Goal: Communication & Community: Participate in discussion

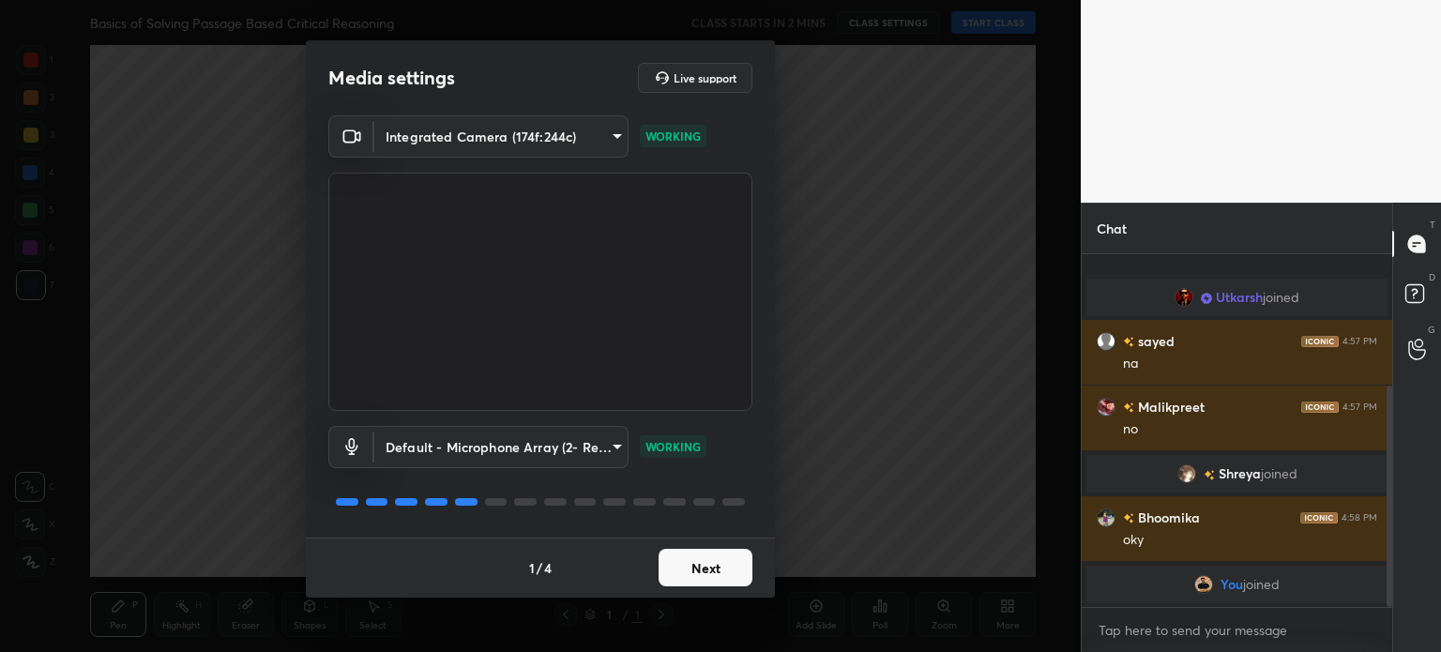
scroll to position [210, 0]
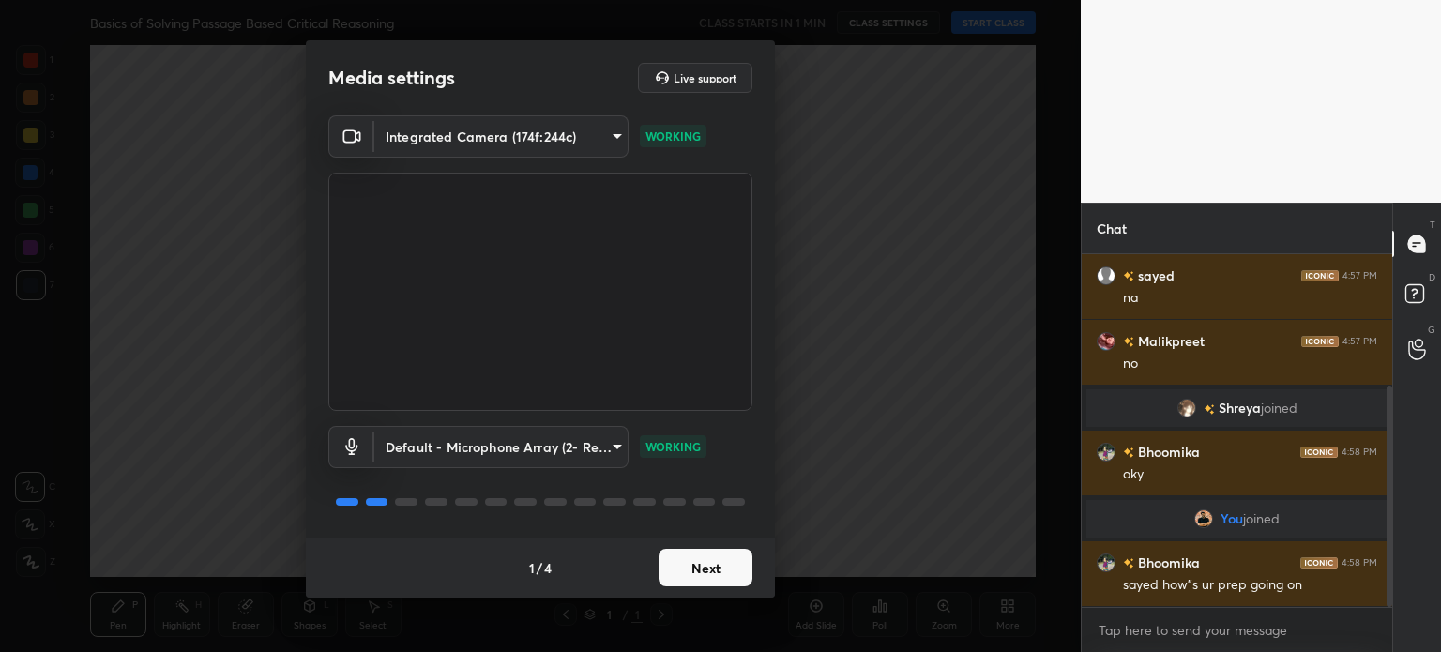
click at [684, 571] on button "Next" at bounding box center [705, 568] width 94 height 38
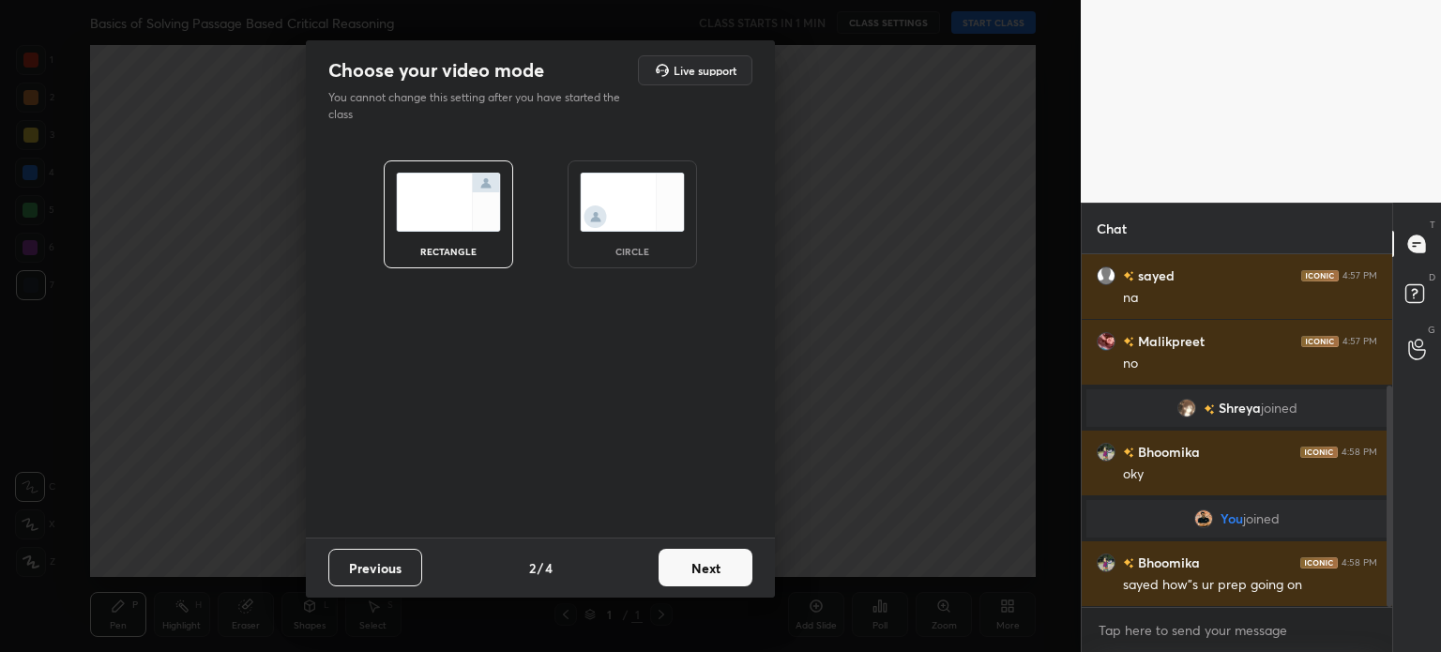
click at [702, 566] on button "Next" at bounding box center [705, 568] width 94 height 38
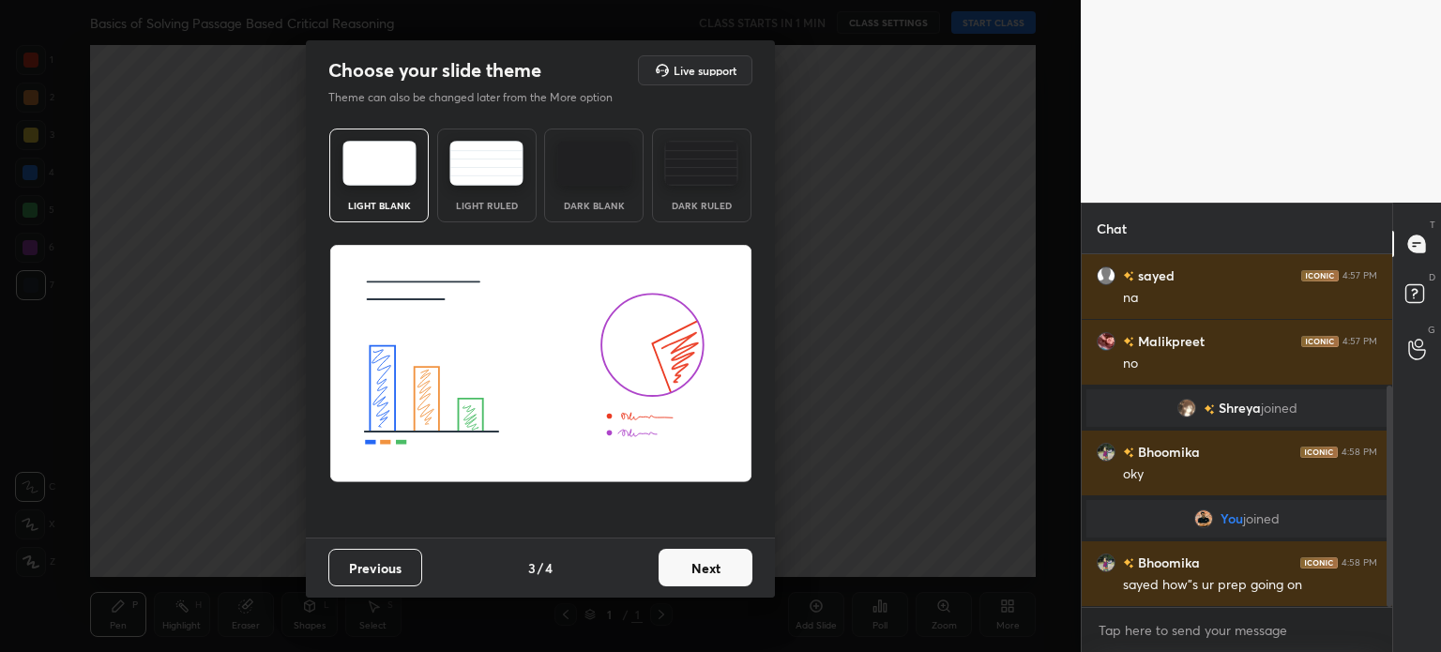
click at [702, 566] on button "Next" at bounding box center [705, 568] width 94 height 38
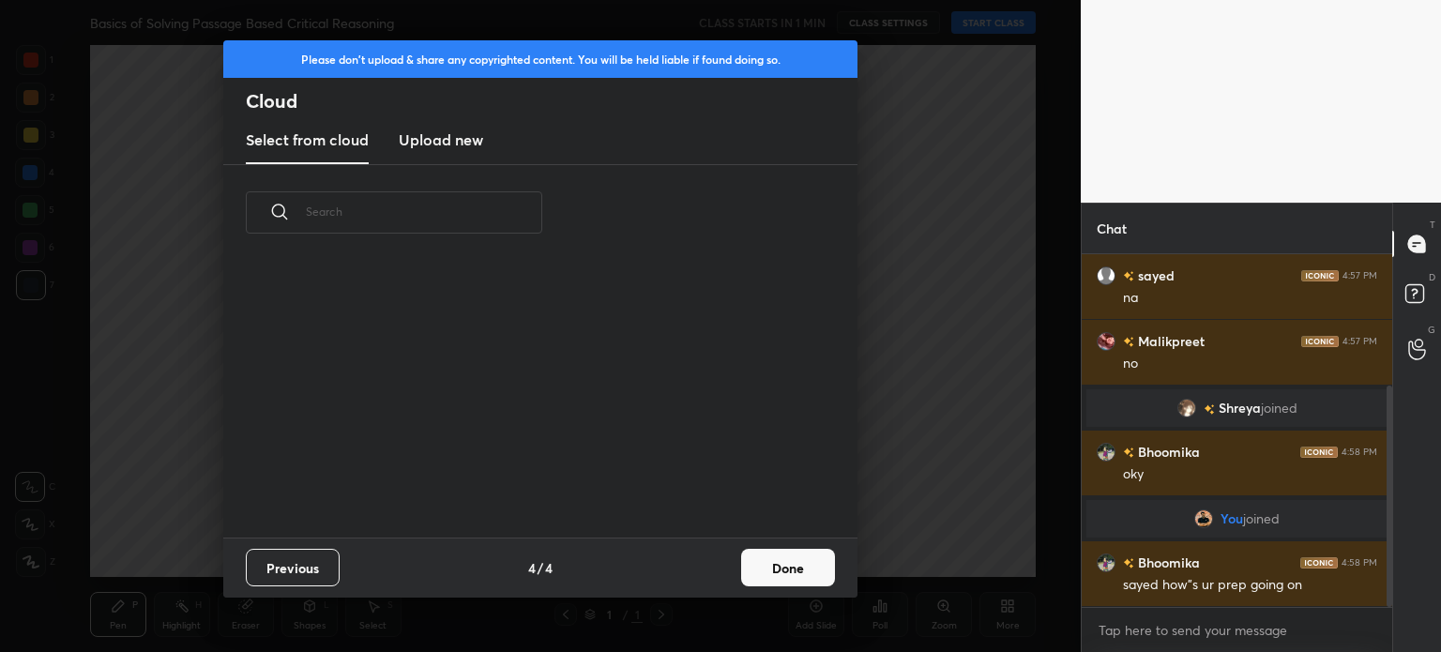
scroll to position [278, 602]
click at [763, 567] on button "Done" at bounding box center [788, 568] width 94 height 38
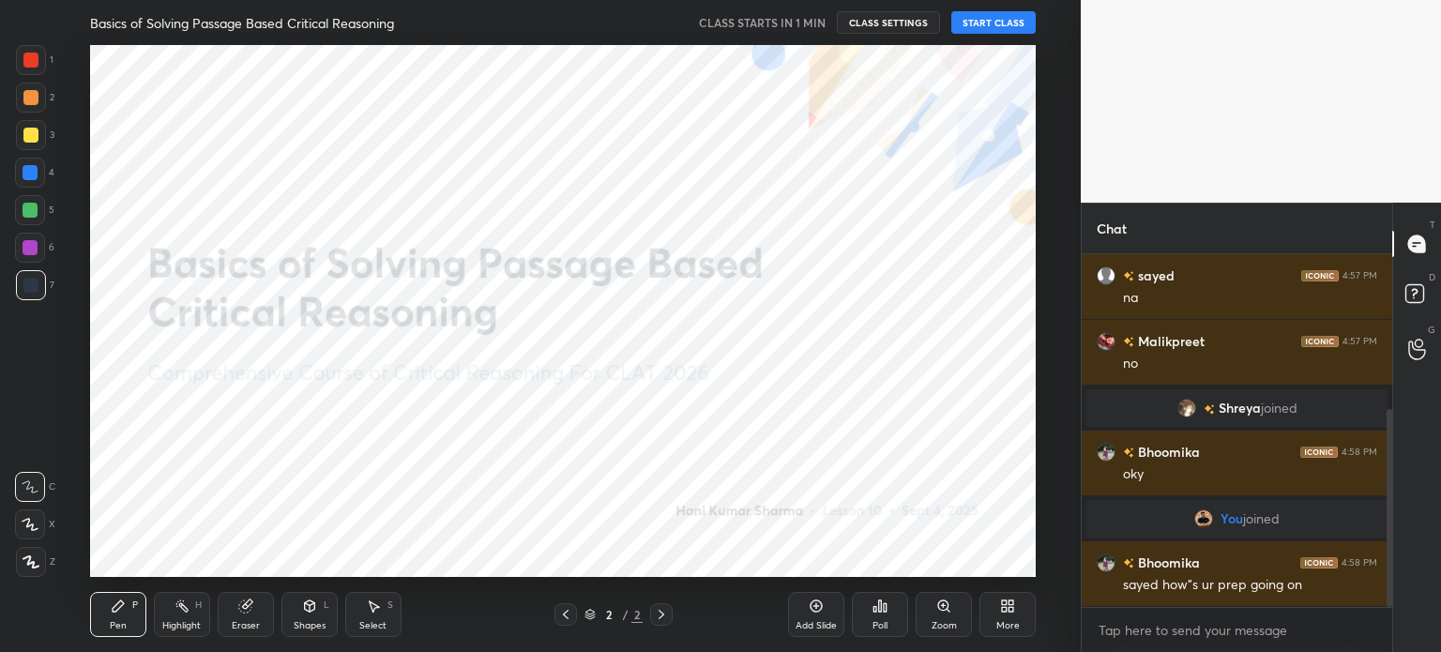
scroll to position [276, 0]
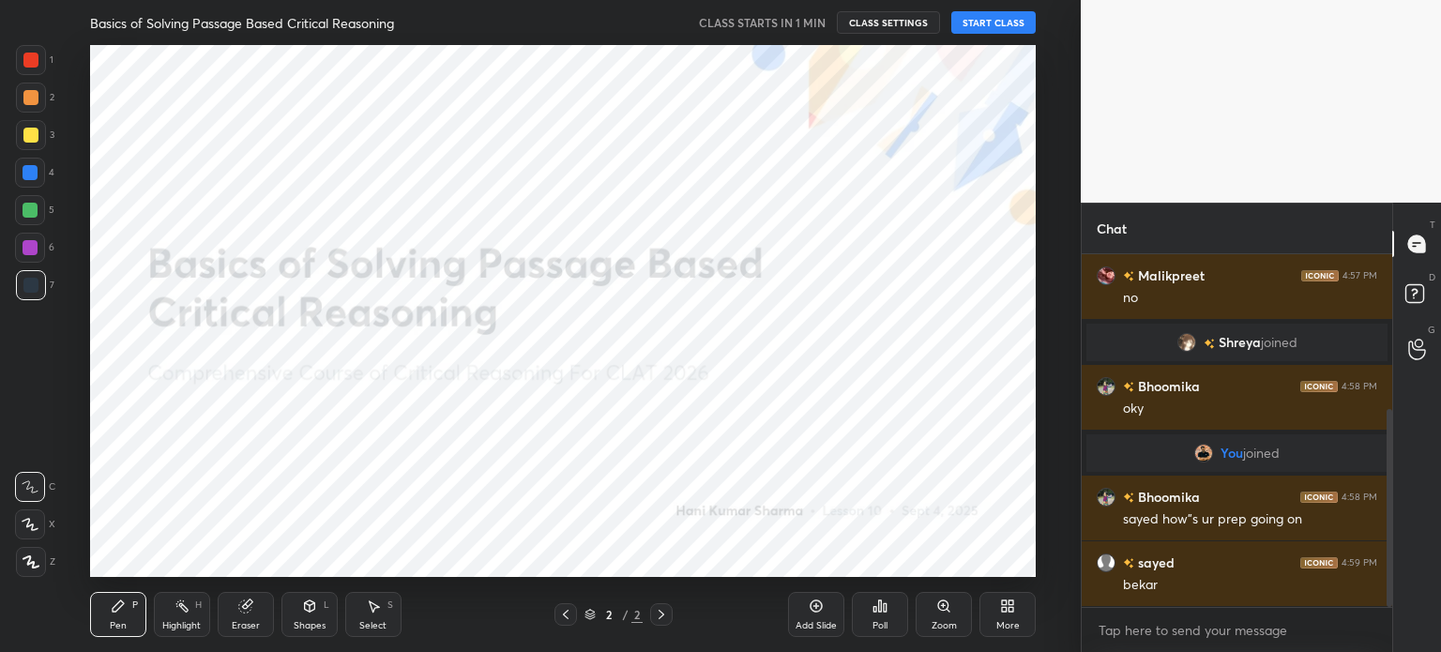
click at [888, 25] on button "CLASS SETTINGS" at bounding box center [888, 22] width 103 height 23
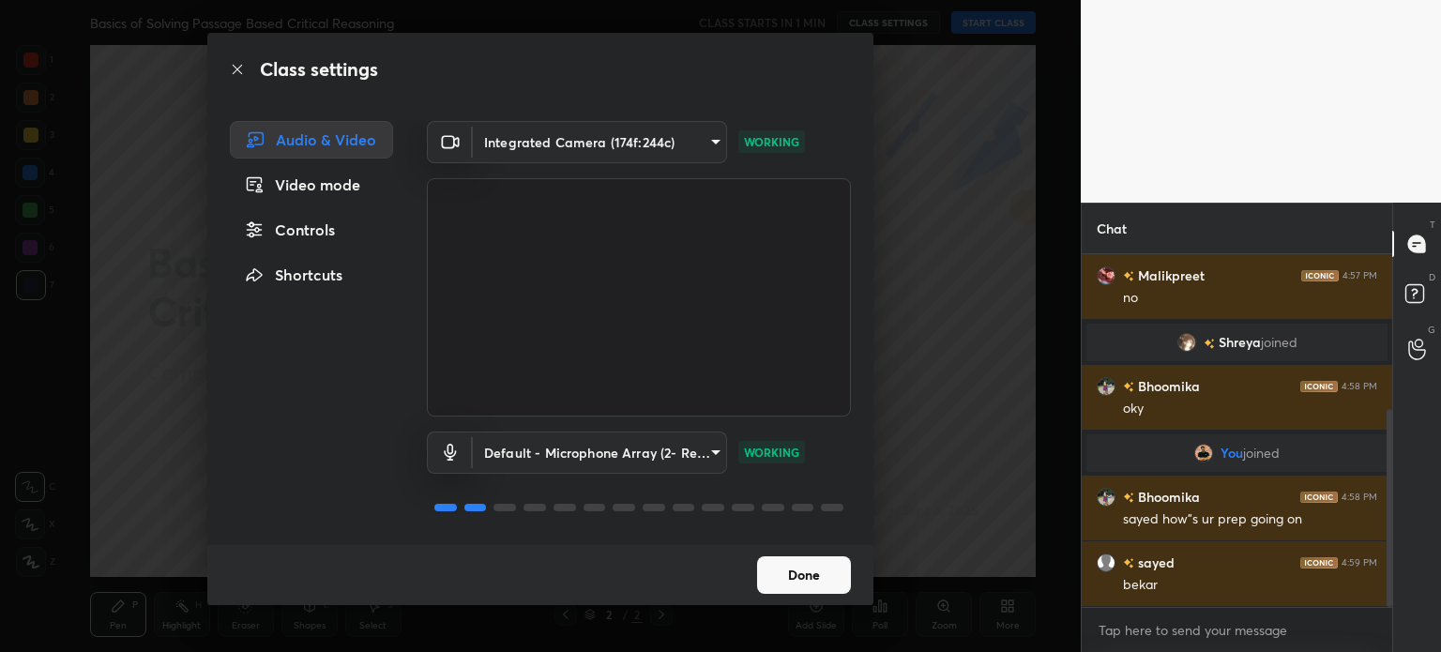
click at [327, 185] on div "Video mode" at bounding box center [311, 185] width 163 height 38
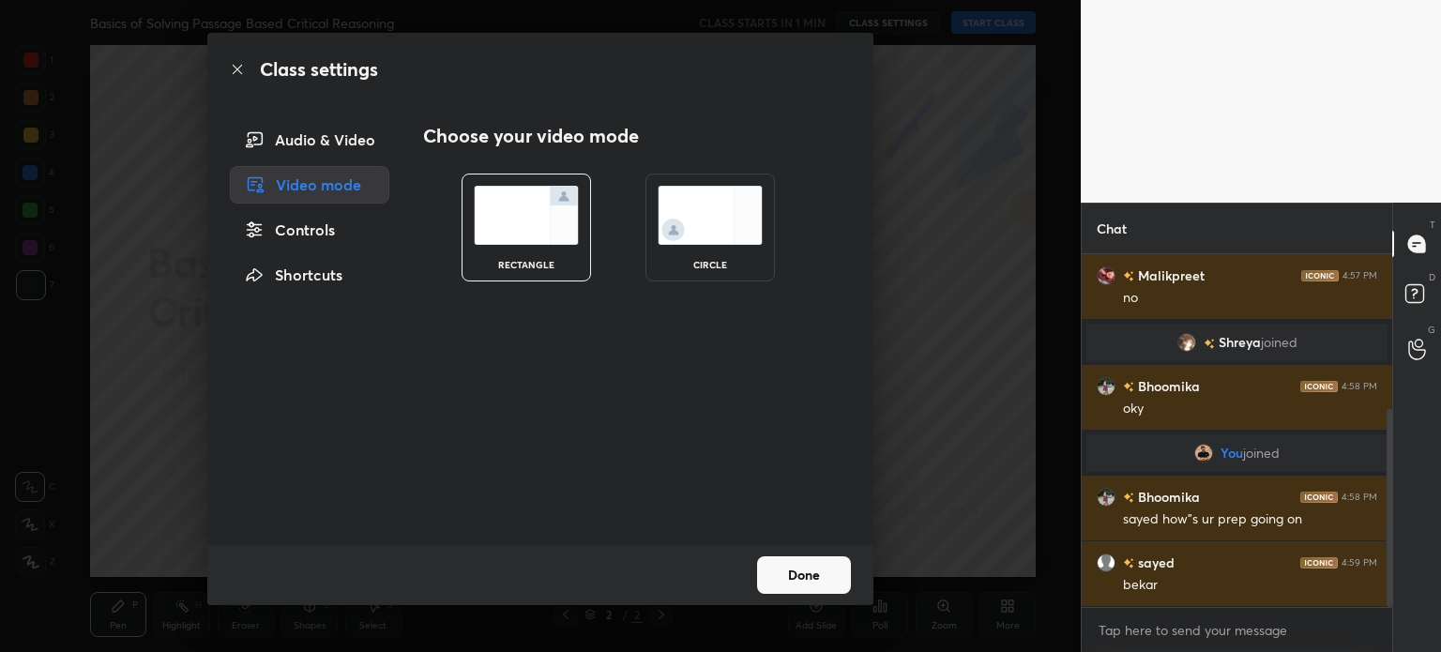
click at [707, 224] on img at bounding box center [710, 215] width 105 height 59
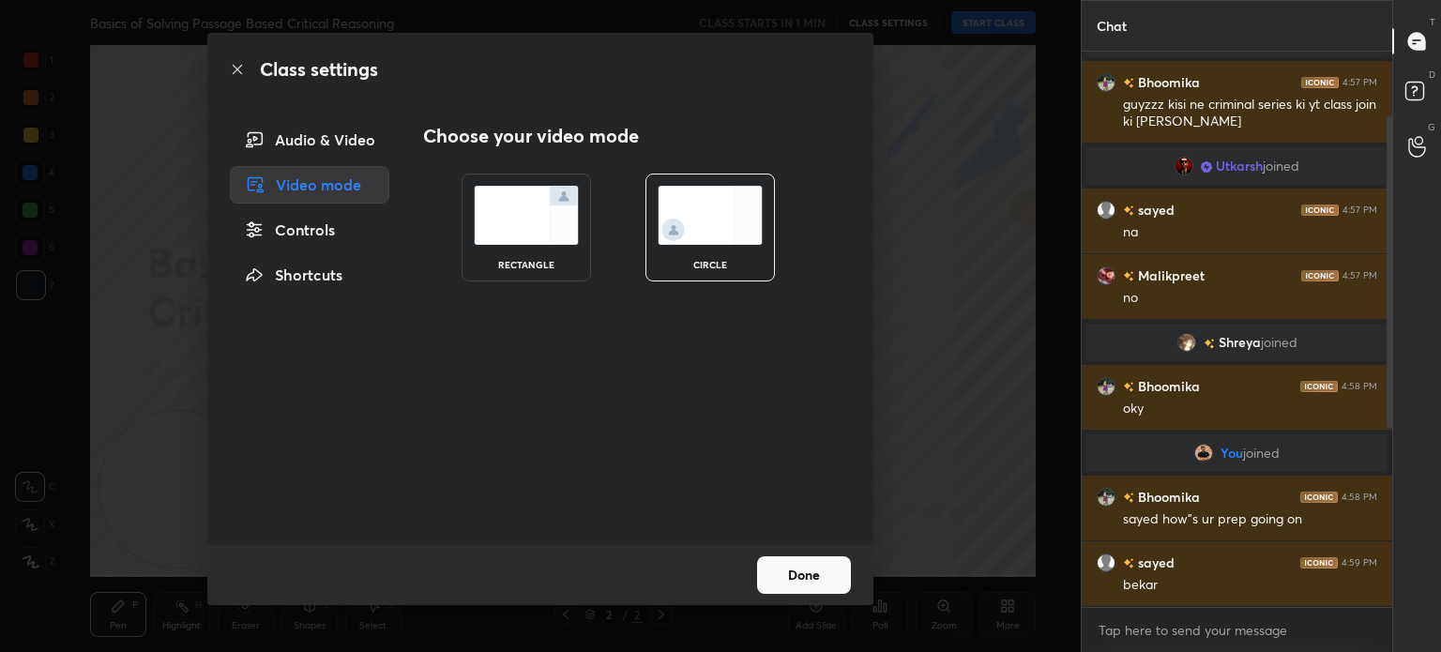
click at [804, 570] on button "Done" at bounding box center [804, 575] width 94 height 38
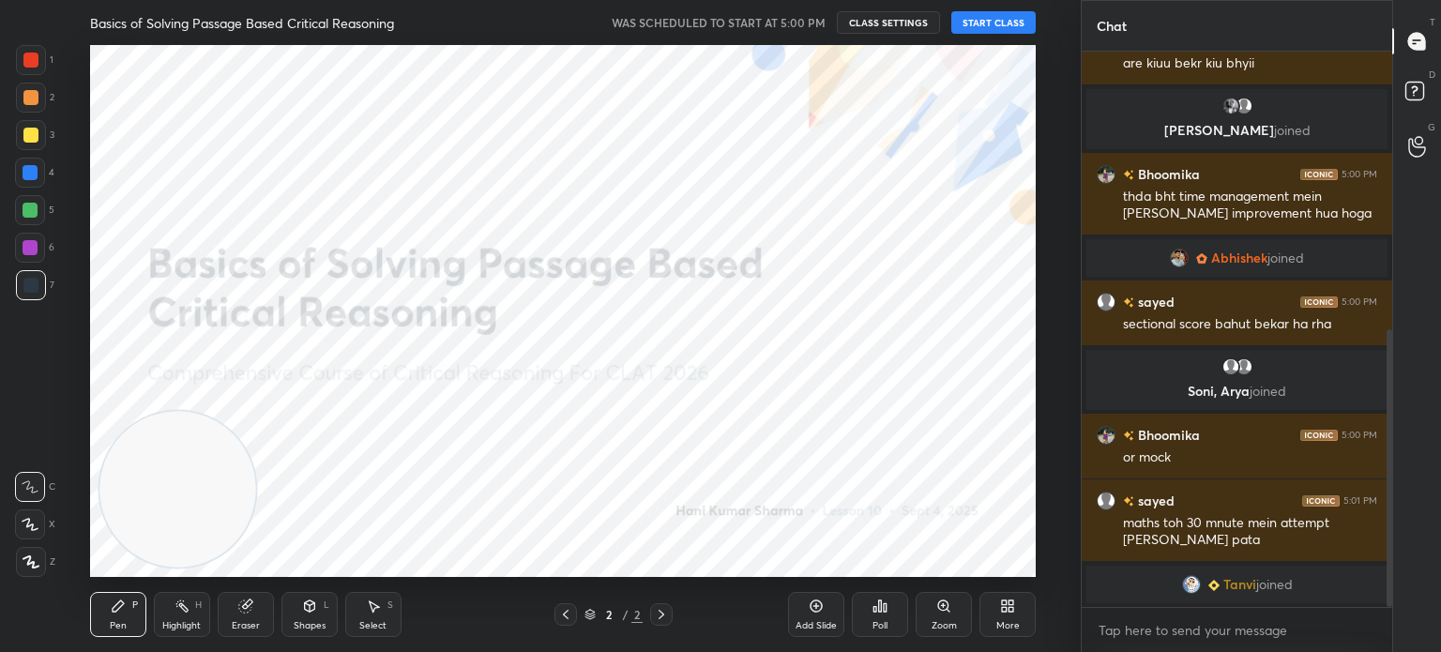
scroll to position [576, 0]
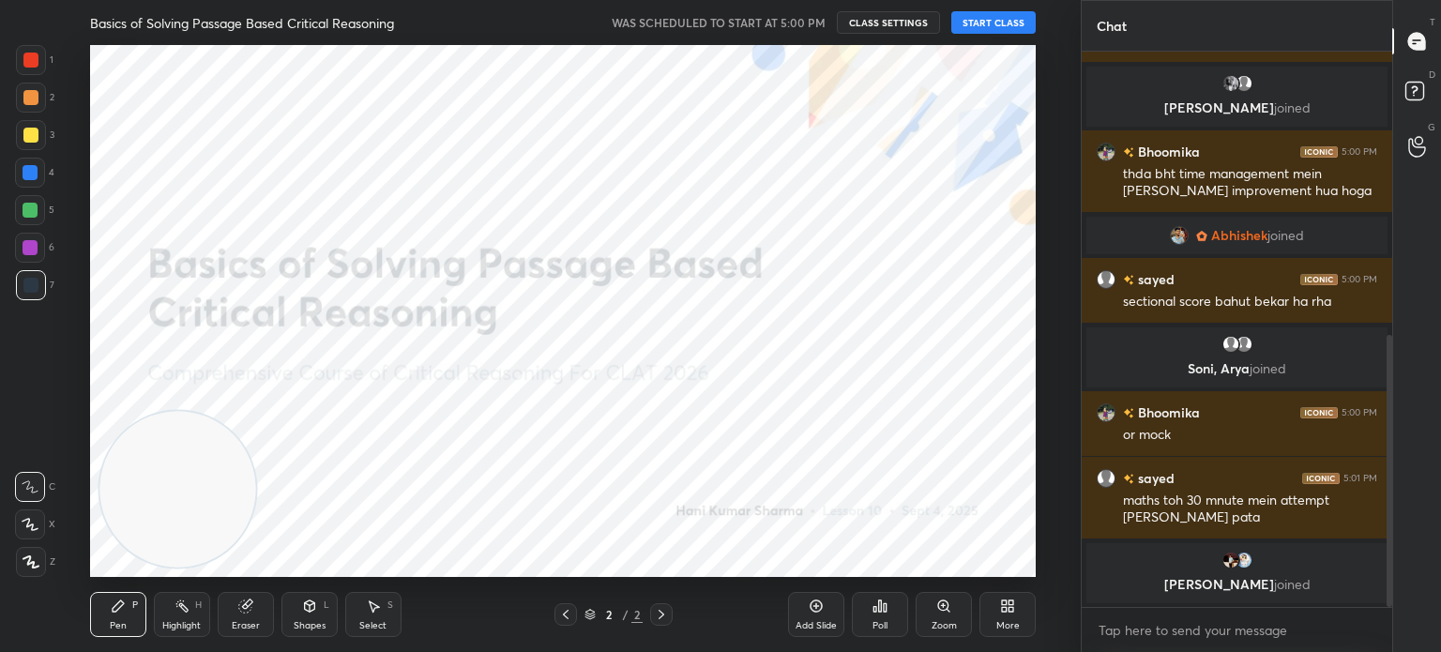
click at [1007, 21] on button "START CLASS" at bounding box center [993, 22] width 84 height 23
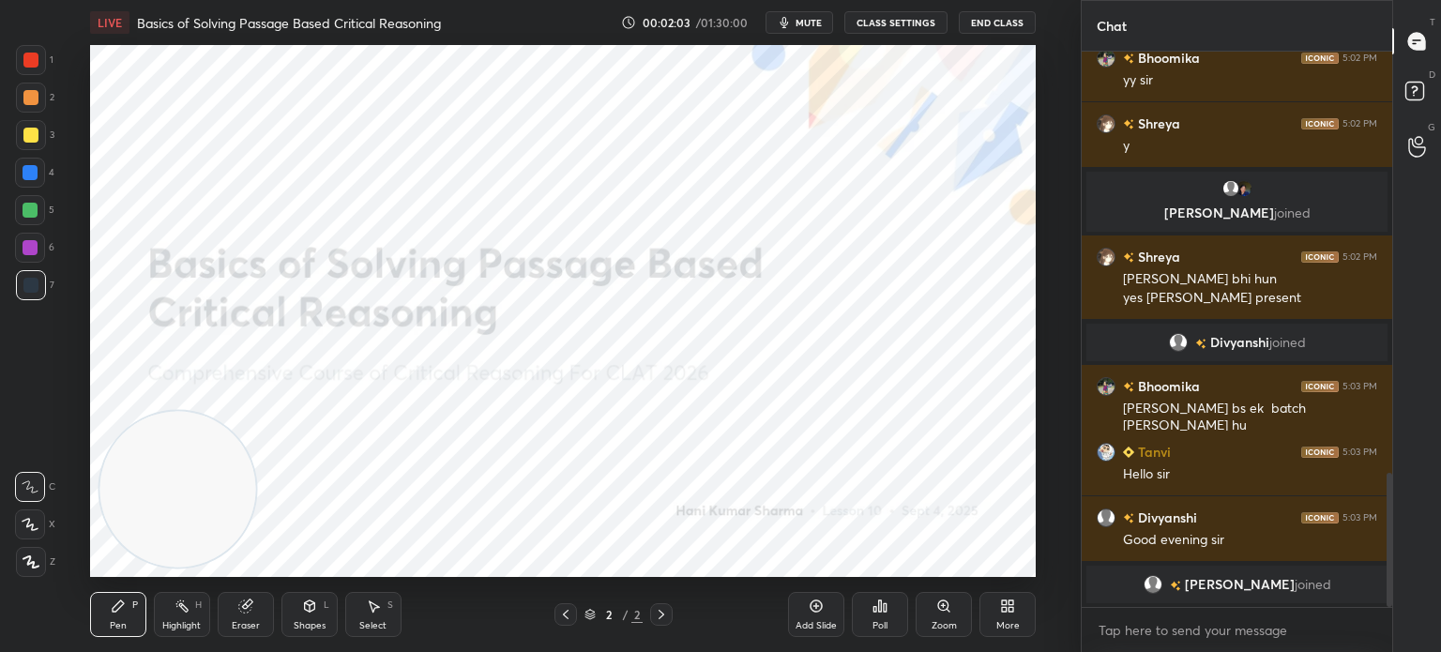
scroll to position [1700, 0]
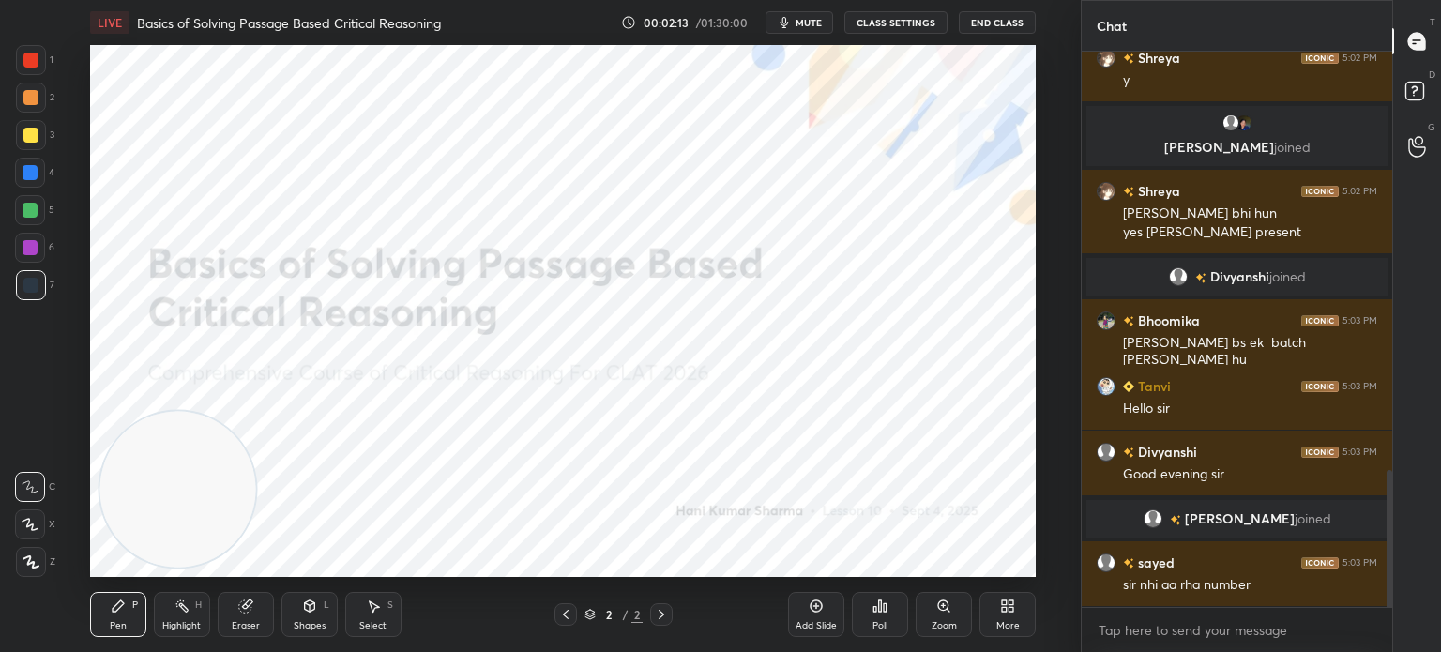
click at [30, 61] on div at bounding box center [30, 60] width 15 height 15
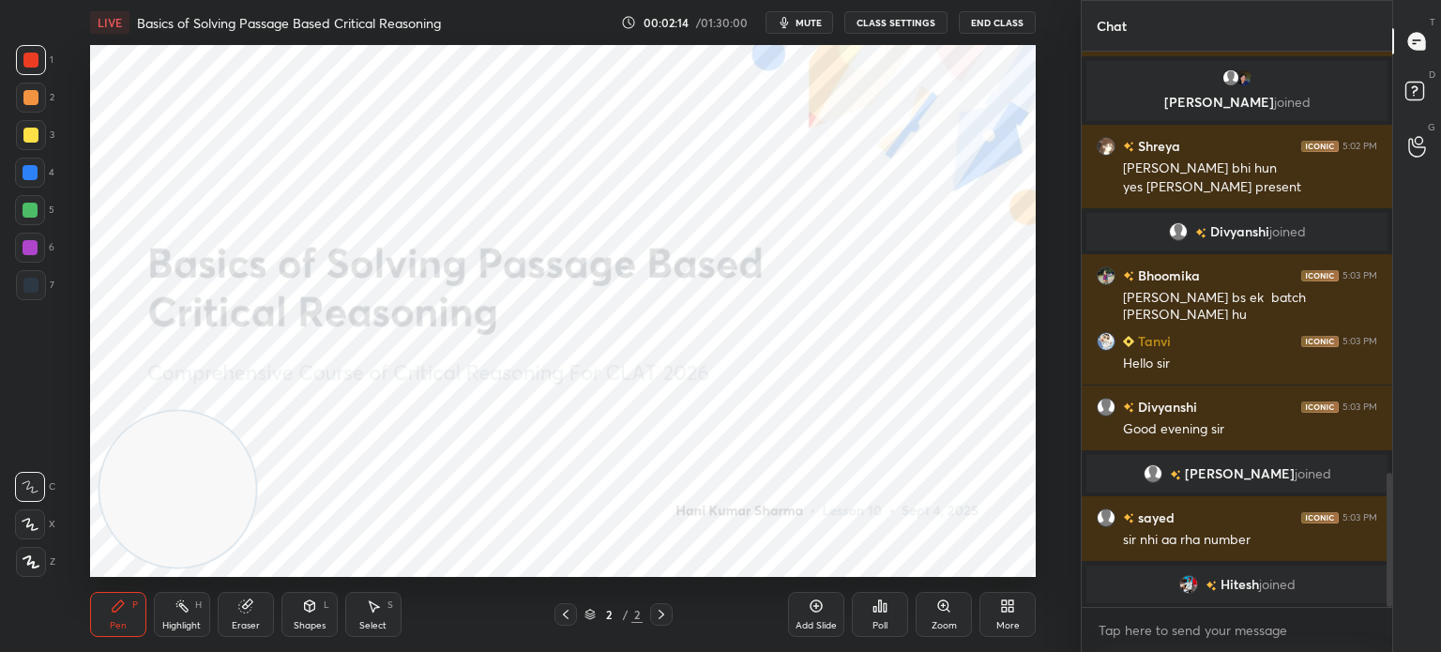
click at [34, 566] on icon at bounding box center [31, 561] width 17 height 13
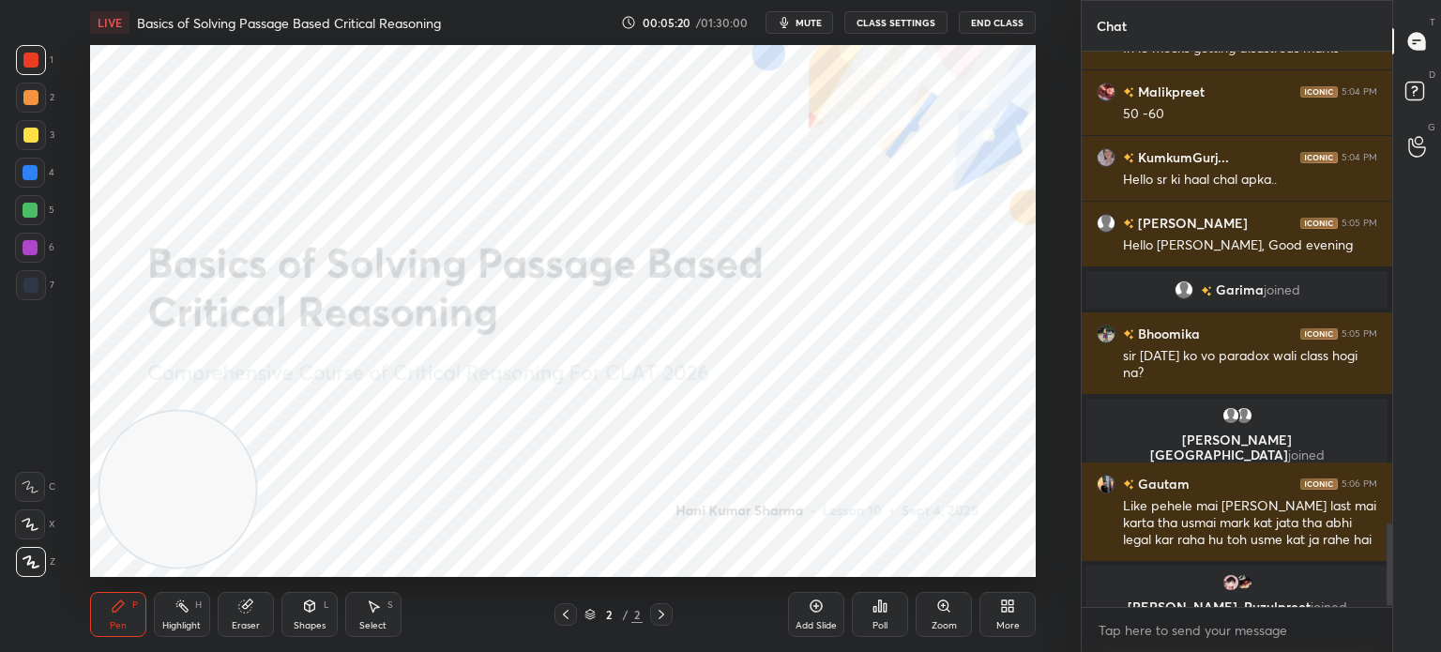
scroll to position [3140, 0]
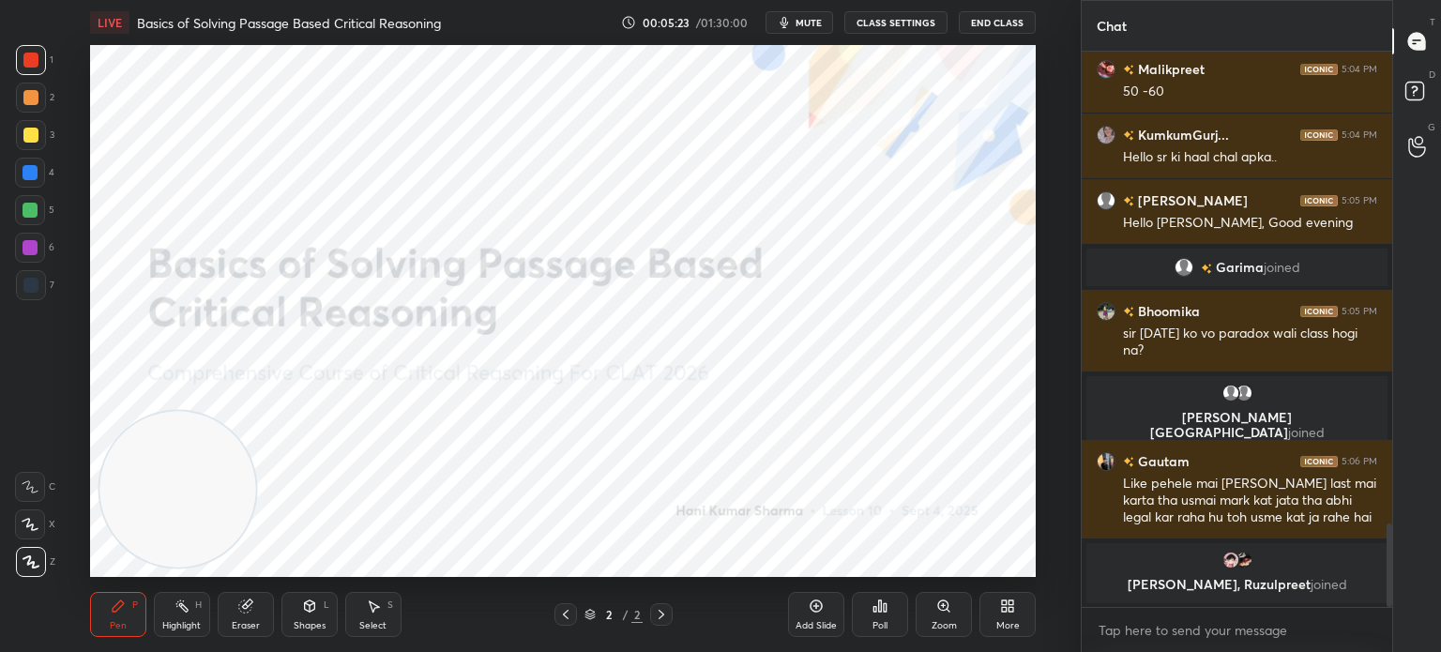
click at [30, 288] on div at bounding box center [30, 285] width 15 height 15
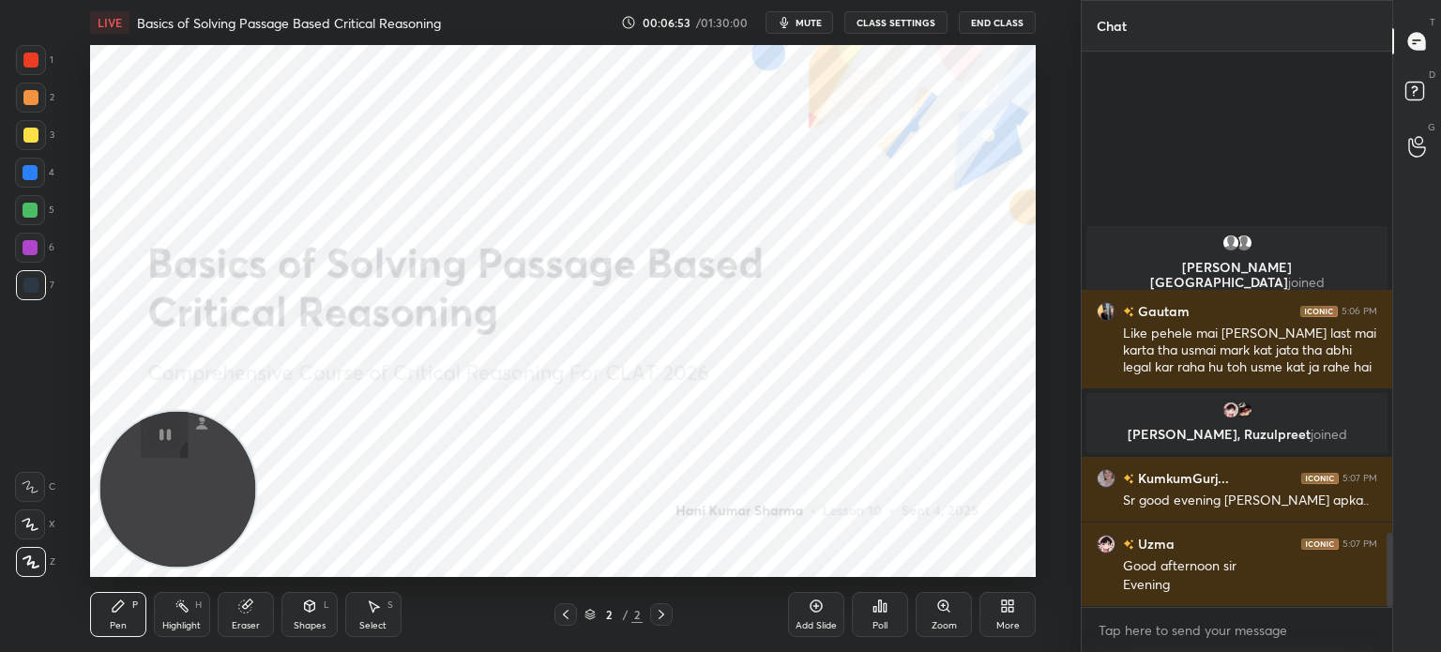
scroll to position [3578, 0]
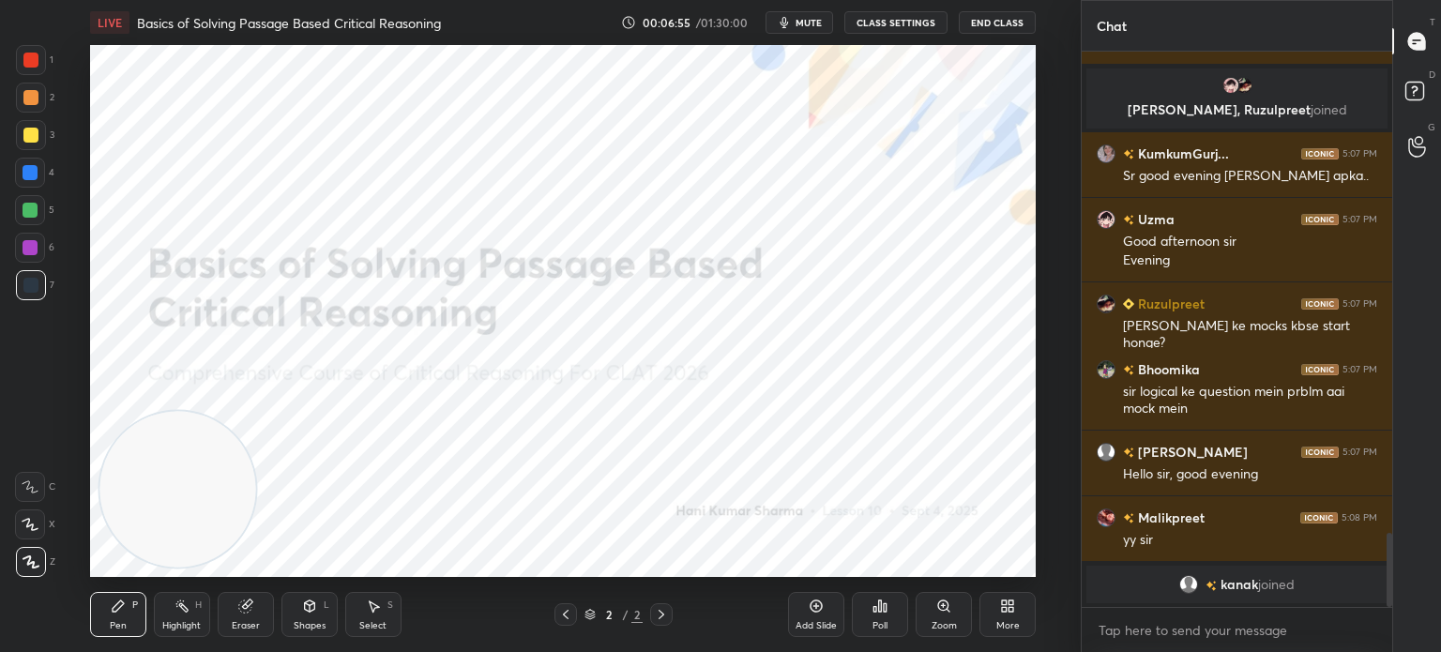
click at [1006, 608] on icon at bounding box center [1004, 609] width 5 height 5
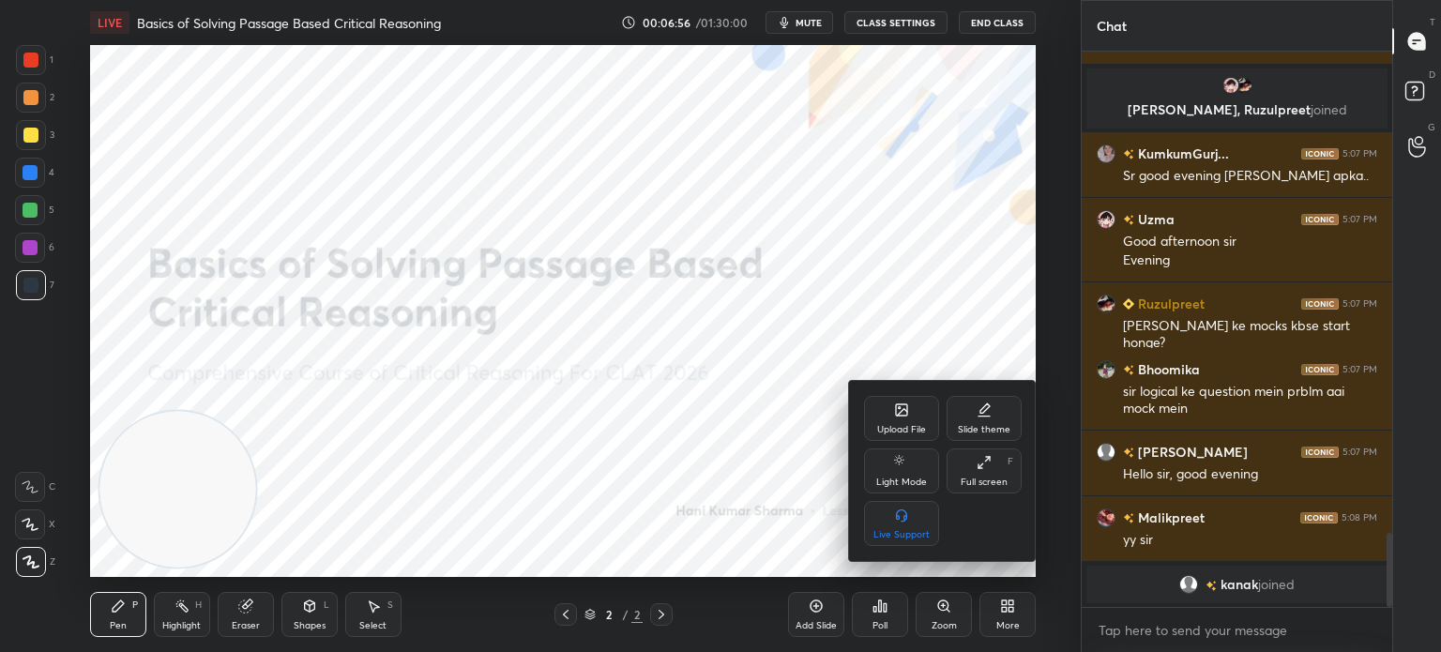
click at [907, 415] on icon at bounding box center [901, 409] width 11 height 11
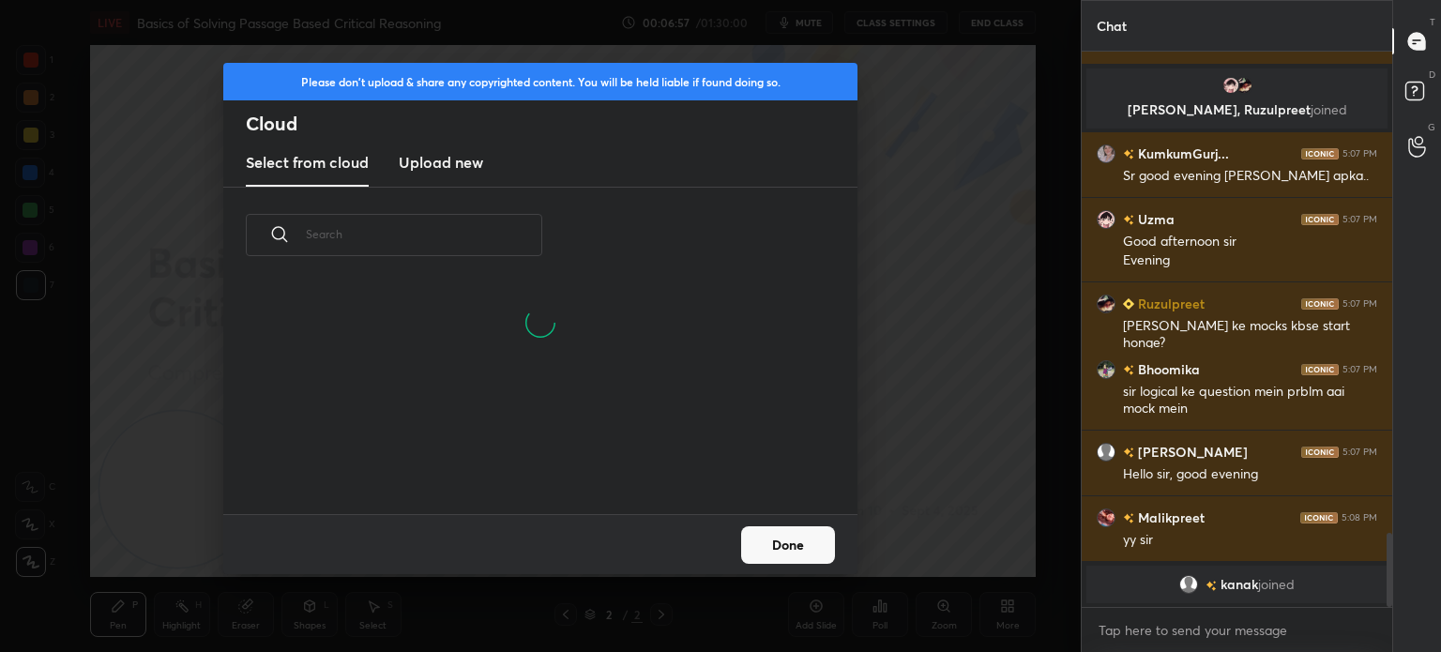
scroll to position [231, 602]
click at [442, 176] on new "Upload new" at bounding box center [441, 163] width 84 height 47
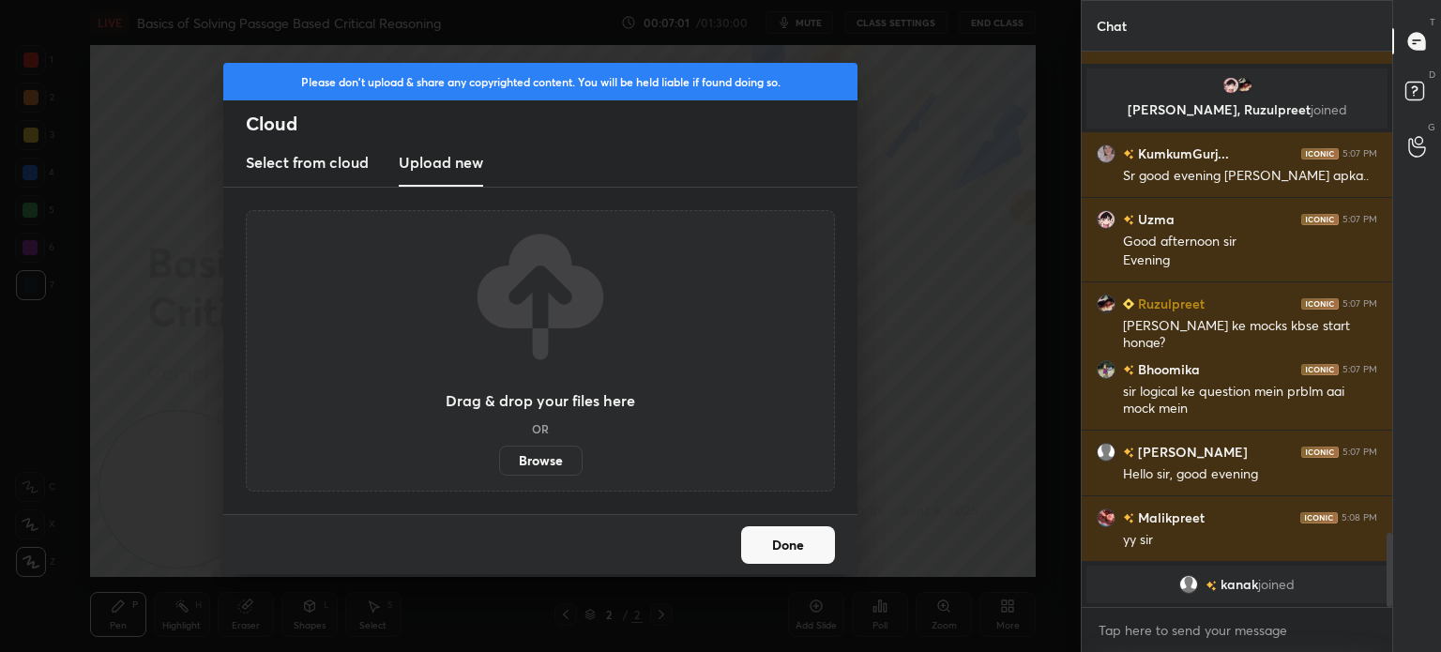
click at [521, 457] on label "Browse" at bounding box center [540, 461] width 83 height 30
click at [499, 457] on input "Browse" at bounding box center [499, 461] width 0 height 30
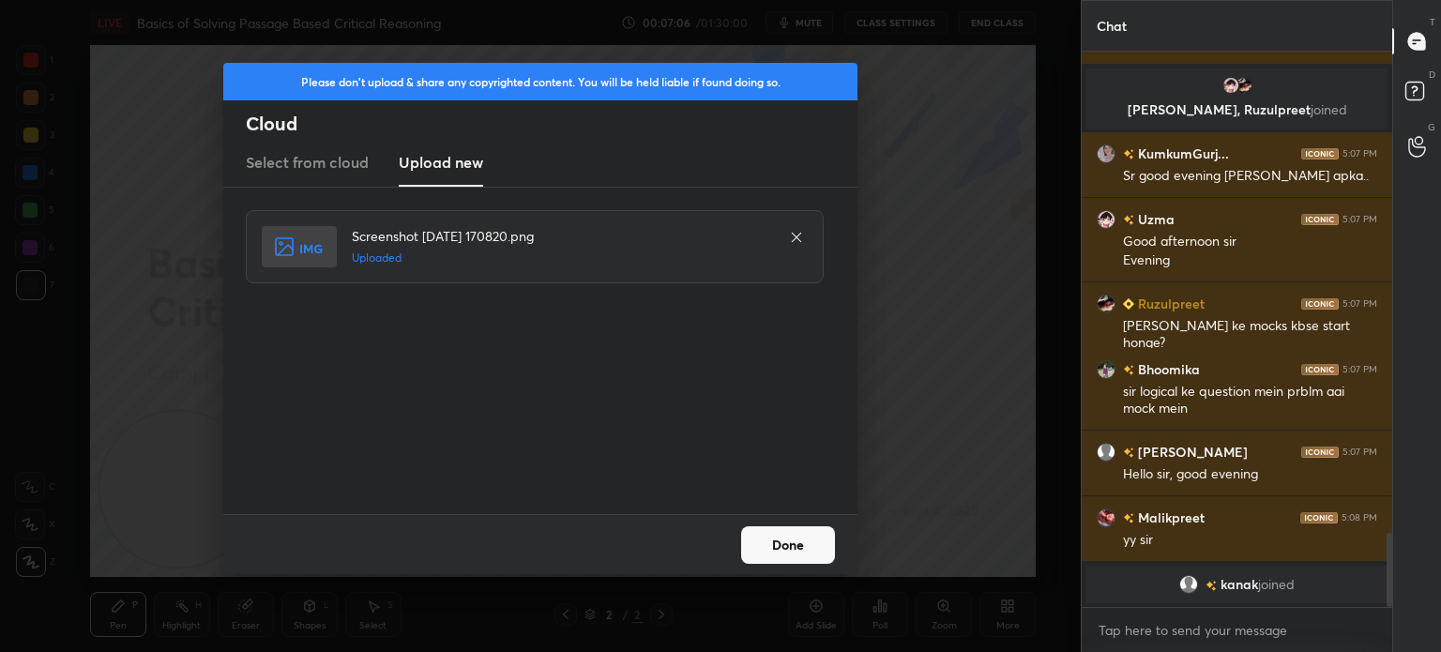
click at [773, 554] on button "Done" at bounding box center [788, 545] width 94 height 38
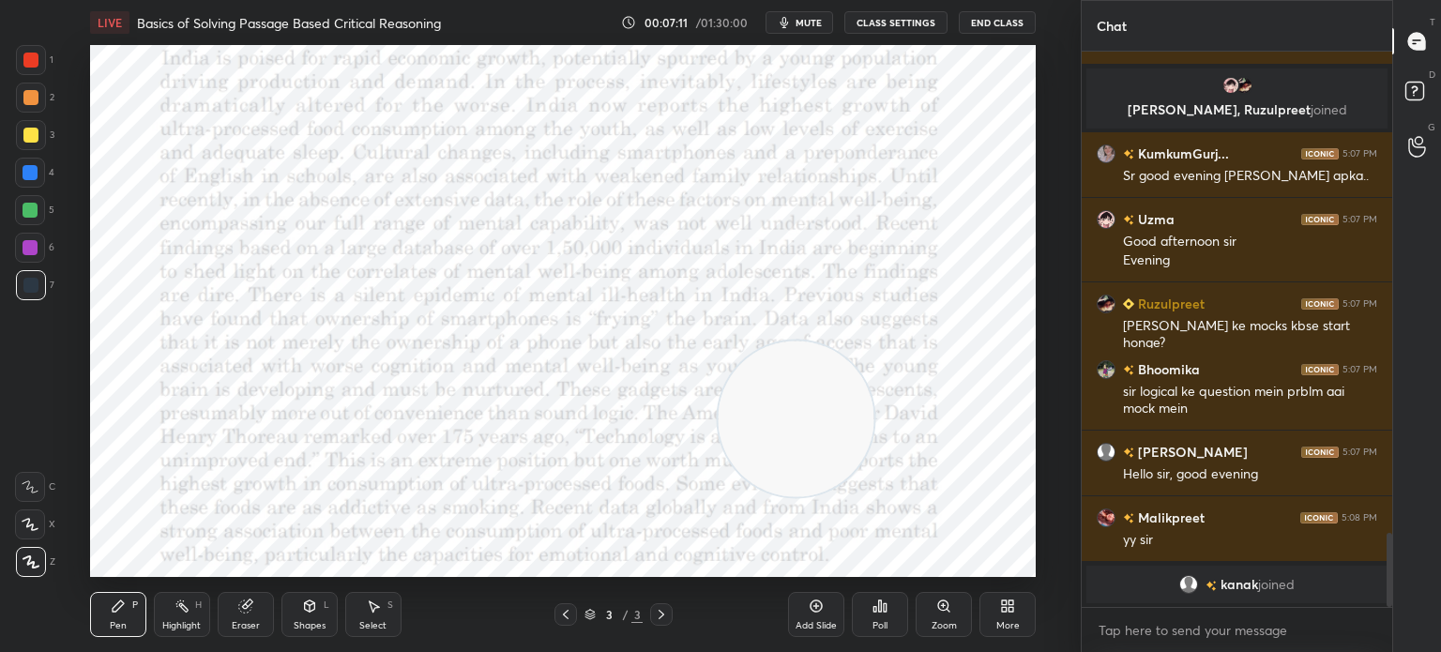
drag, startPoint x: 164, startPoint y: 471, endPoint x: 786, endPoint y: 400, distance: 626.0
click at [786, 400] on video at bounding box center [796, 418] width 156 height 156
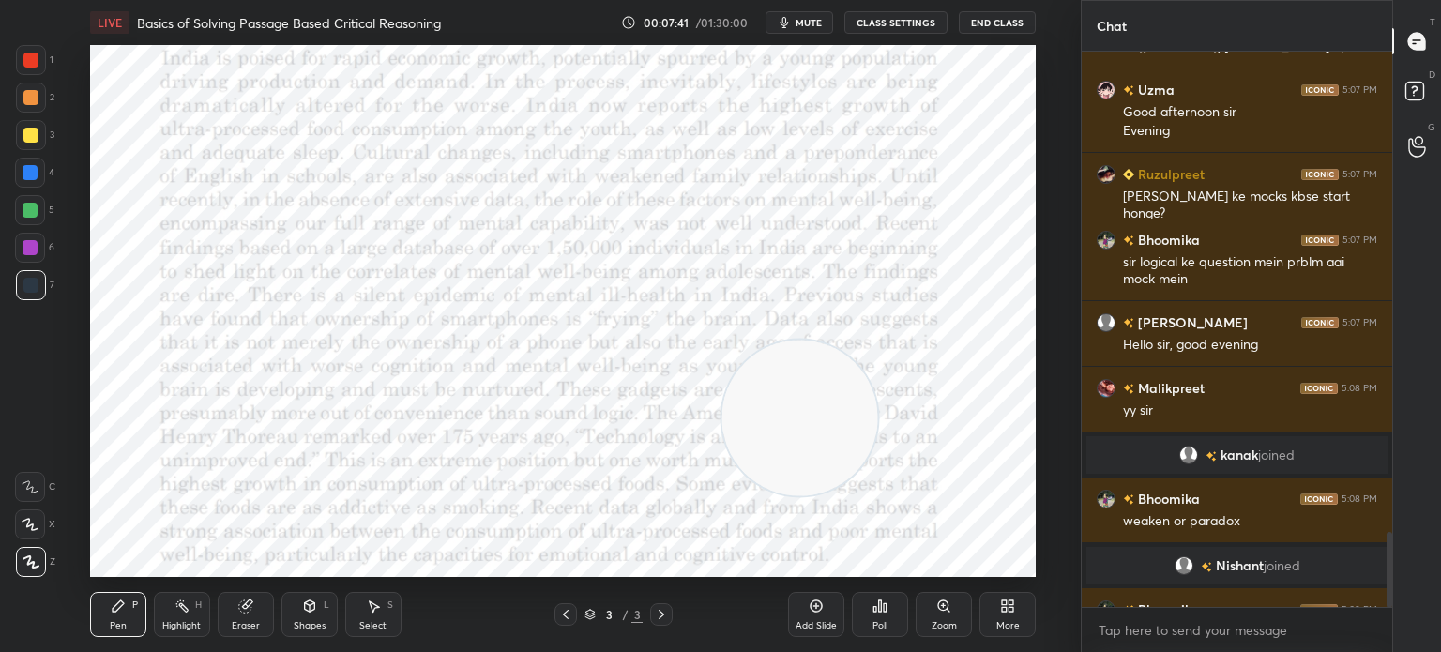
scroll to position [3568, 0]
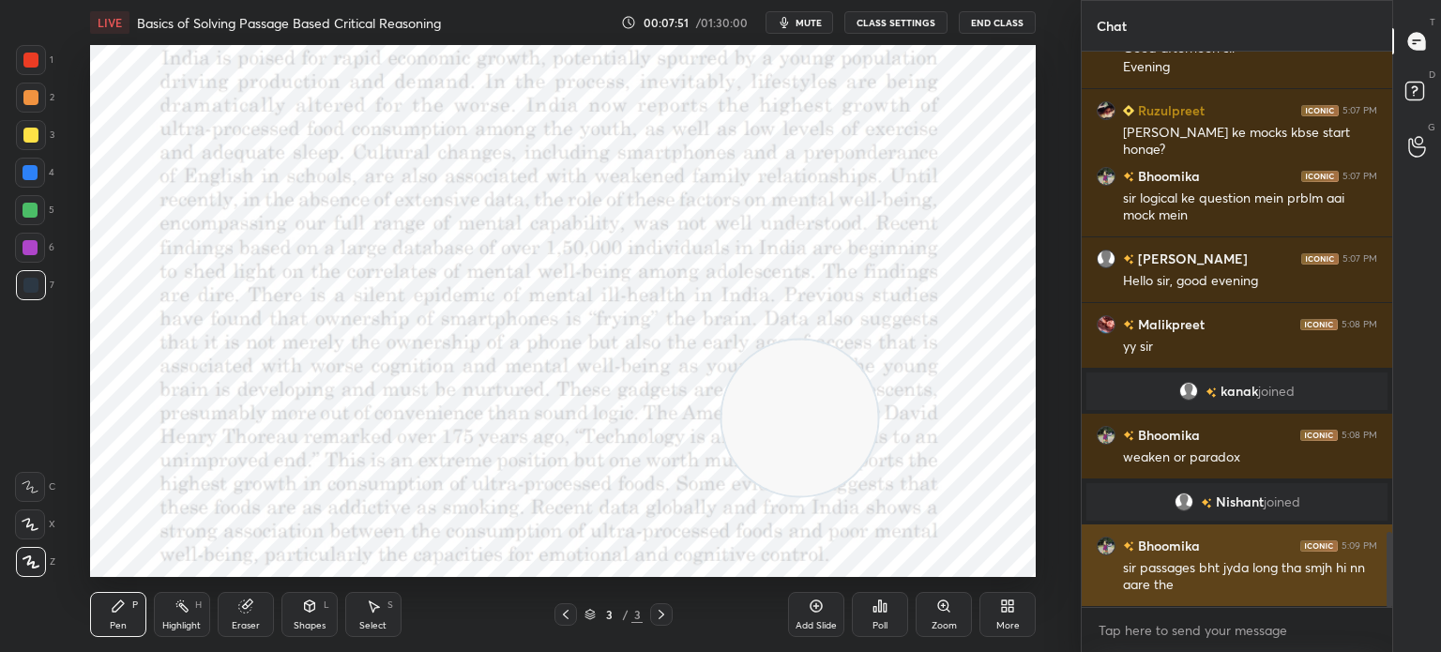
click at [1104, 539] on img "grid" at bounding box center [1106, 546] width 19 height 19
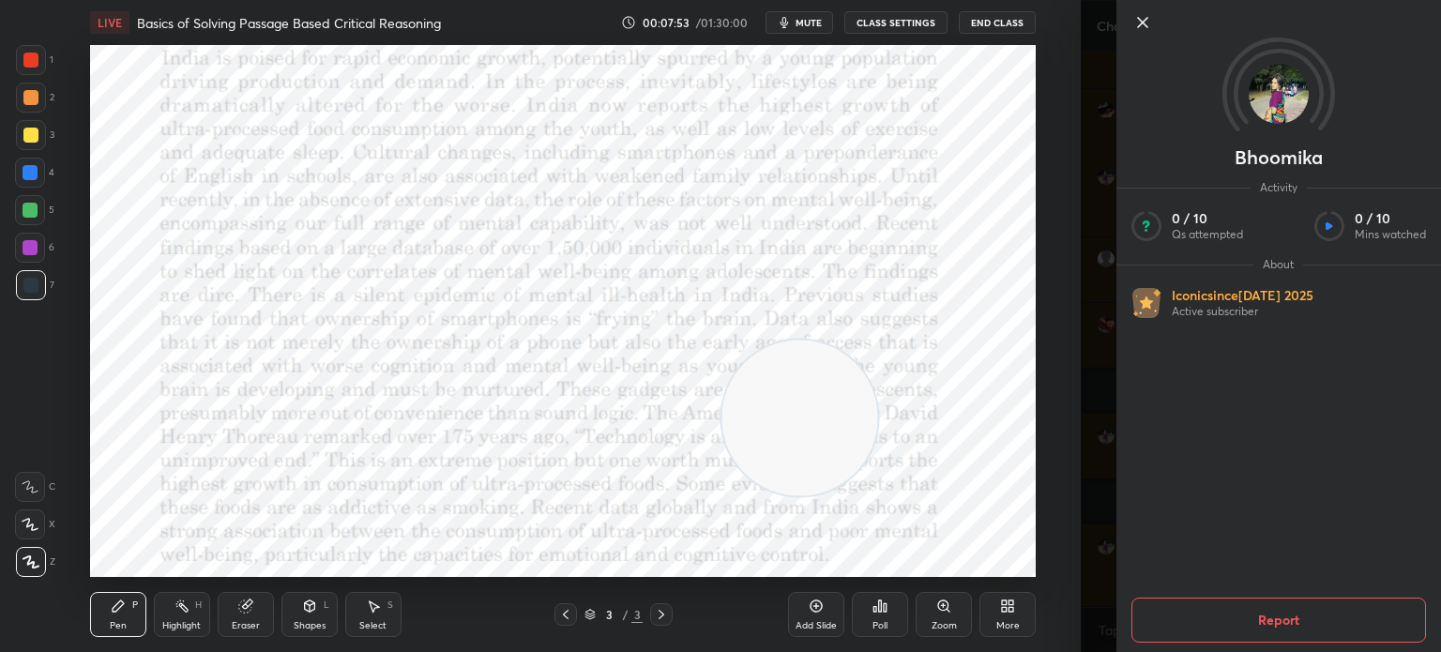
click at [1264, 95] on img at bounding box center [1278, 94] width 60 height 60
click at [1142, 27] on icon at bounding box center [1142, 22] width 23 height 23
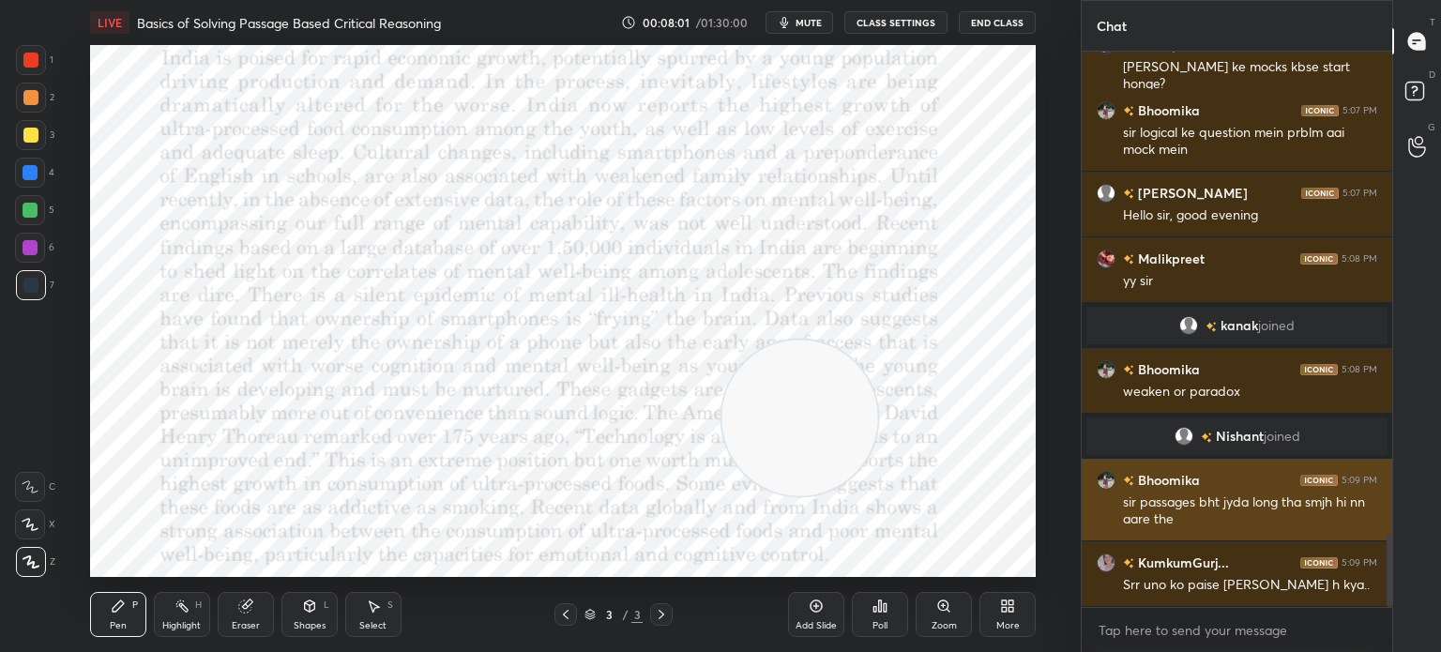
scroll to position [3700, 0]
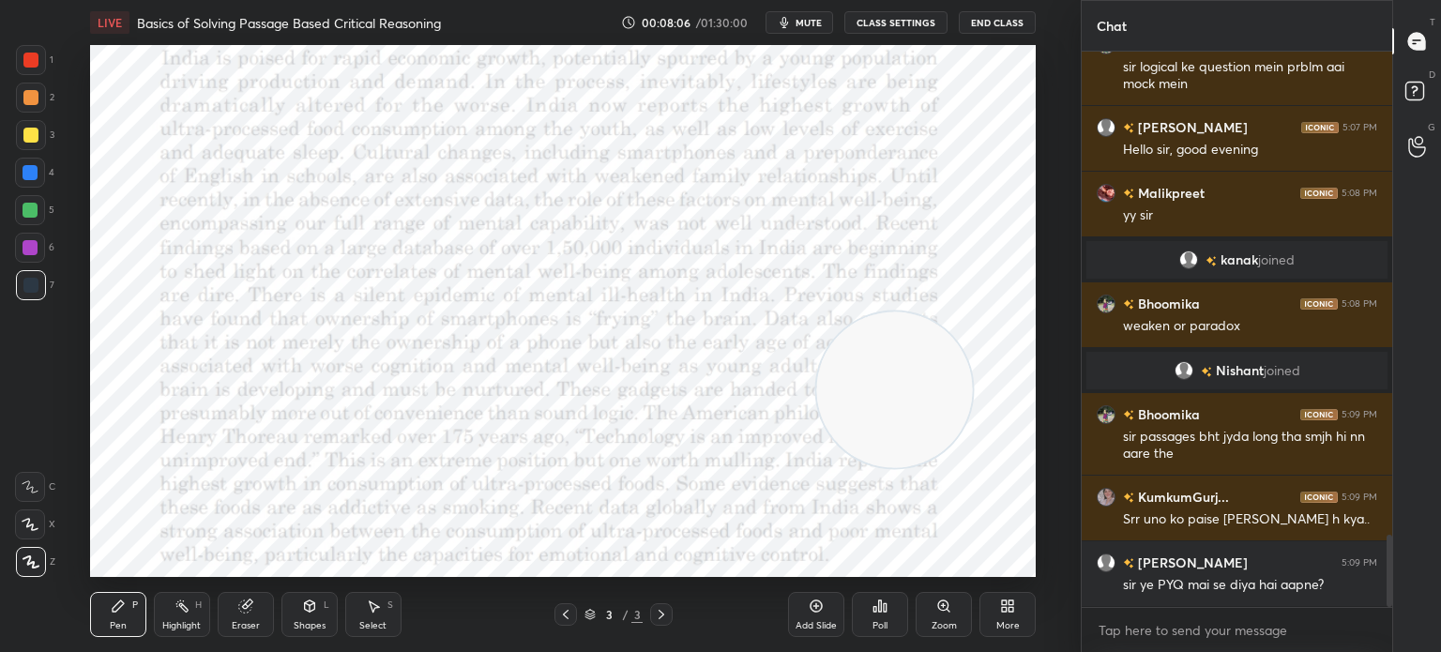
drag, startPoint x: 851, startPoint y: 441, endPoint x: 933, endPoint y: 419, distance: 85.3
click at [933, 419] on video at bounding box center [894, 389] width 156 height 156
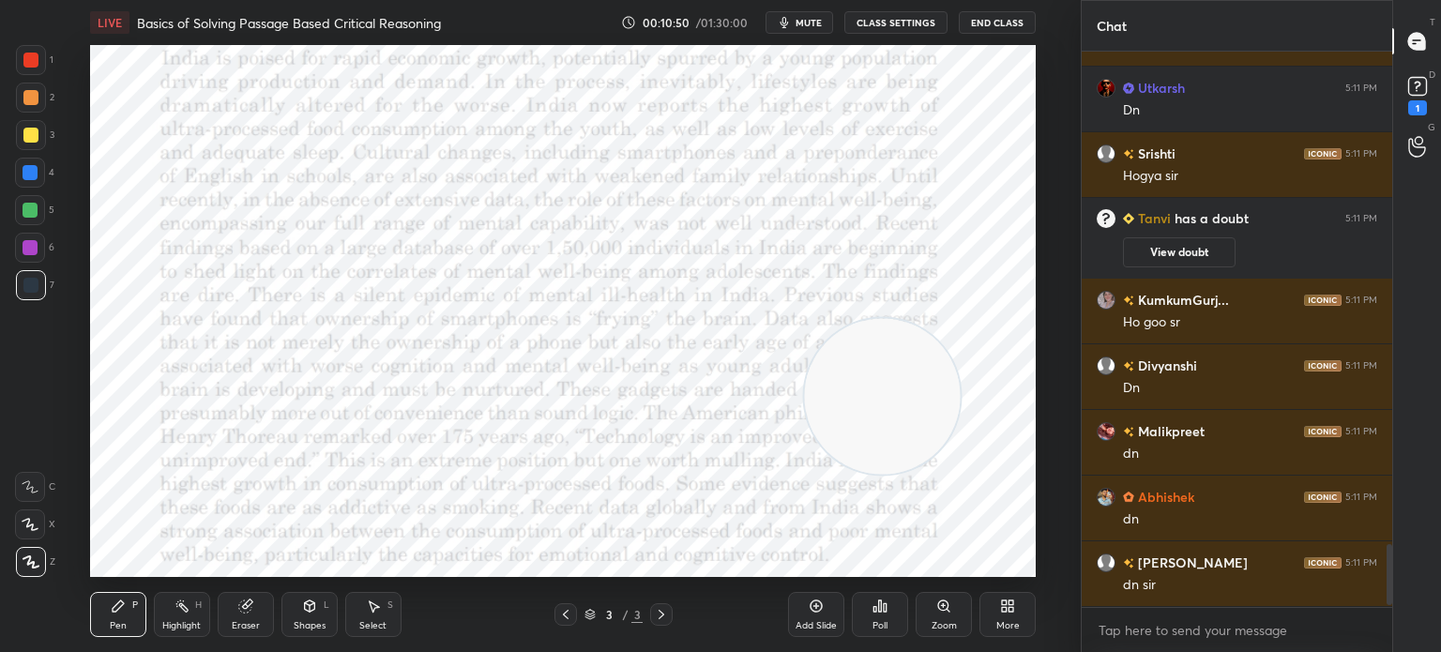
scroll to position [4469, 0]
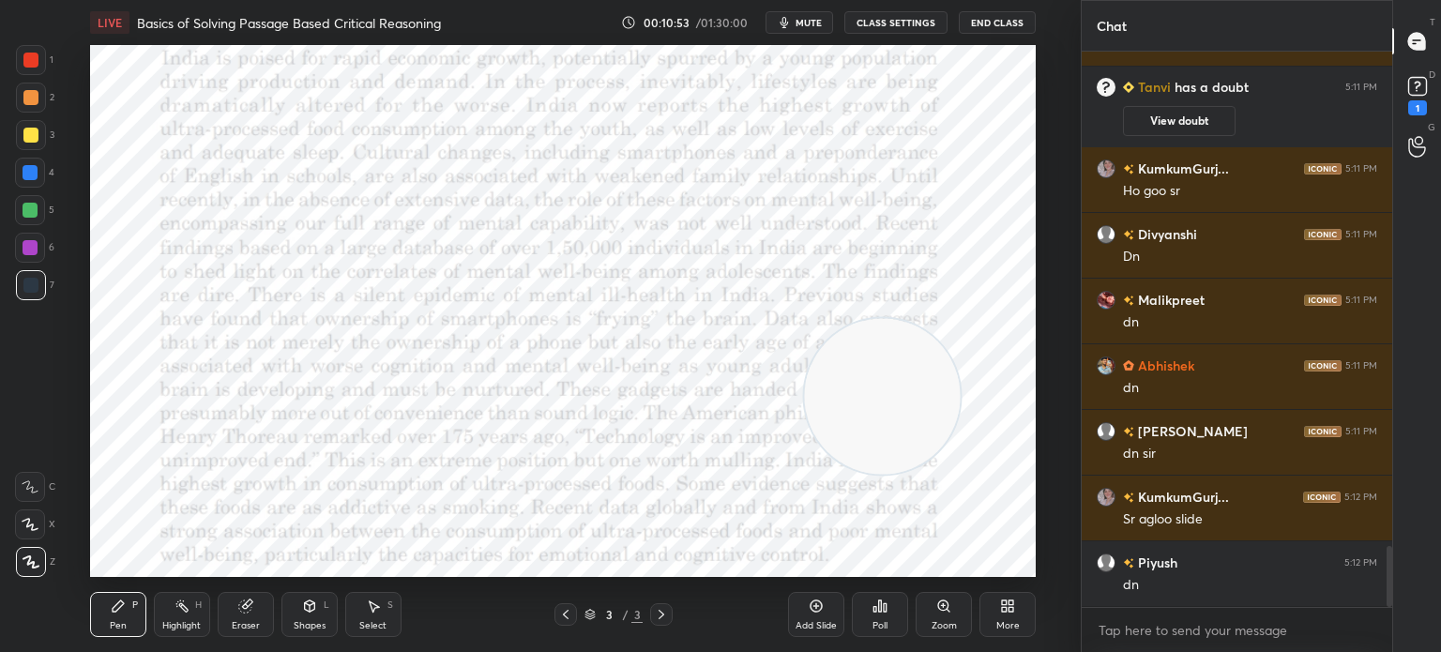
click at [1002, 614] on div "More" at bounding box center [1007, 614] width 56 height 45
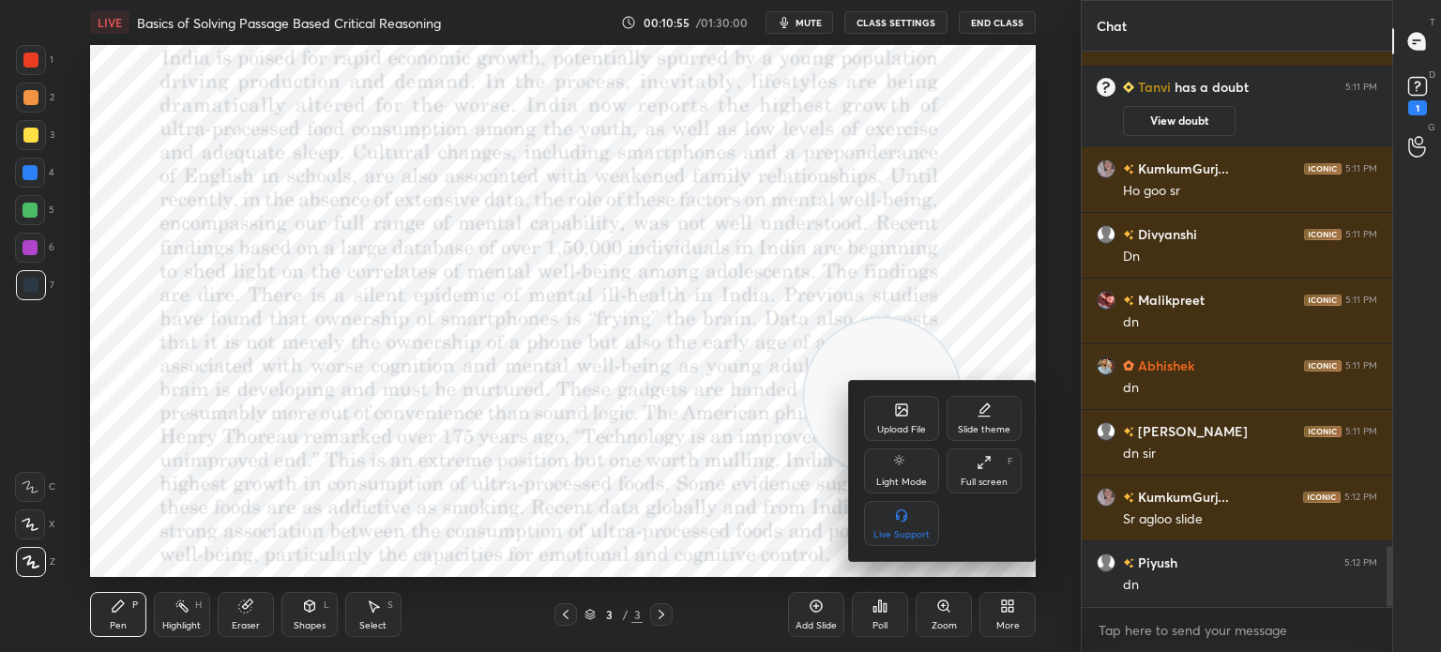
click at [885, 422] on div "Upload File" at bounding box center [901, 418] width 75 height 45
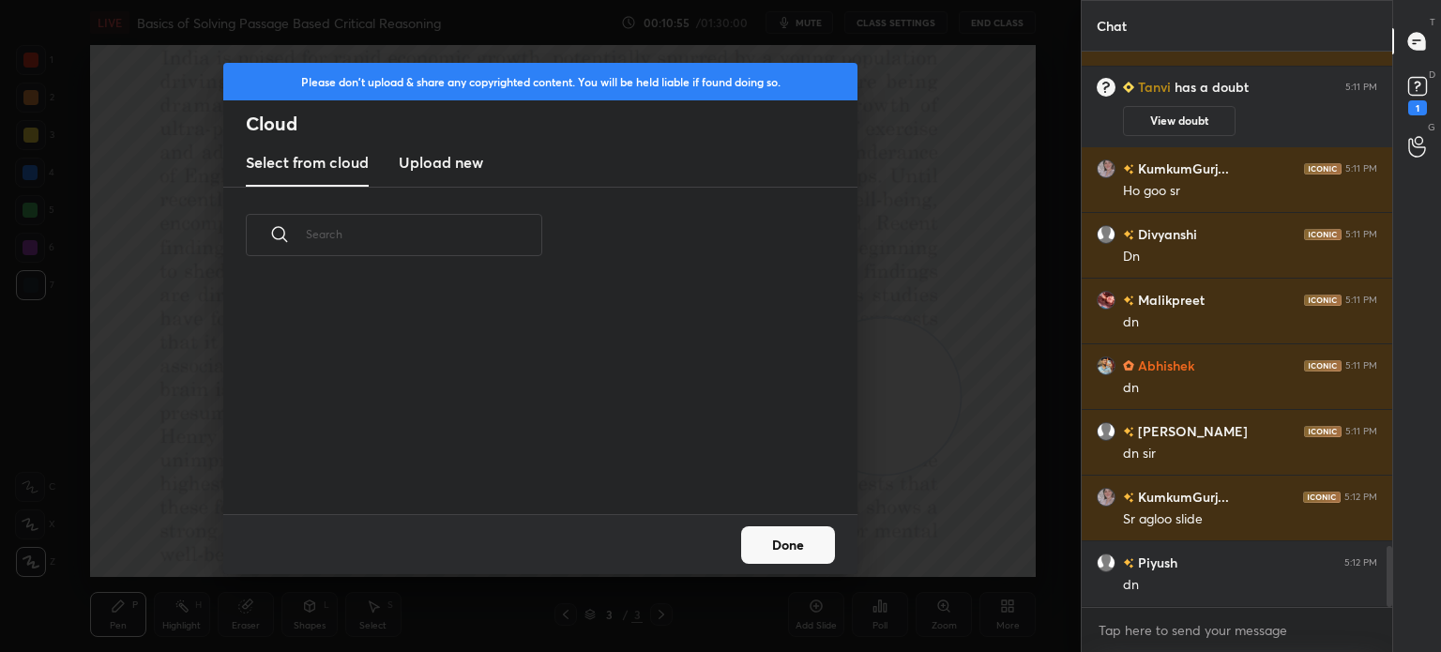
scroll to position [231, 602]
click at [436, 155] on h3 "Upload new" at bounding box center [441, 162] width 84 height 23
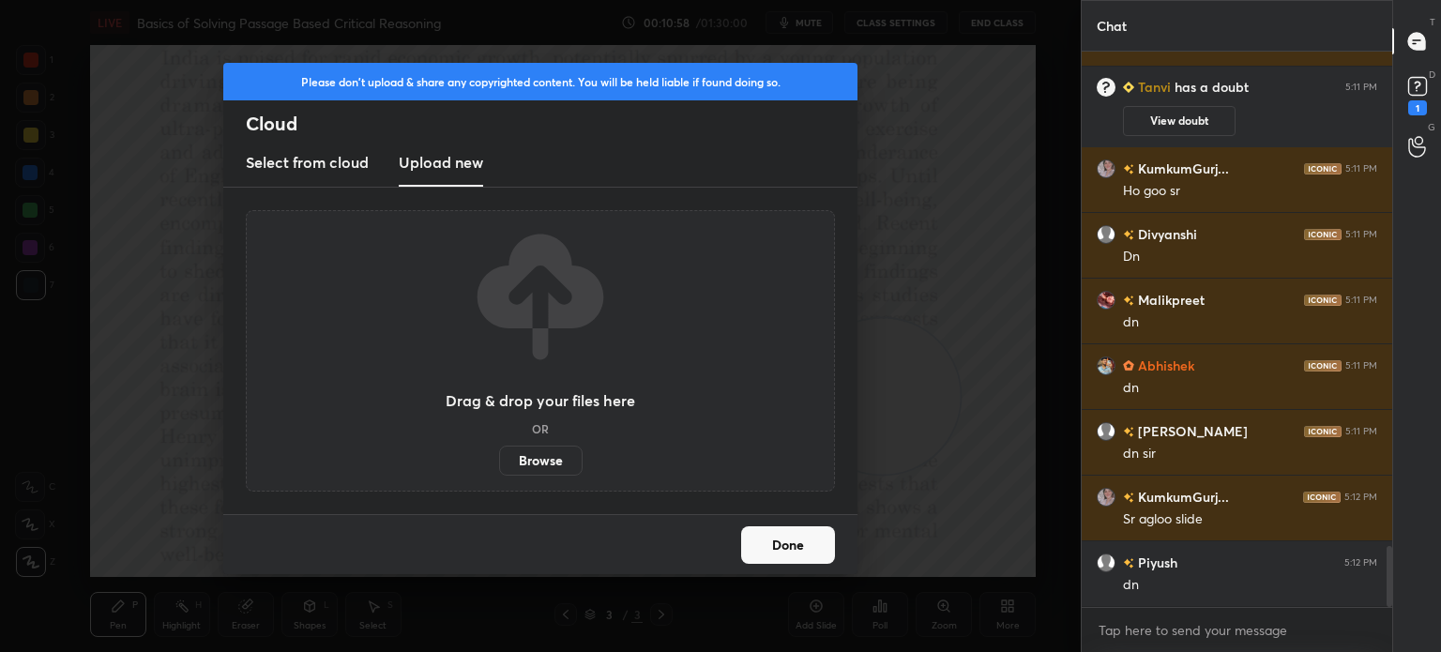
click at [540, 457] on label "Browse" at bounding box center [540, 461] width 83 height 30
click at [499, 457] on input "Browse" at bounding box center [499, 461] width 0 height 30
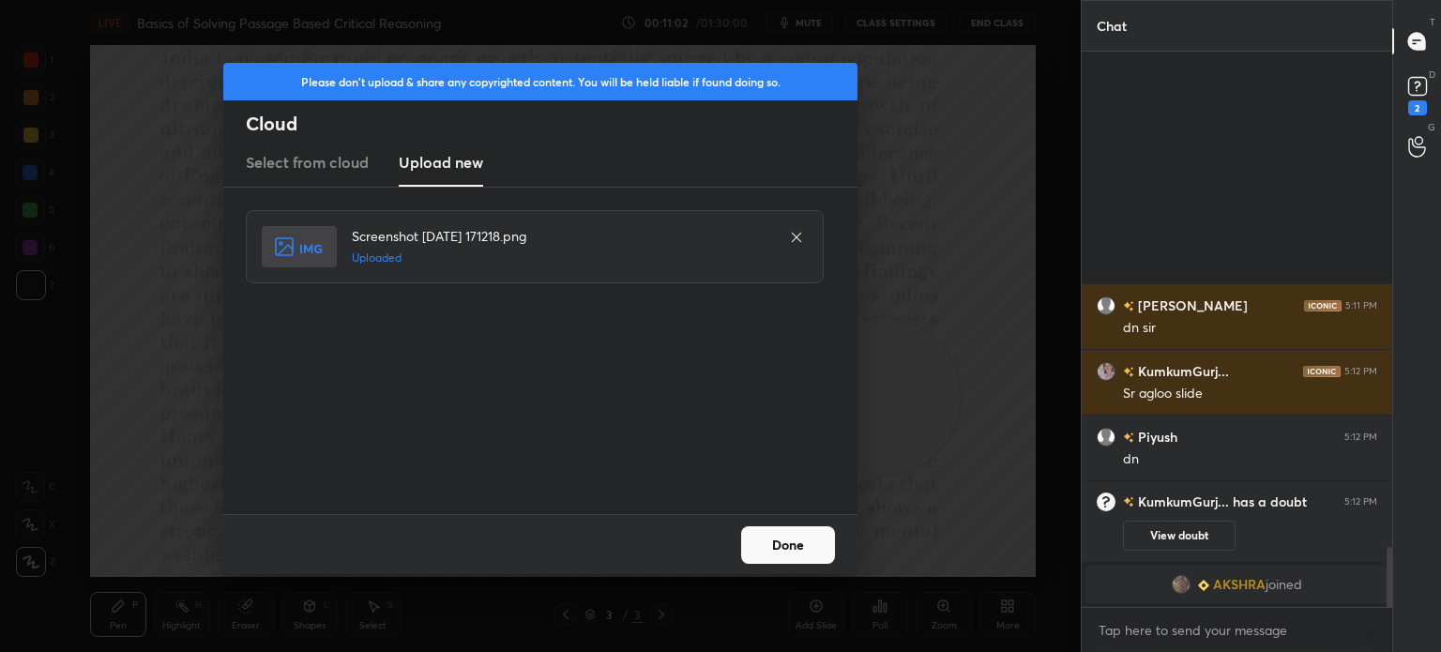
scroll to position [4426, 0]
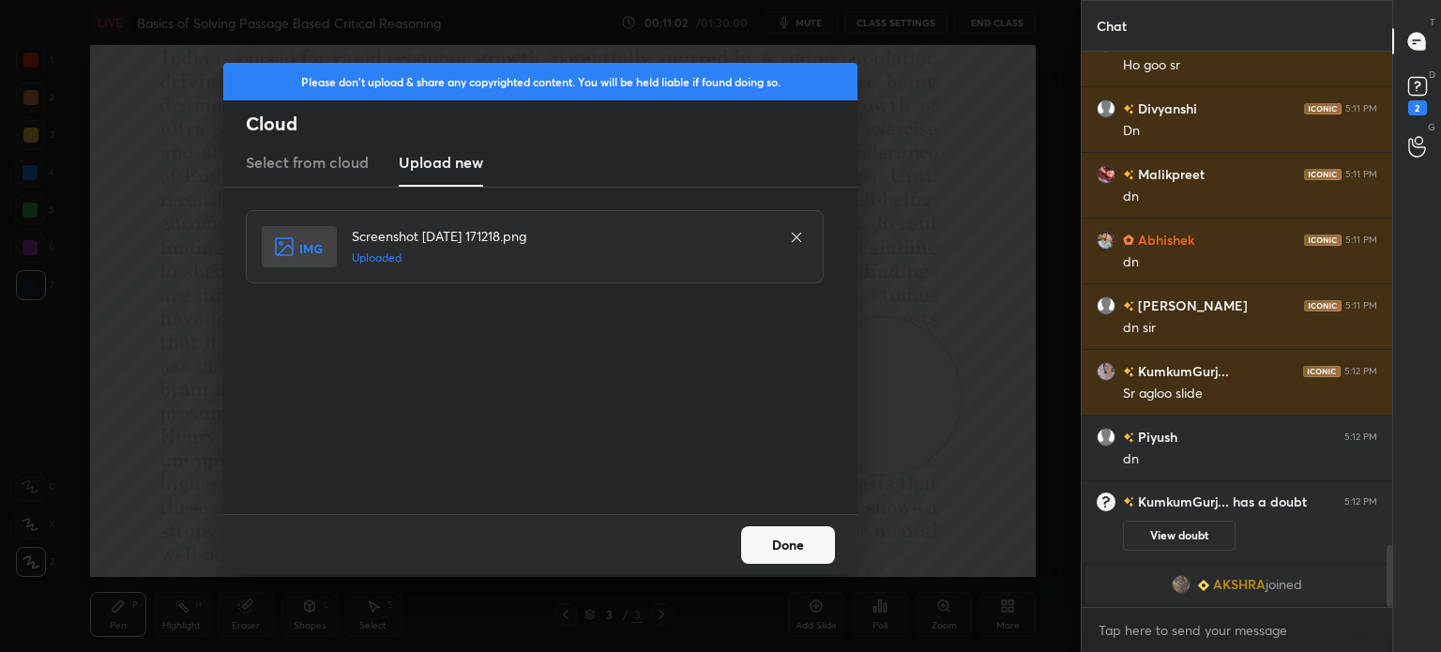
click at [823, 558] on button "Done" at bounding box center [788, 545] width 94 height 38
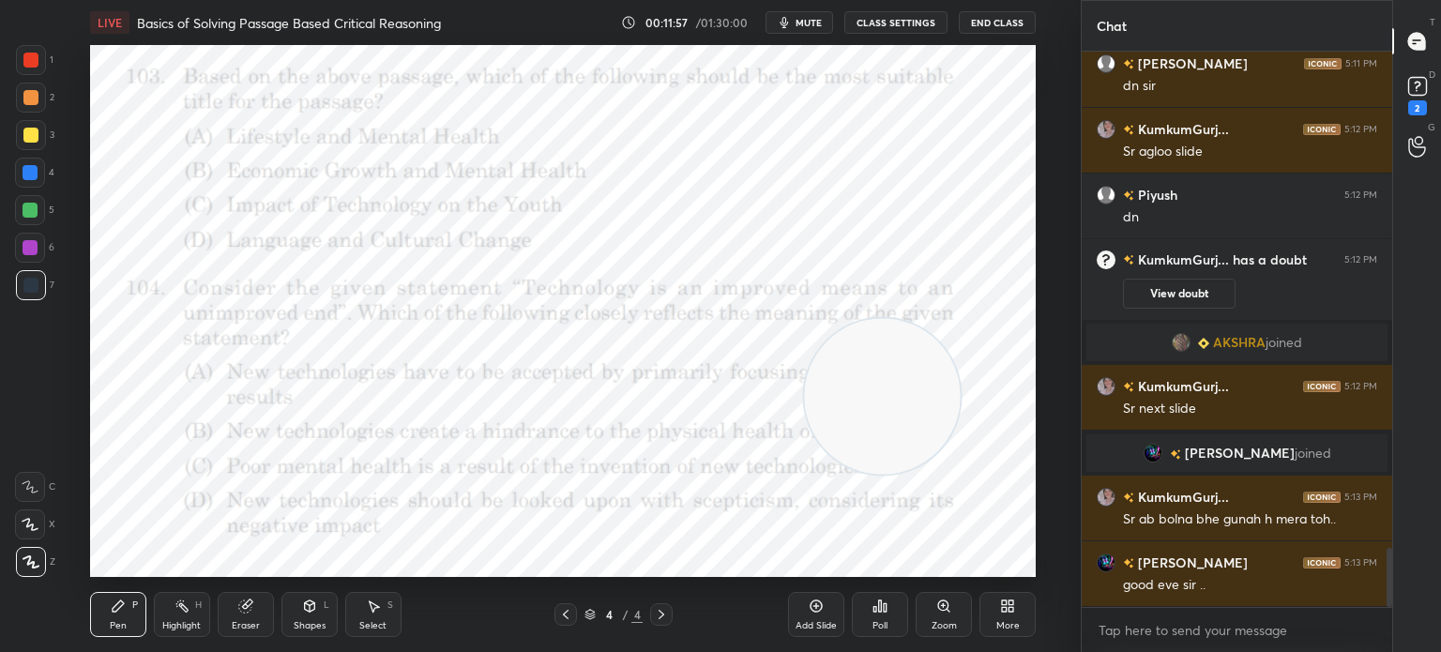
scroll to position [4716, 0]
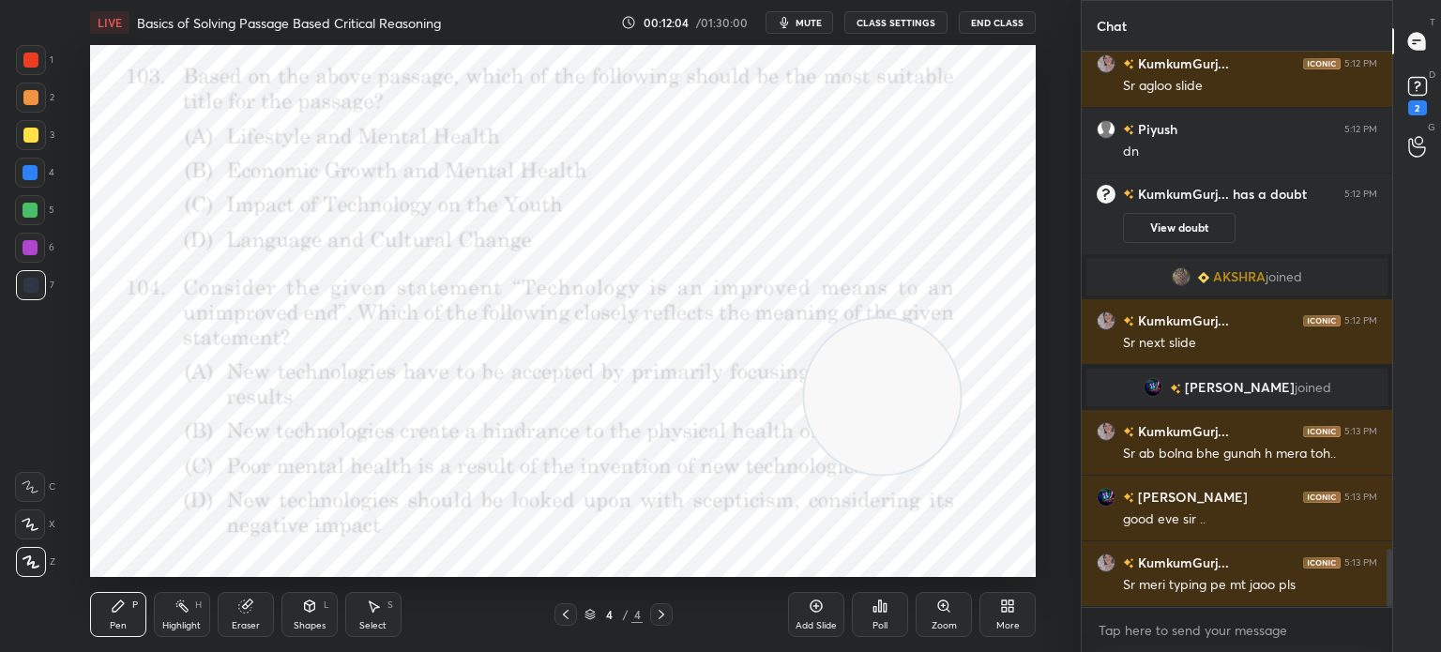
click at [878, 622] on div "Poll" at bounding box center [879, 625] width 15 height 9
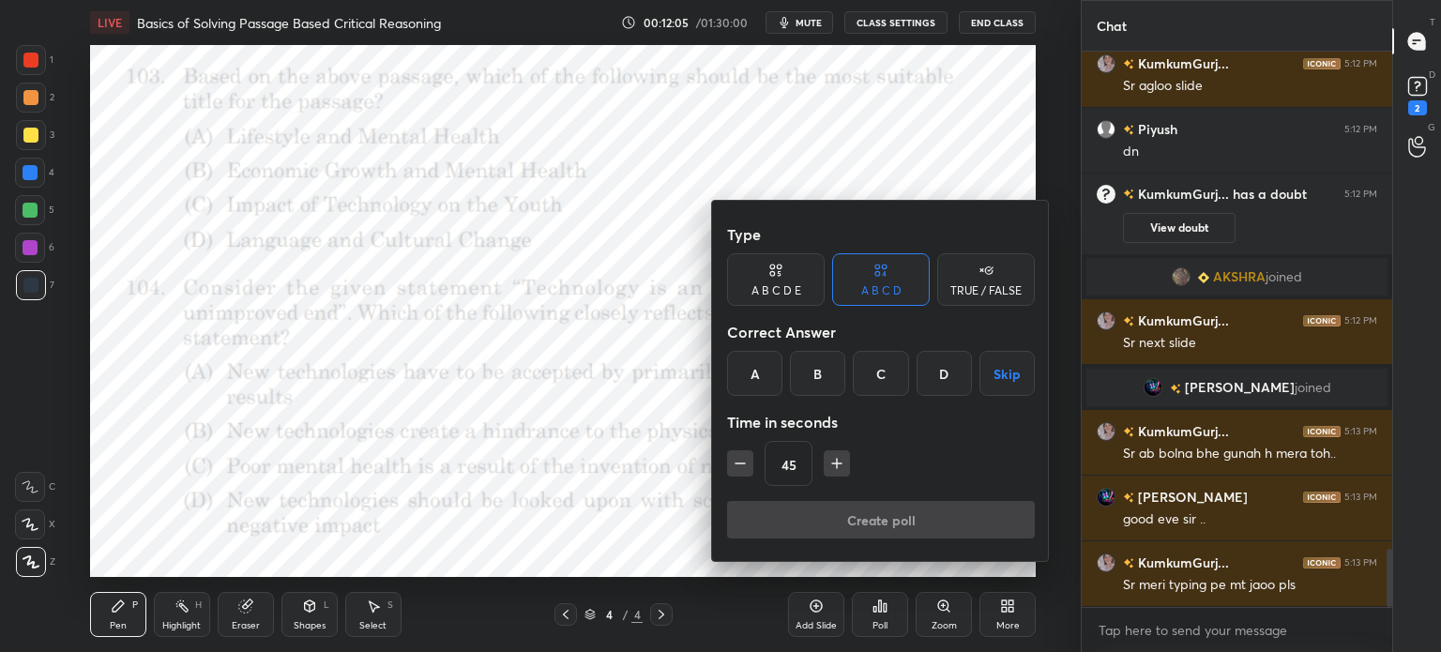
click at [876, 375] on div "C" at bounding box center [880, 373] width 55 height 45
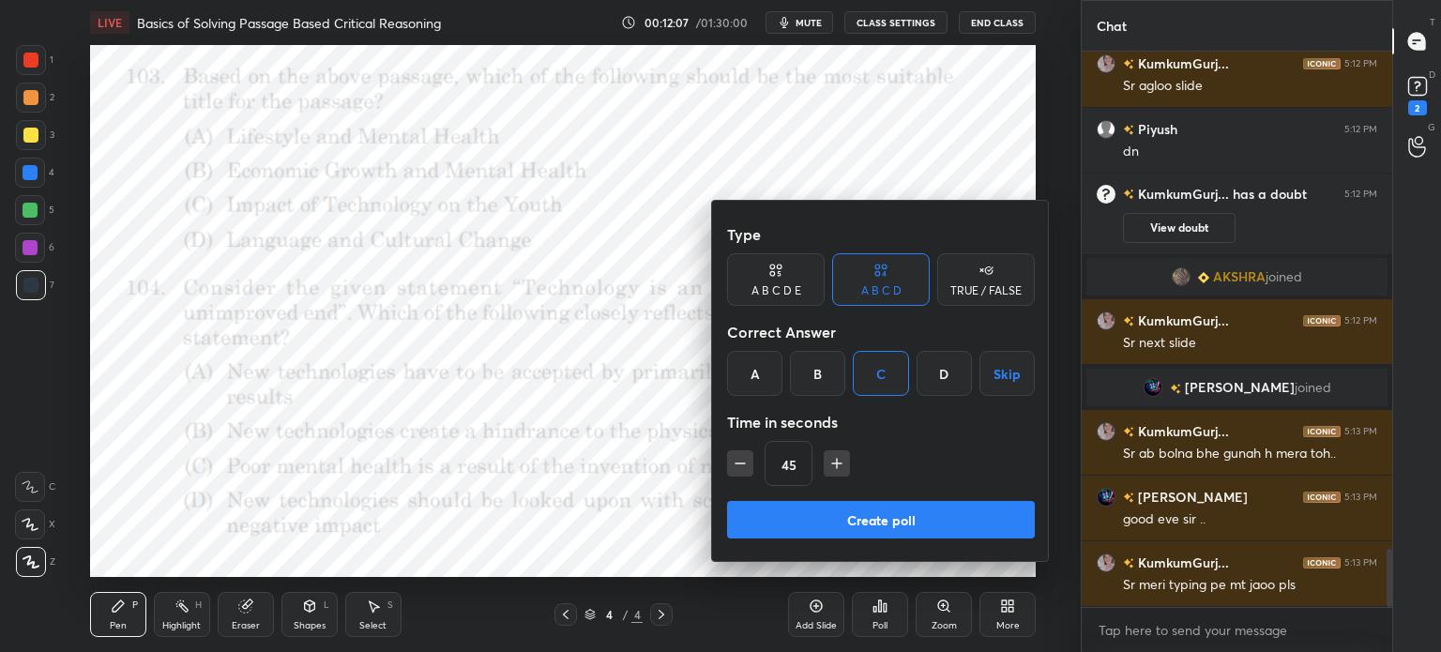
click at [756, 507] on button "Create poll" at bounding box center [881, 520] width 308 height 38
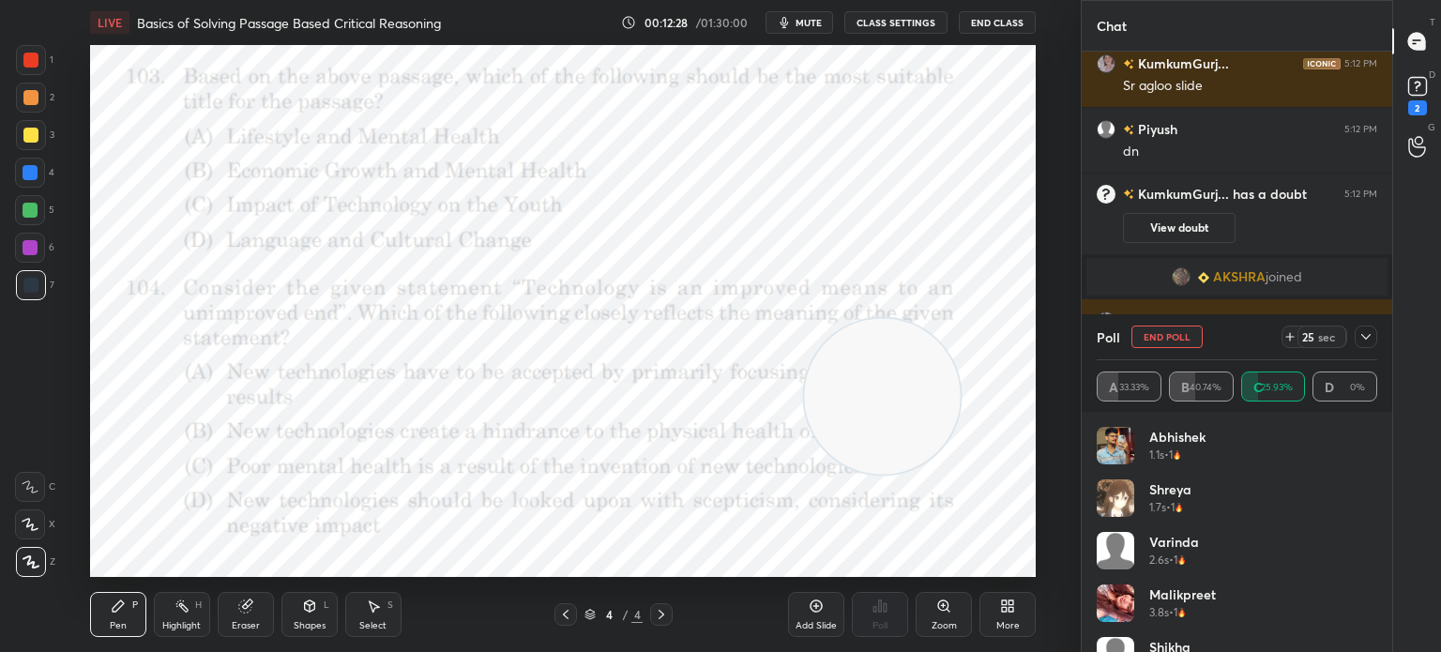
scroll to position [143, 0]
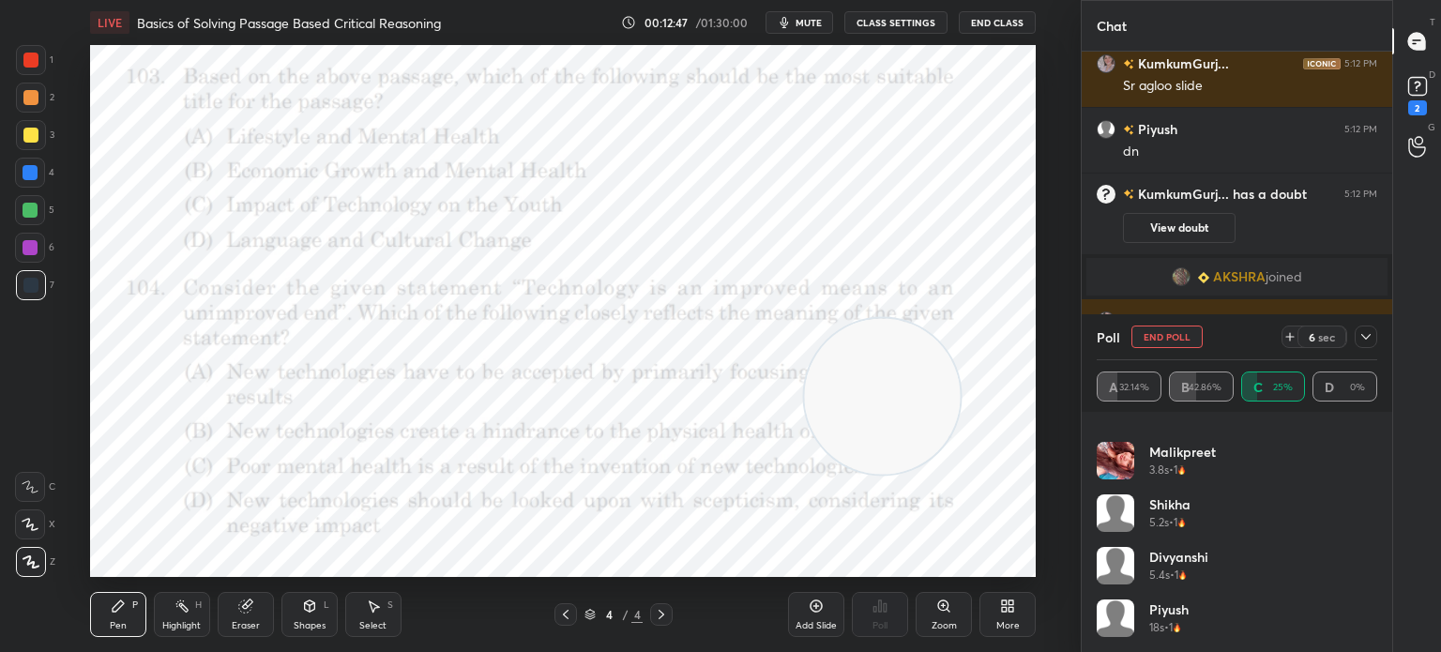
click at [1366, 341] on icon at bounding box center [1365, 336] width 15 height 15
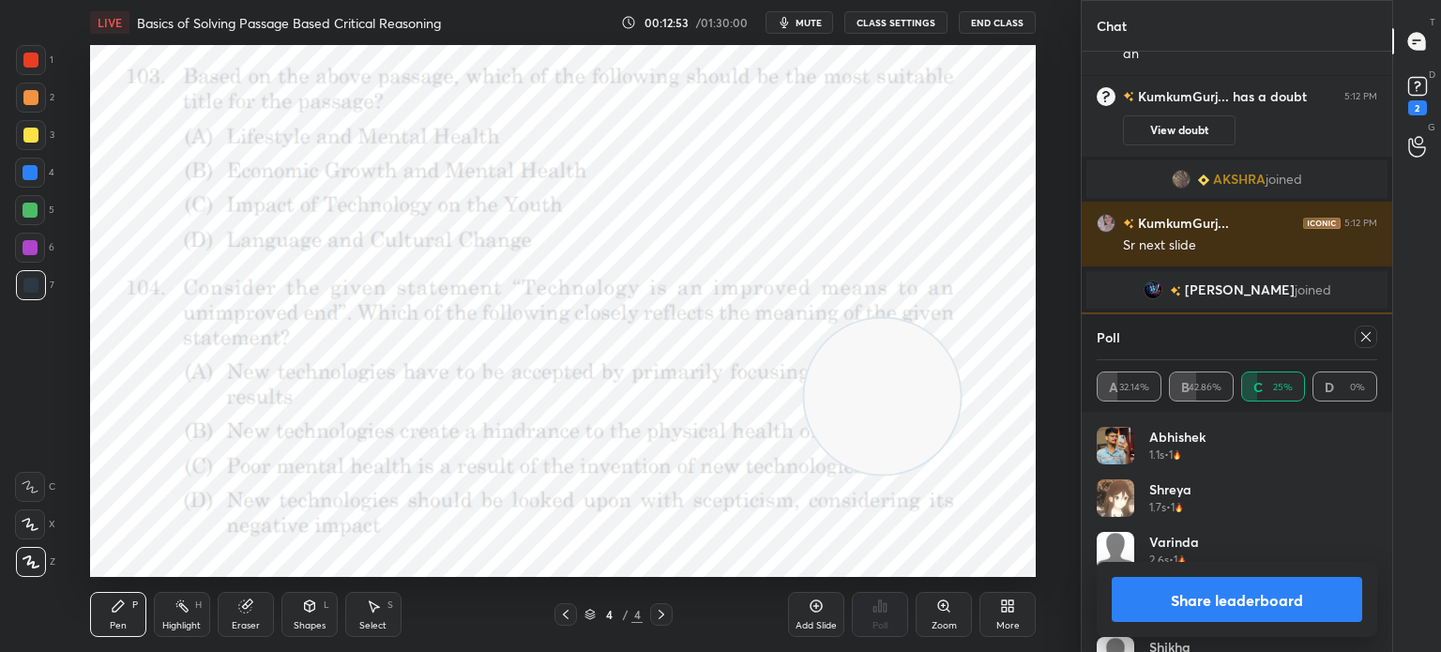
scroll to position [4859, 0]
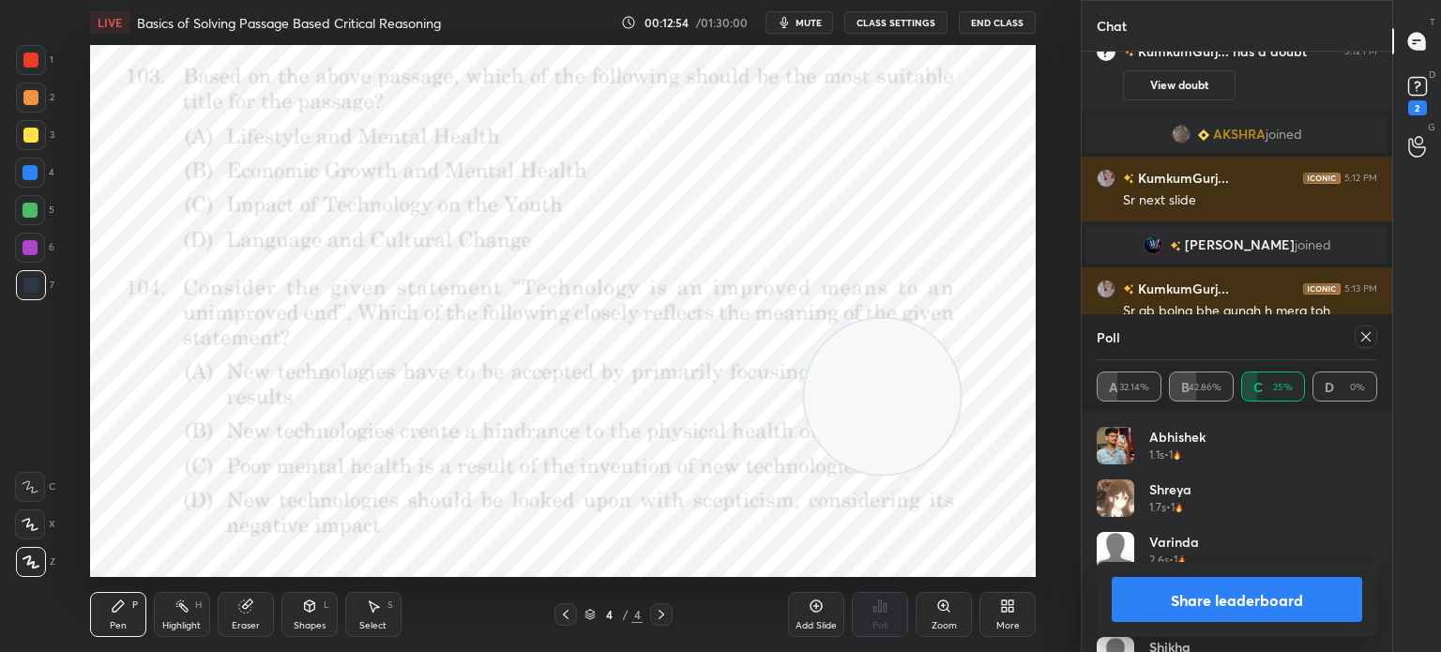
click at [1368, 338] on icon at bounding box center [1365, 336] width 15 height 15
type textarea "x"
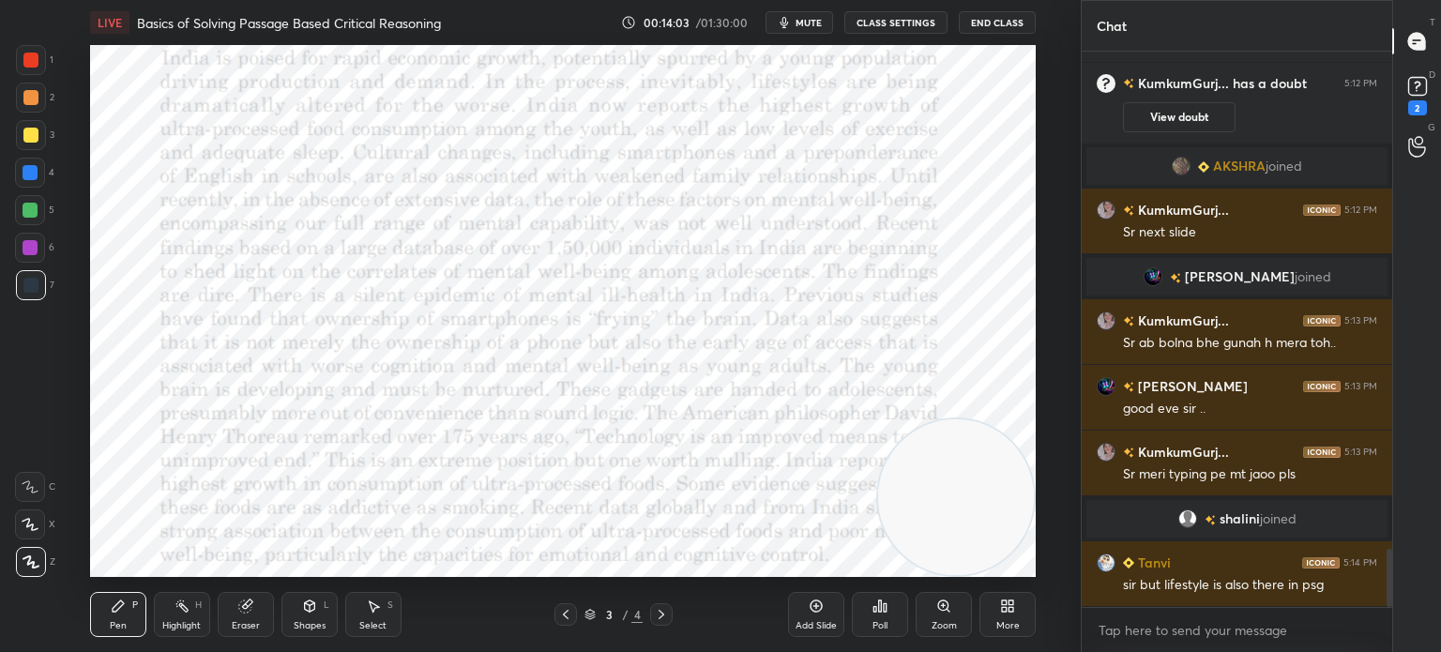
scroll to position [4767, 0]
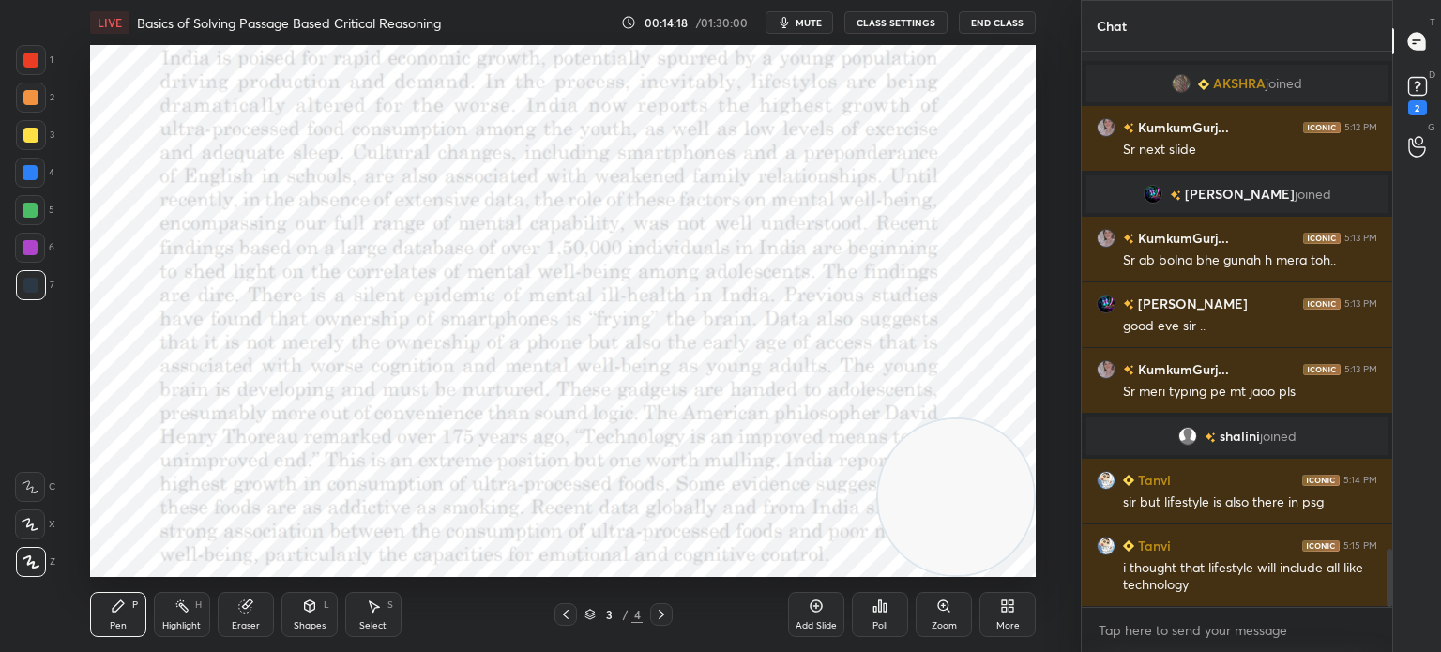
click at [813, 31] on button "mute" at bounding box center [799, 22] width 68 height 23
click at [802, 23] on span "unmute" at bounding box center [807, 22] width 40 height 13
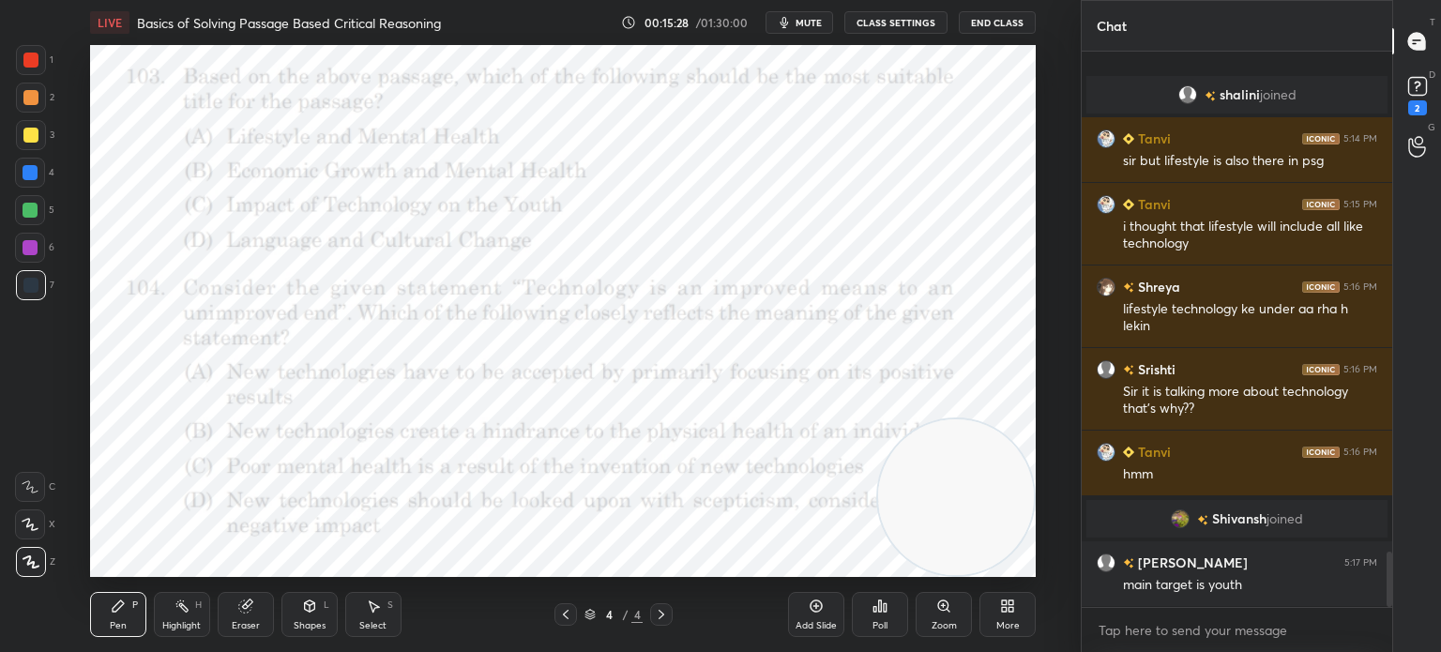
scroll to position [5047, 0]
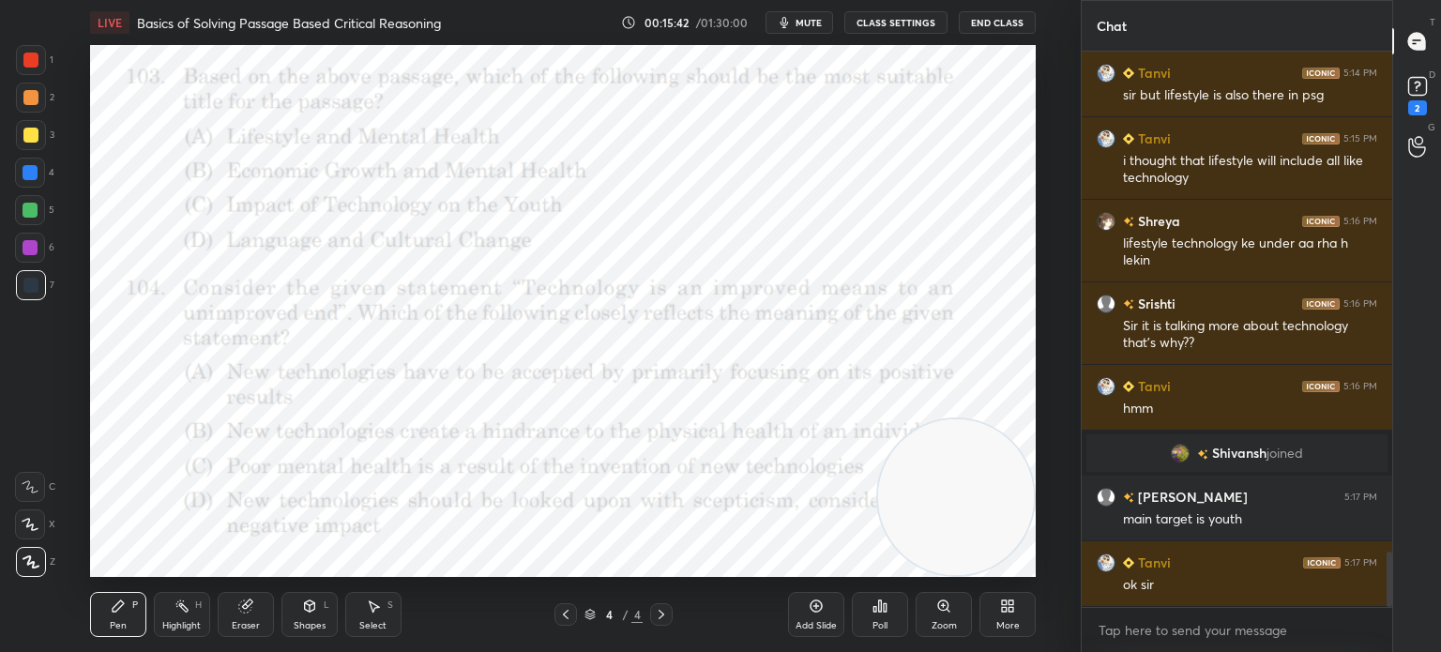
click at [821, 24] on span "mute" at bounding box center [808, 22] width 26 height 13
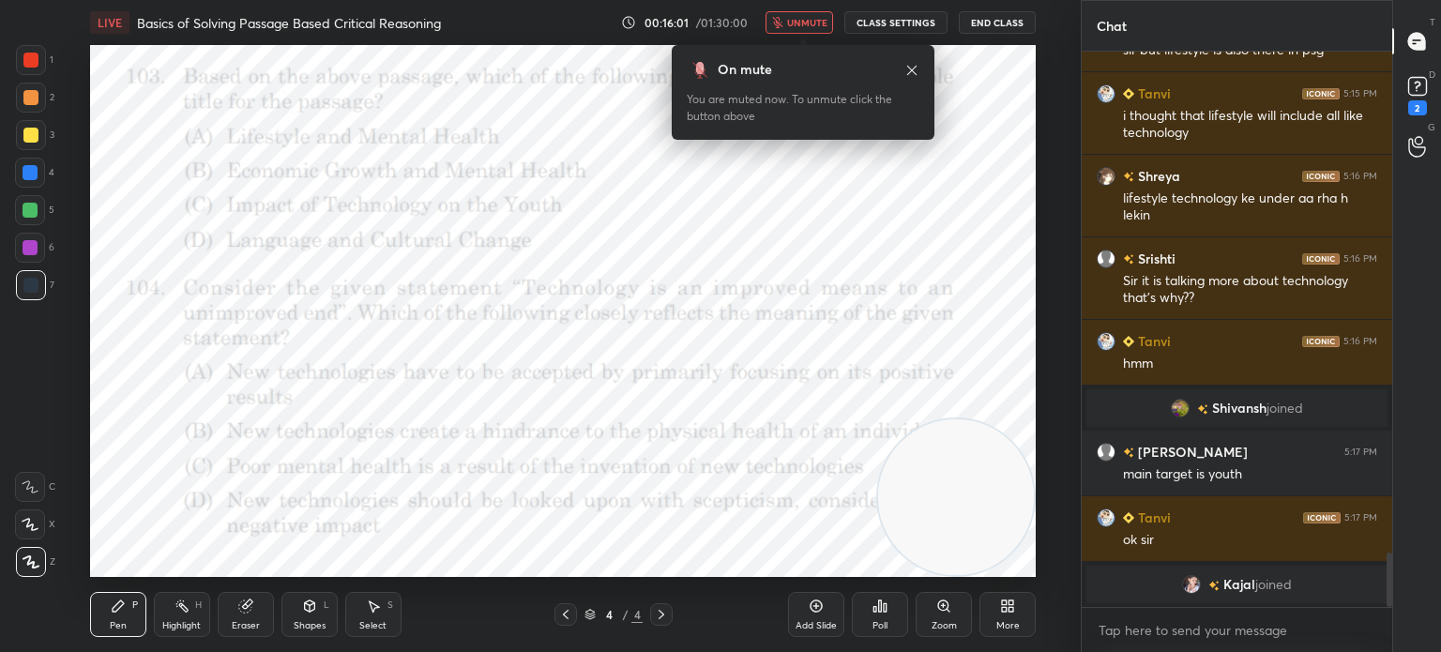
scroll to position [5114, 0]
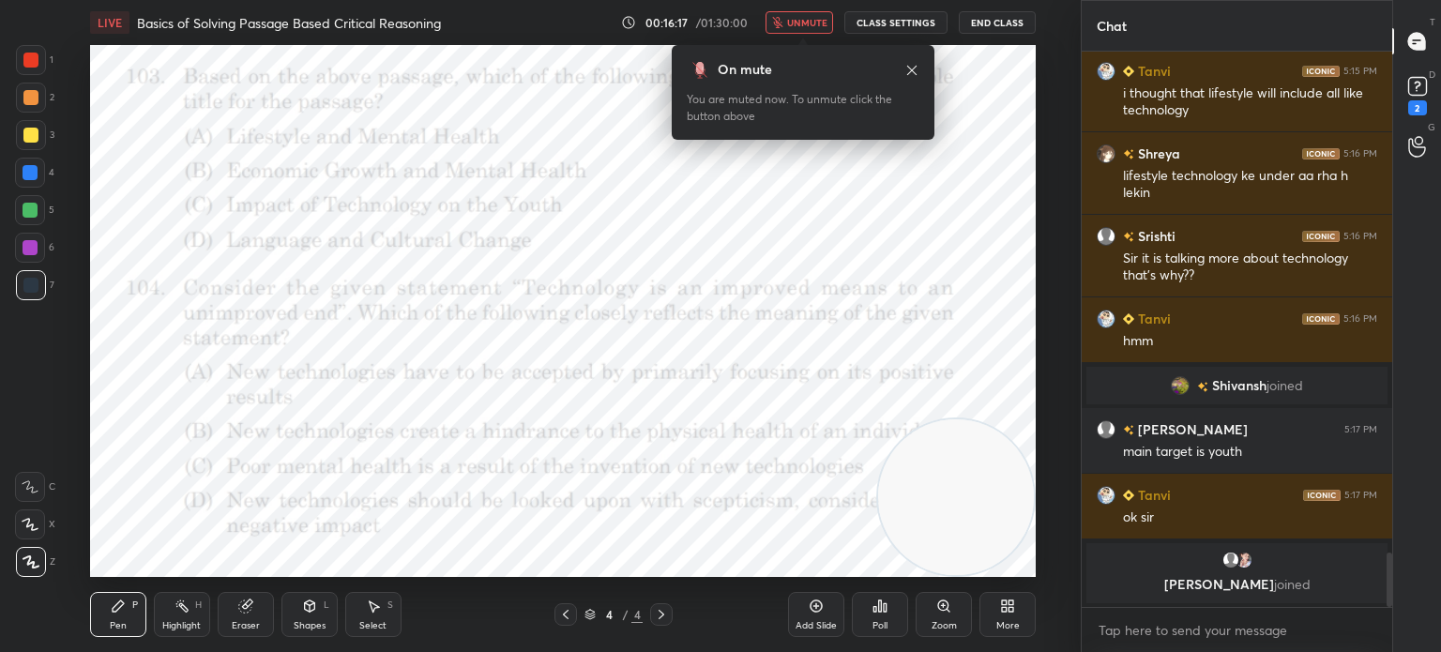
click at [800, 26] on span "unmute" at bounding box center [807, 22] width 40 height 13
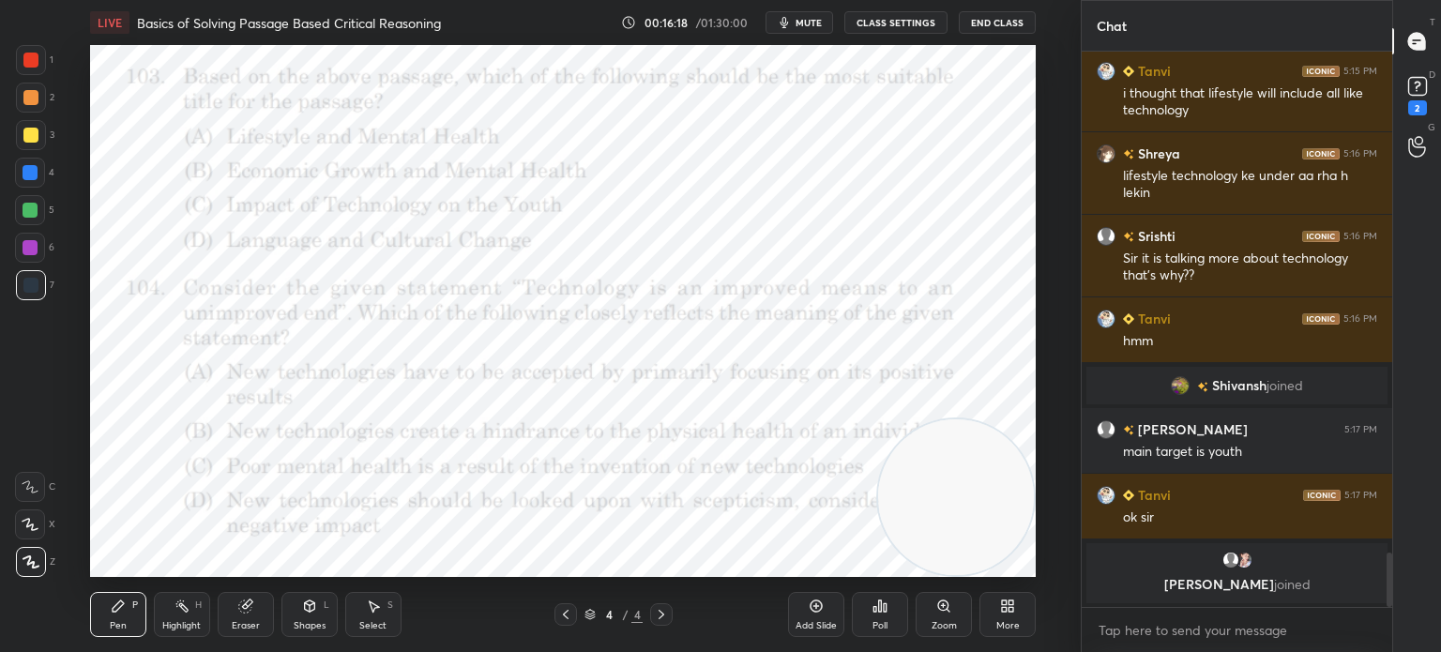
scroll to position [5123, 0]
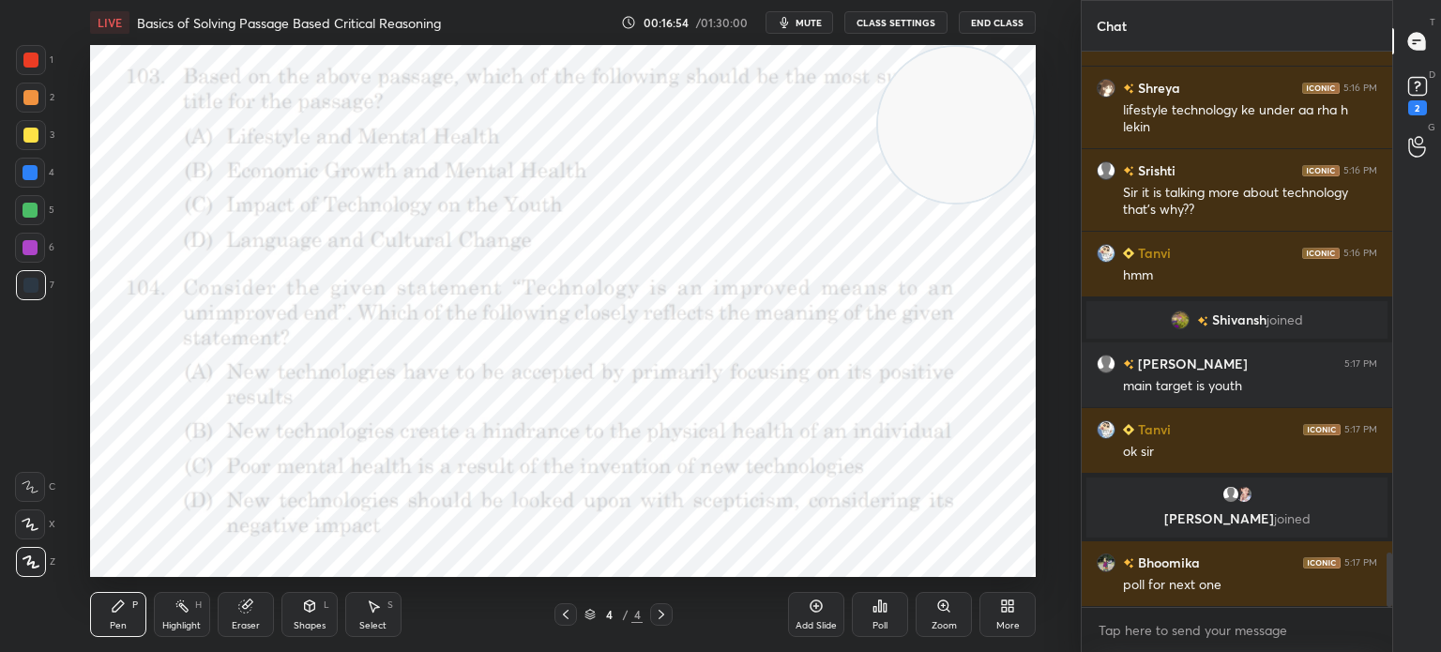
click at [875, 618] on div "Poll" at bounding box center [880, 614] width 56 height 45
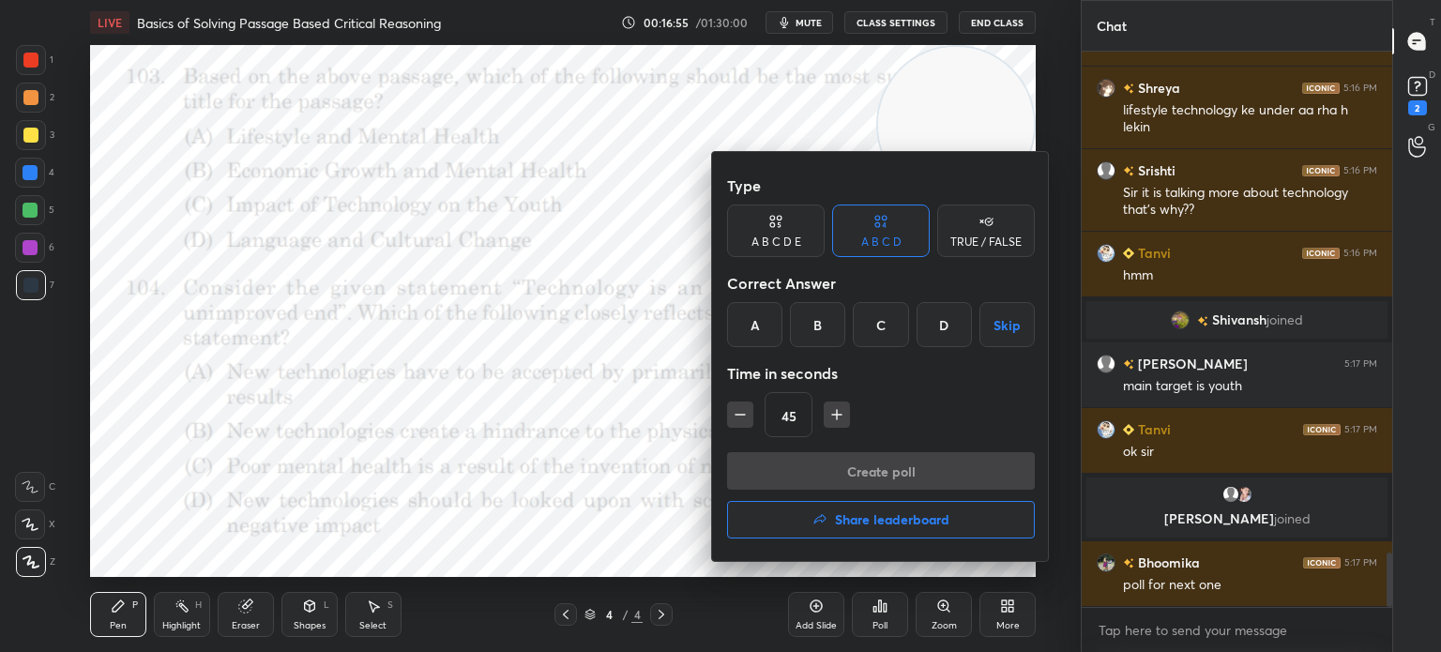
click at [932, 329] on div "D" at bounding box center [943, 324] width 55 height 45
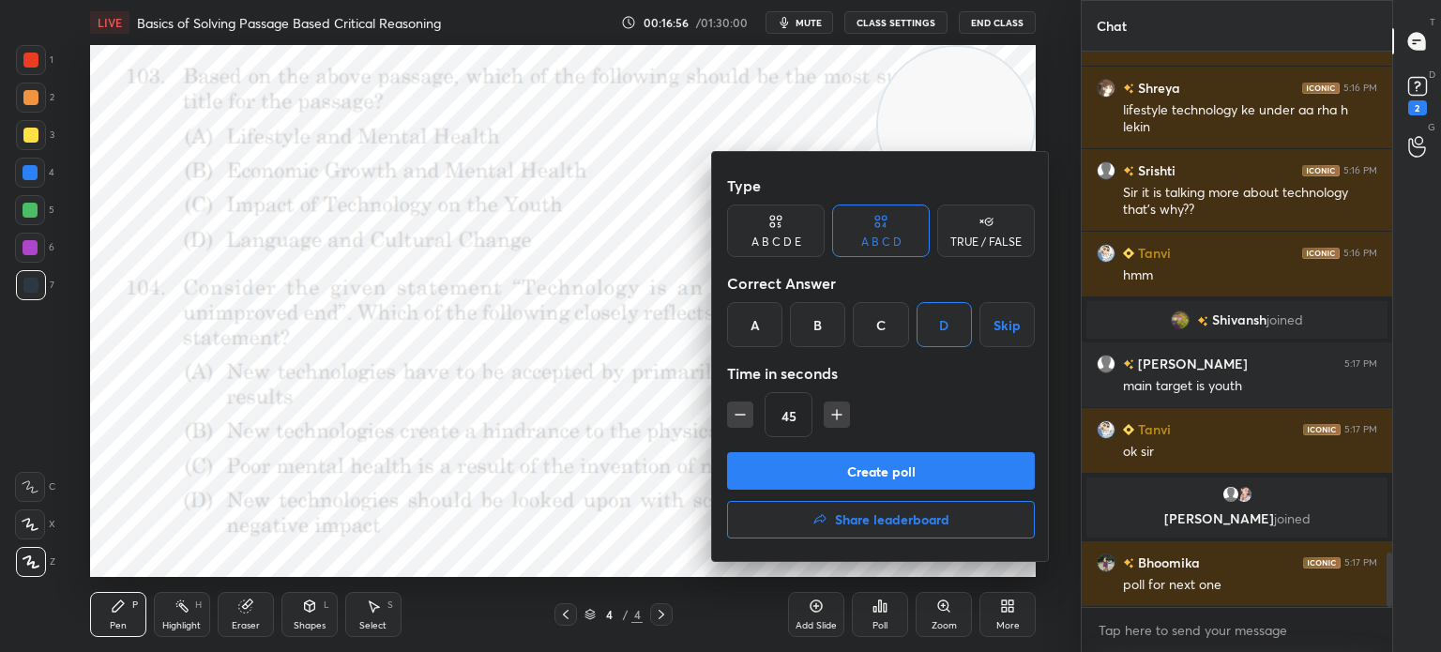
click at [830, 463] on button "Create poll" at bounding box center [881, 471] width 308 height 38
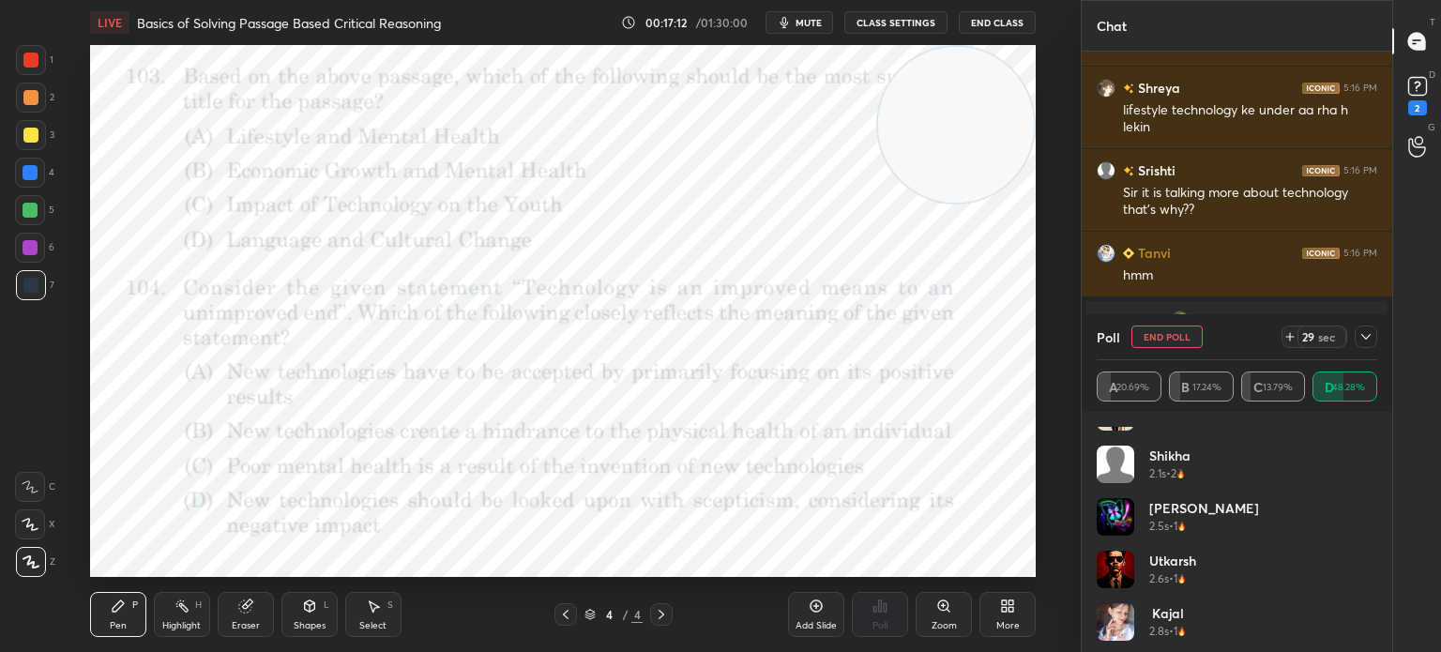
scroll to position [510, 0]
click at [801, 25] on span "mute" at bounding box center [808, 22] width 26 height 13
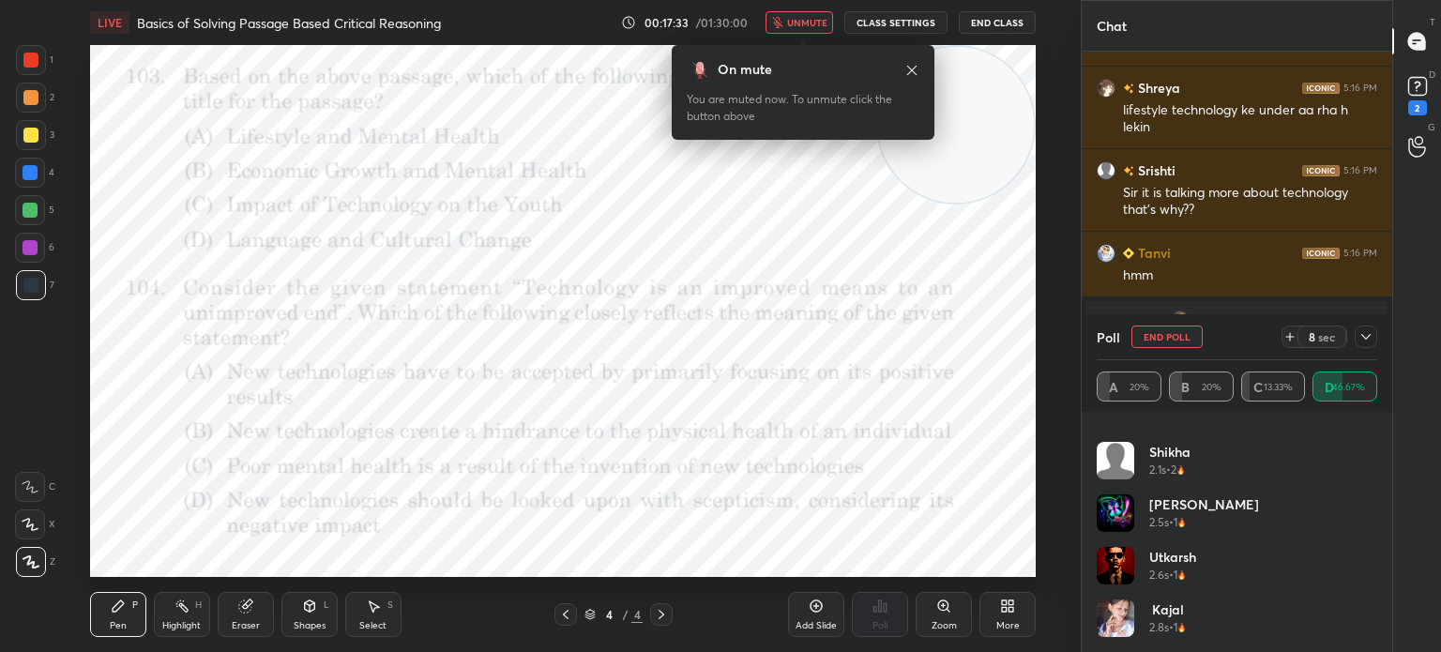
click at [799, 25] on span "unmute" at bounding box center [807, 22] width 40 height 13
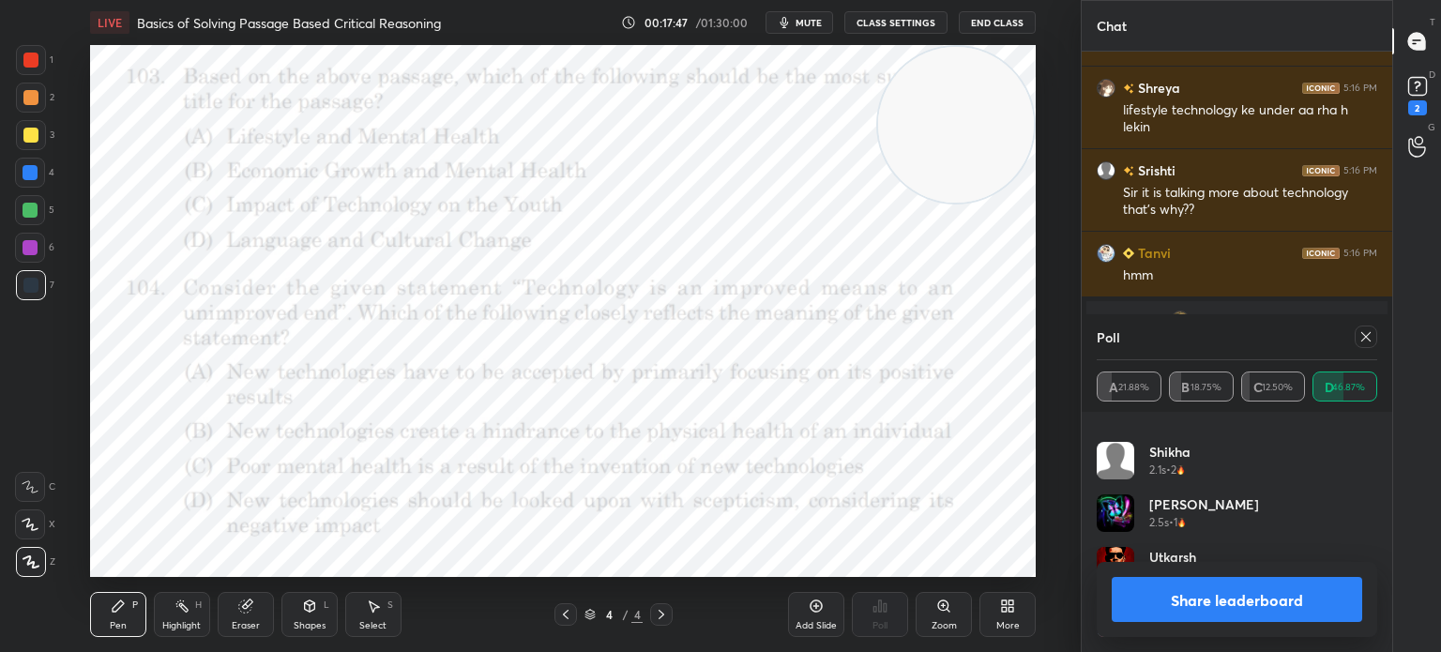
scroll to position [5287, 0]
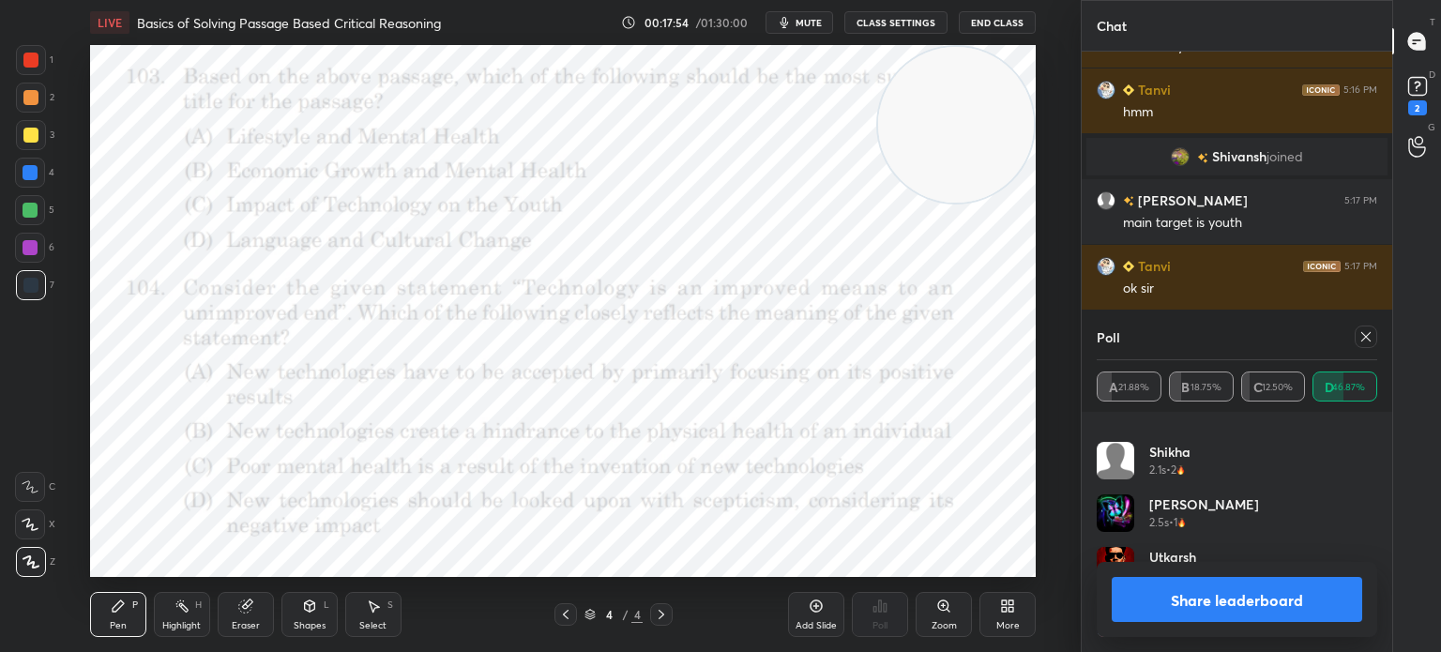
click at [1367, 338] on icon at bounding box center [1365, 336] width 15 height 15
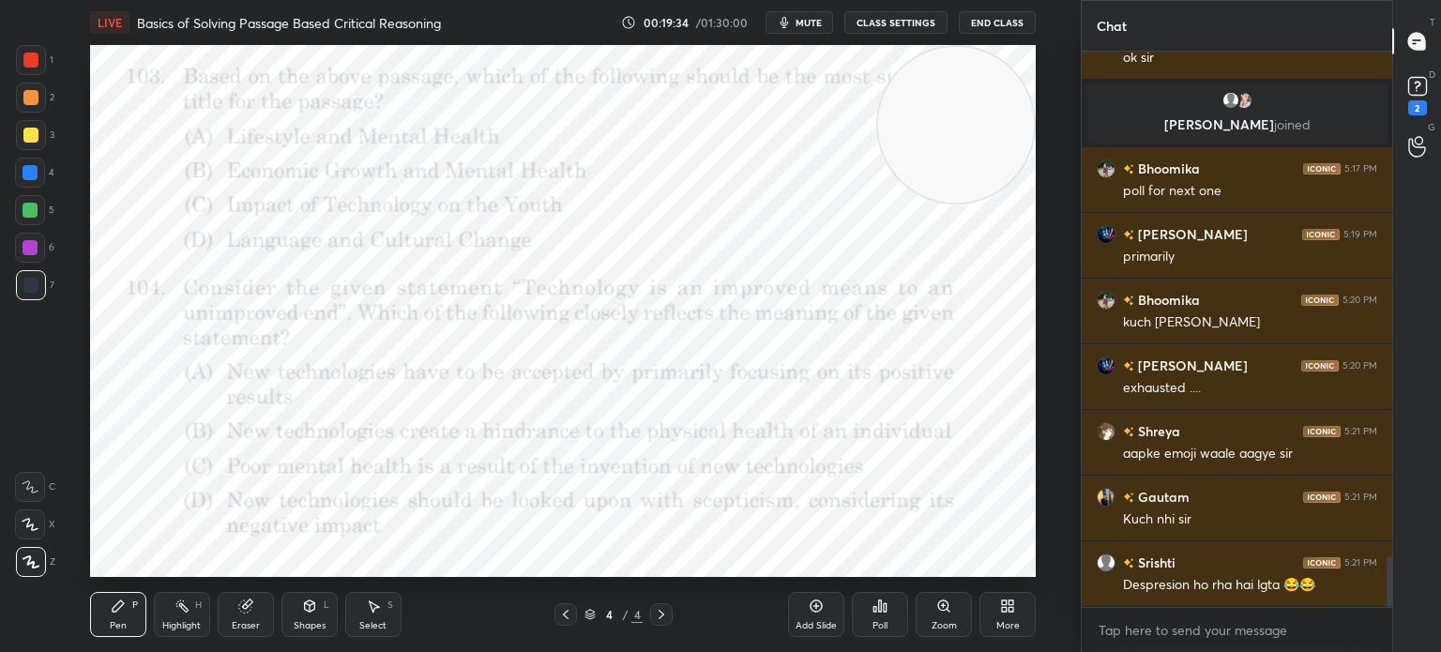
scroll to position [5583, 0]
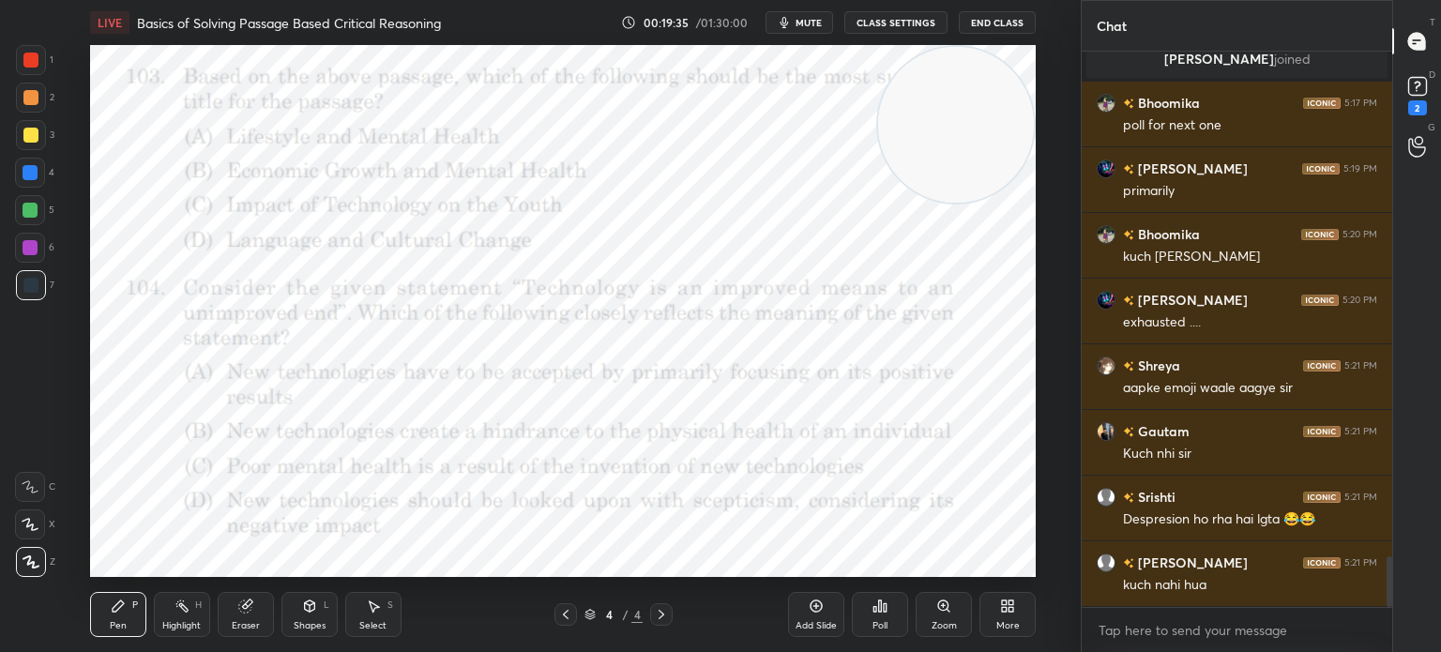
click at [1006, 611] on icon at bounding box center [1004, 609] width 5 height 5
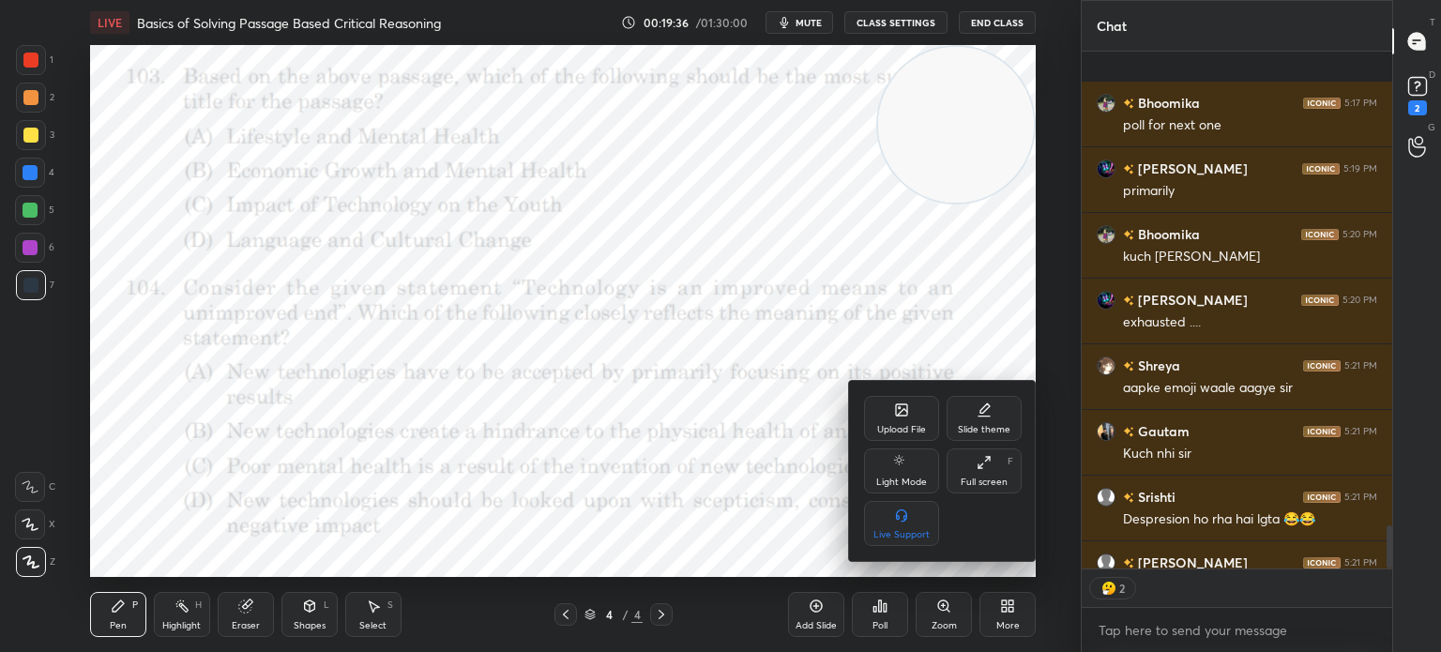
scroll to position [5687, 0]
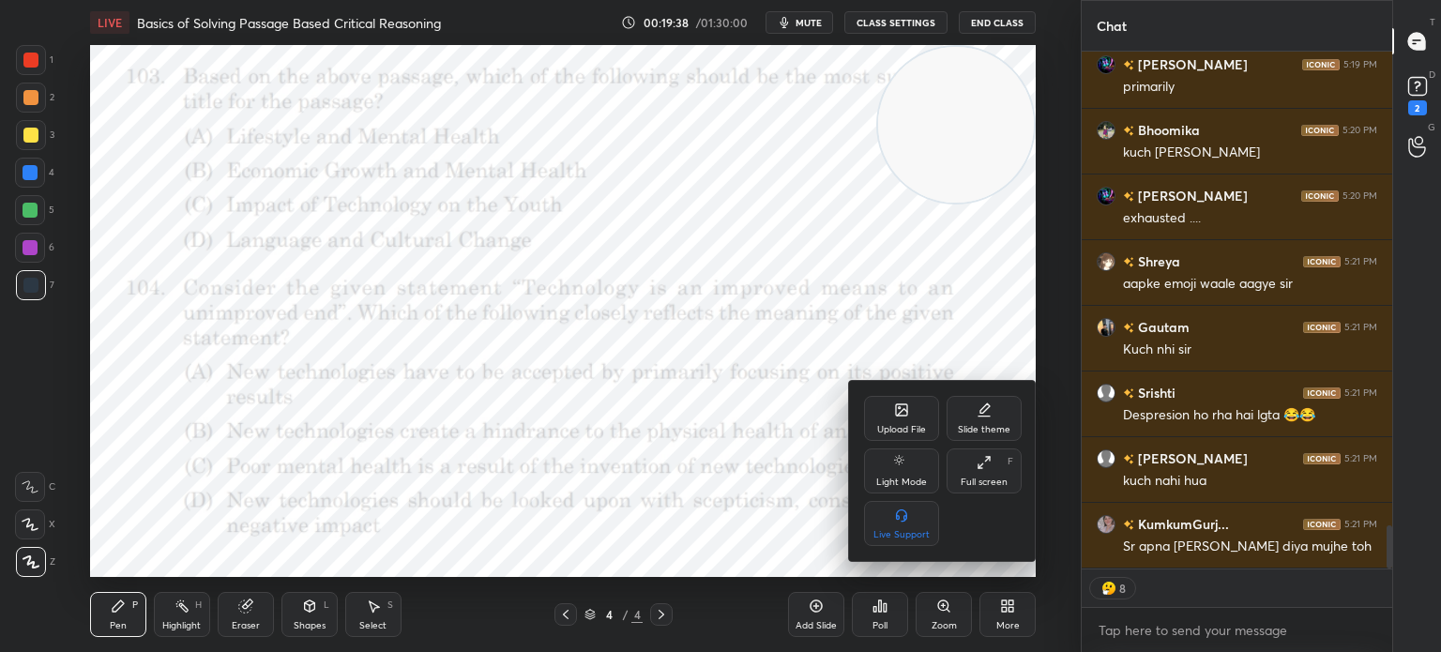
click at [872, 419] on div "Upload File" at bounding box center [901, 418] width 75 height 45
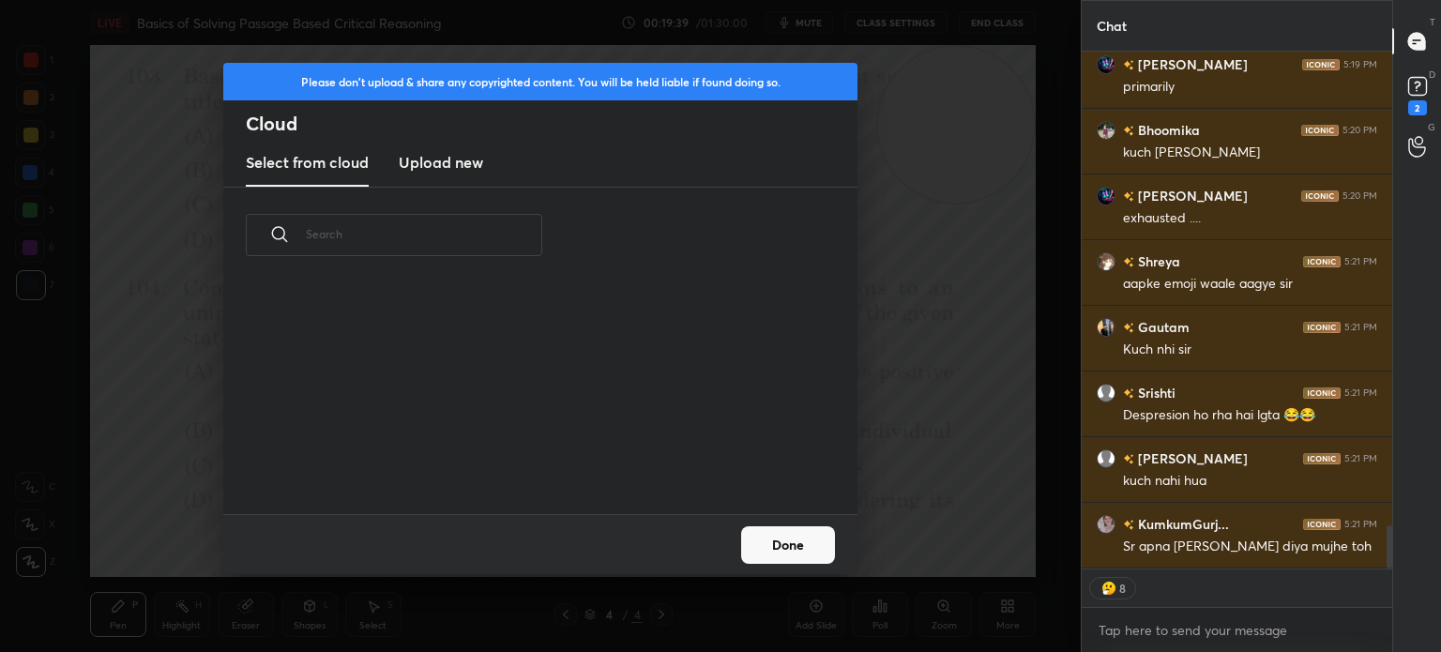
scroll to position [231, 602]
click at [426, 170] on h3 "Upload new" at bounding box center [441, 162] width 84 height 23
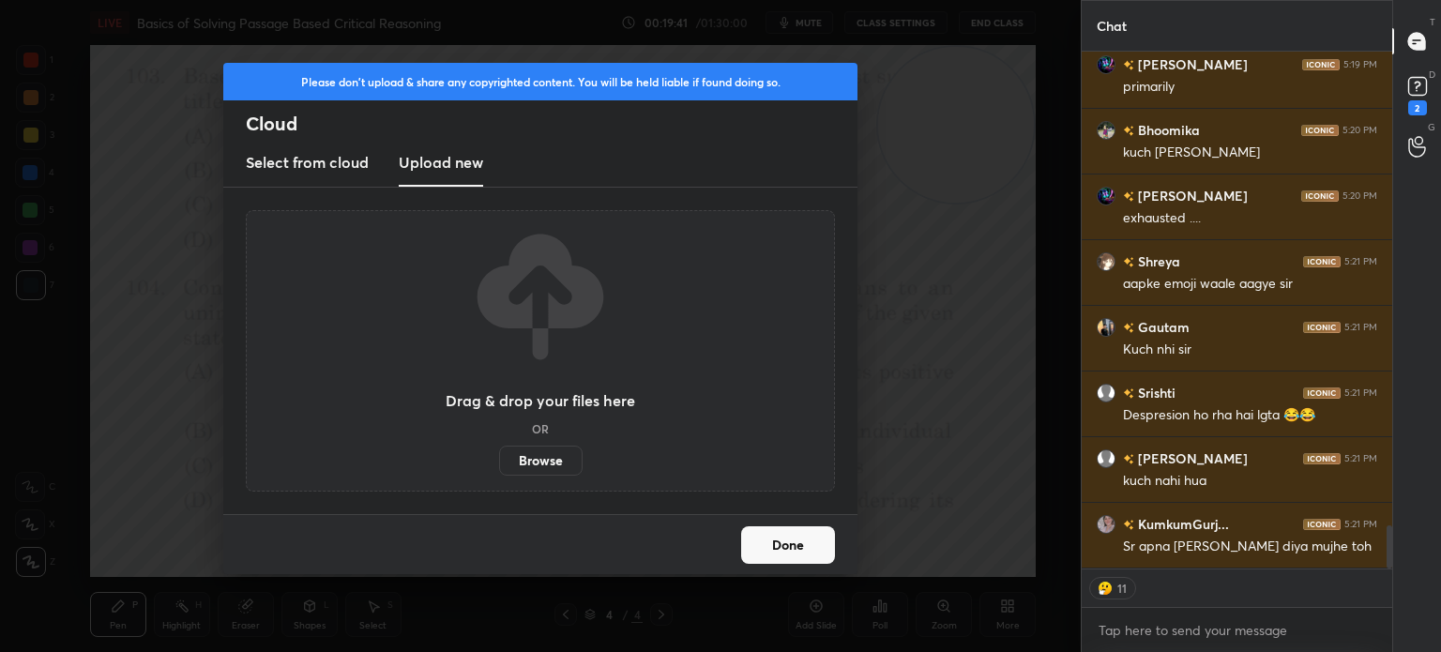
click at [531, 465] on label "Browse" at bounding box center [540, 461] width 83 height 30
click at [499, 465] on input "Browse" at bounding box center [499, 461] width 0 height 30
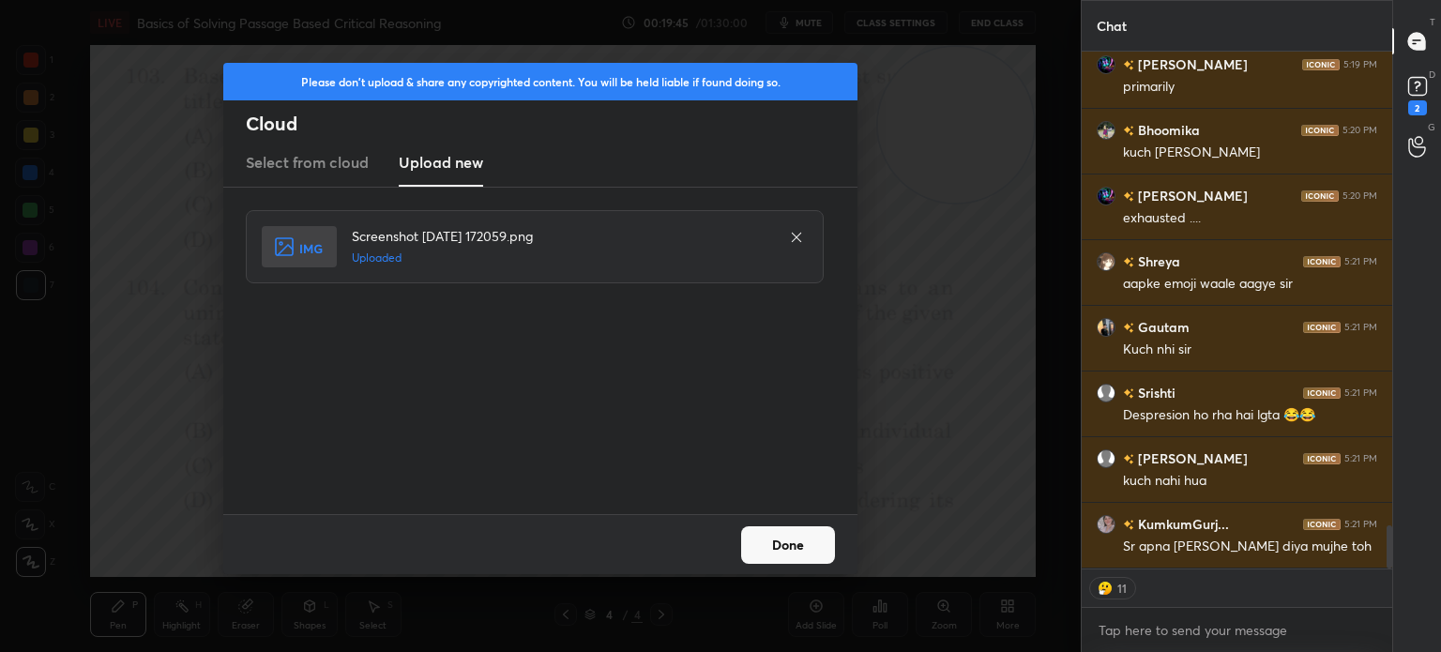
click at [792, 536] on button "Done" at bounding box center [788, 545] width 94 height 38
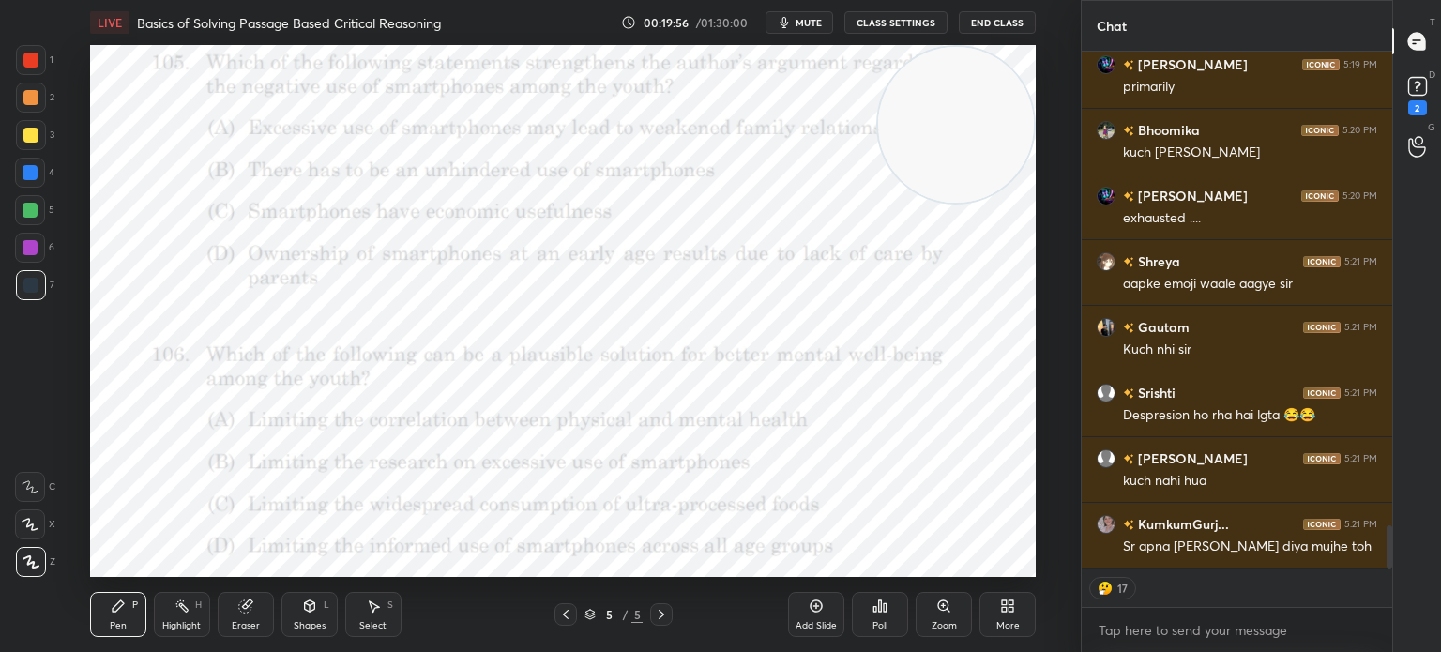
click at [953, 135] on video at bounding box center [956, 125] width 156 height 156
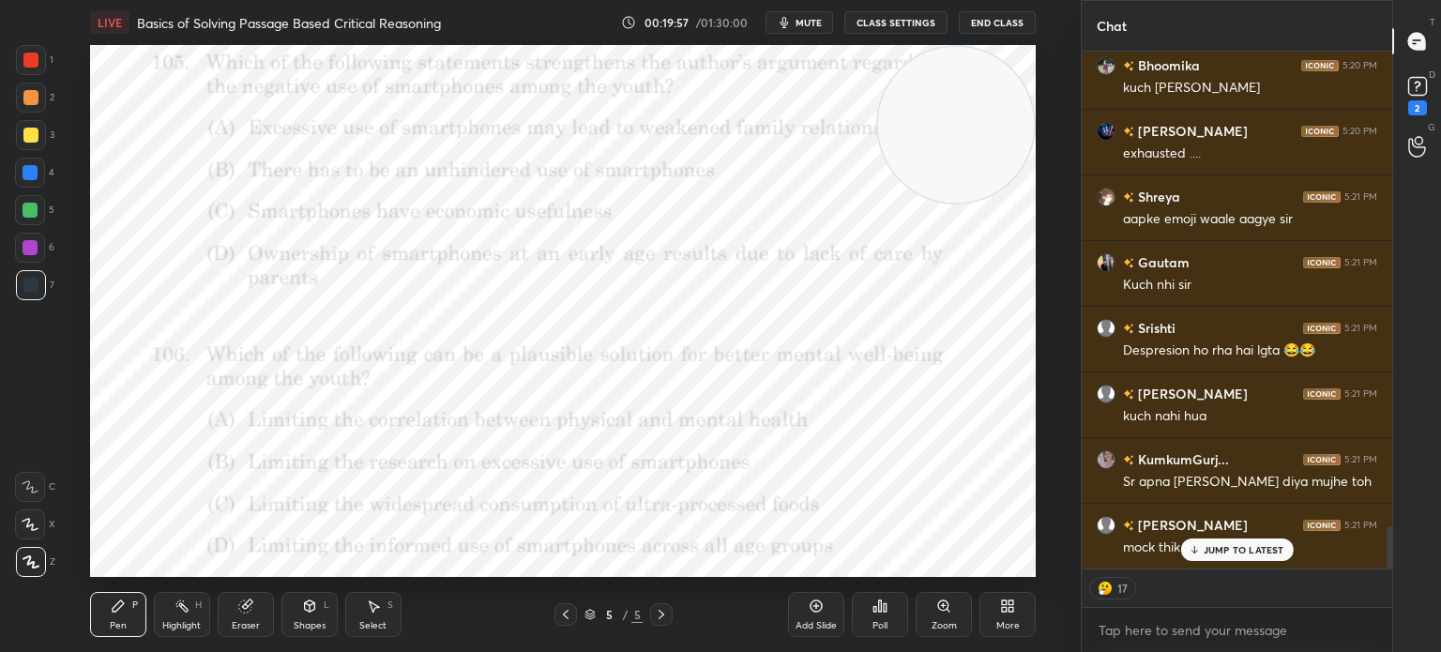
click at [953, 135] on video at bounding box center [956, 125] width 156 height 156
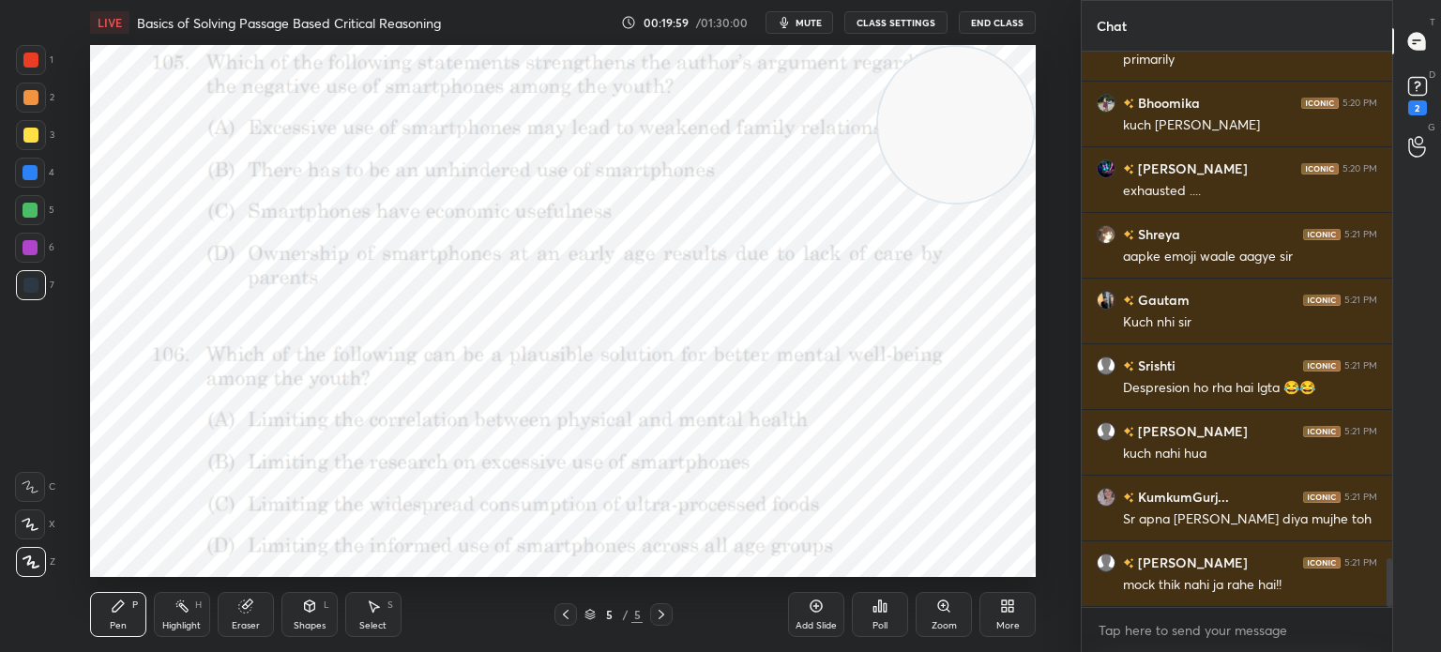
click at [870, 16] on button "CLASS SETTINGS" at bounding box center [895, 22] width 103 height 23
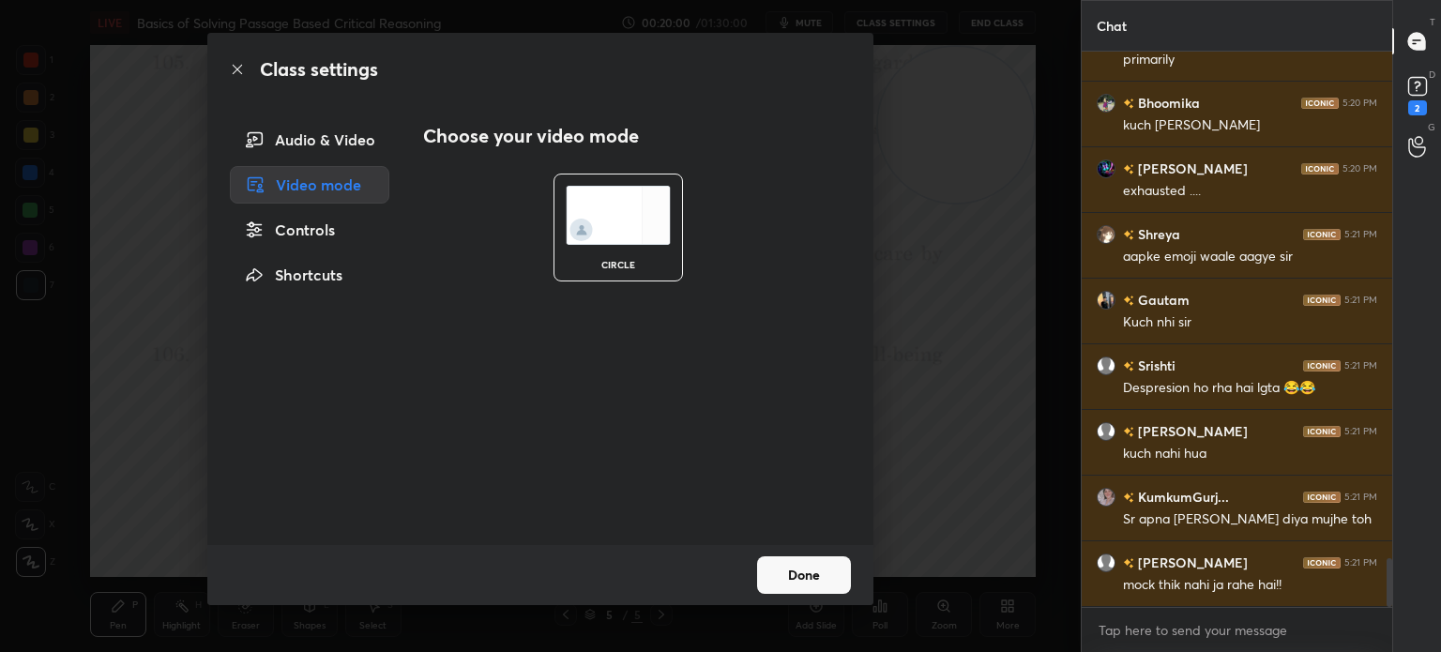
click at [297, 240] on div "Controls" at bounding box center [309, 230] width 159 height 38
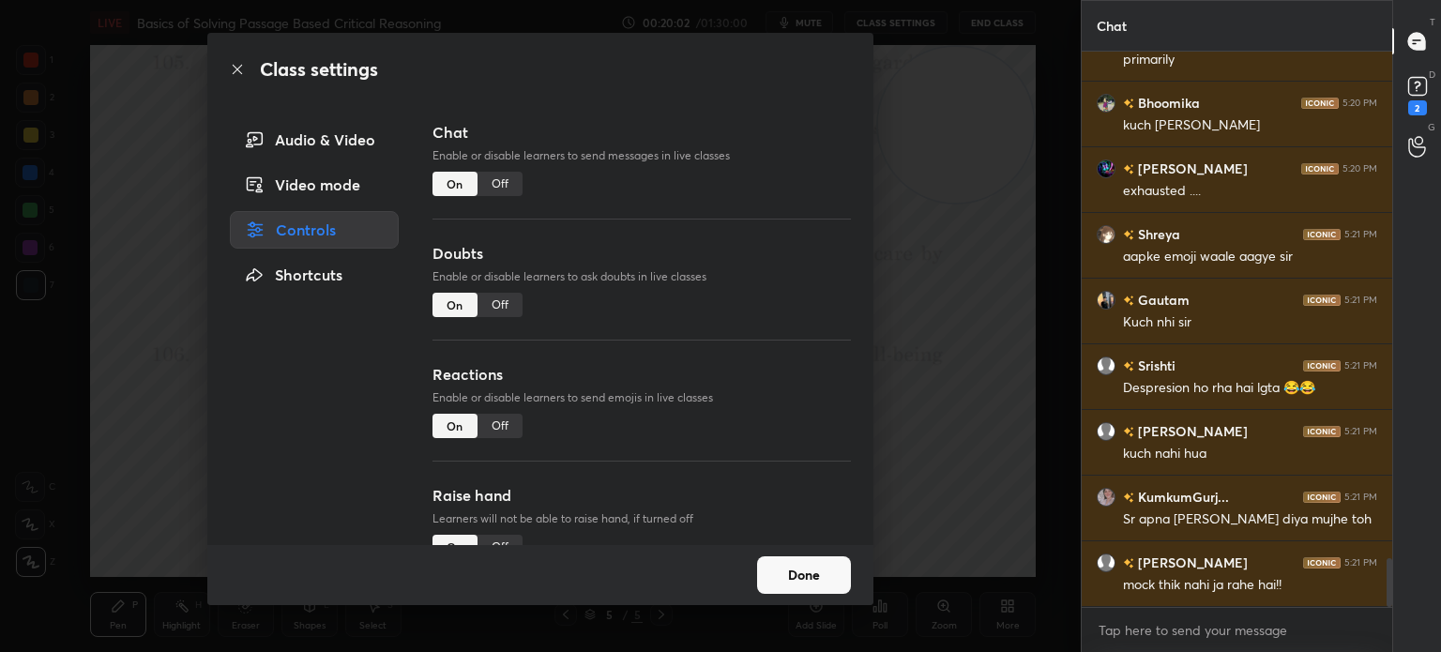
click at [482, 421] on div "Off" at bounding box center [499, 426] width 45 height 24
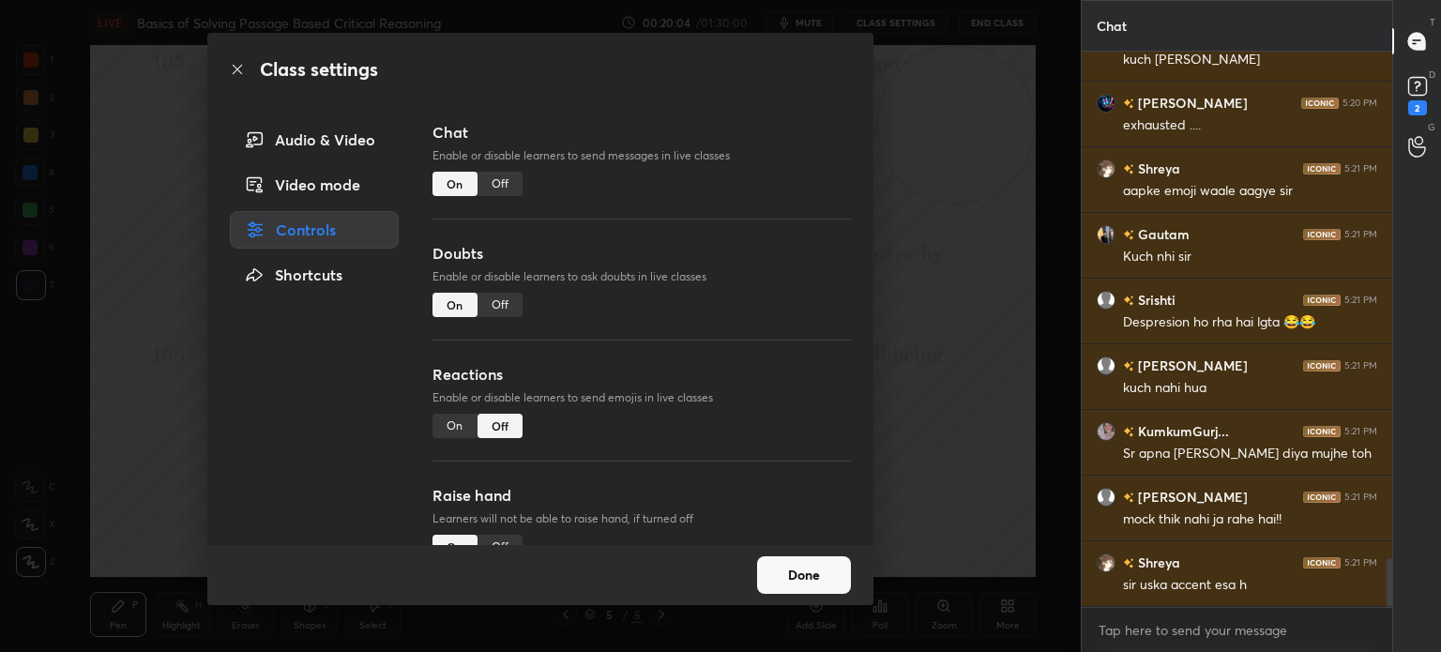
click at [807, 569] on button "Done" at bounding box center [804, 575] width 94 height 38
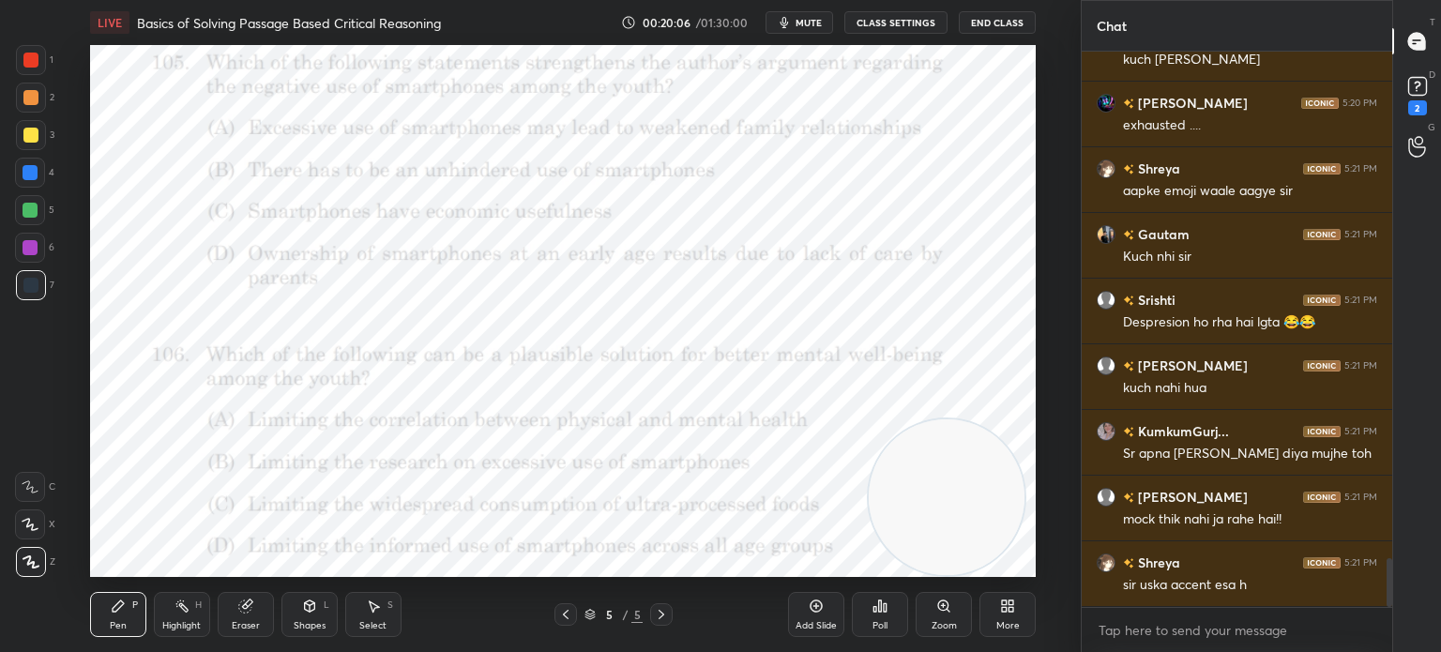
drag, startPoint x: 931, startPoint y: 142, endPoint x: 920, endPoint y: 522, distance: 380.1
click at [920, 522] on video at bounding box center [947, 497] width 156 height 156
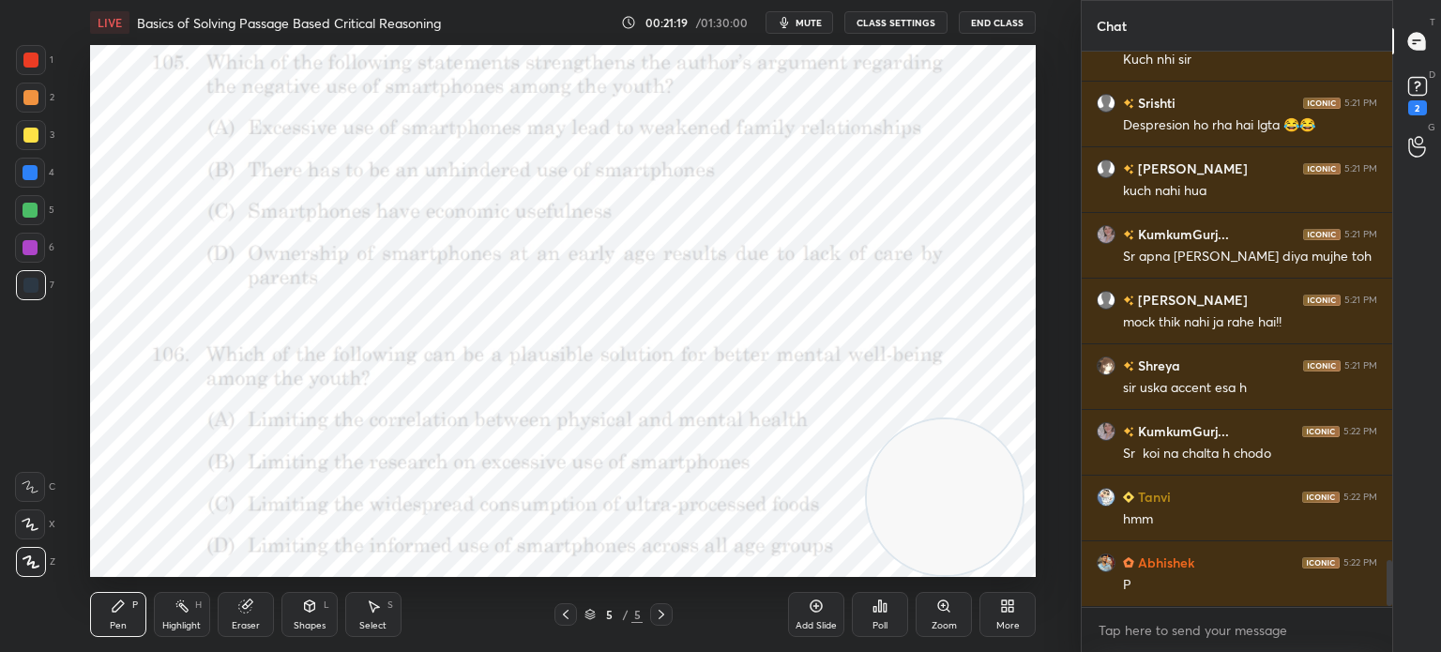
scroll to position [6174, 0]
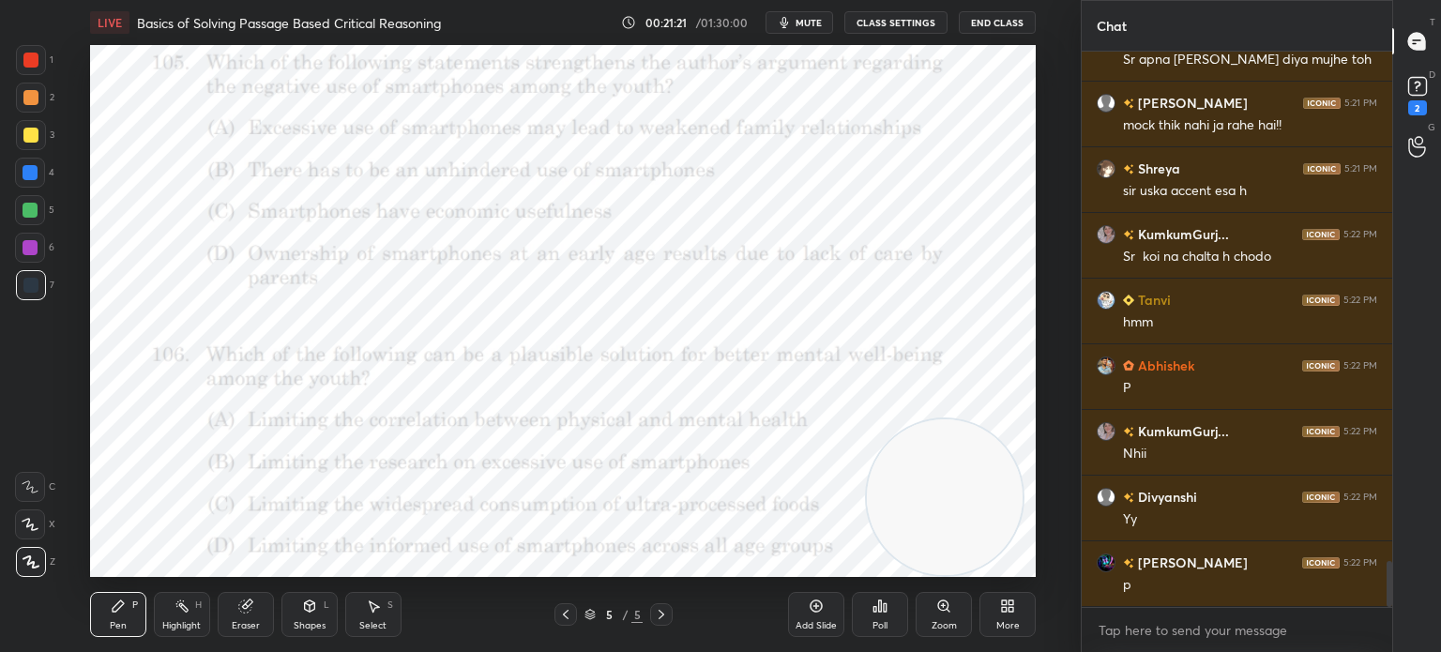
click at [867, 628] on div "Poll" at bounding box center [880, 614] width 56 height 45
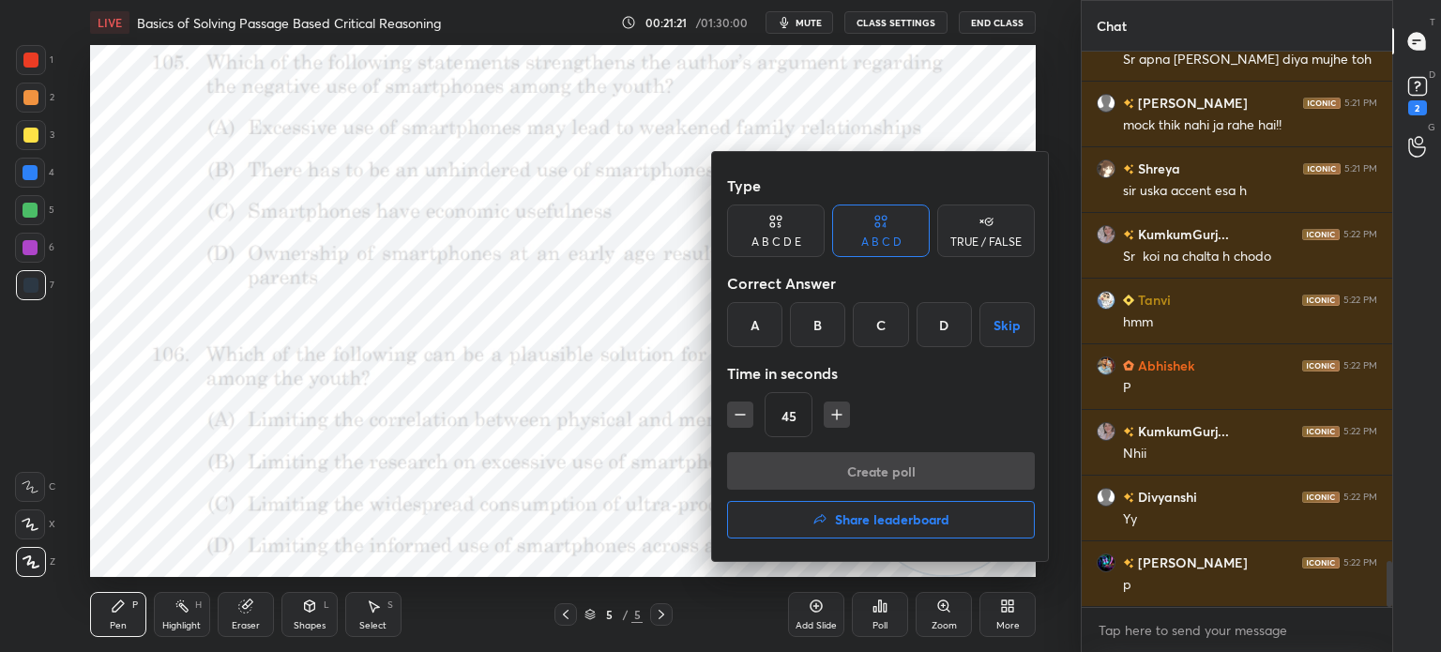
click at [746, 322] on div "A" at bounding box center [754, 324] width 55 height 45
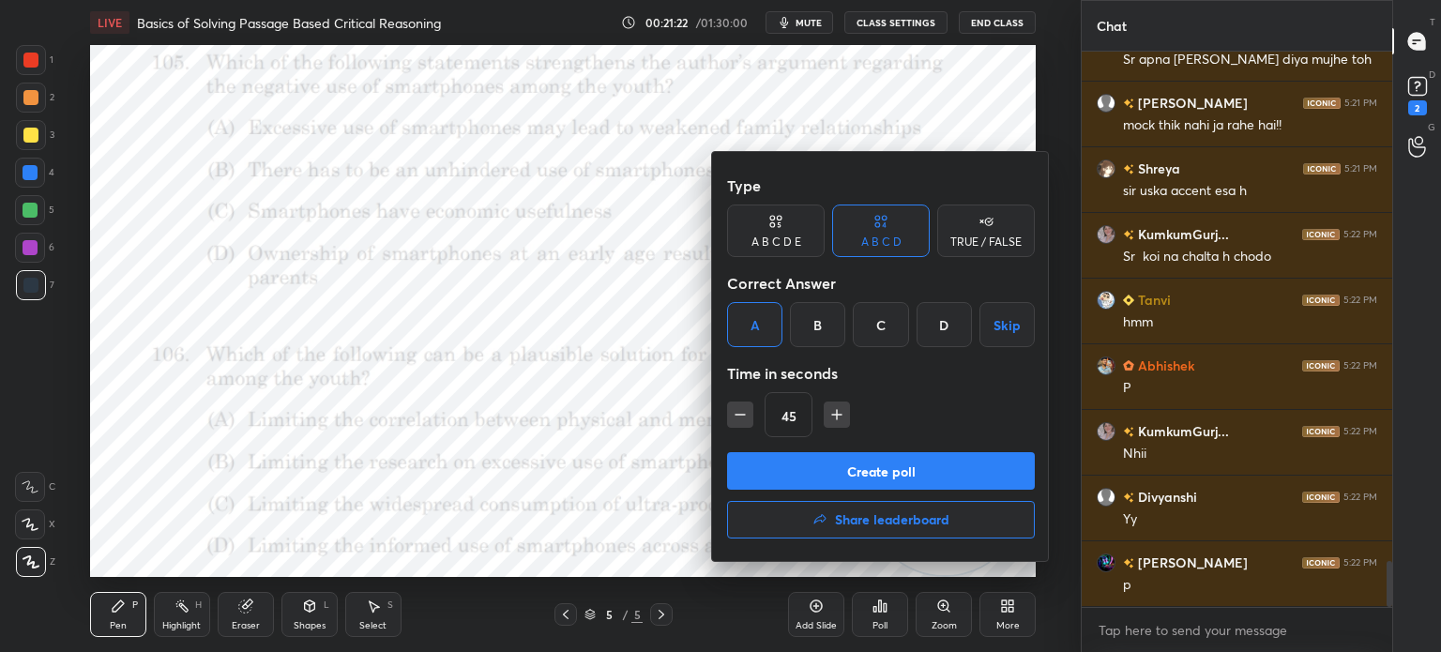
click at [750, 471] on button "Create poll" at bounding box center [881, 471] width 308 height 38
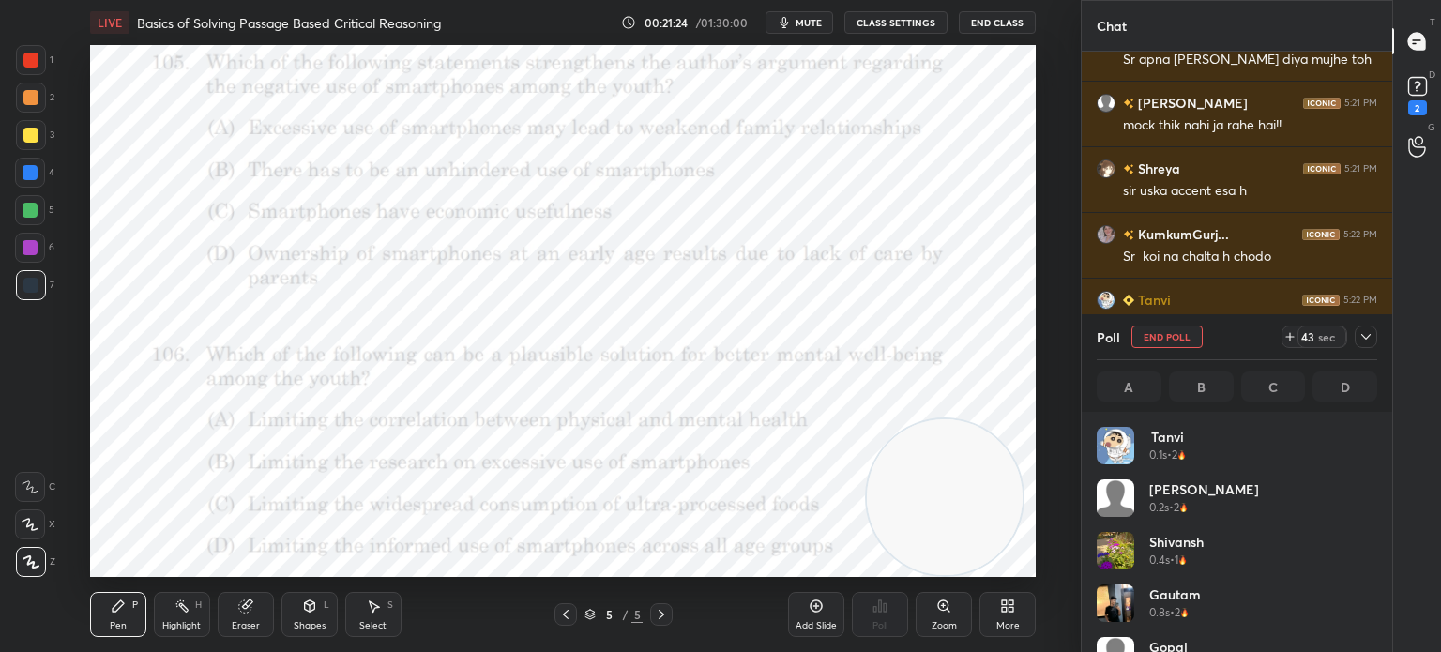
scroll to position [219, 275]
click at [810, 27] on span "mute" at bounding box center [808, 22] width 26 height 13
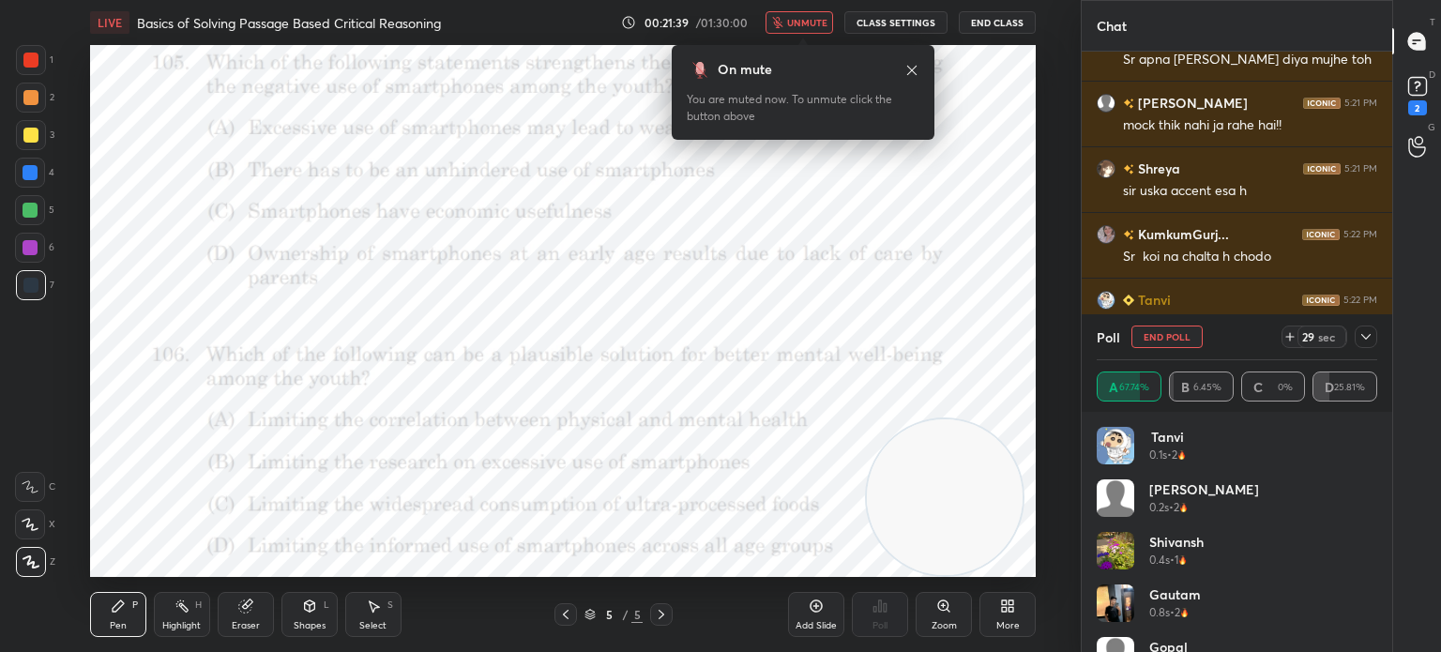
click at [801, 26] on span "unmute" at bounding box center [807, 22] width 40 height 13
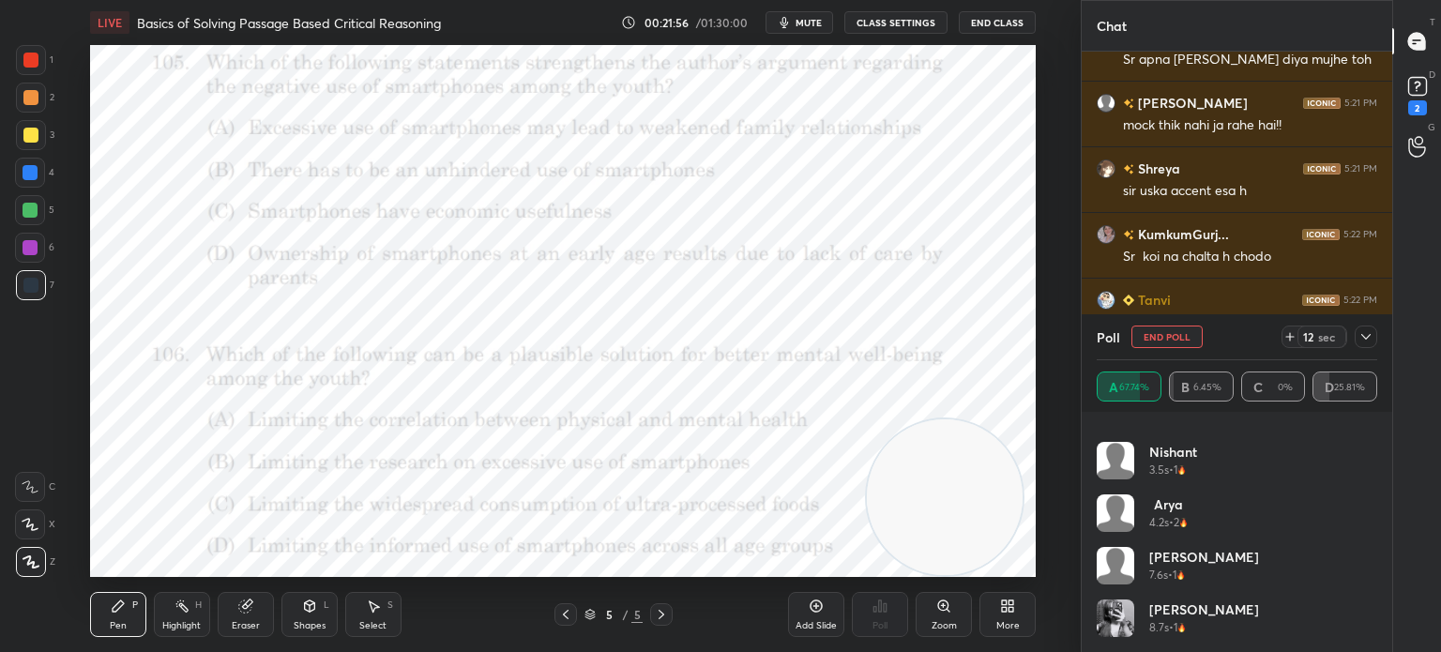
scroll to position [6337, 0]
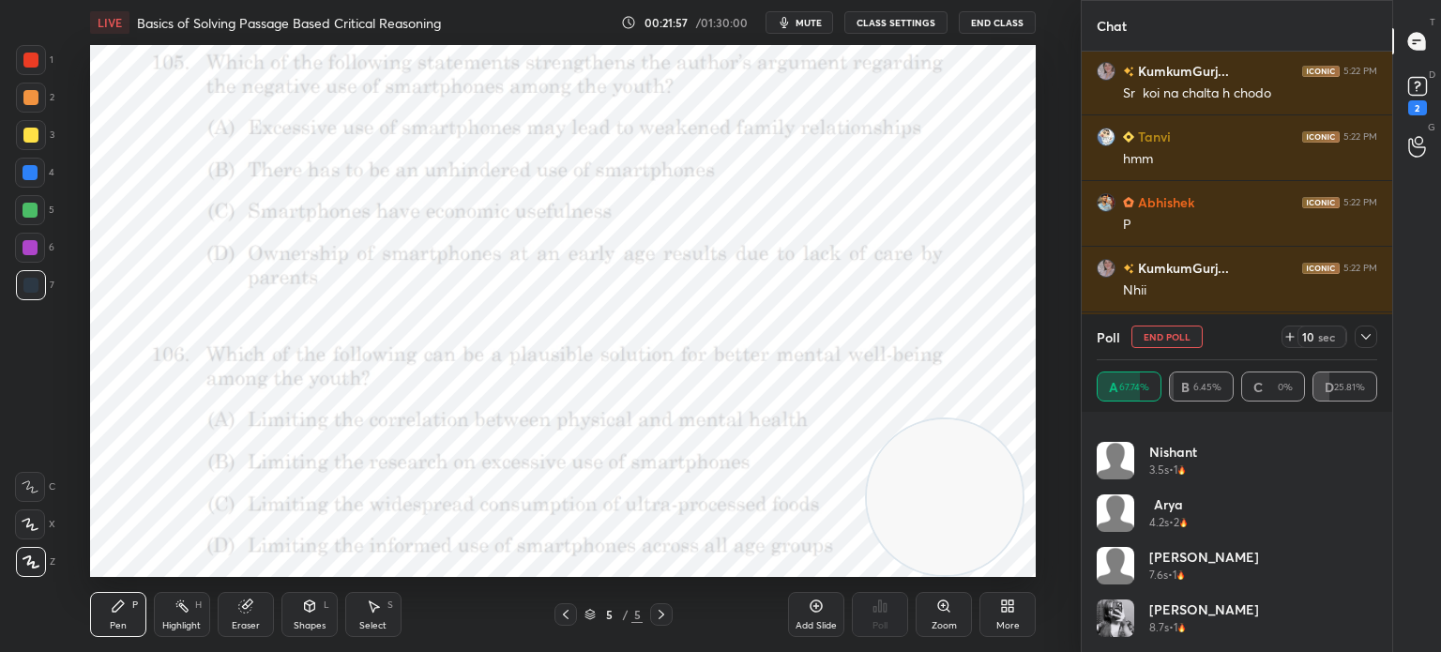
click at [1362, 344] on icon at bounding box center [1365, 336] width 15 height 15
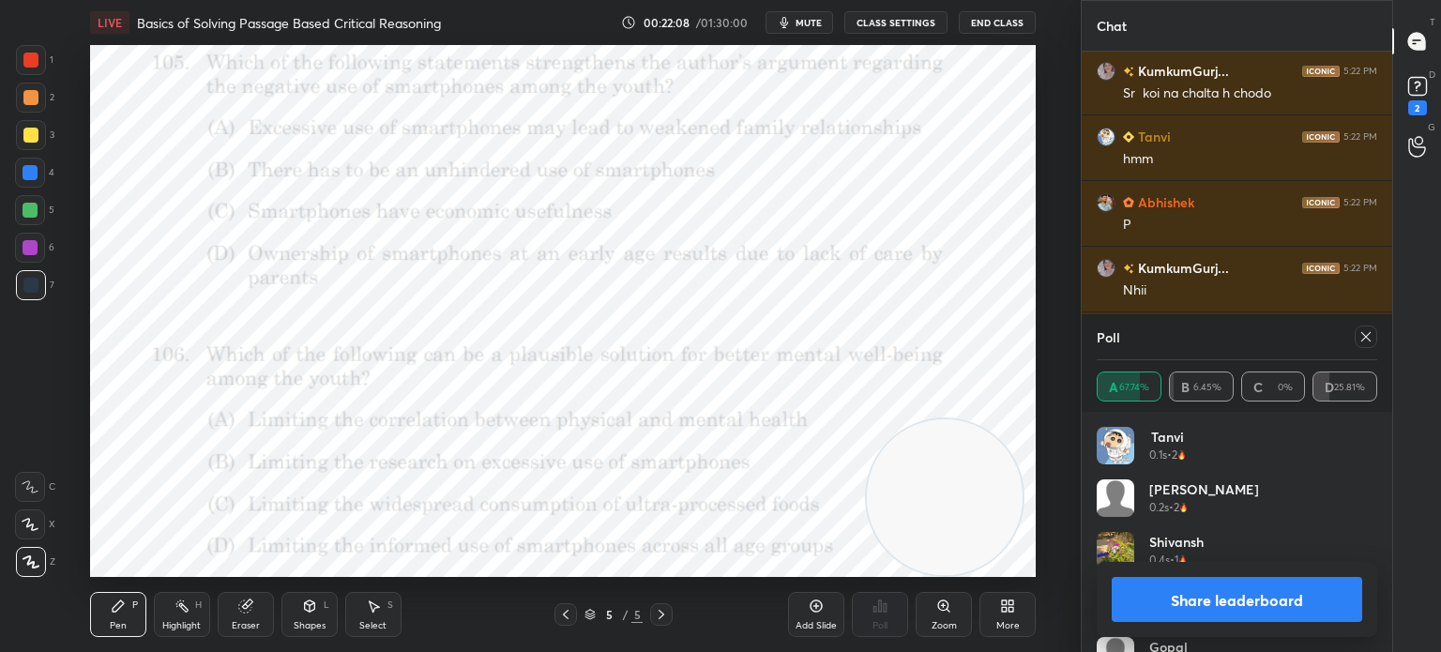
scroll to position [6403, 0]
click at [1358, 337] on icon at bounding box center [1365, 336] width 15 height 15
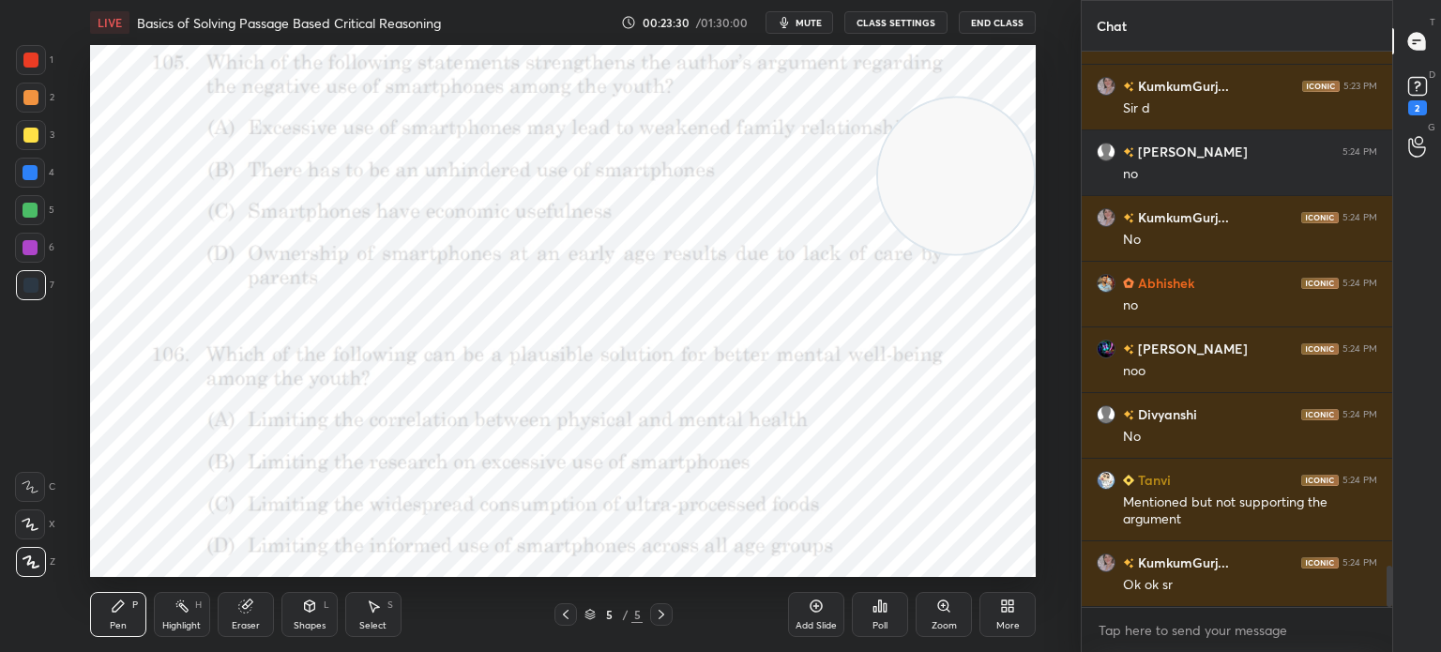
scroll to position [6847, 0]
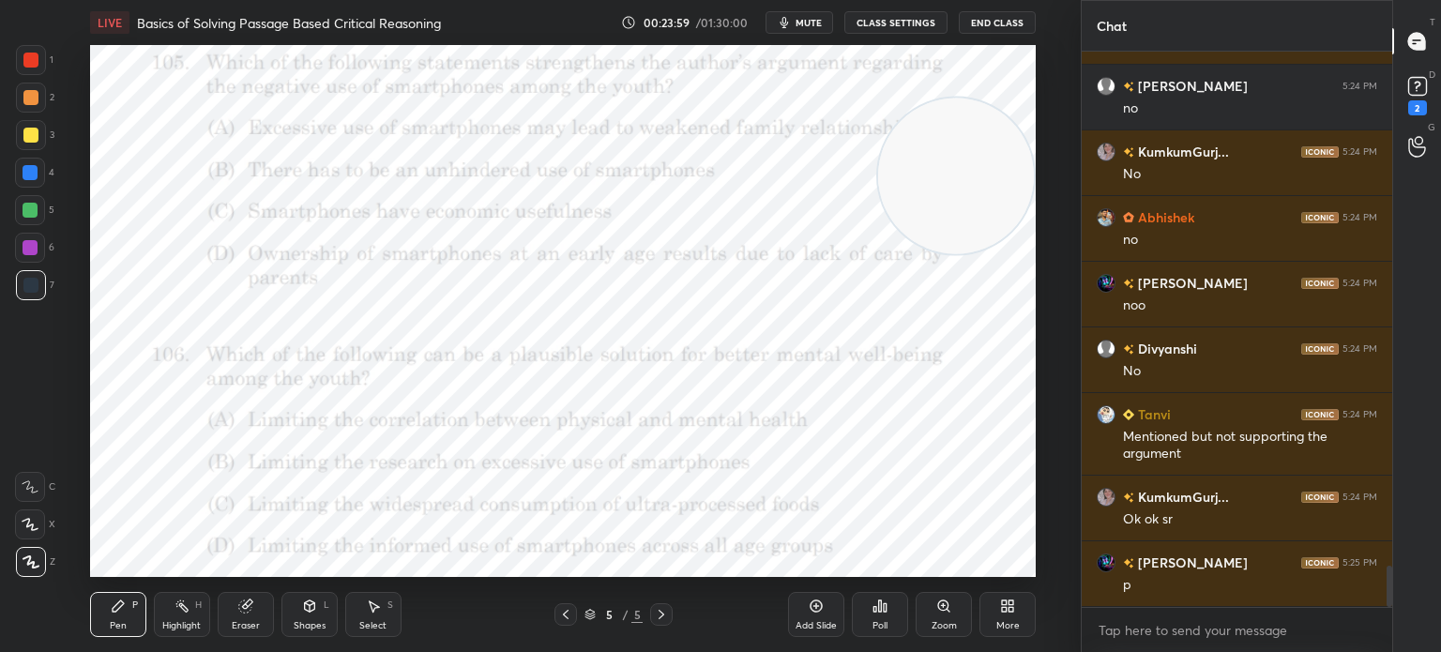
click at [882, 622] on div "Poll" at bounding box center [879, 625] width 15 height 9
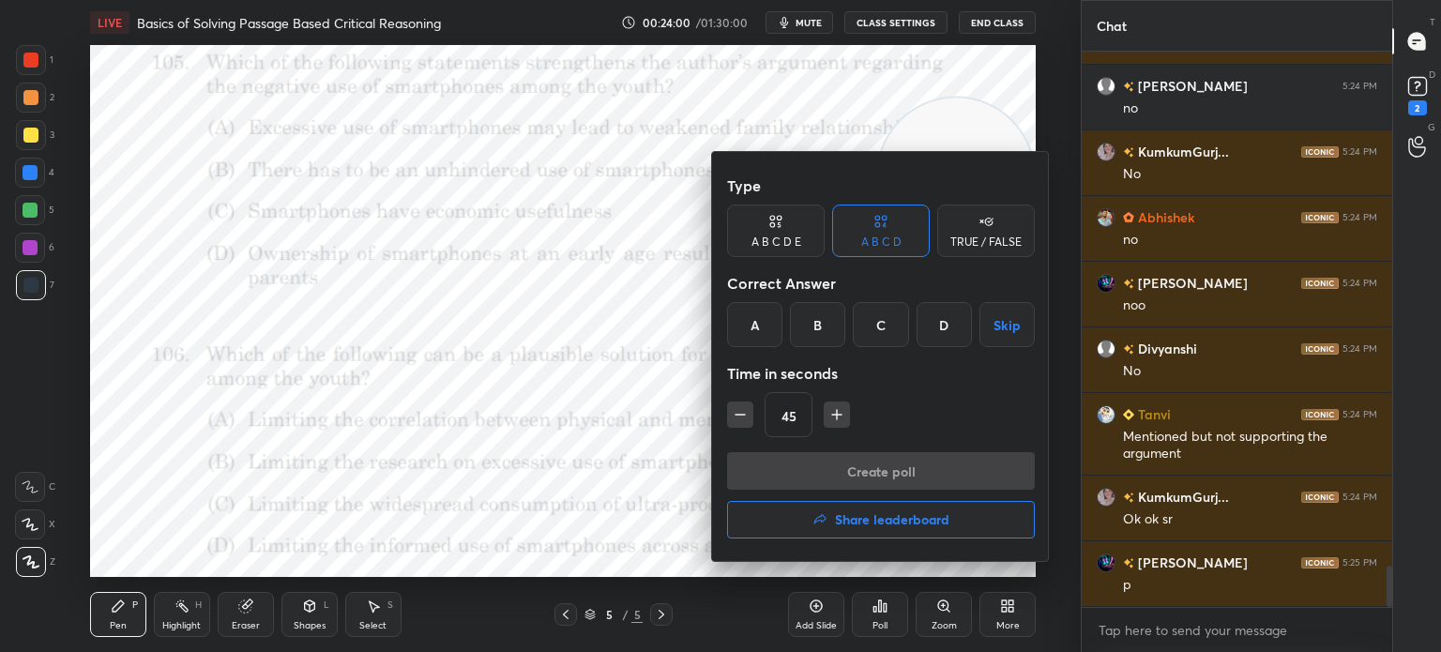
click at [874, 327] on div "C" at bounding box center [880, 324] width 55 height 45
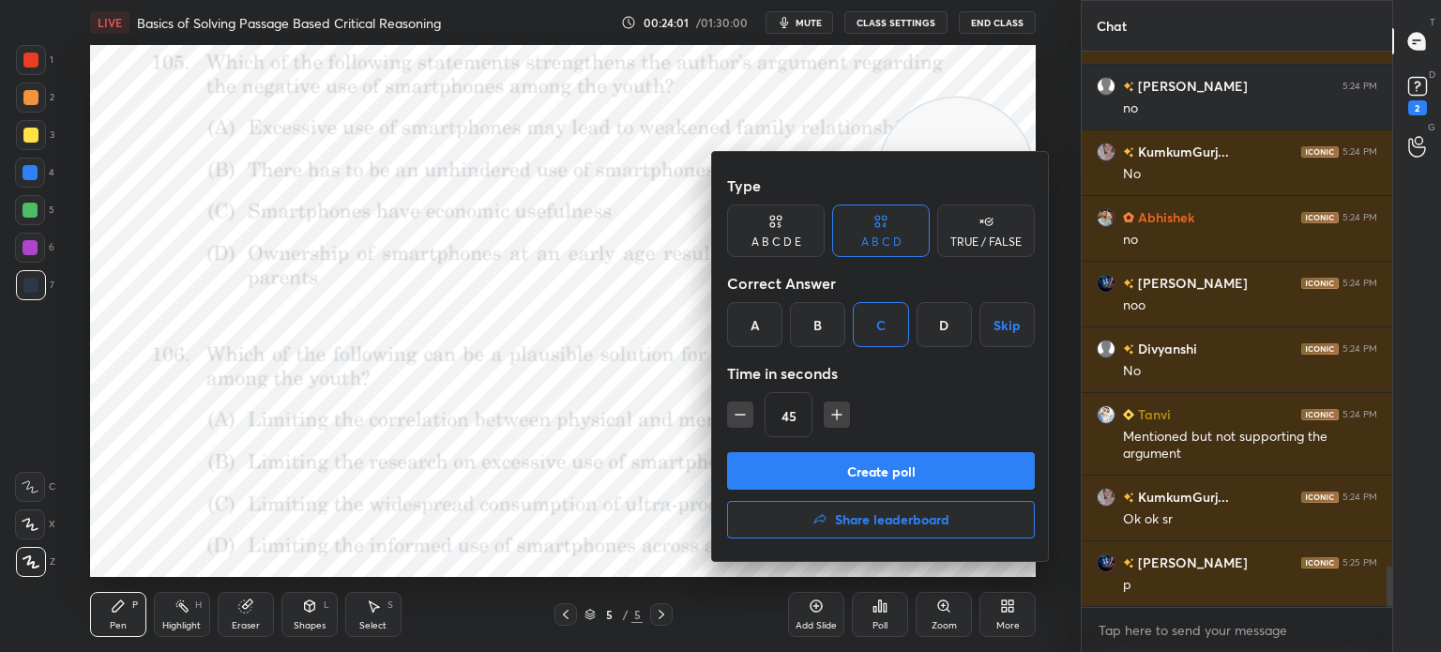
click at [823, 464] on button "Create poll" at bounding box center [881, 471] width 308 height 38
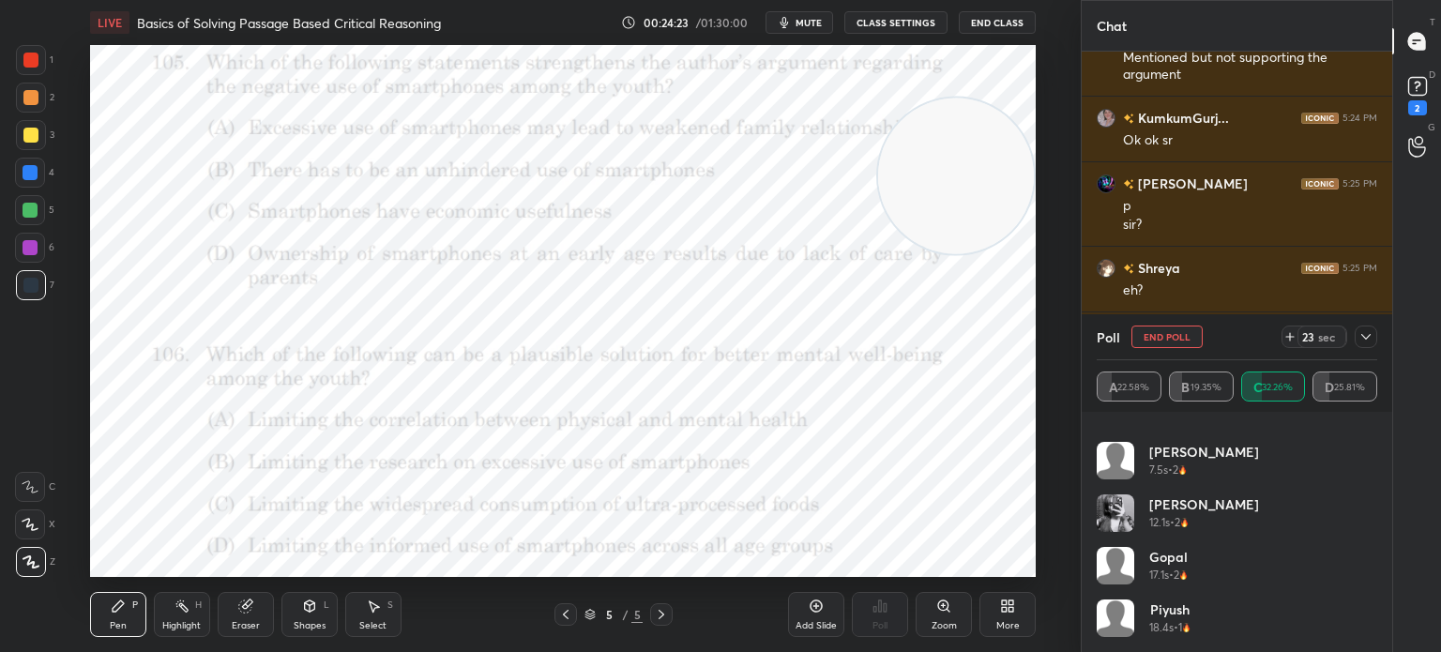
scroll to position [7292, 0]
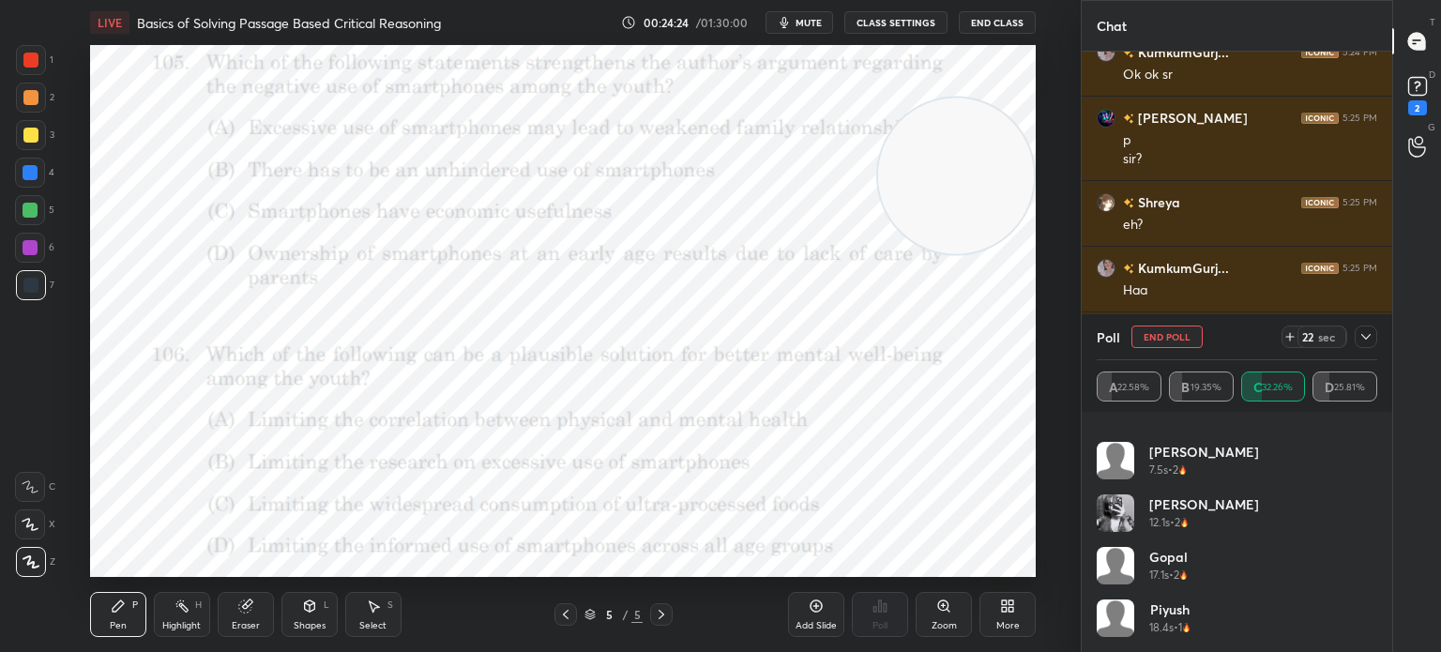
click at [1358, 341] on icon at bounding box center [1365, 336] width 15 height 15
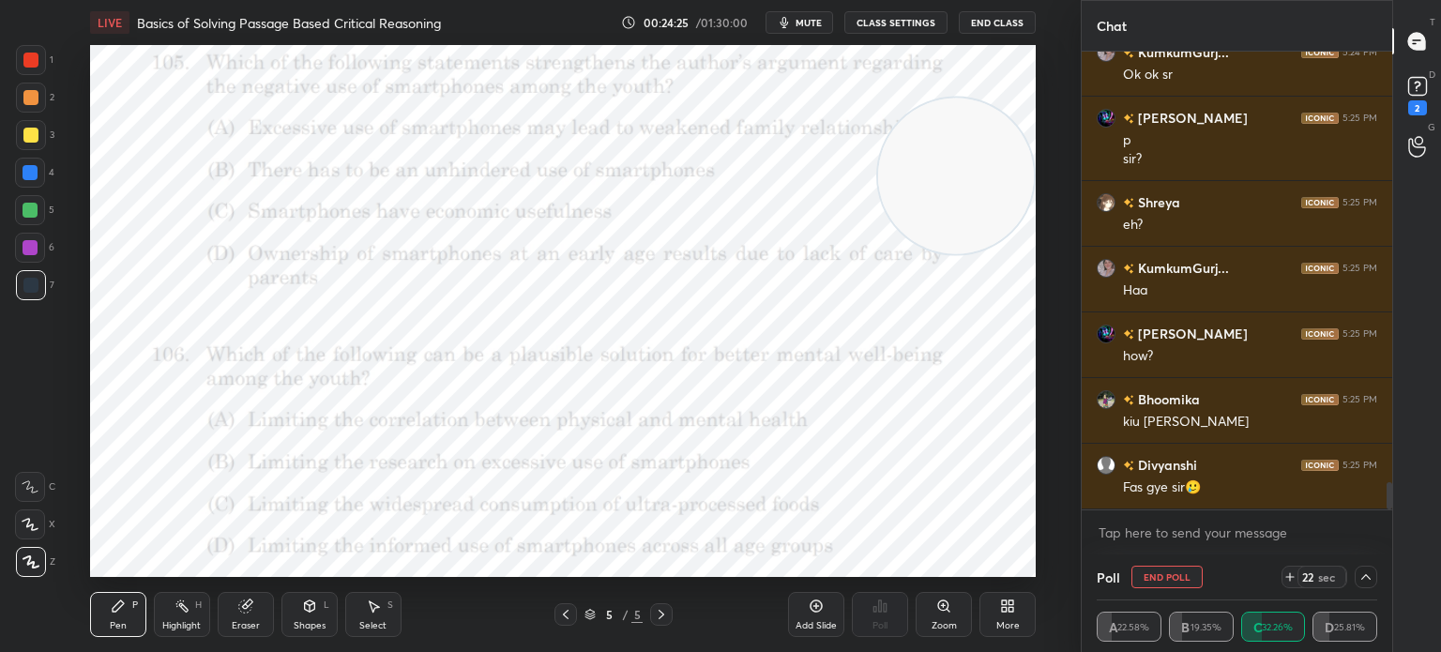
scroll to position [0, 0]
click at [1368, 581] on icon at bounding box center [1365, 576] width 15 height 15
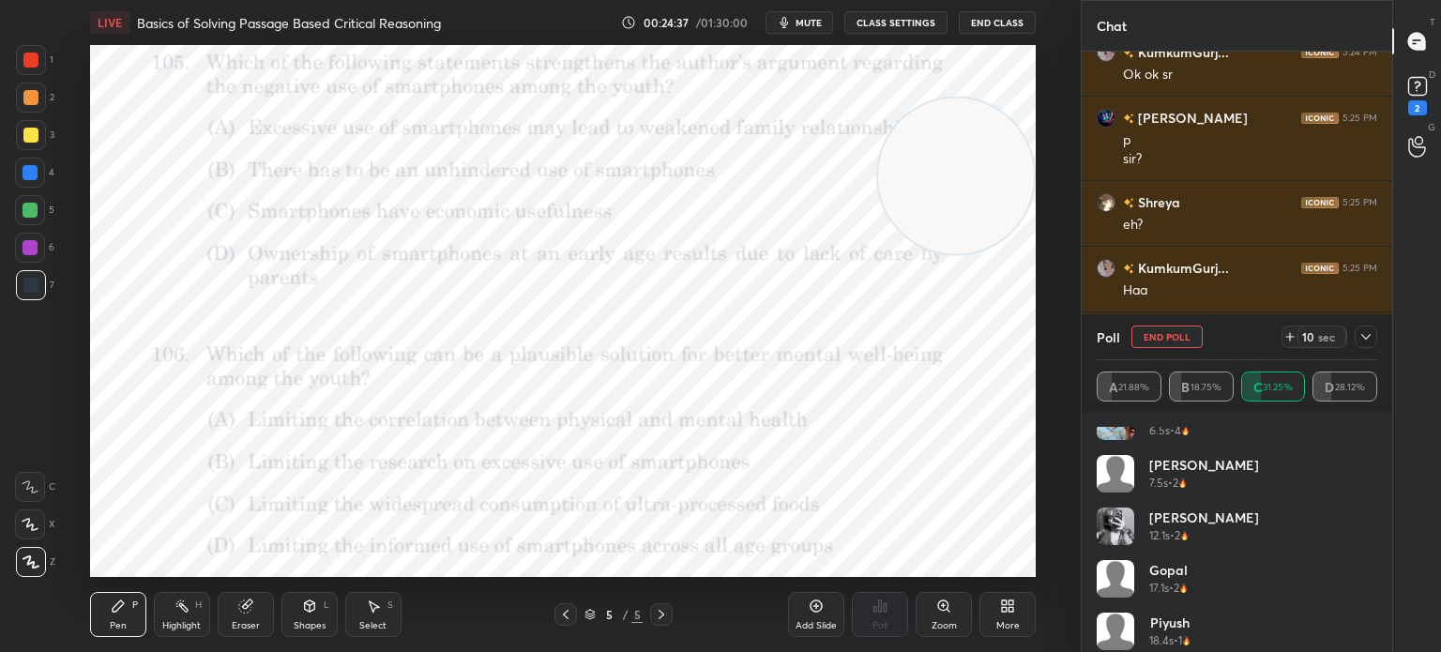
scroll to position [300, 0]
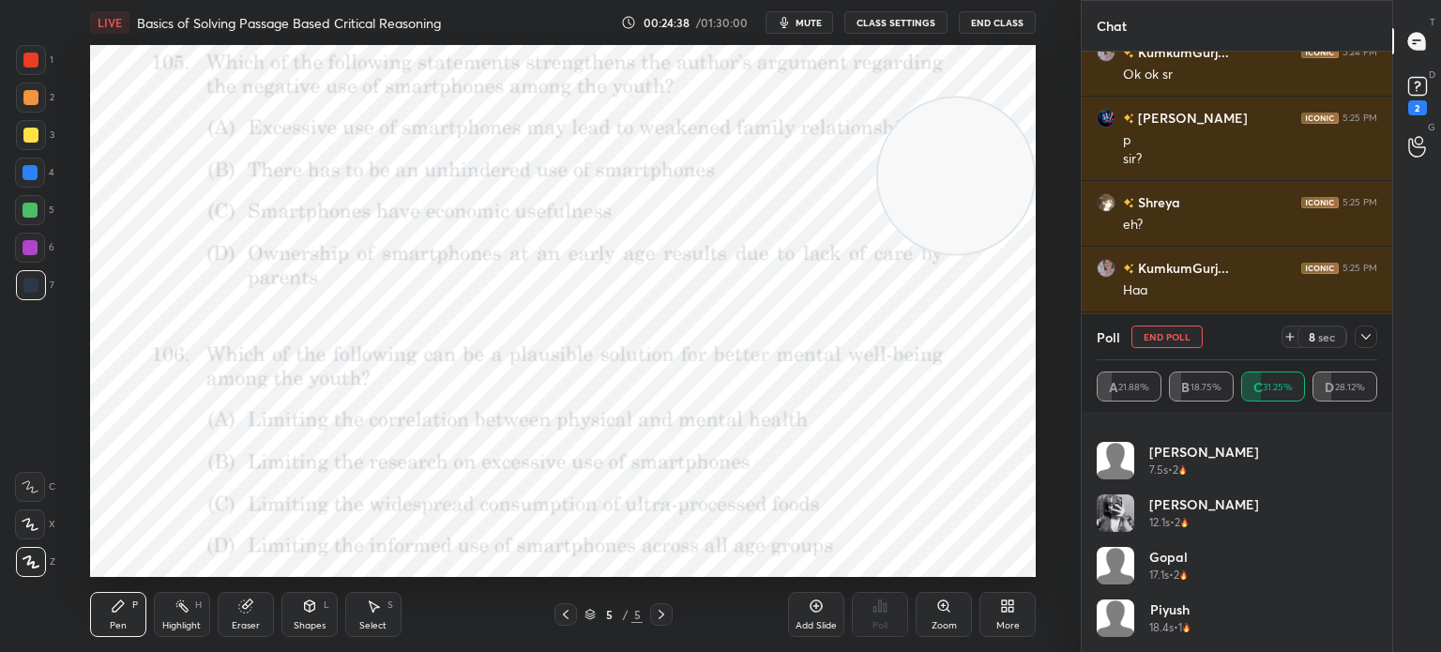
click at [1366, 326] on div at bounding box center [1365, 336] width 23 height 23
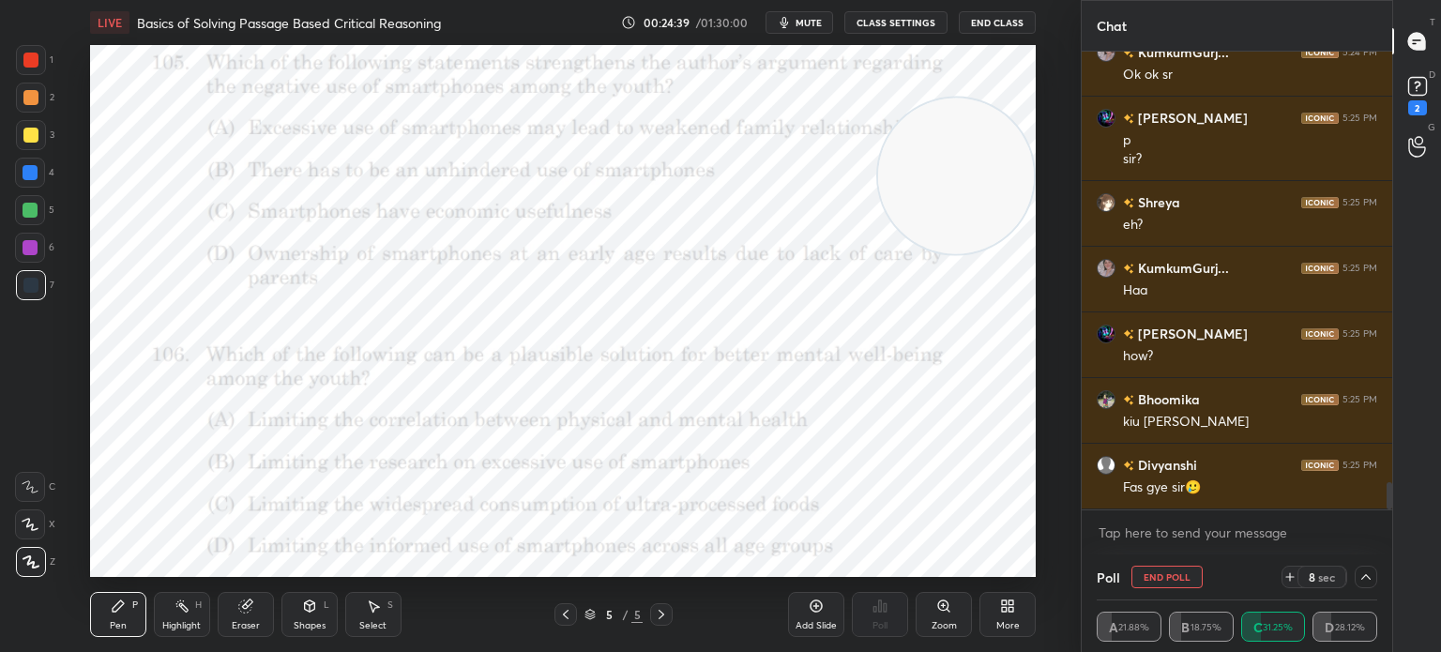
scroll to position [6, 6]
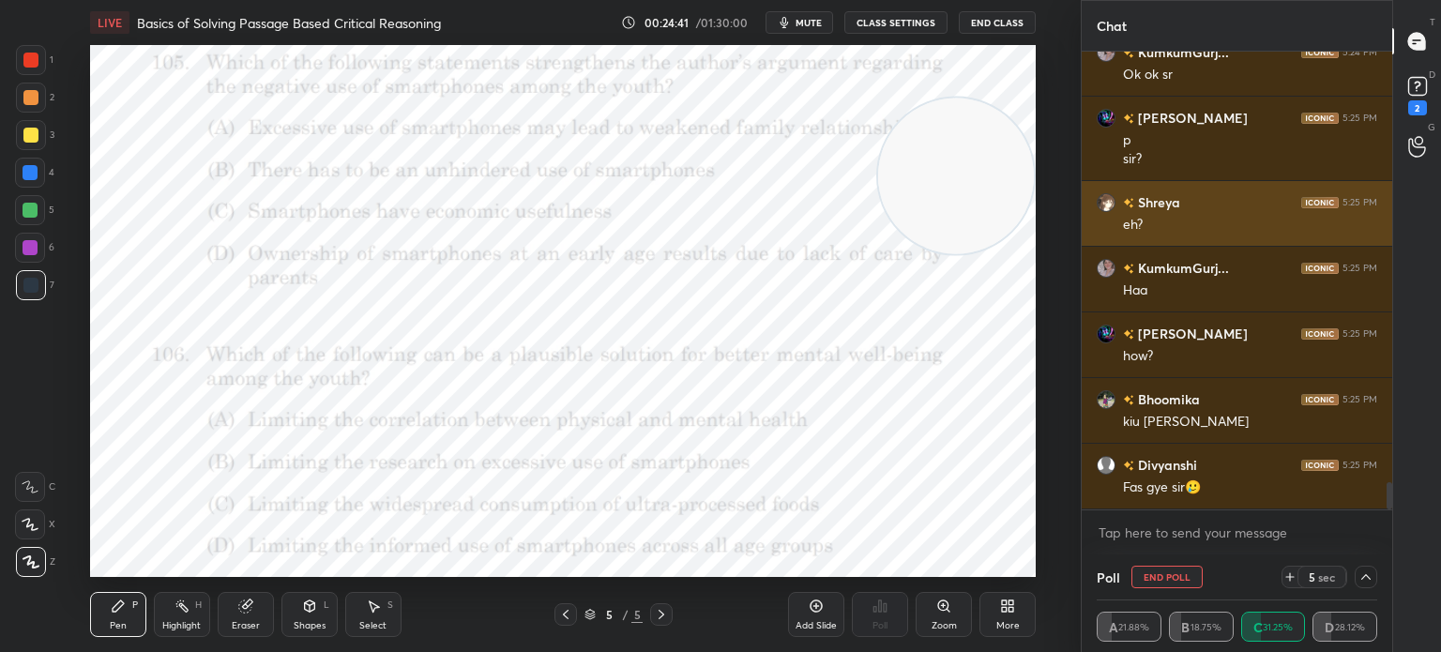
click at [1107, 208] on img "grid" at bounding box center [1106, 202] width 19 height 19
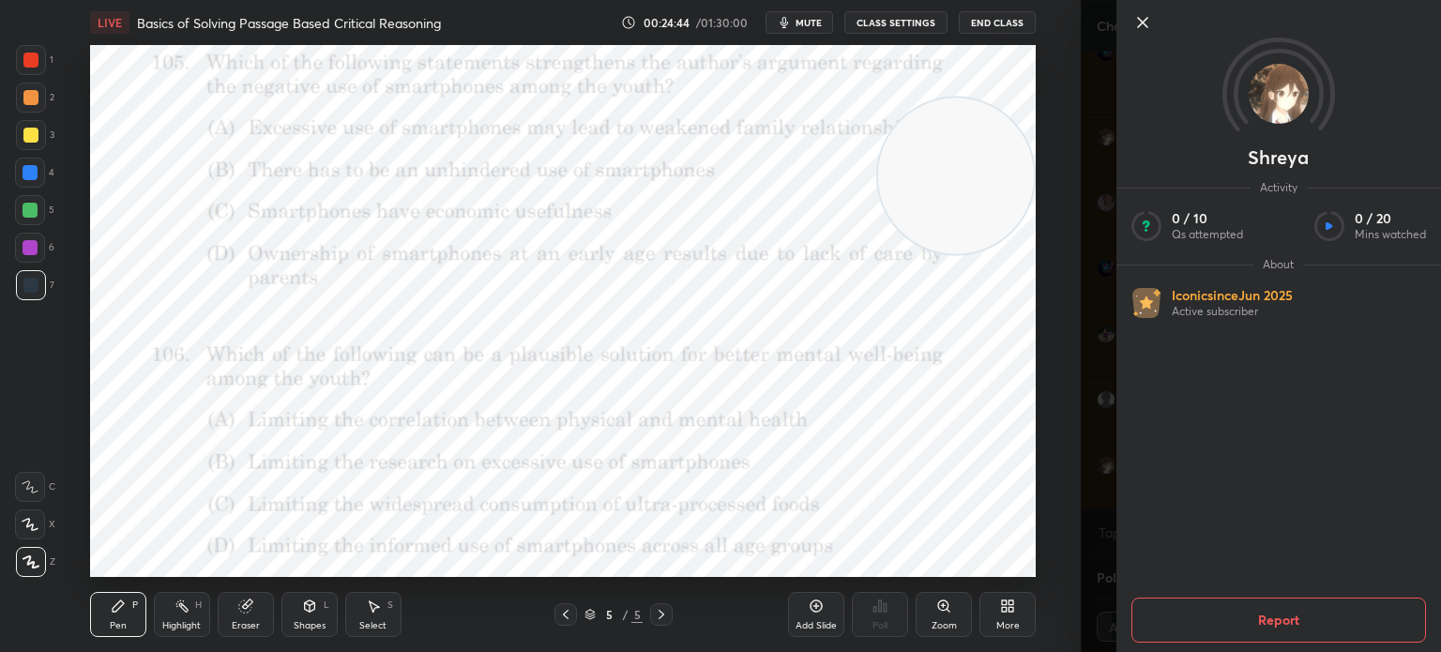
click at [1137, 25] on icon at bounding box center [1142, 22] width 23 height 23
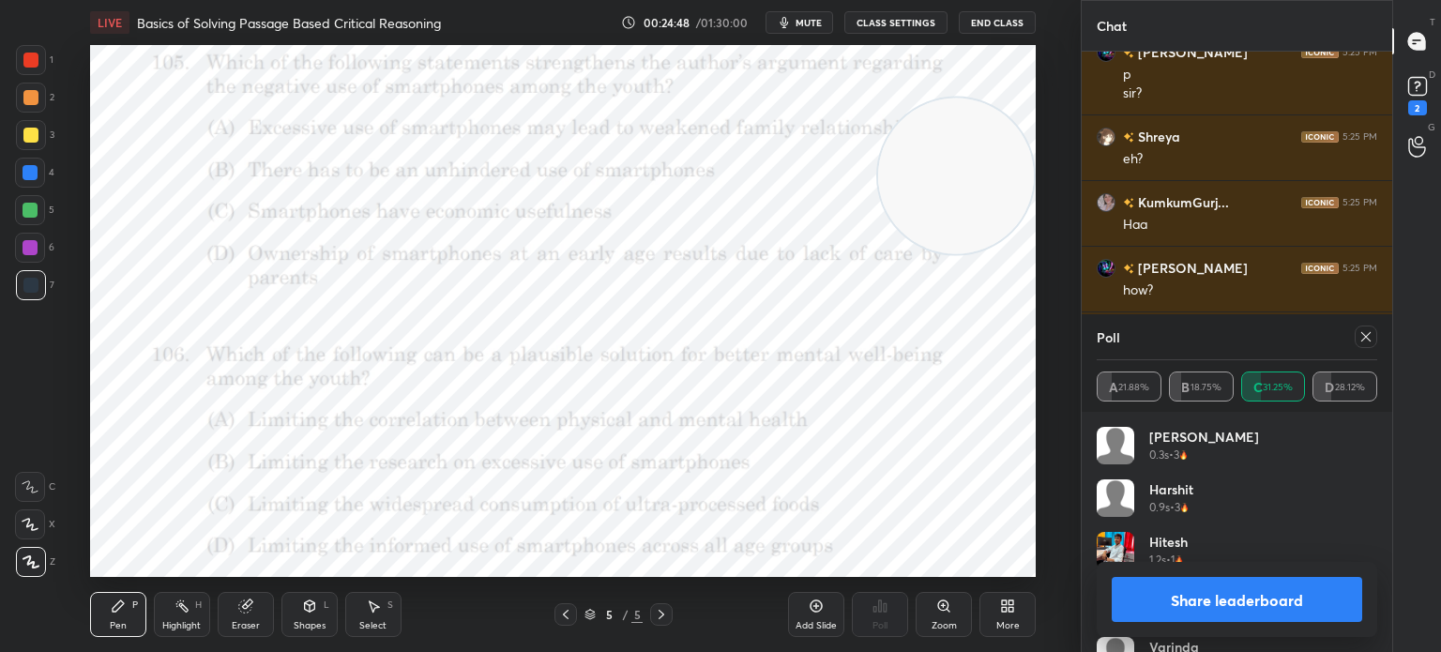
click at [1360, 340] on icon at bounding box center [1365, 336] width 15 height 15
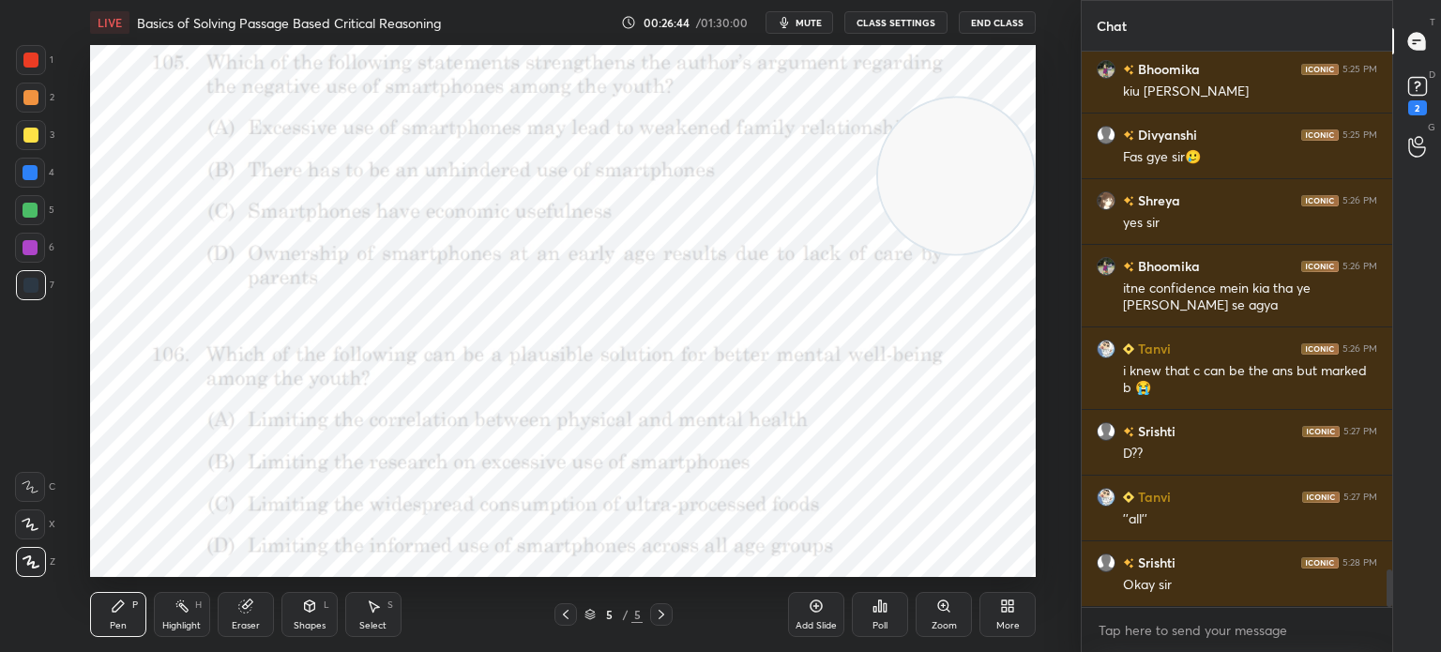
scroll to position [7688, 0]
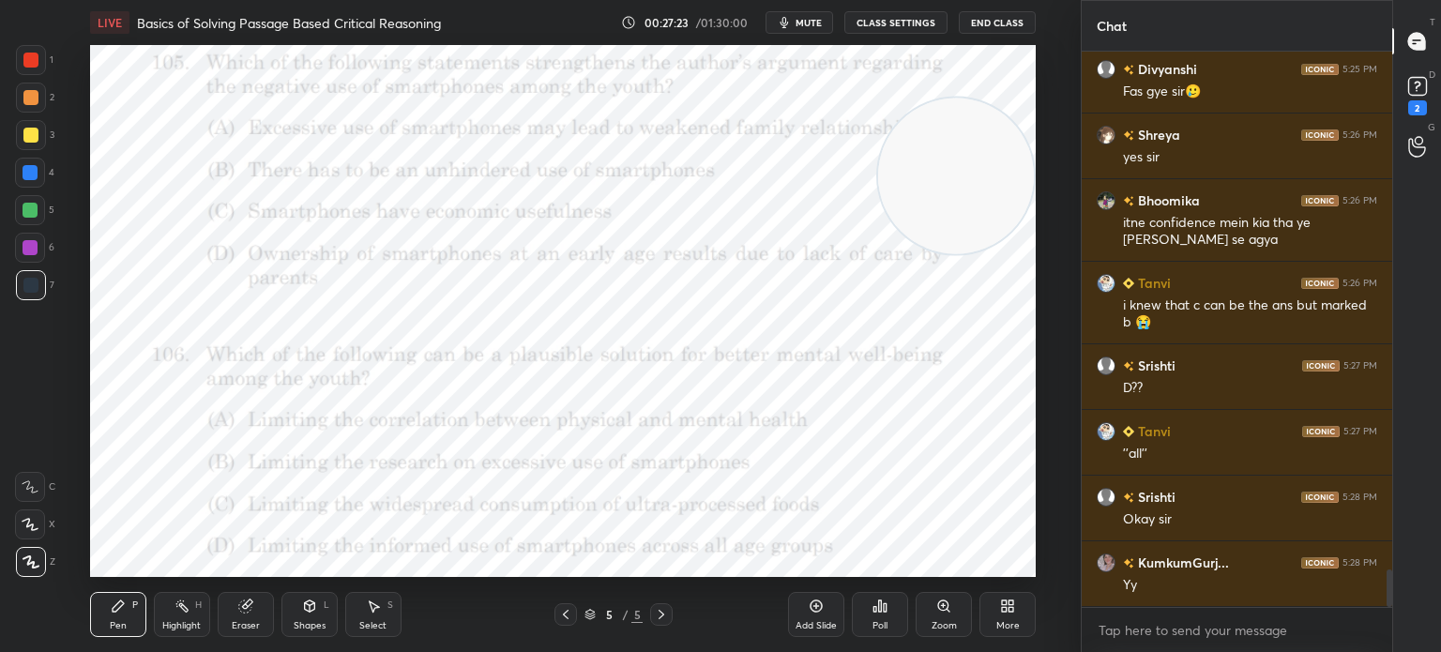
click at [1010, 608] on icon at bounding box center [1011, 609] width 5 height 5
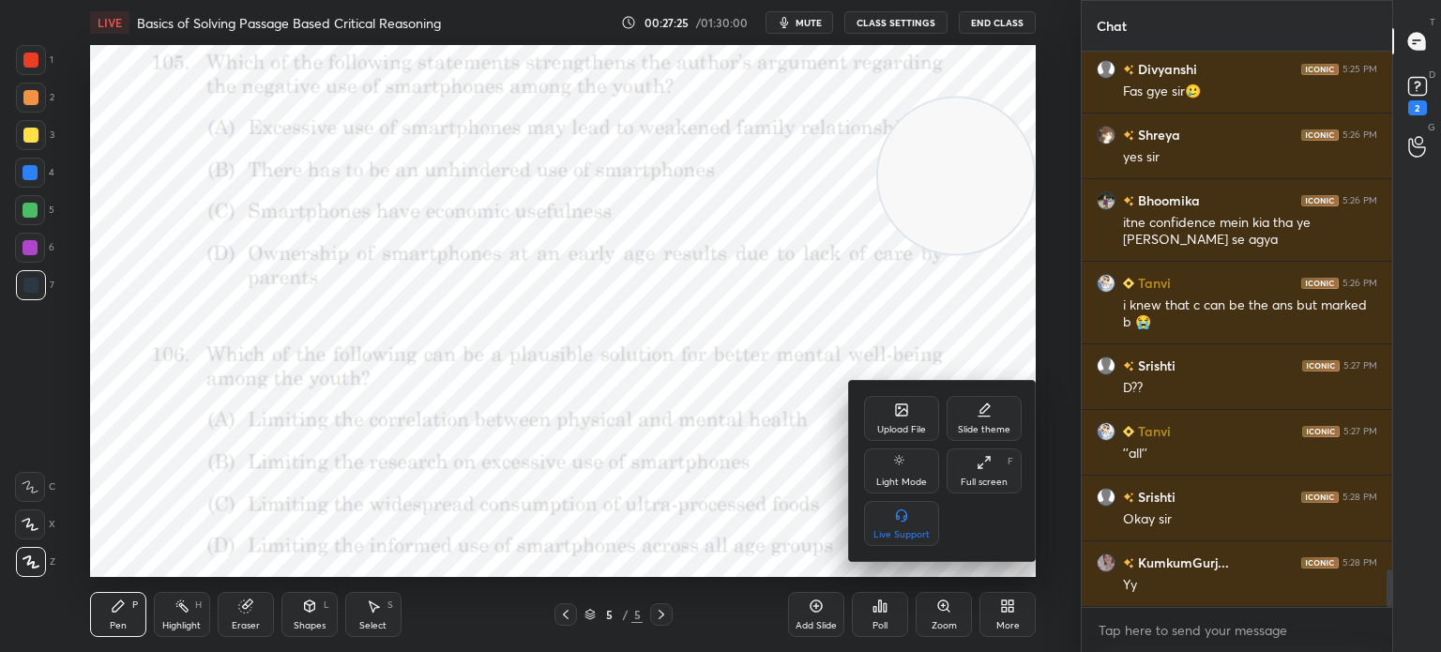
click at [900, 416] on icon at bounding box center [901, 409] width 11 height 11
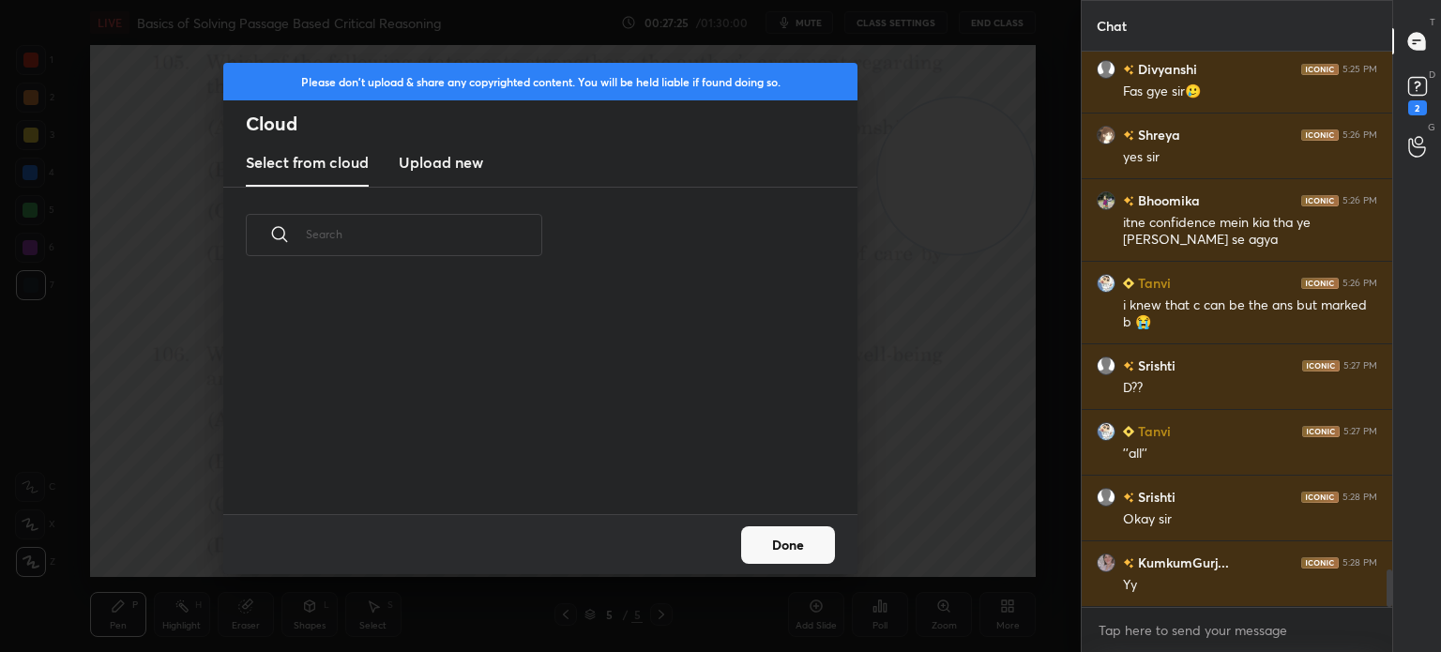
scroll to position [231, 602]
click at [437, 159] on h3 "Upload new" at bounding box center [441, 162] width 84 height 23
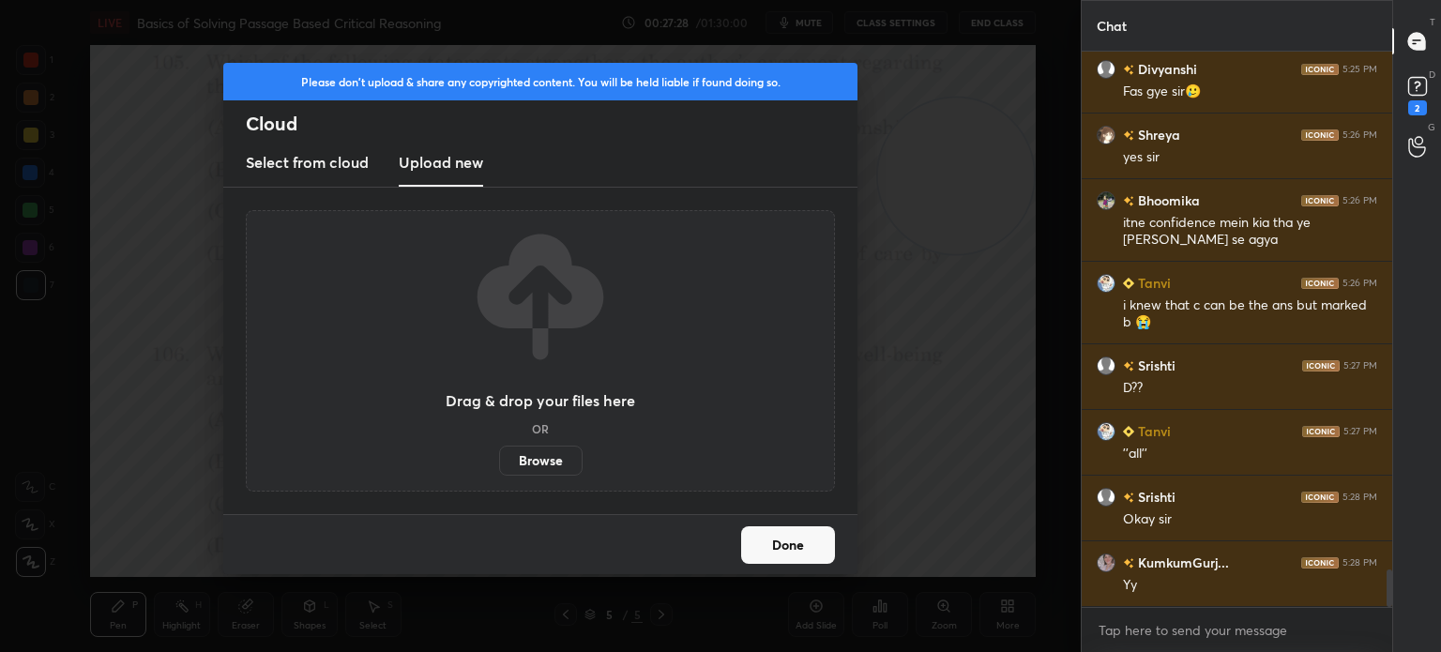
click at [528, 458] on label "Browse" at bounding box center [540, 461] width 83 height 30
click at [499, 458] on input "Browse" at bounding box center [499, 461] width 0 height 30
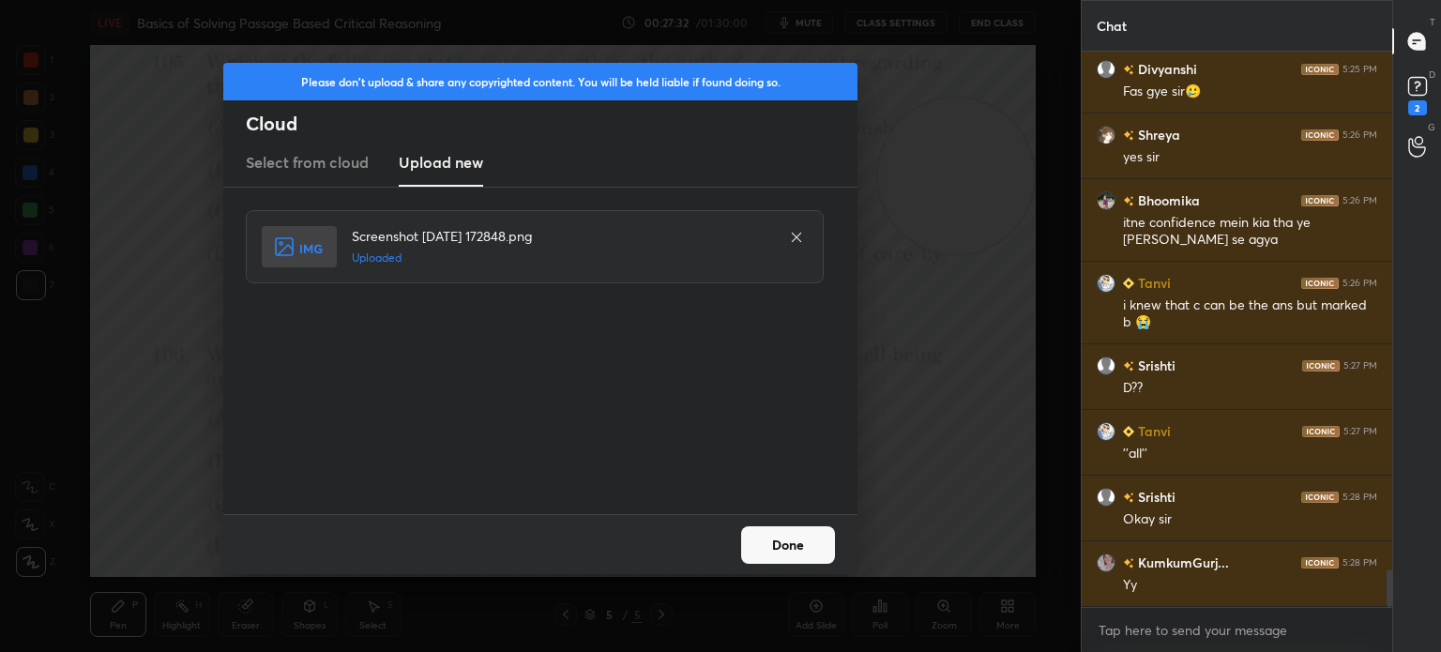
click at [763, 538] on button "Done" at bounding box center [788, 545] width 94 height 38
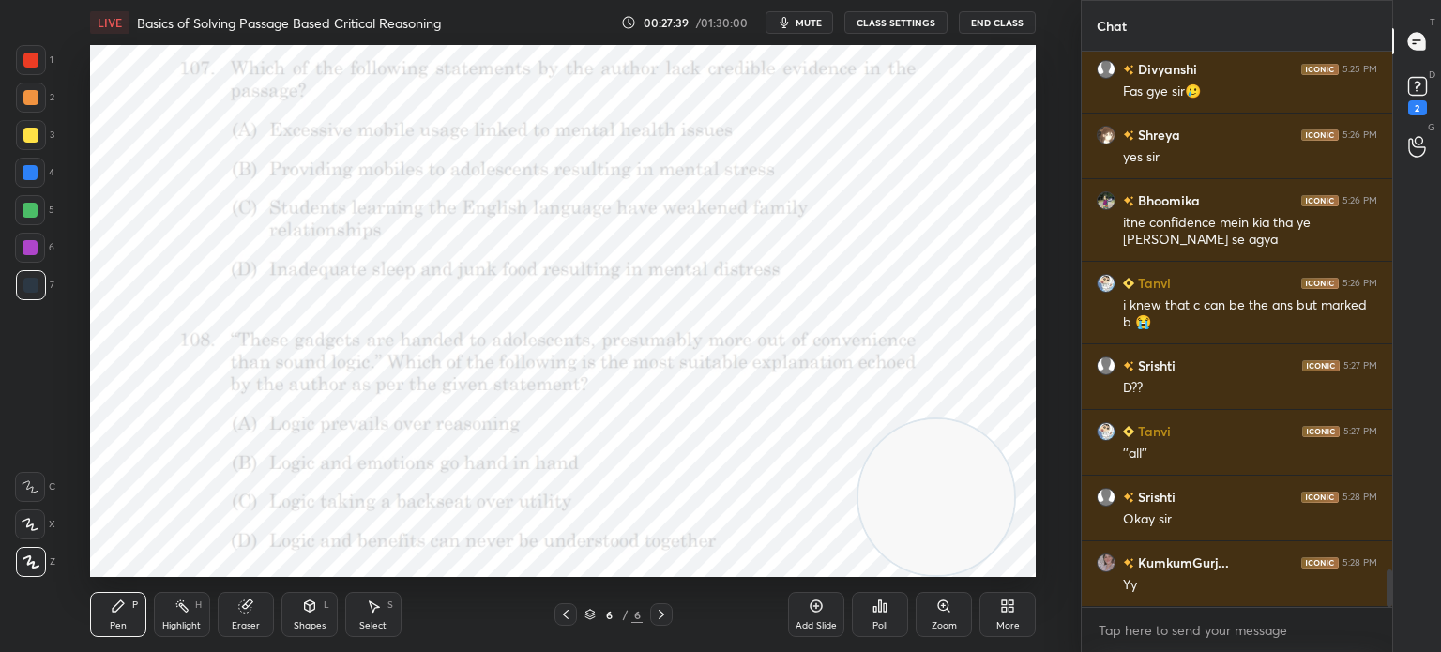
drag, startPoint x: 900, startPoint y: 161, endPoint x: 879, endPoint y: 484, distance: 323.4
click at [879, 484] on video at bounding box center [936, 497] width 156 height 156
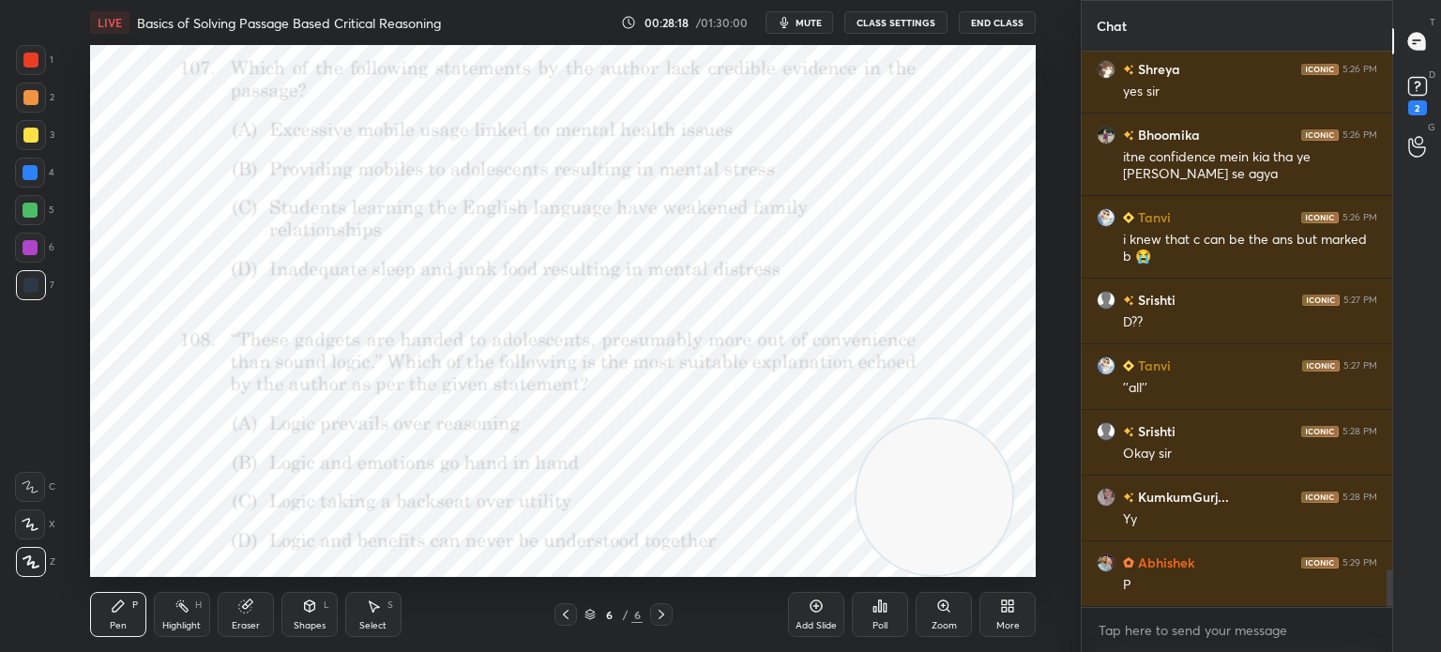
click at [878, 629] on div "Poll" at bounding box center [879, 625] width 15 height 9
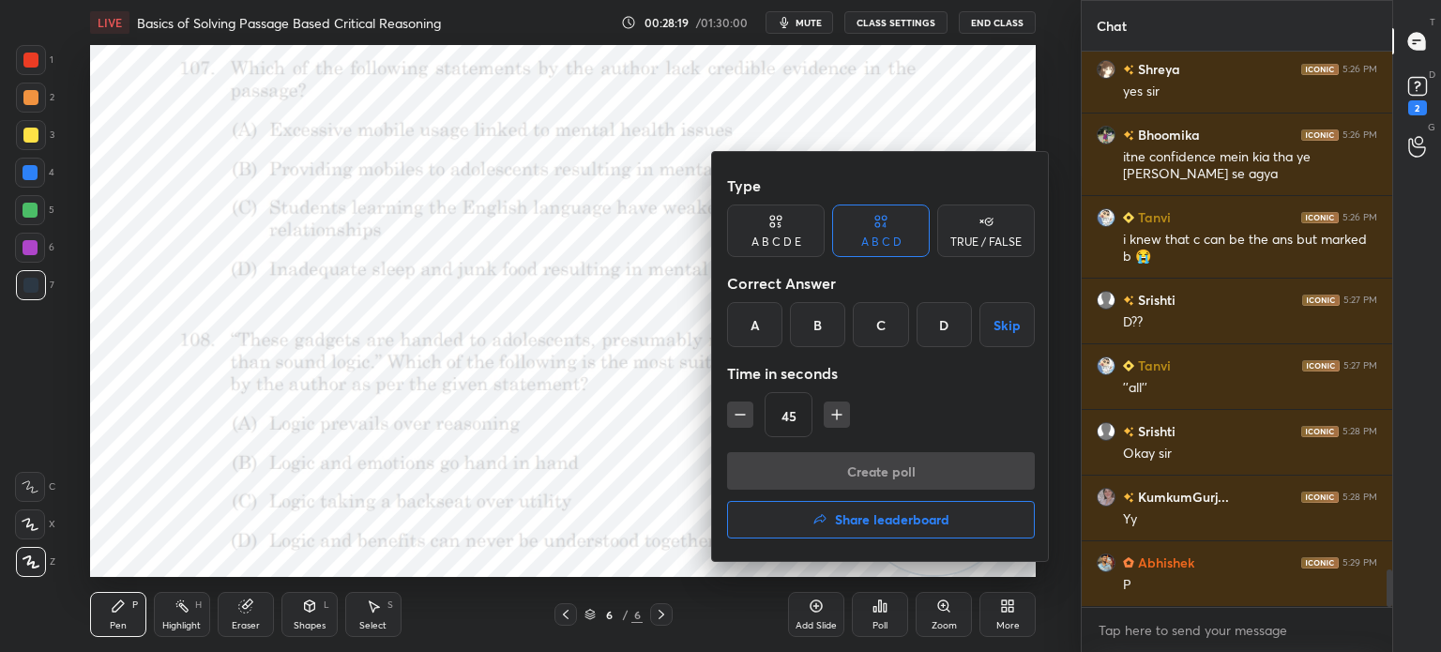
click at [874, 325] on div "C" at bounding box center [880, 324] width 55 height 45
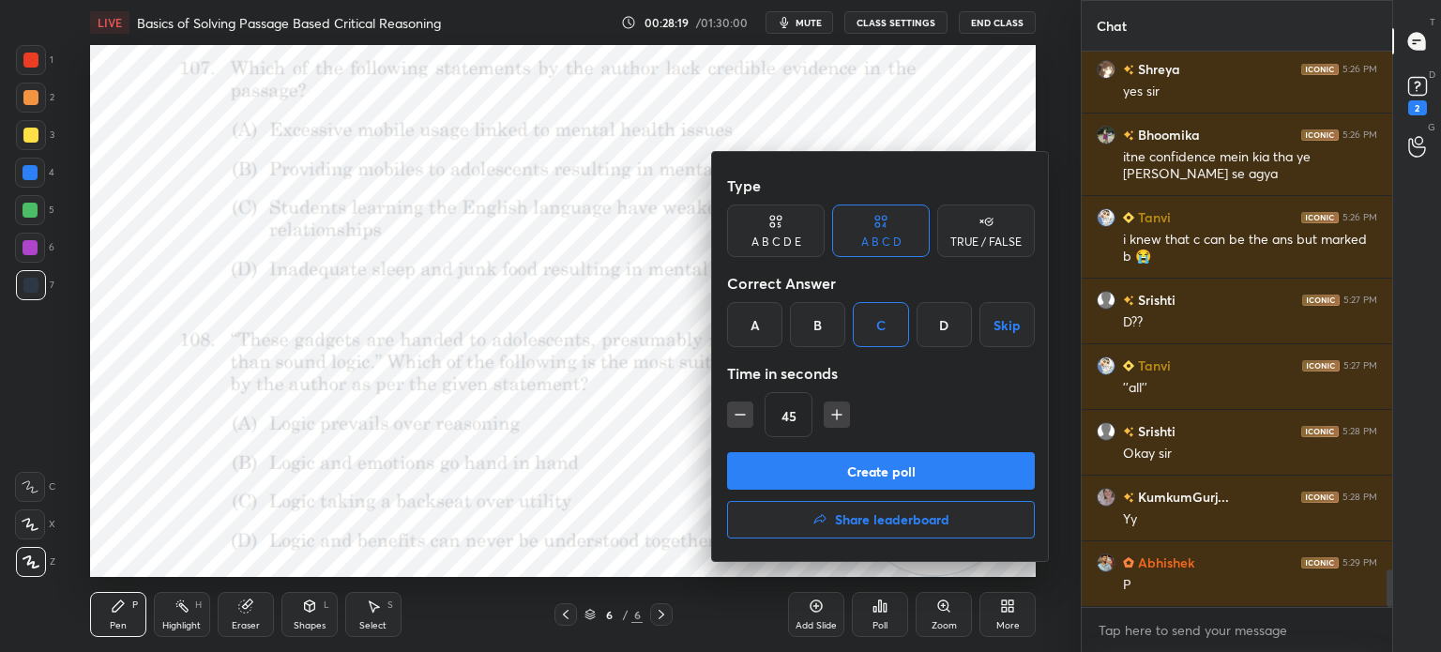
click at [817, 472] on button "Create poll" at bounding box center [881, 471] width 308 height 38
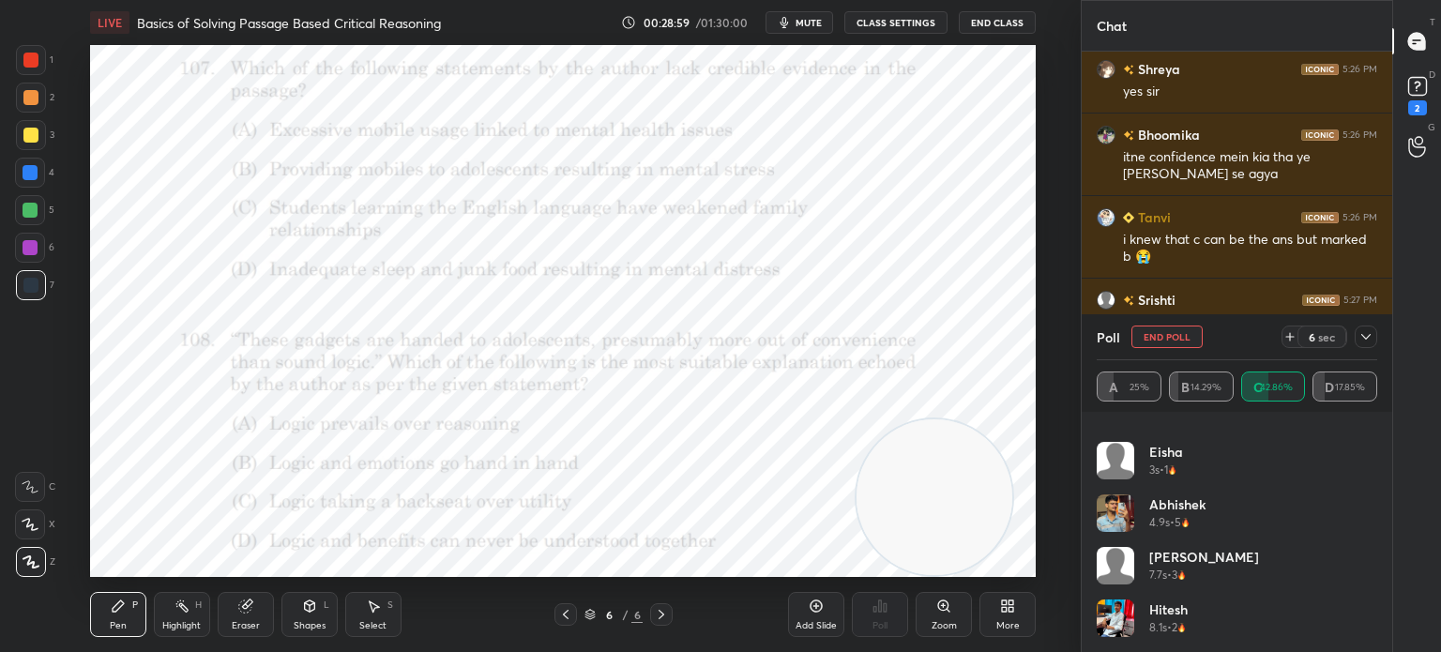
scroll to position [458, 0]
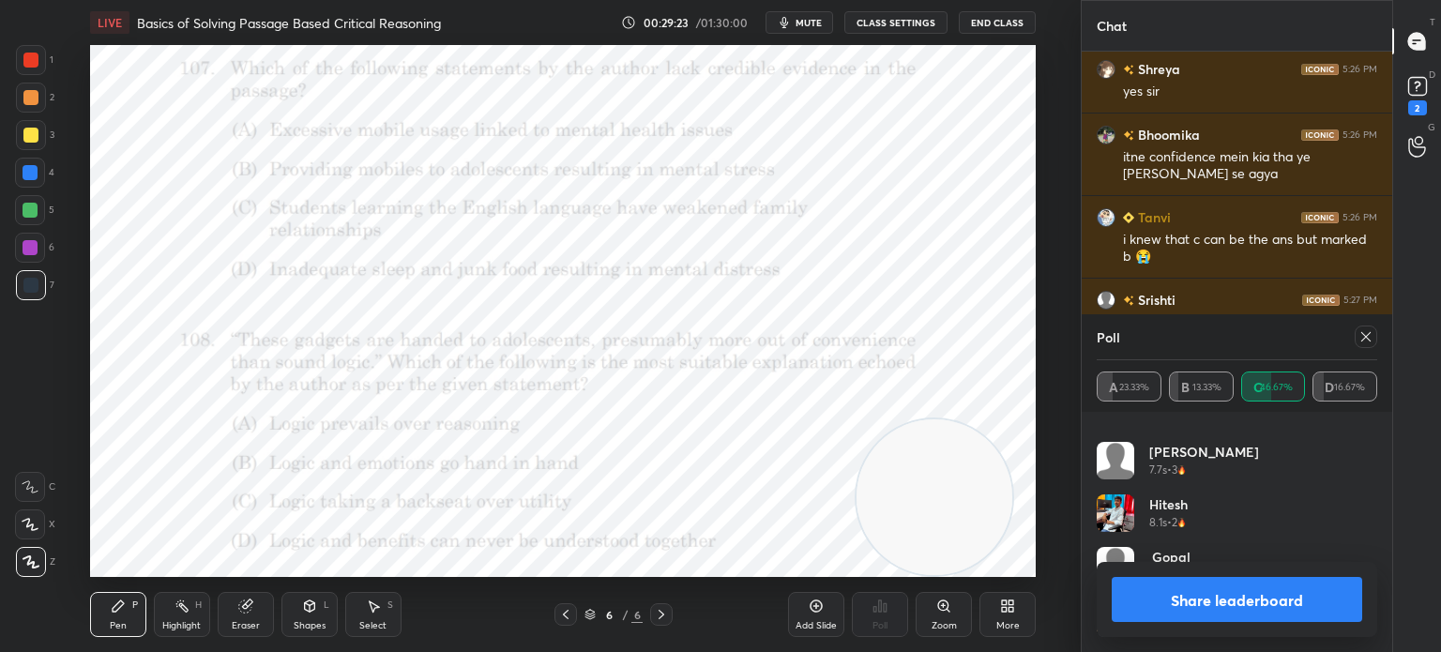
click at [1368, 340] on icon at bounding box center [1365, 336] width 9 height 9
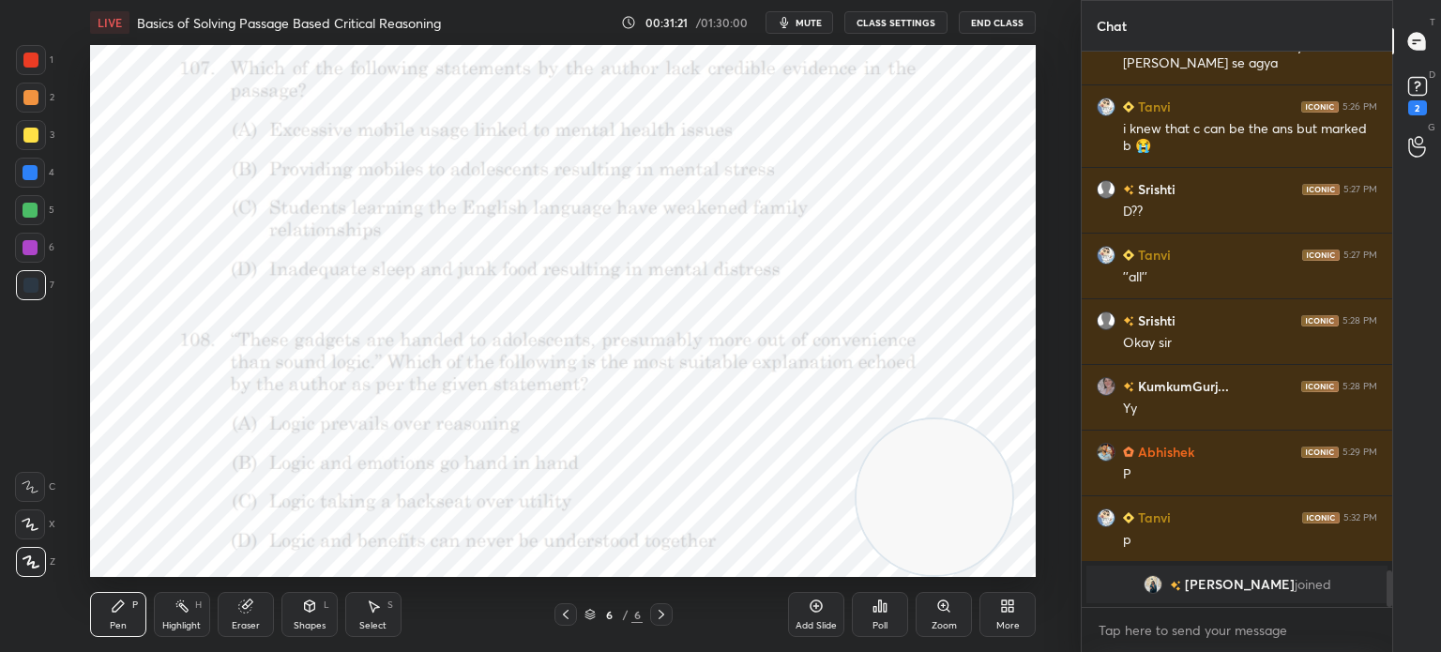
scroll to position [7176, 0]
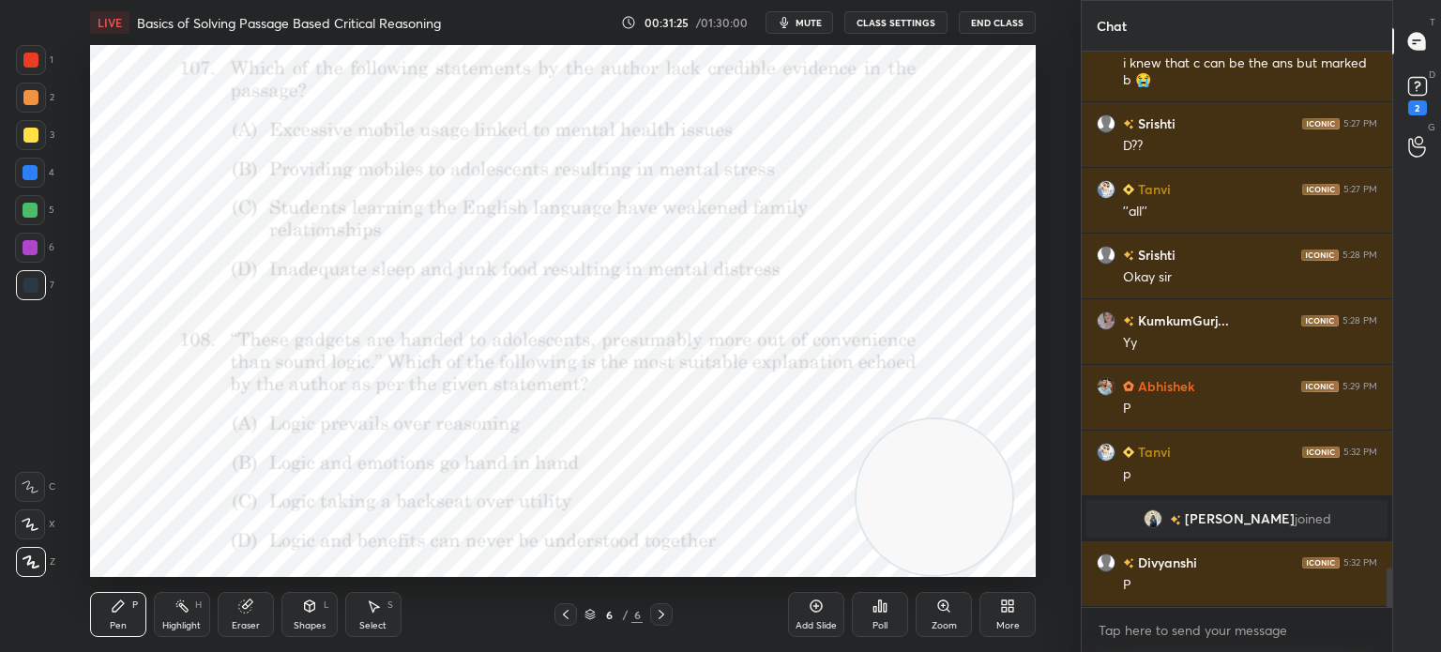
click at [886, 626] on div "Poll" at bounding box center [879, 625] width 15 height 9
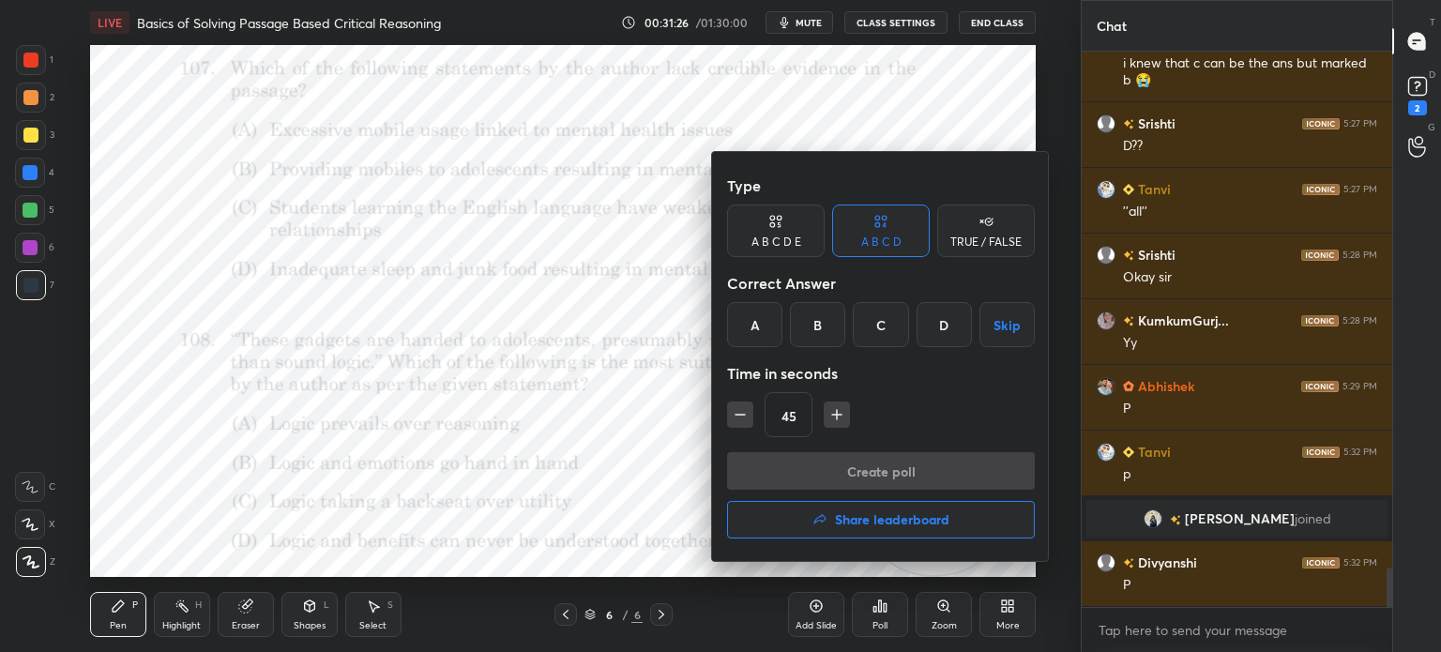
click at [878, 325] on div "C" at bounding box center [880, 324] width 55 height 45
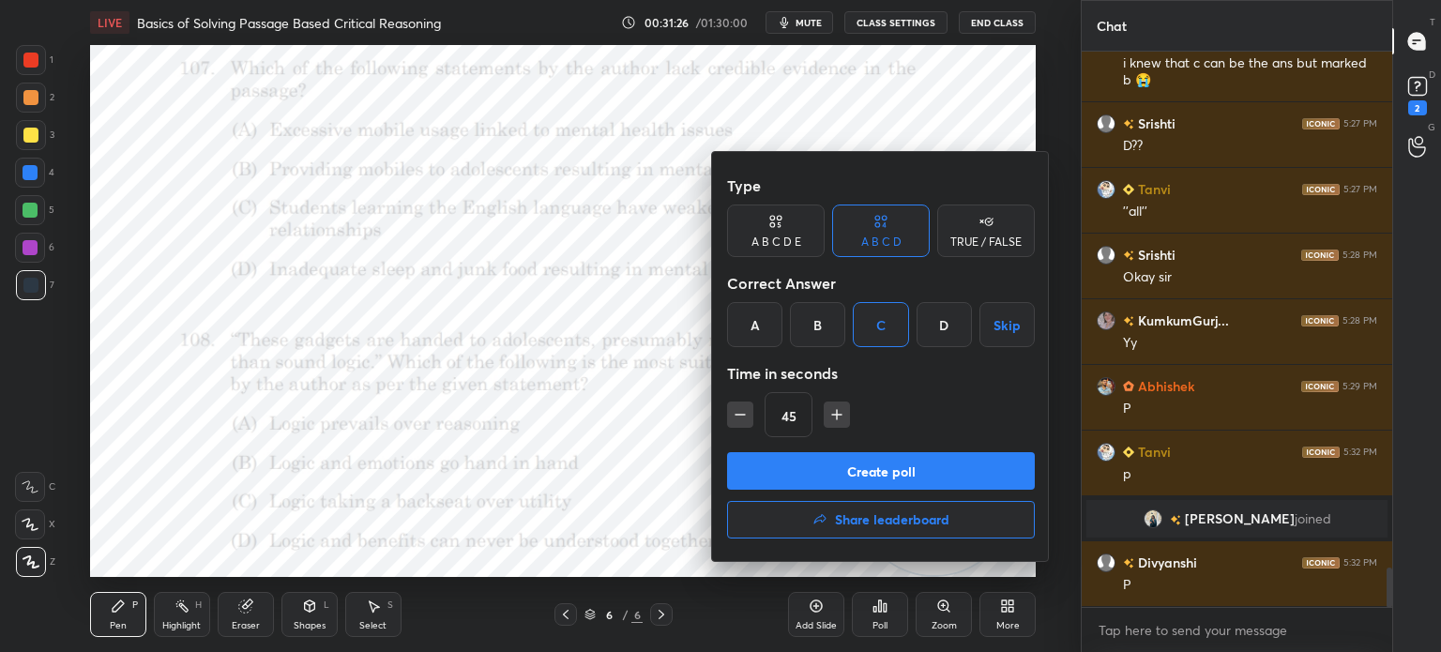
click at [838, 464] on button "Create poll" at bounding box center [881, 471] width 308 height 38
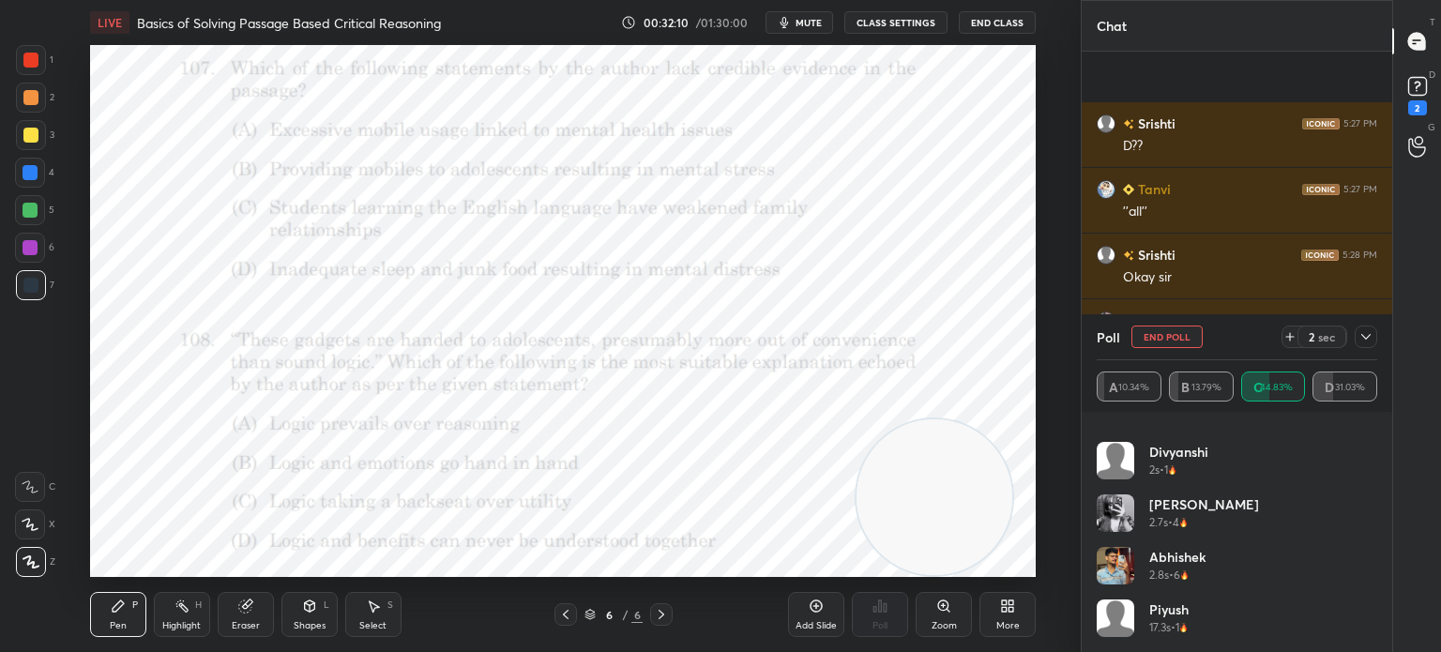
scroll to position [7339, 0]
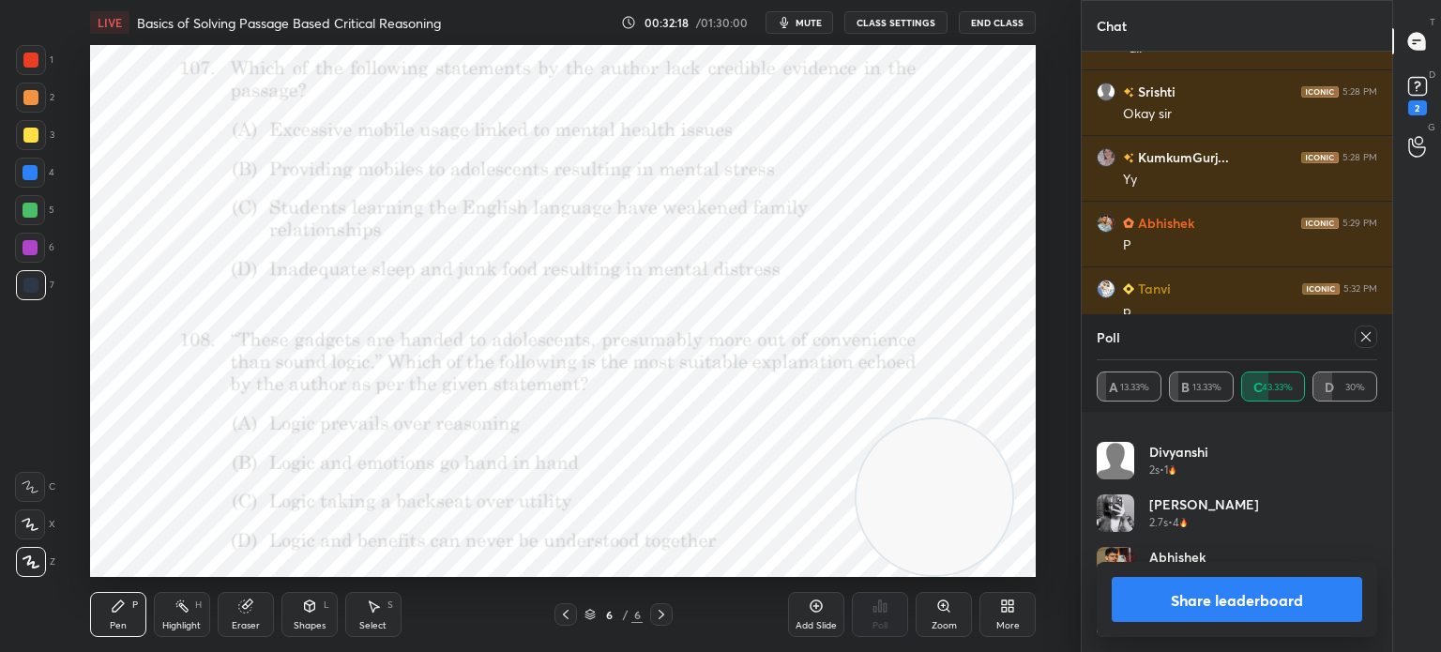
click at [1360, 344] on div at bounding box center [1365, 336] width 23 height 23
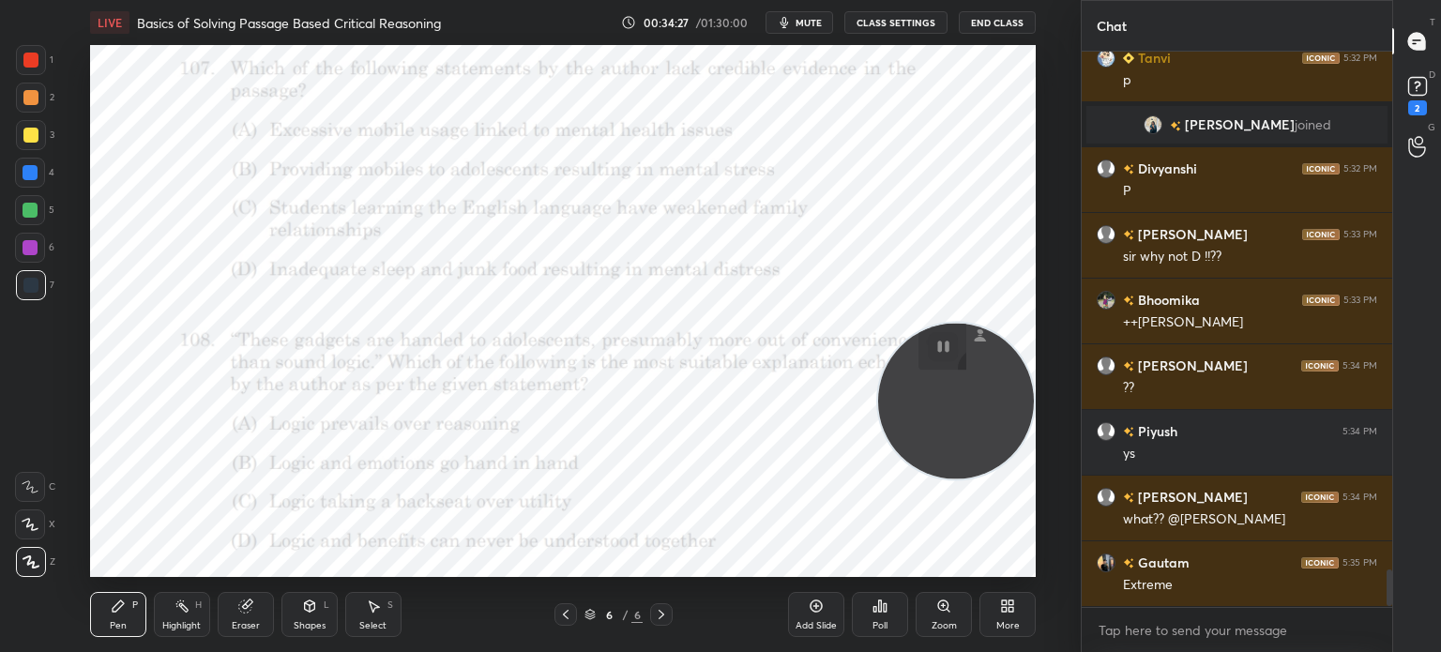
scroll to position [7851, 0]
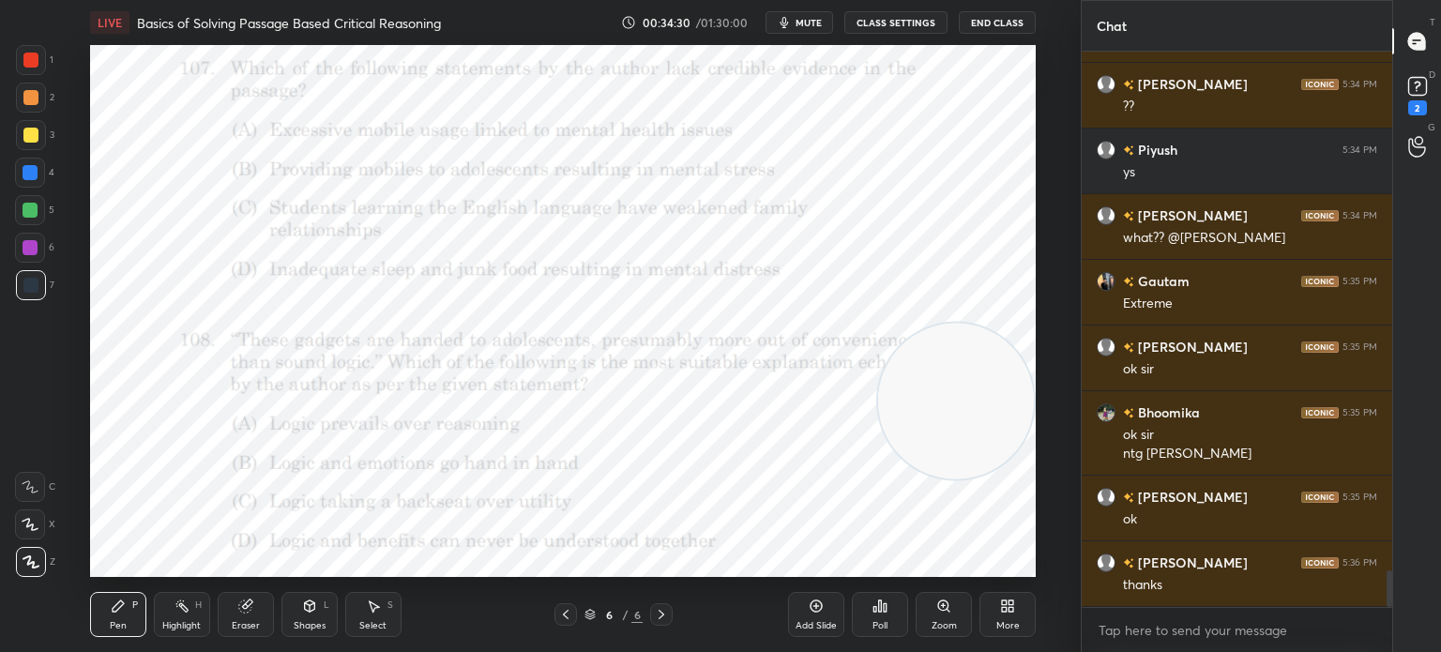
click at [1017, 614] on div "More" at bounding box center [1007, 614] width 56 height 45
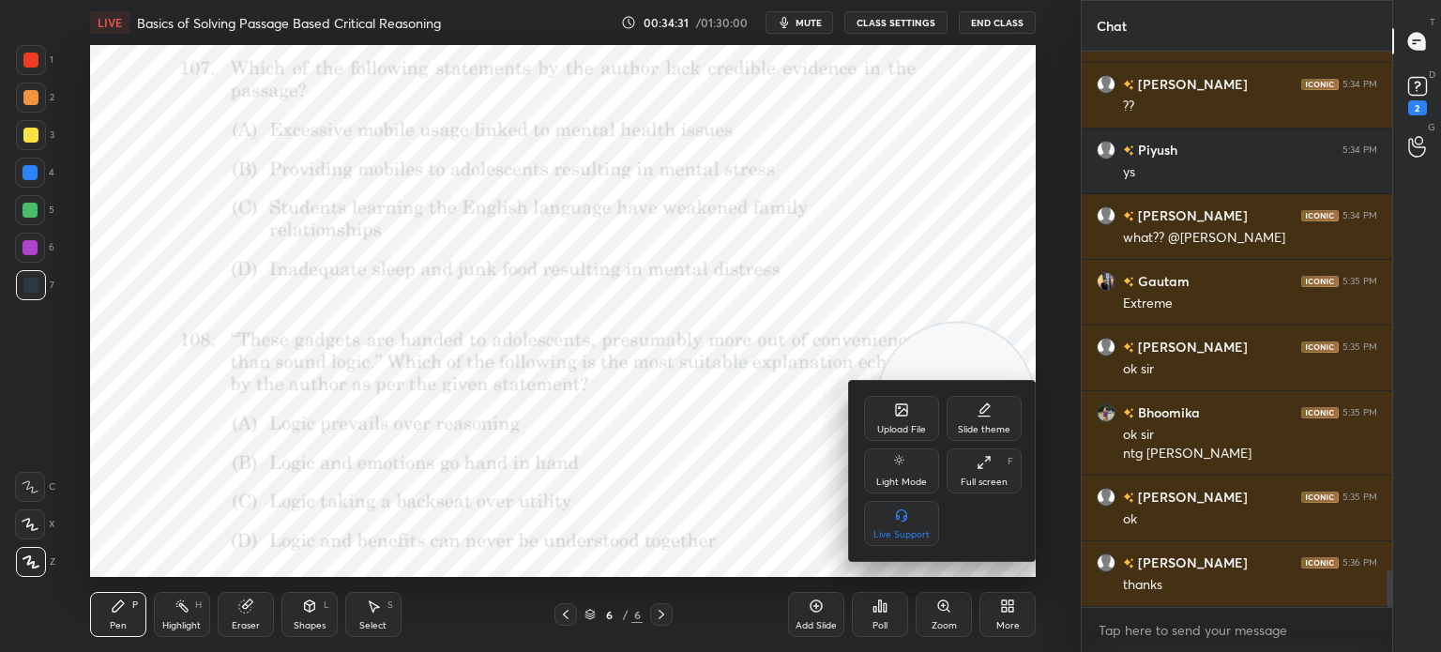
click at [897, 423] on div "Upload File" at bounding box center [901, 418] width 75 height 45
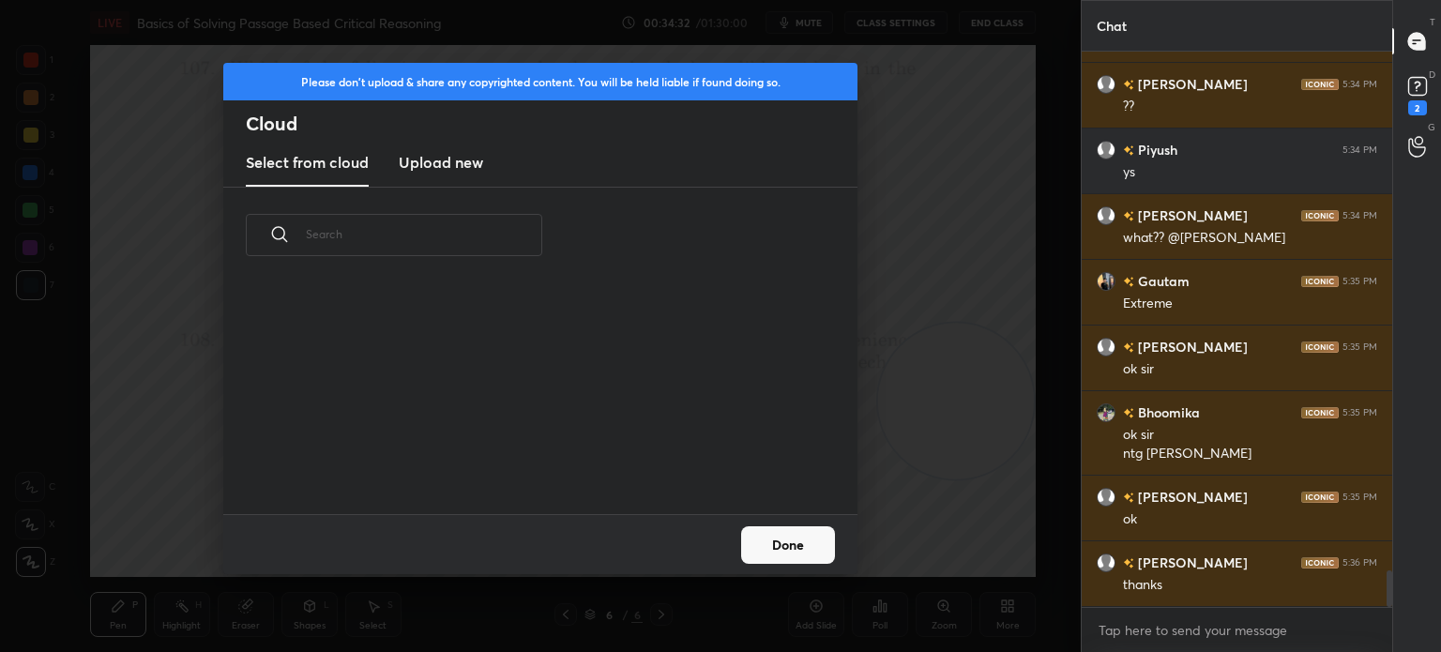
scroll to position [231, 602]
click at [422, 166] on h3 "Upload new" at bounding box center [441, 162] width 84 height 23
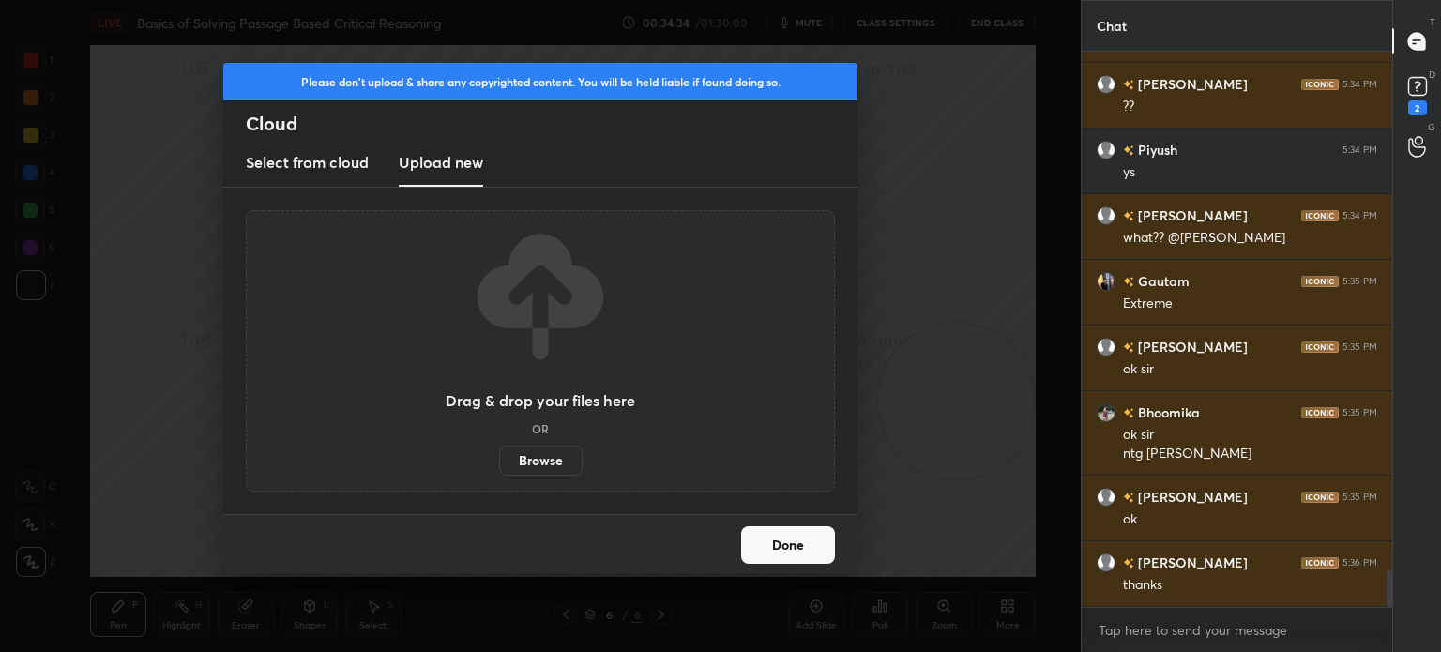
scroll to position [7917, 0]
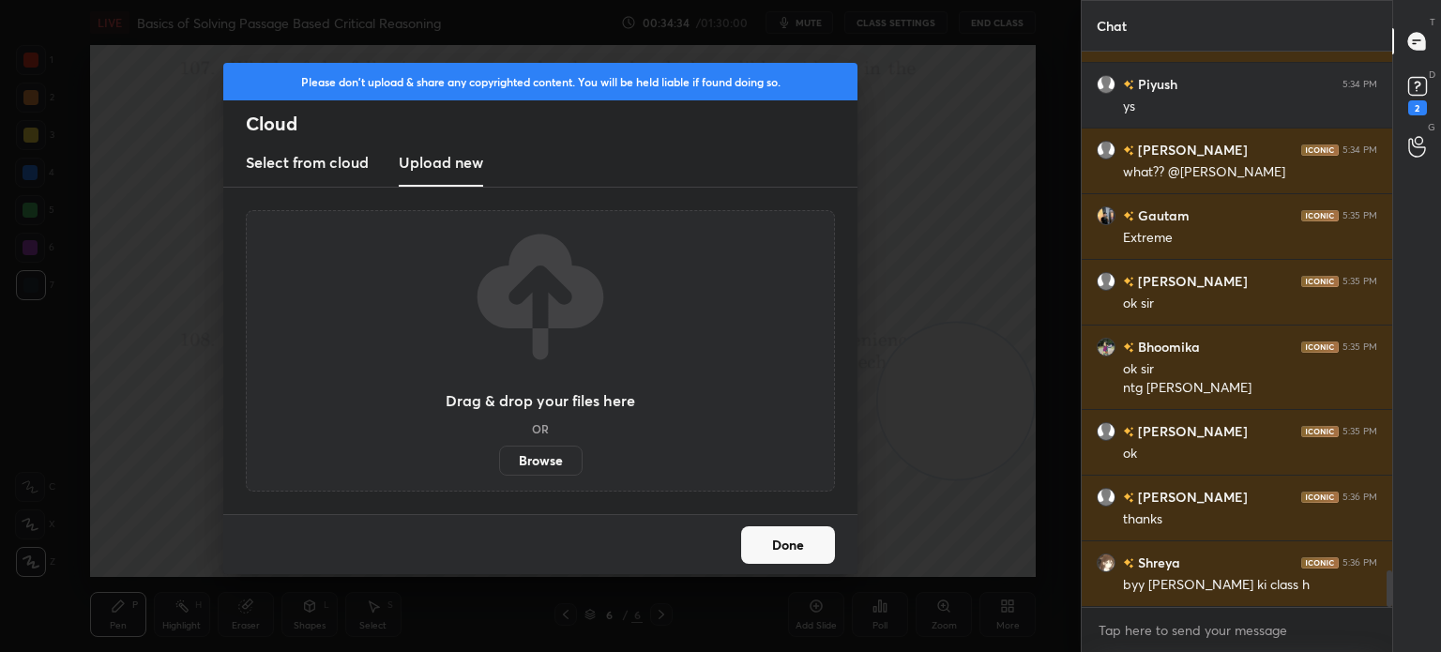
click at [527, 463] on label "Browse" at bounding box center [540, 461] width 83 height 30
click at [499, 463] on input "Browse" at bounding box center [499, 461] width 0 height 30
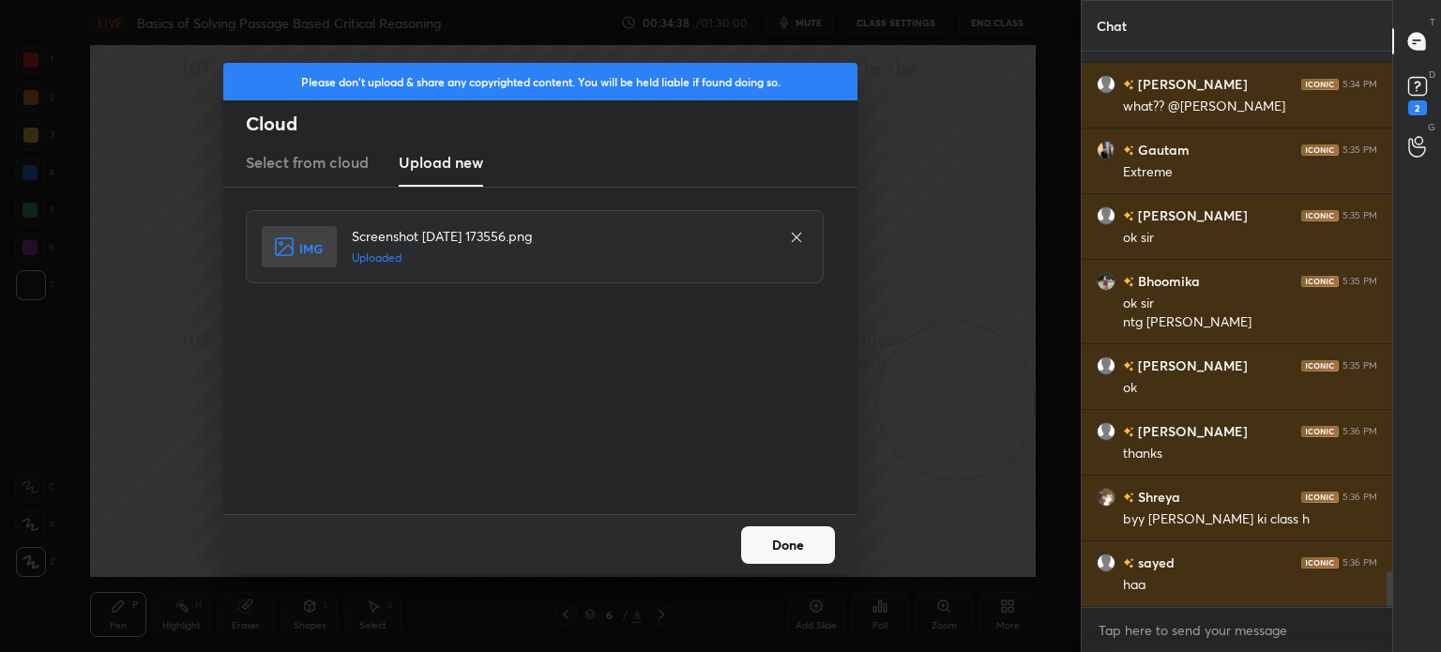
click at [803, 562] on button "Done" at bounding box center [788, 545] width 94 height 38
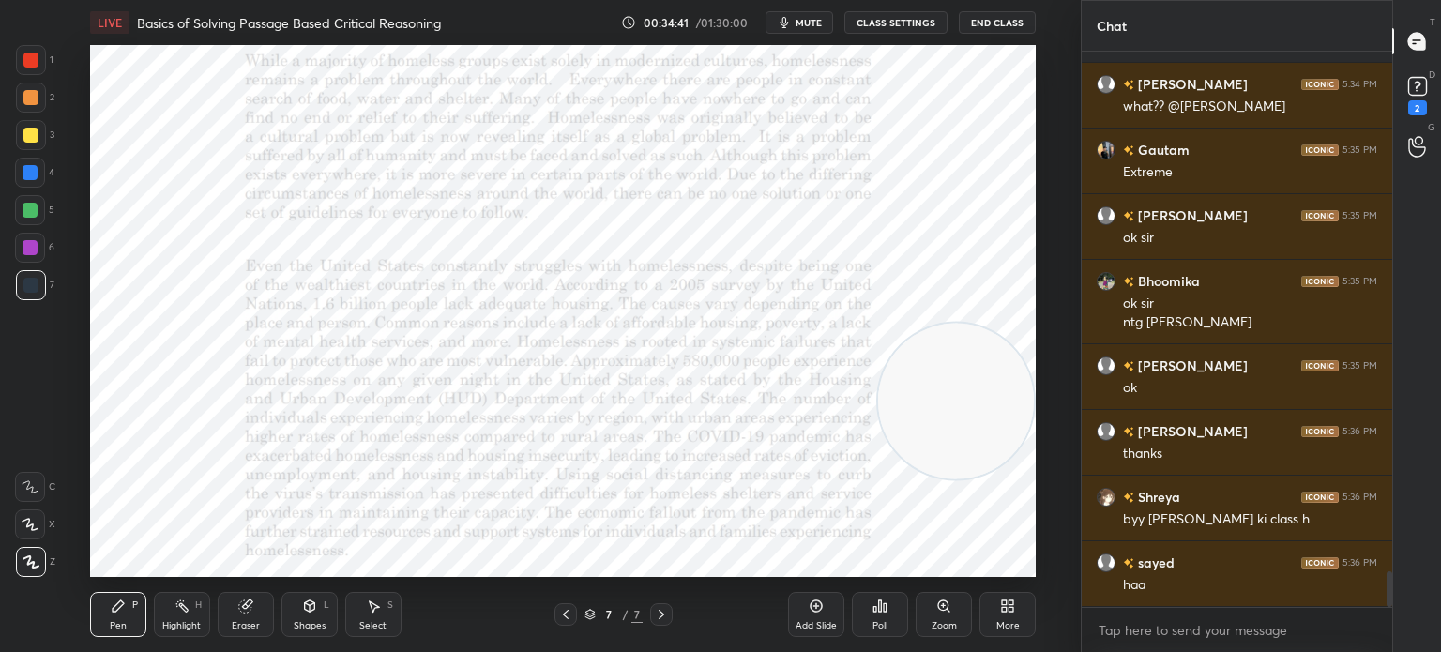
click at [928, 371] on video at bounding box center [956, 402] width 156 height 156
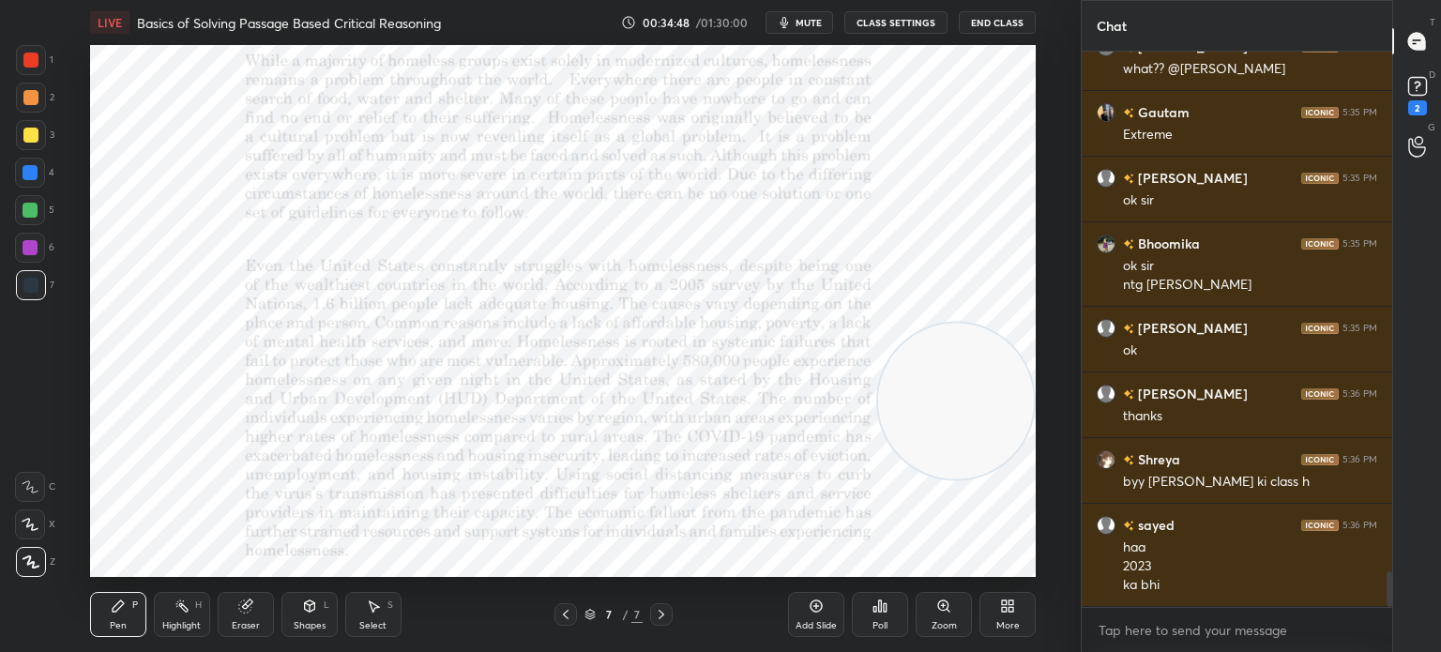
scroll to position [8086, 0]
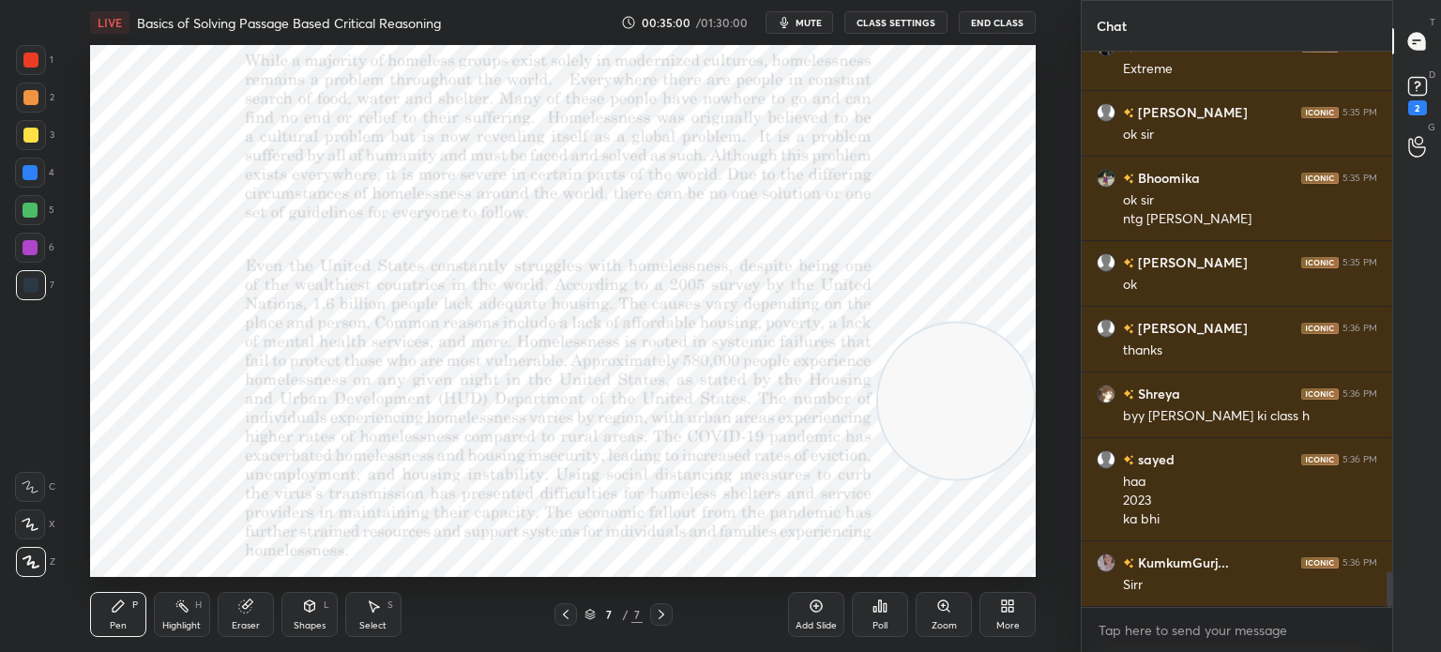
click at [236, 616] on div "Eraser" at bounding box center [246, 614] width 56 height 45
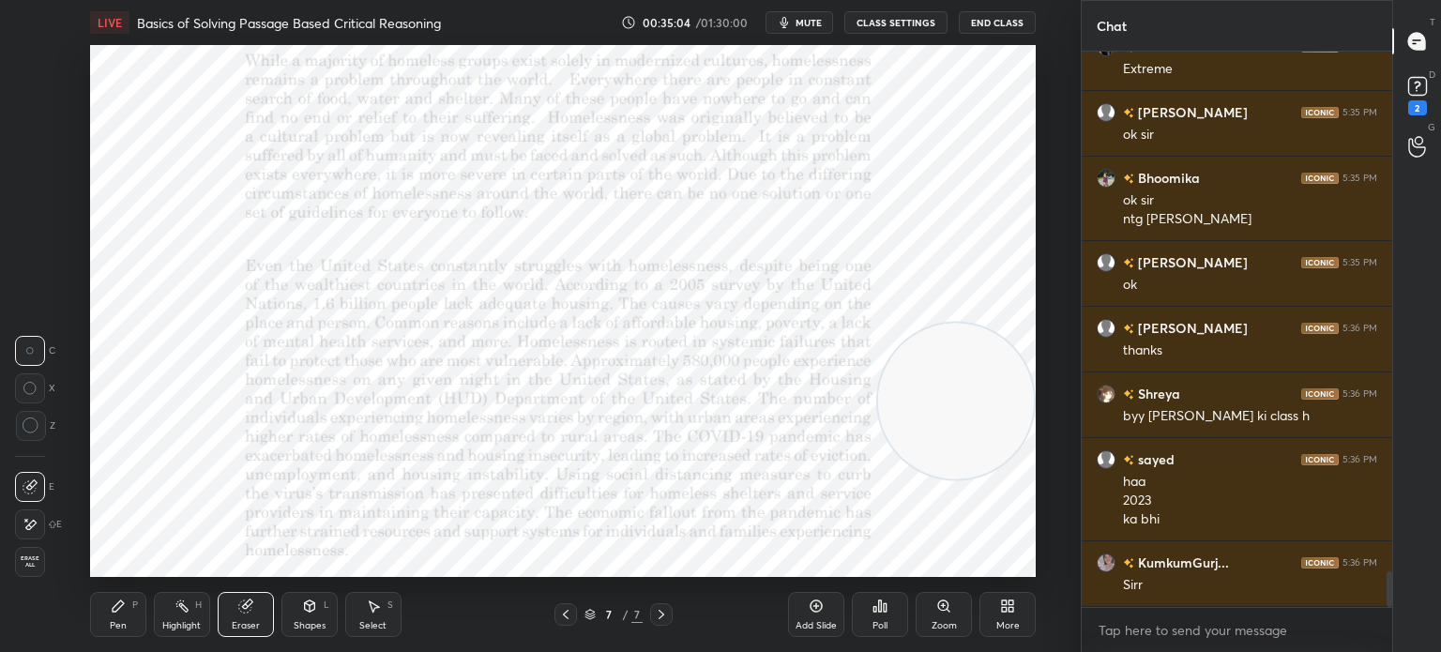
click at [124, 618] on div "Pen P" at bounding box center [118, 614] width 56 height 45
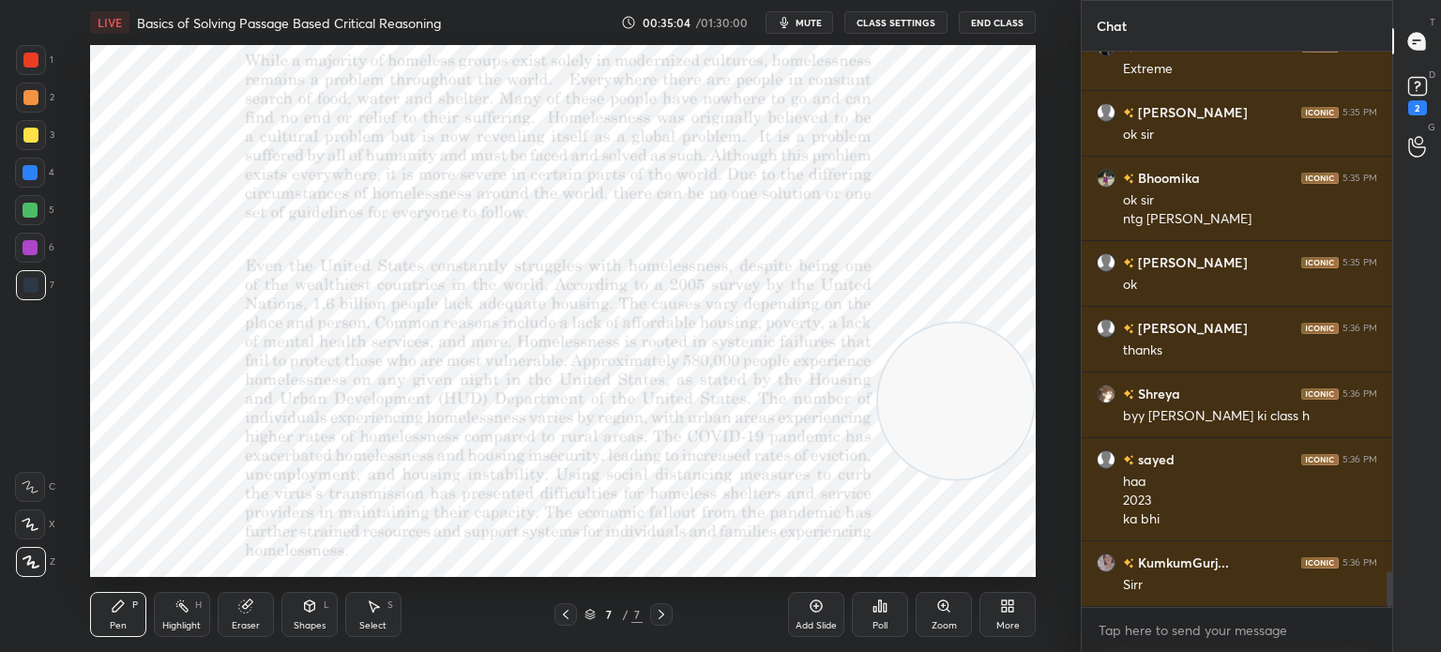
scroll to position [8151, 0]
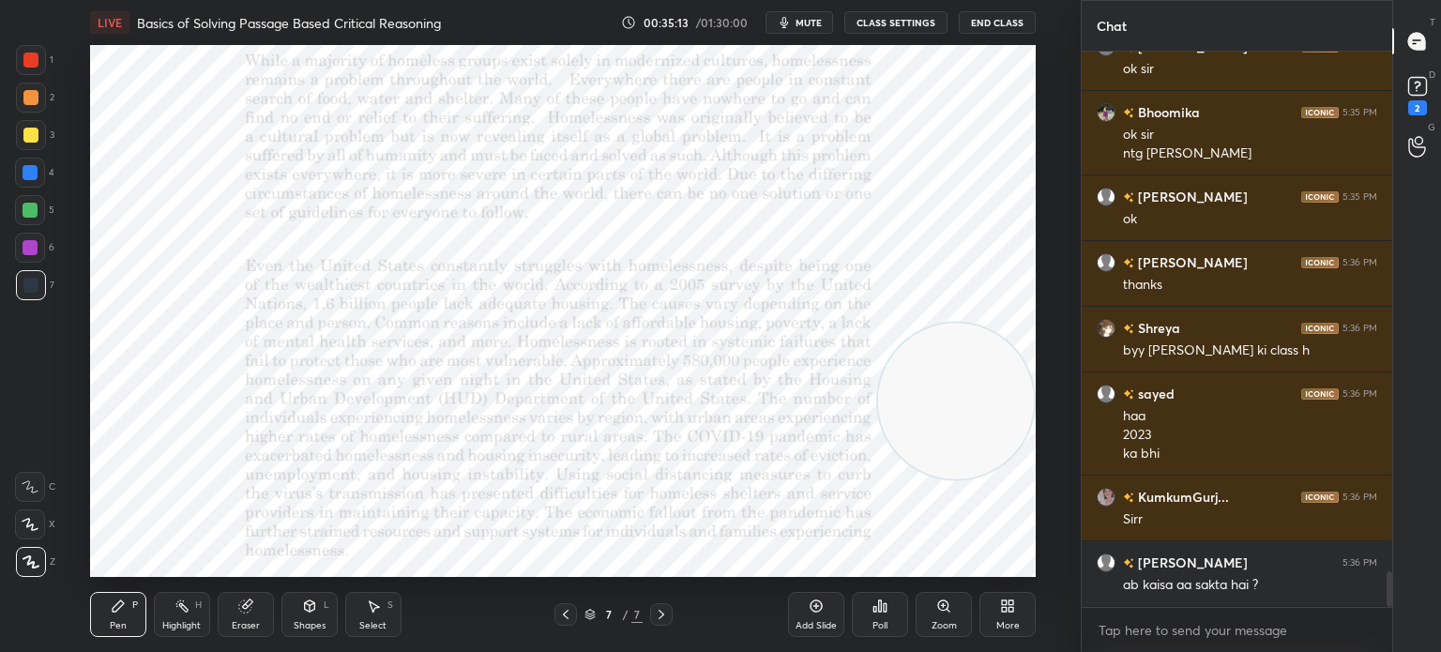
click at [233, 624] on div "Eraser" at bounding box center [246, 625] width 28 height 9
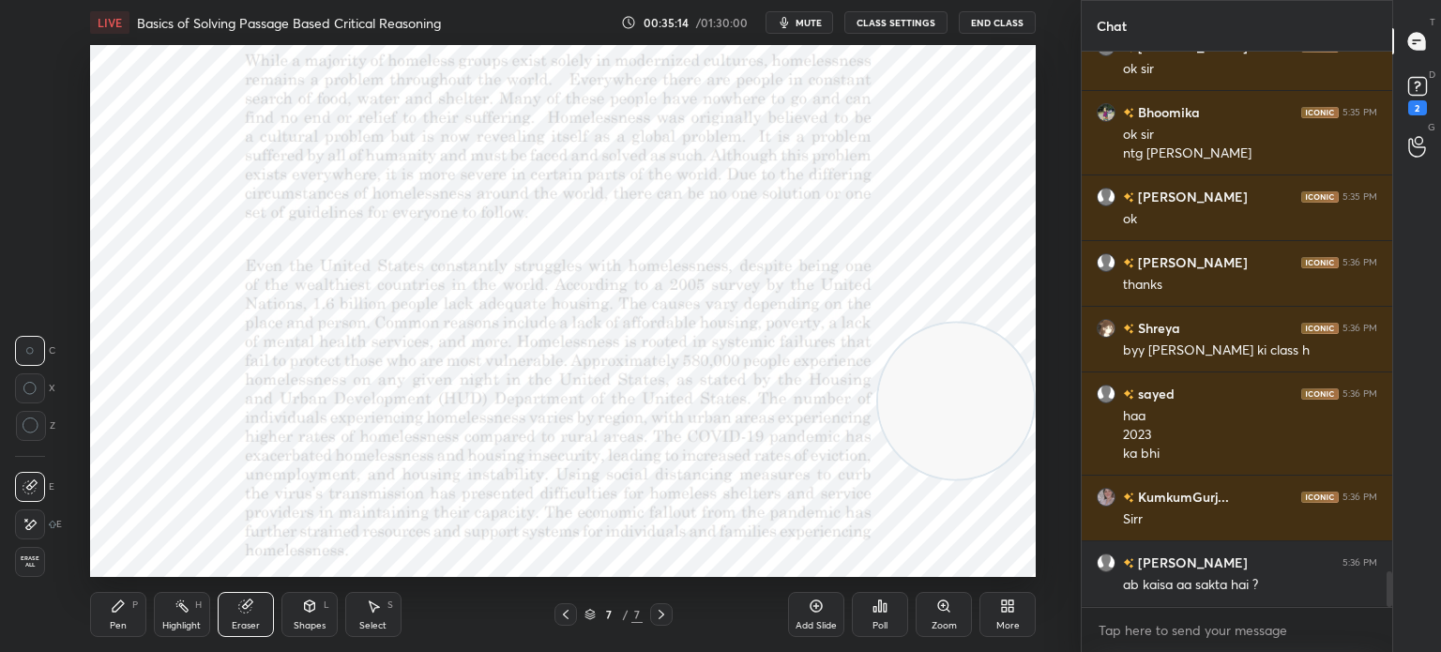
click at [36, 568] on span "Erase all" at bounding box center [30, 561] width 28 height 13
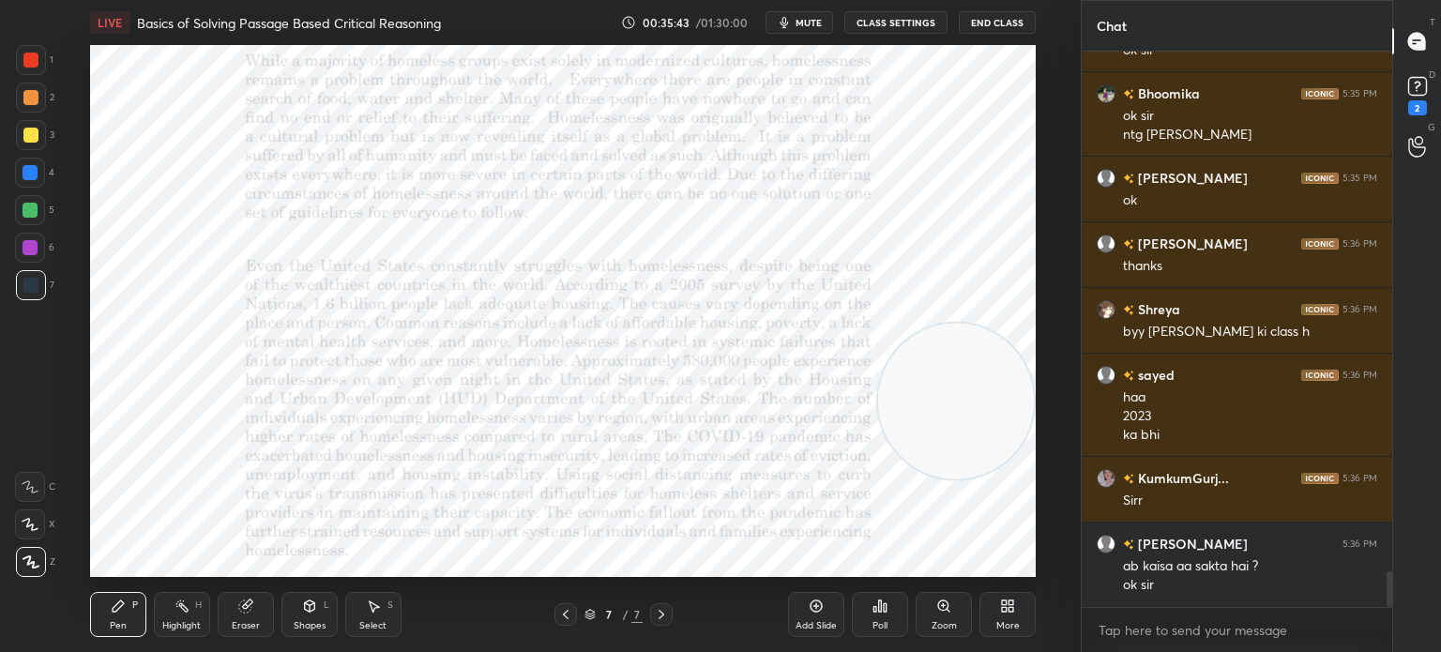
scroll to position [8236, 0]
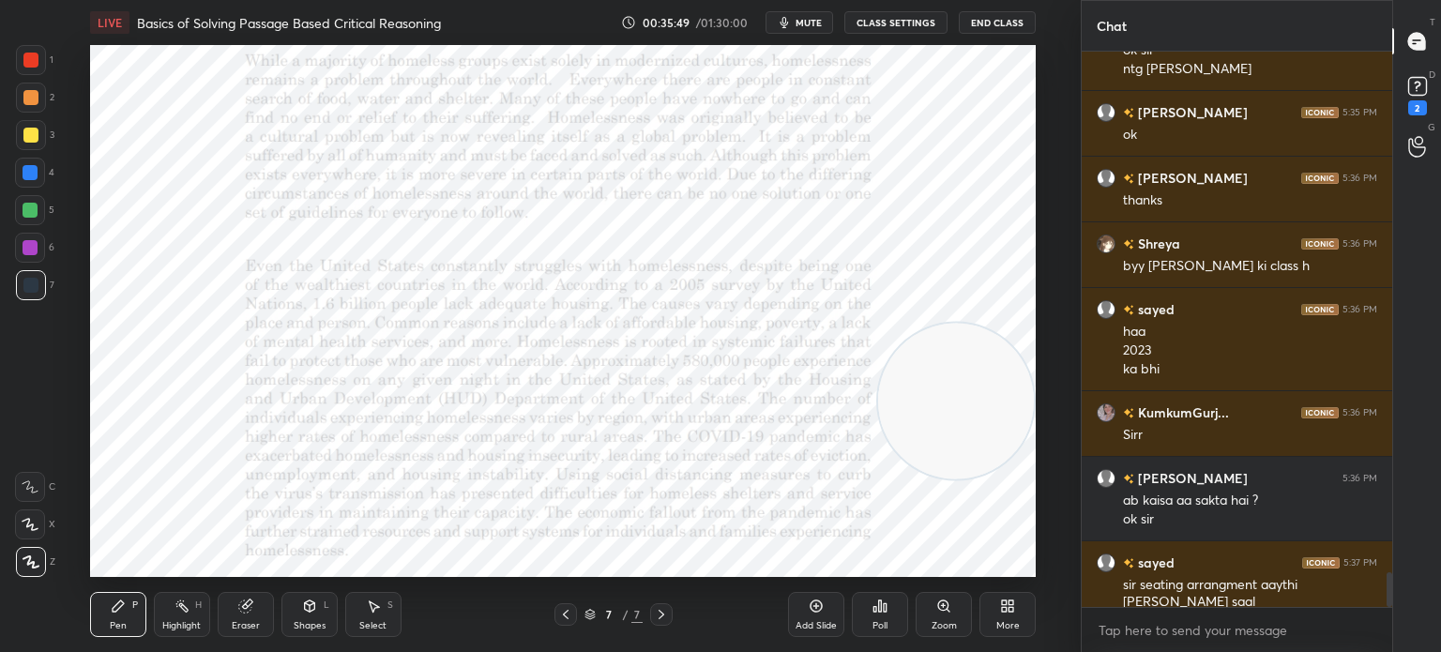
click at [815, 20] on span "mute" at bounding box center [808, 22] width 26 height 13
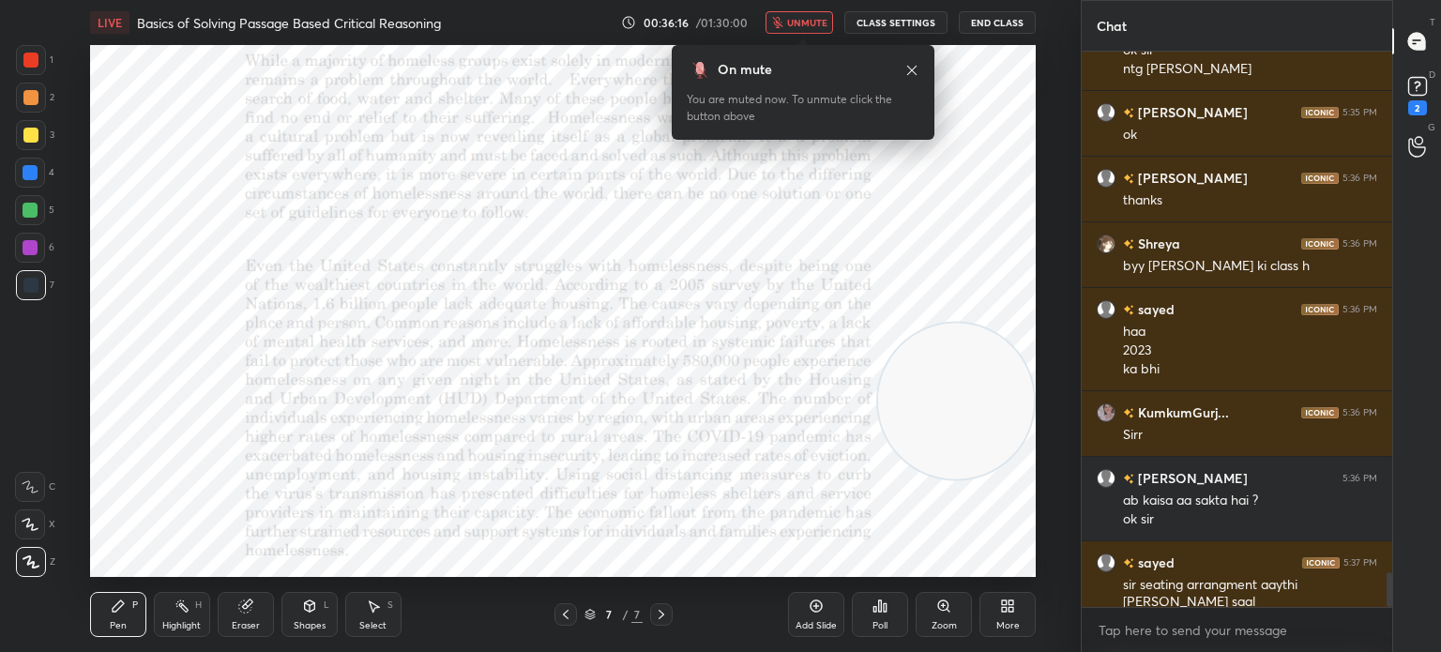
click at [815, 20] on span "unmute" at bounding box center [807, 22] width 40 height 13
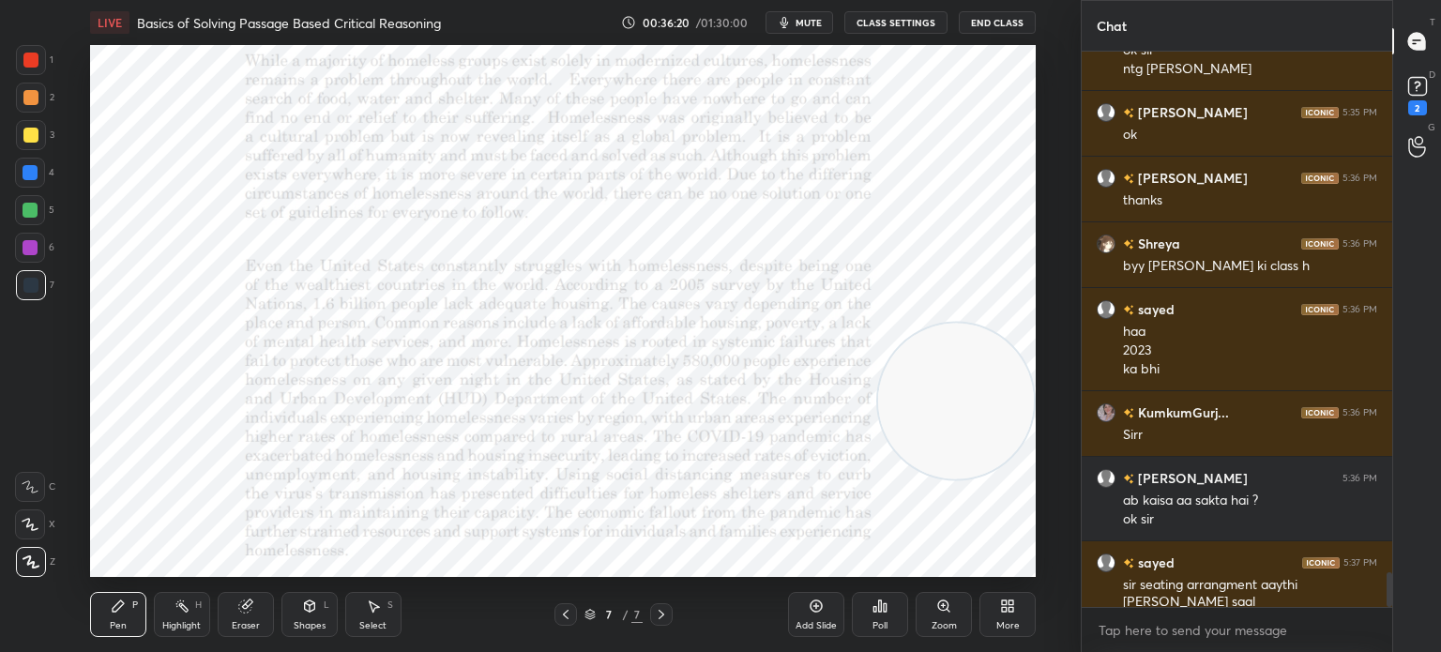
click at [815, 20] on span "mute" at bounding box center [808, 22] width 26 height 13
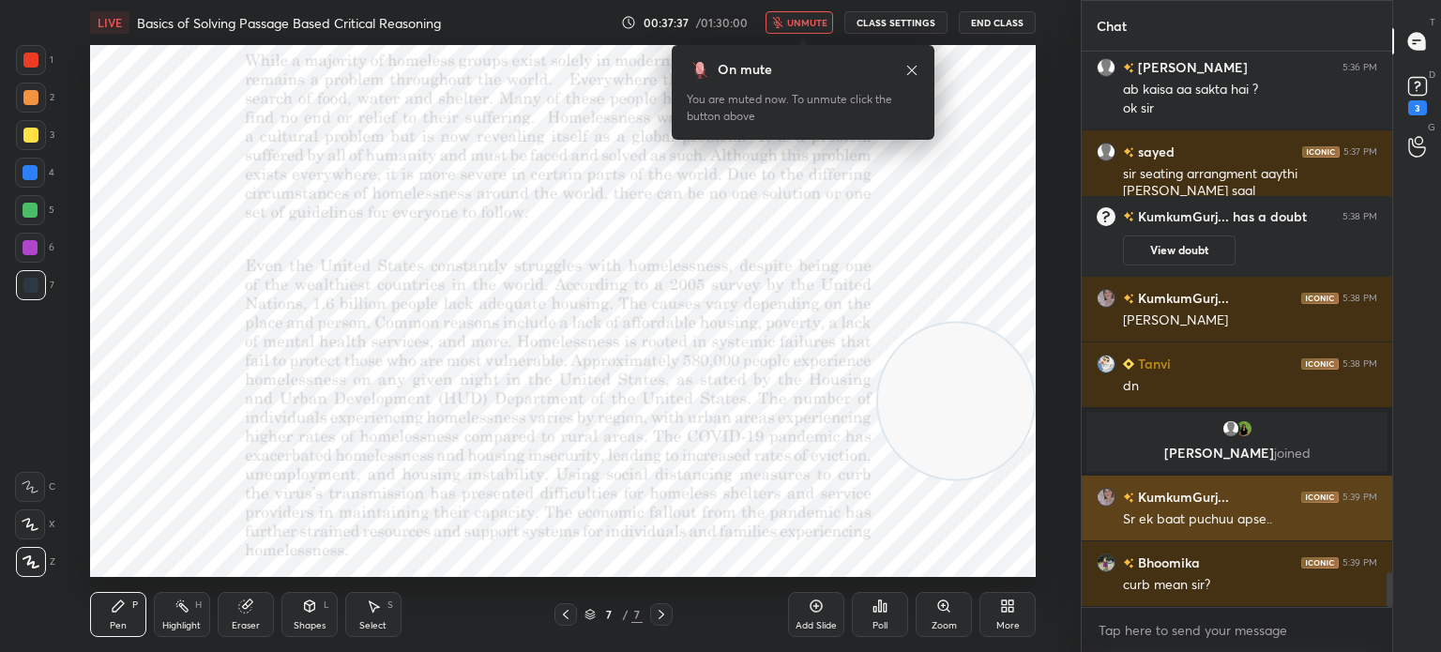
scroll to position [8270, 0]
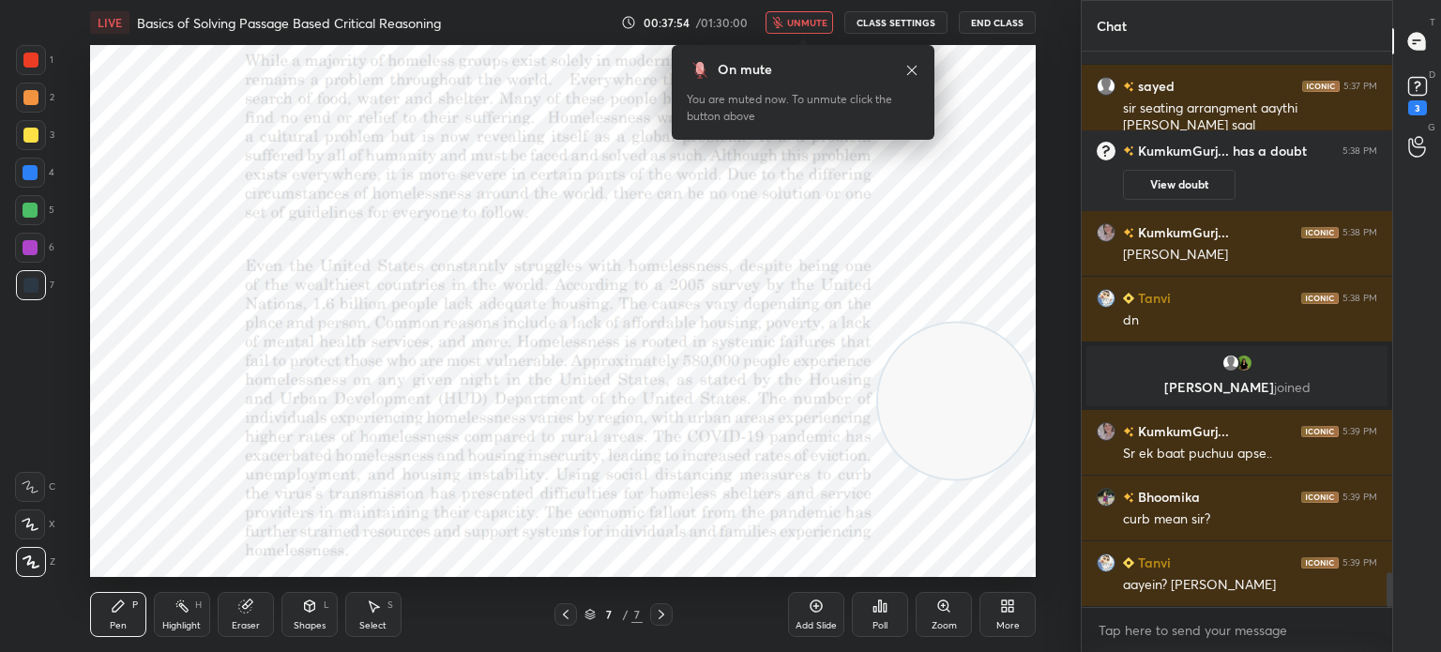
click at [1245, 357] on img "grid" at bounding box center [1243, 363] width 19 height 19
click at [807, 18] on span "unmute" at bounding box center [807, 22] width 40 height 13
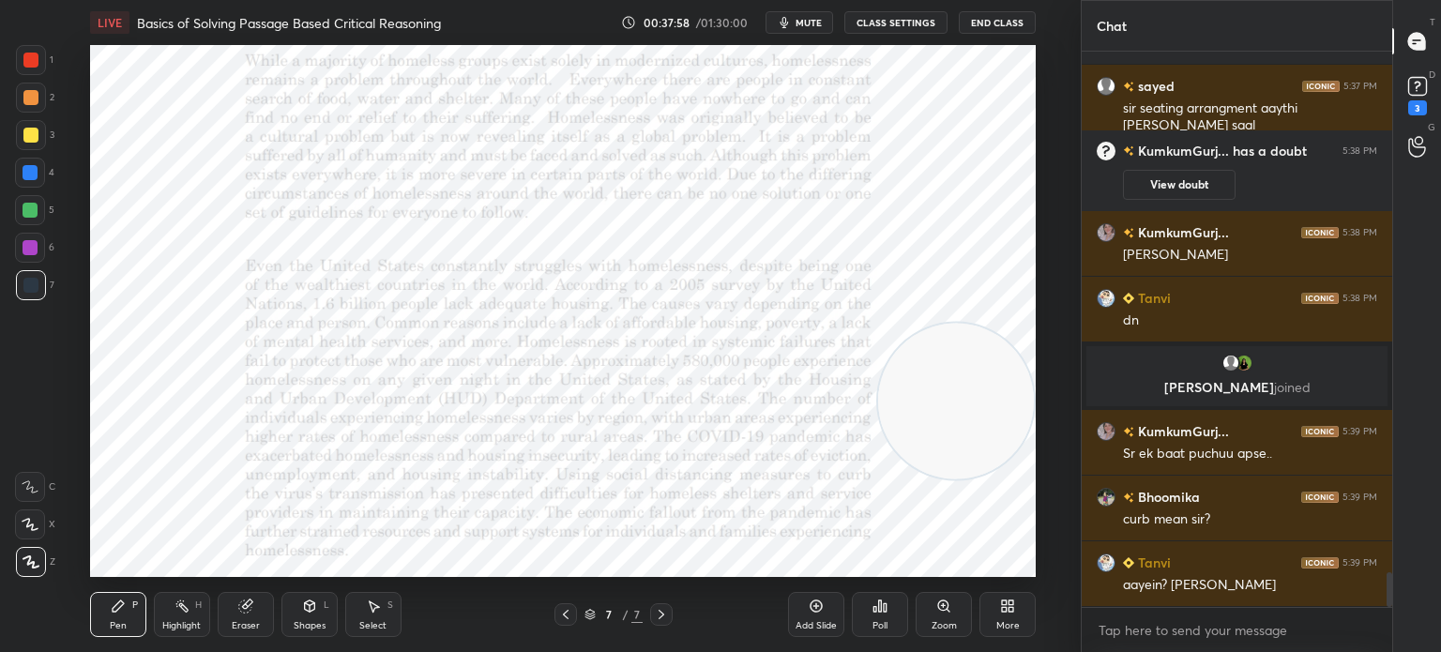
click at [1239, 361] on img "grid" at bounding box center [1243, 363] width 19 height 19
click at [809, 26] on span "mute" at bounding box center [808, 22] width 26 height 13
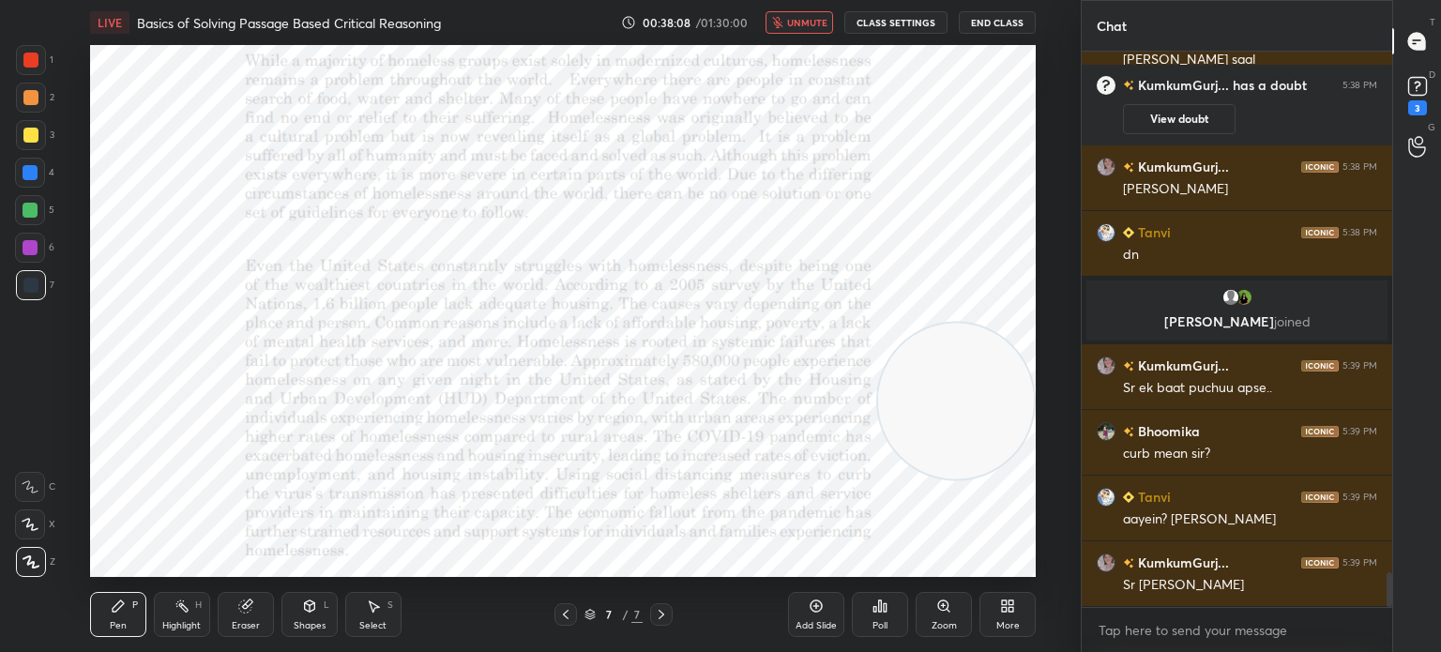
click at [809, 26] on span "unmute" at bounding box center [807, 22] width 40 height 13
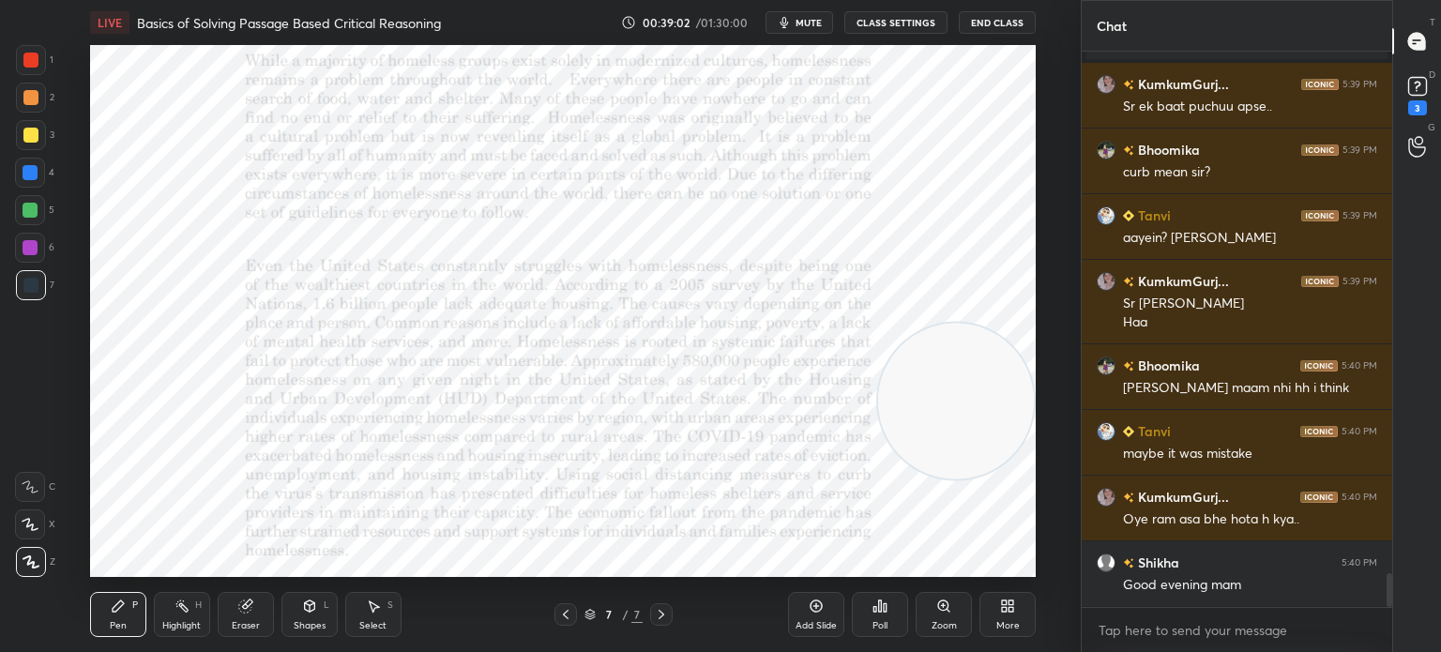
scroll to position [8682, 0]
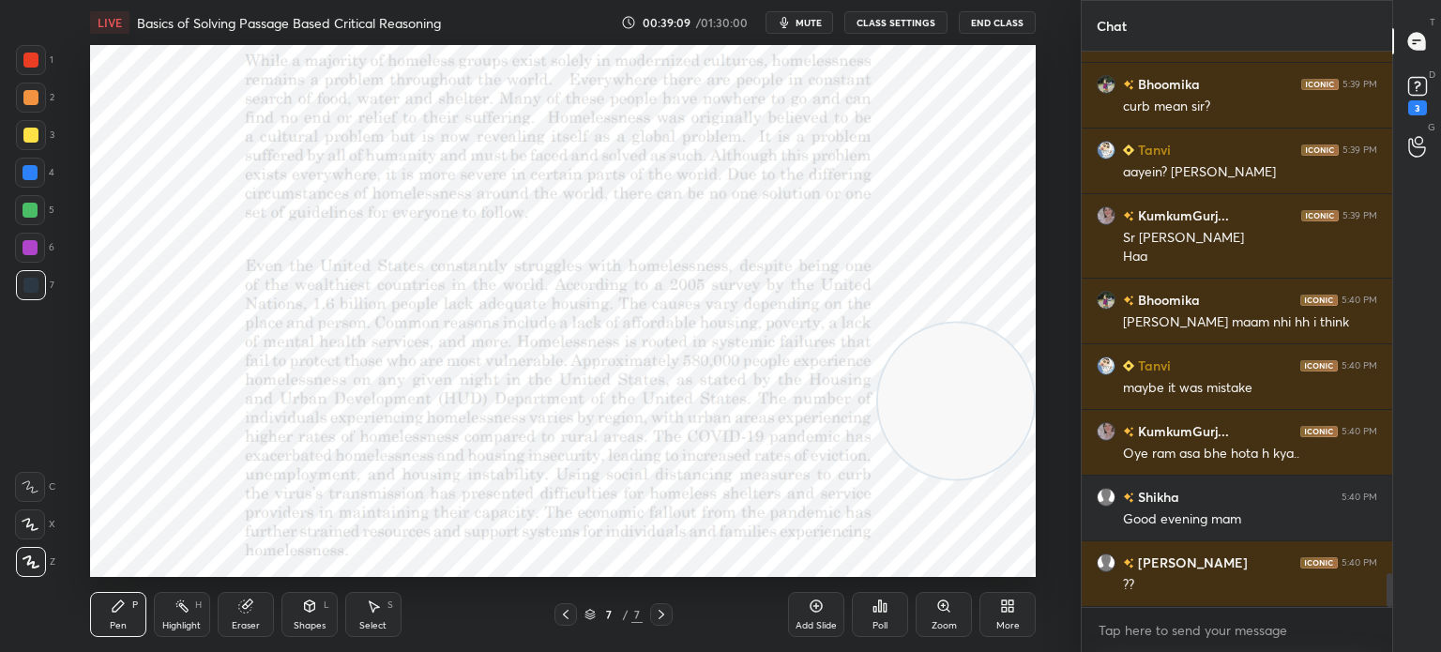
click at [814, 20] on span "mute" at bounding box center [808, 22] width 26 height 13
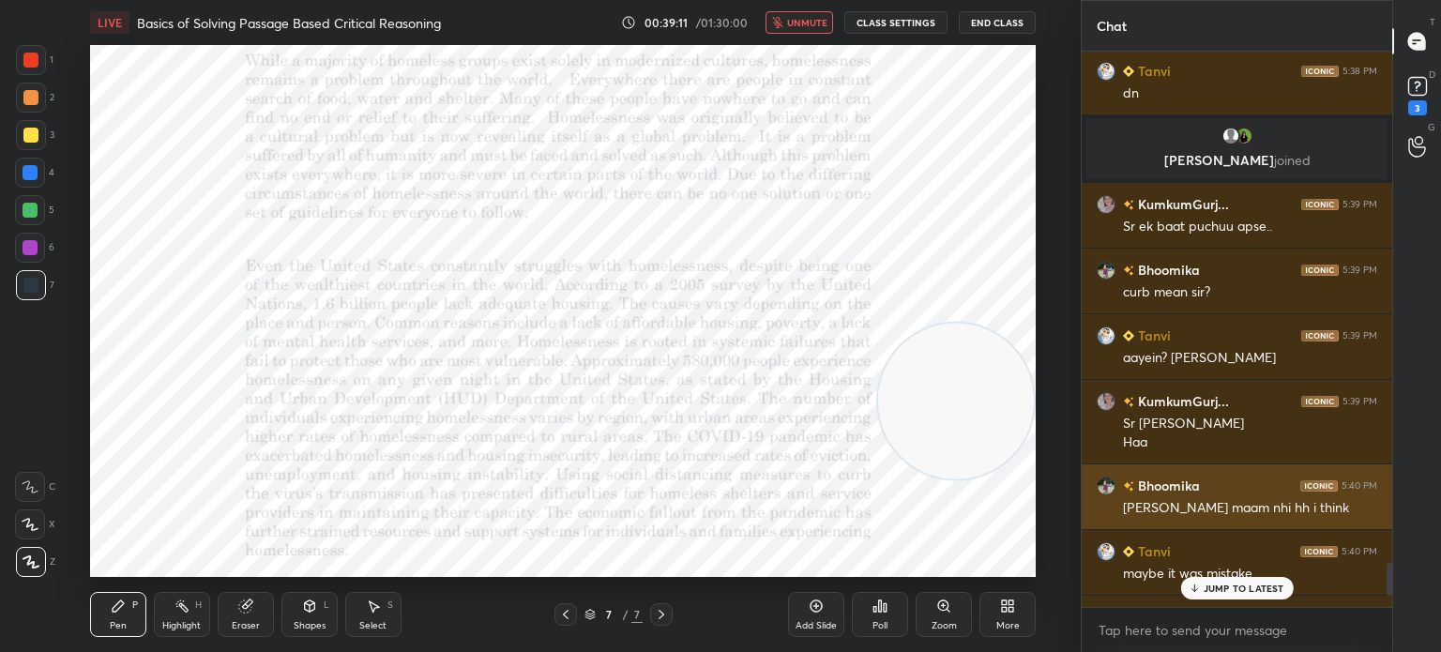
scroll to position [8495, 0]
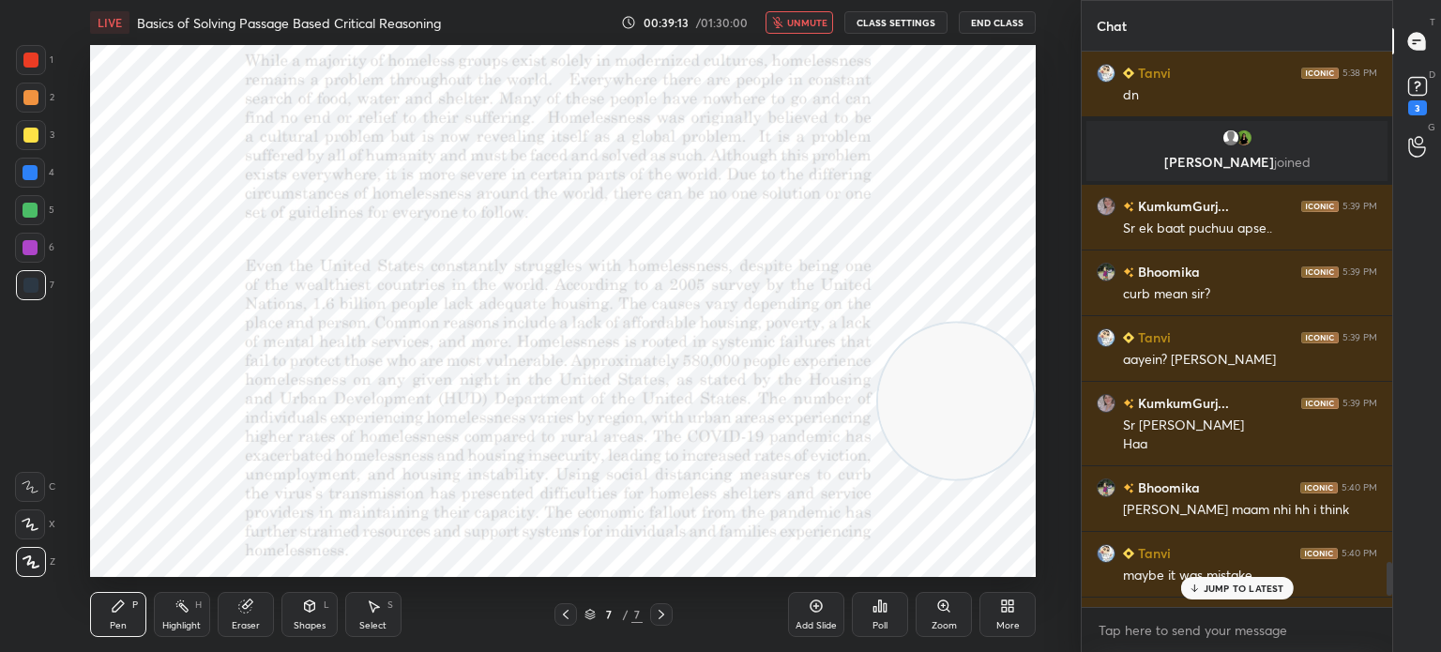
click at [1238, 136] on img "grid" at bounding box center [1230, 138] width 19 height 19
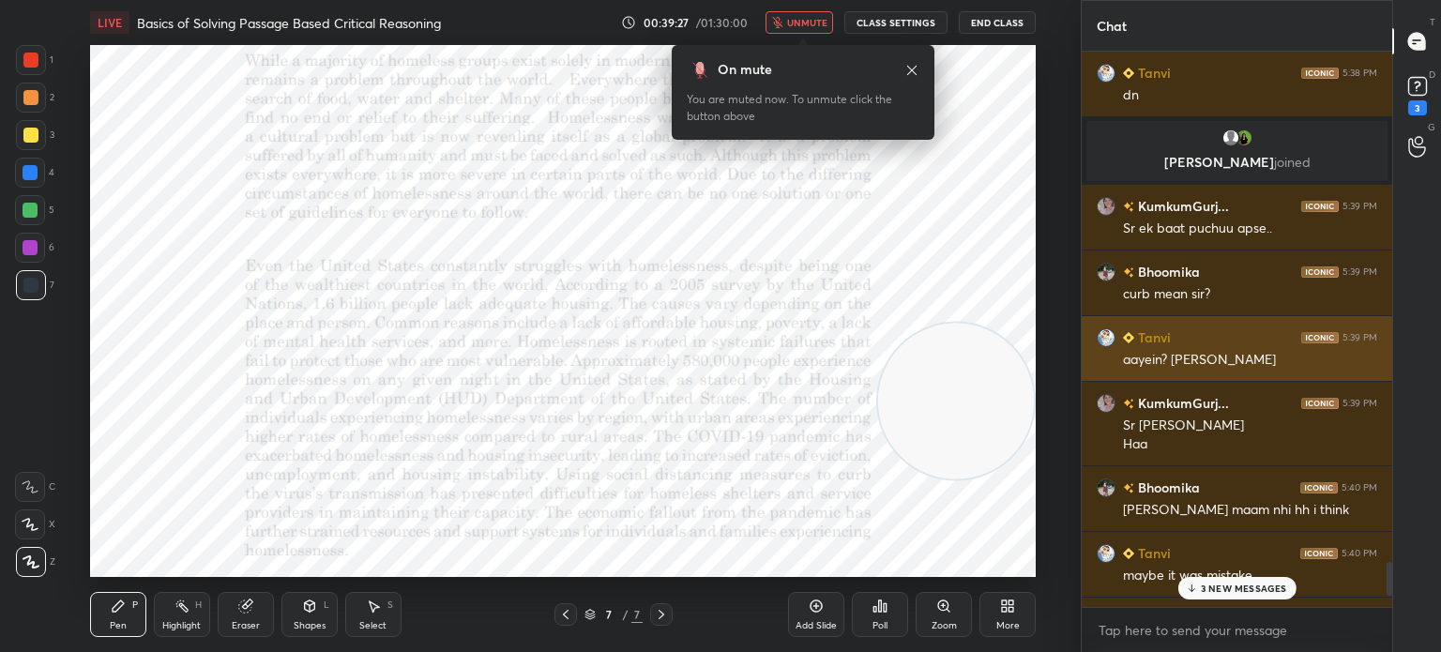
scroll to position [8879, 0]
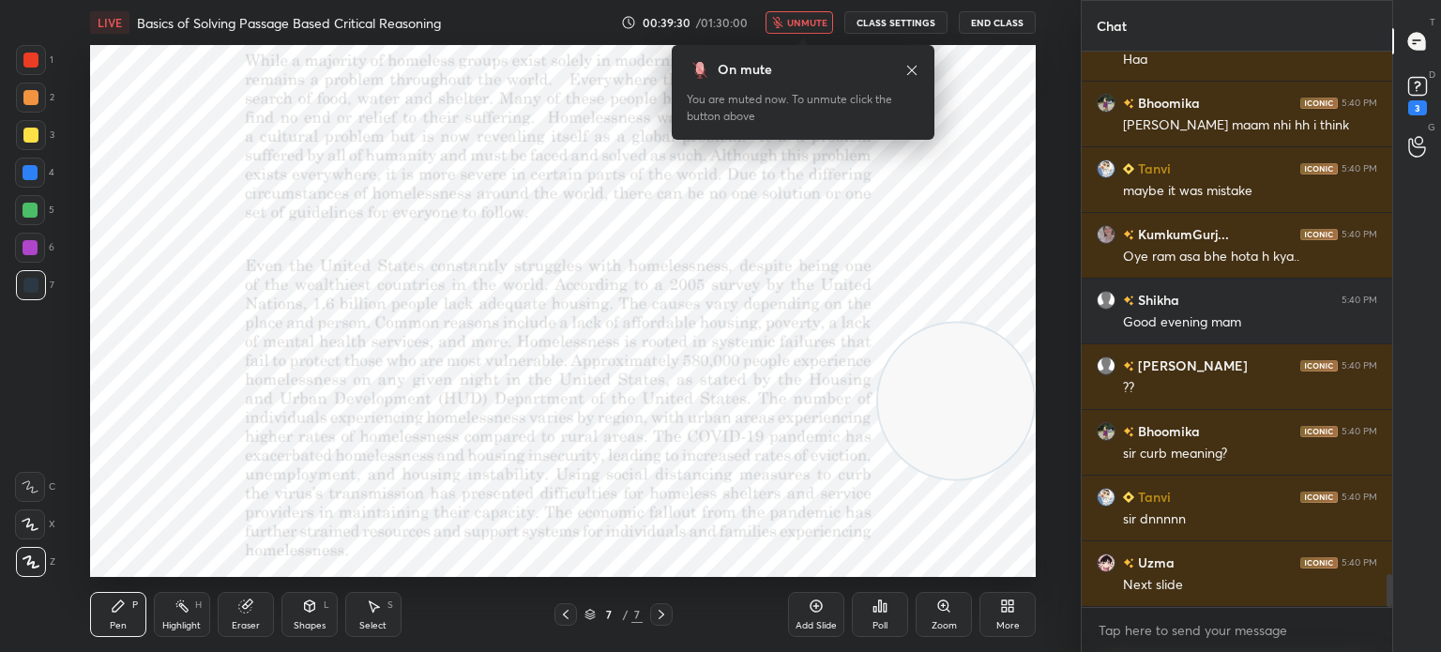
click at [787, 10] on div "LIVE Basics of Solving Passage Based Critical Reasoning 00:39:30 / 01:30:00 unm…" at bounding box center [563, 22] width 946 height 45
click at [790, 17] on button "unmute" at bounding box center [799, 22] width 68 height 23
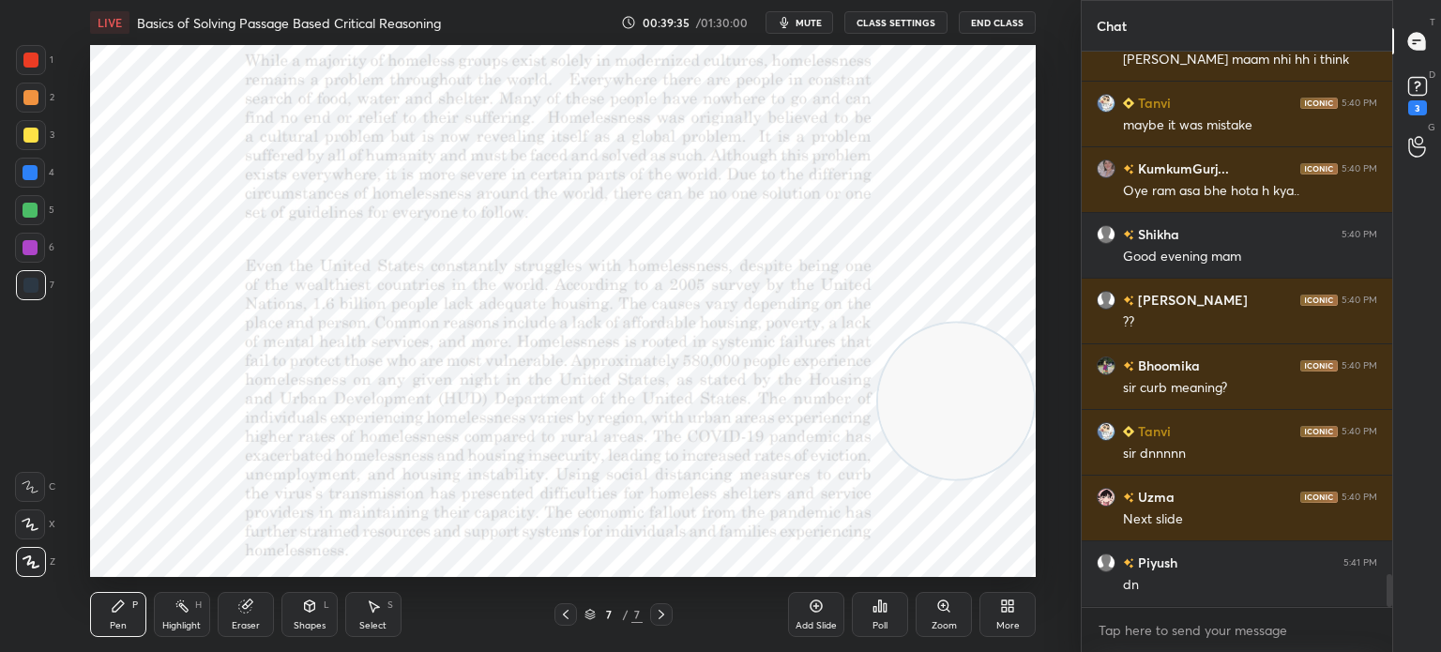
scroll to position [9011, 0]
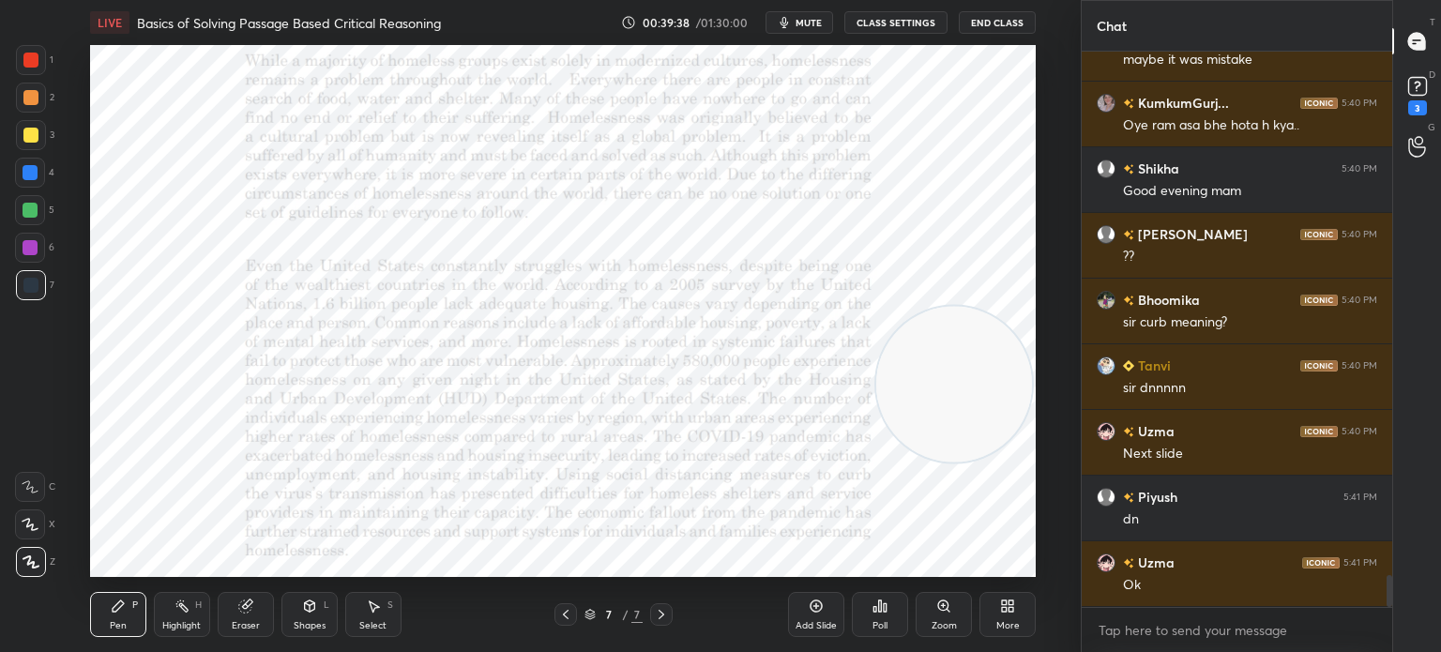
drag, startPoint x: 981, startPoint y: 400, endPoint x: 979, endPoint y: 387, distance: 12.3
click at [979, 387] on video at bounding box center [954, 385] width 156 height 156
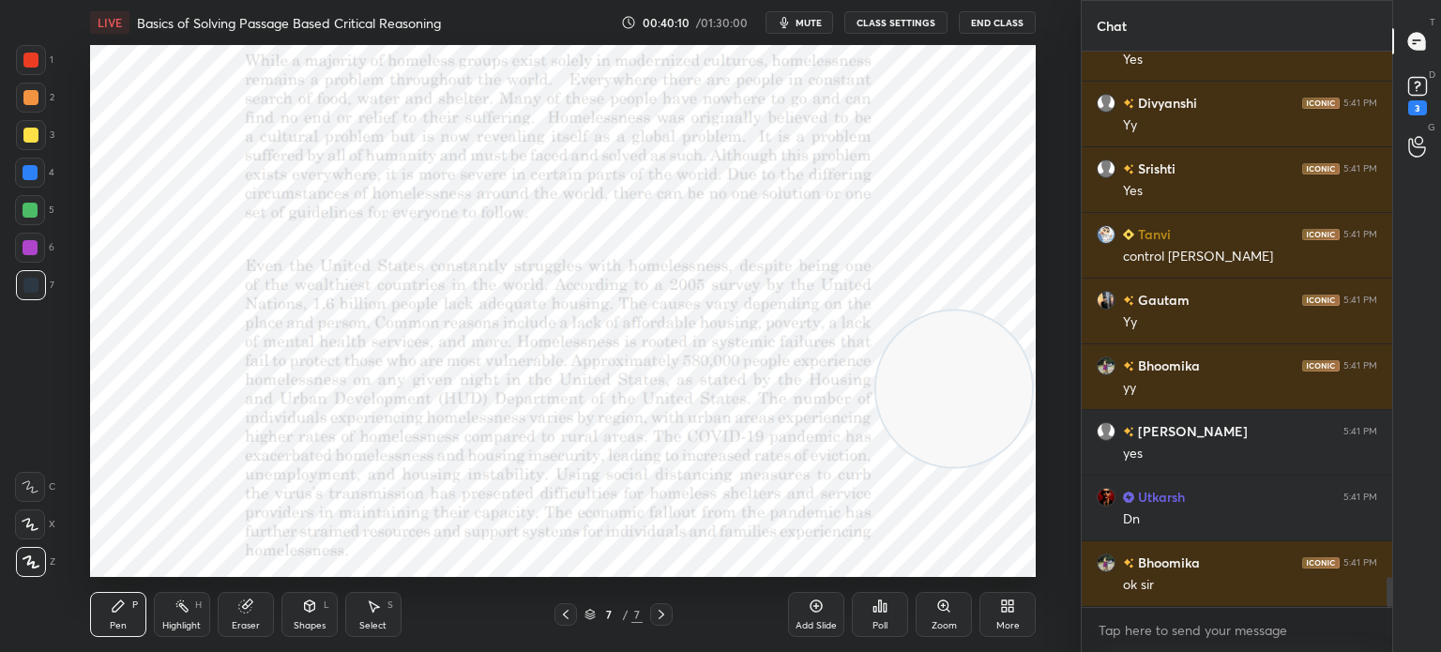
scroll to position [9667, 0]
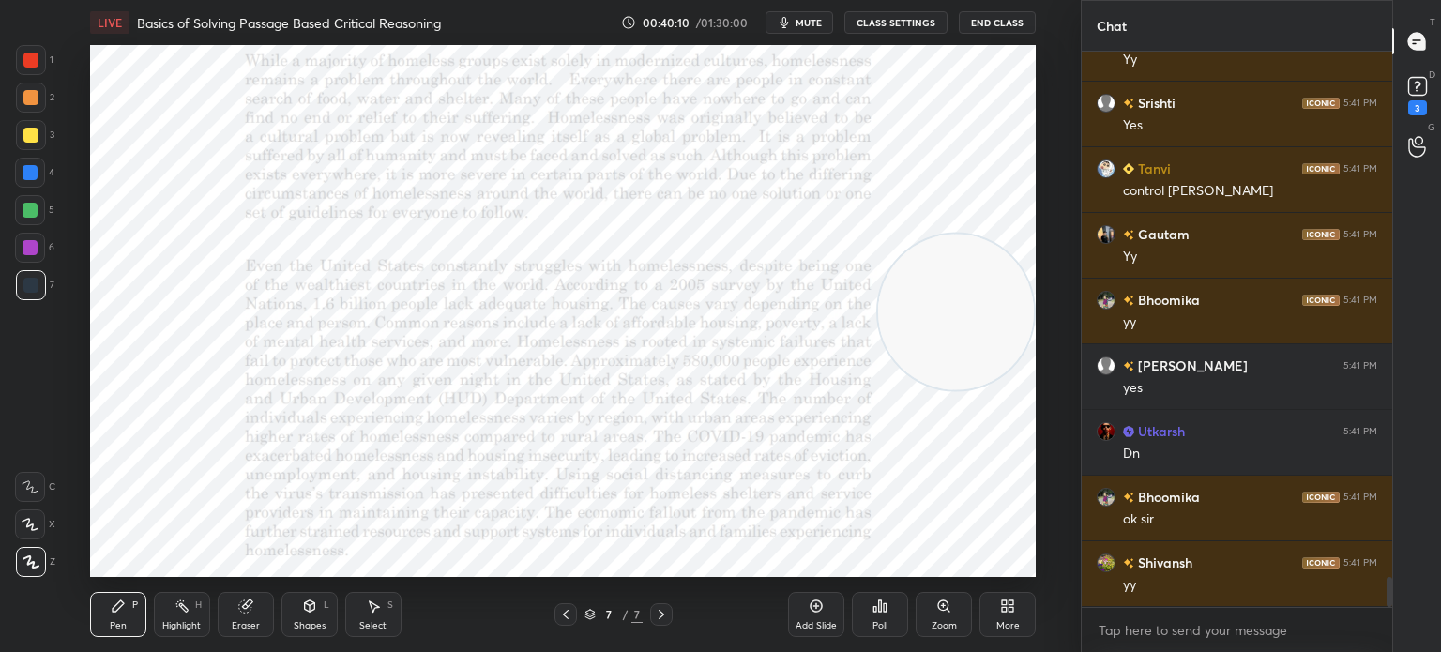
drag, startPoint x: 927, startPoint y: 390, endPoint x: 942, endPoint y: 313, distance: 78.4
click at [942, 313] on video at bounding box center [956, 313] width 156 height 156
click at [981, 614] on div "More" at bounding box center [1007, 614] width 56 height 45
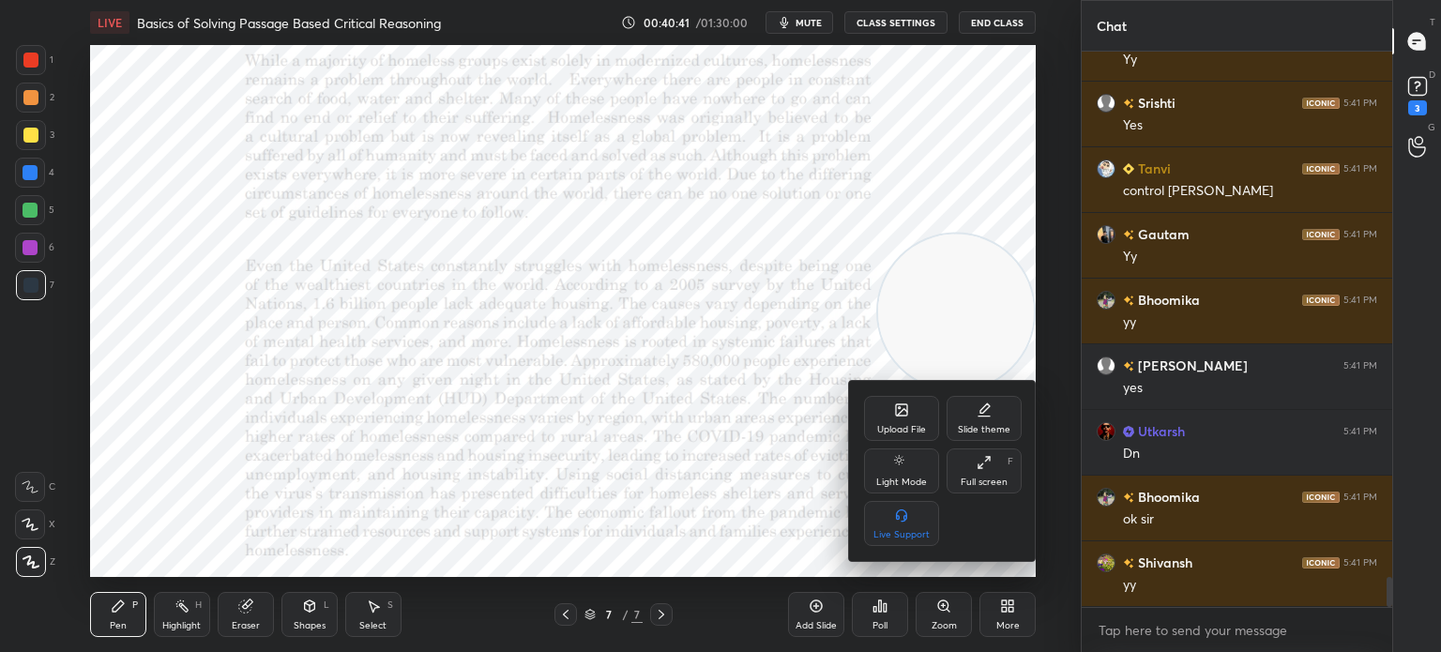
click at [869, 422] on div "Upload File" at bounding box center [901, 418] width 75 height 45
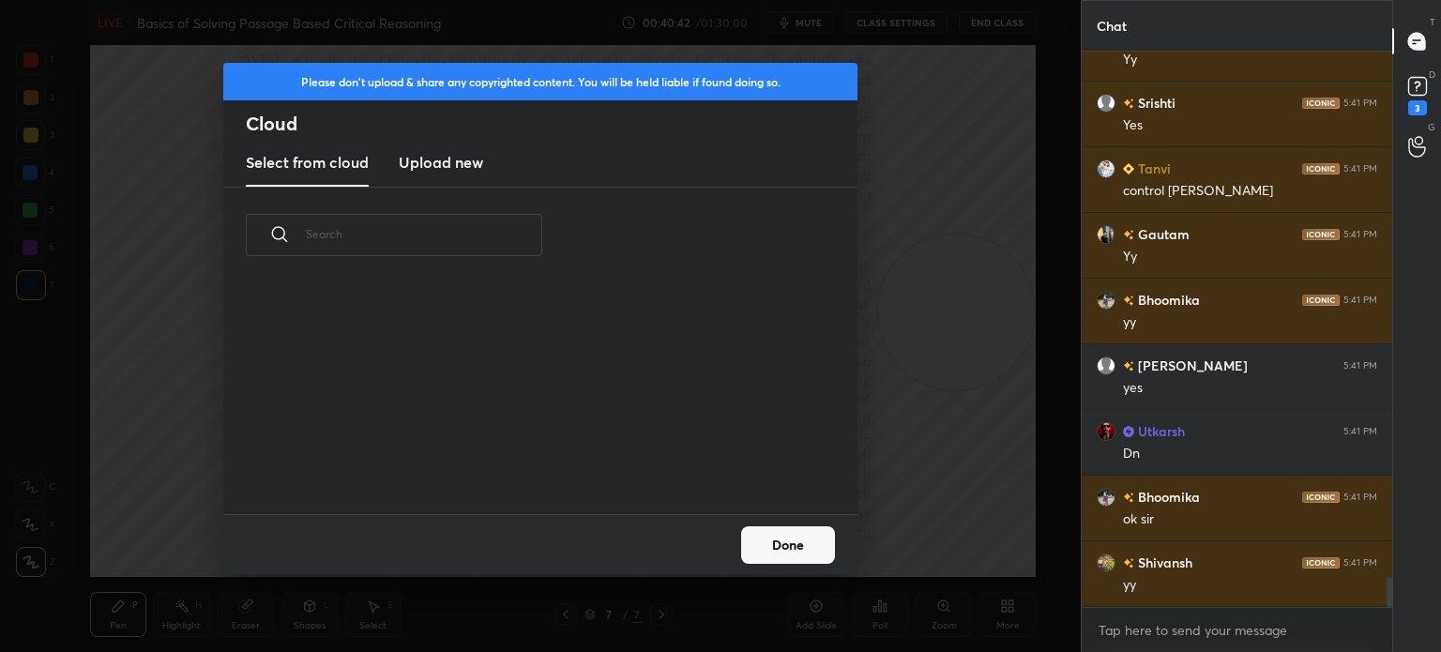
scroll to position [231, 602]
click at [453, 184] on new "Upload new" at bounding box center [441, 163] width 84 height 47
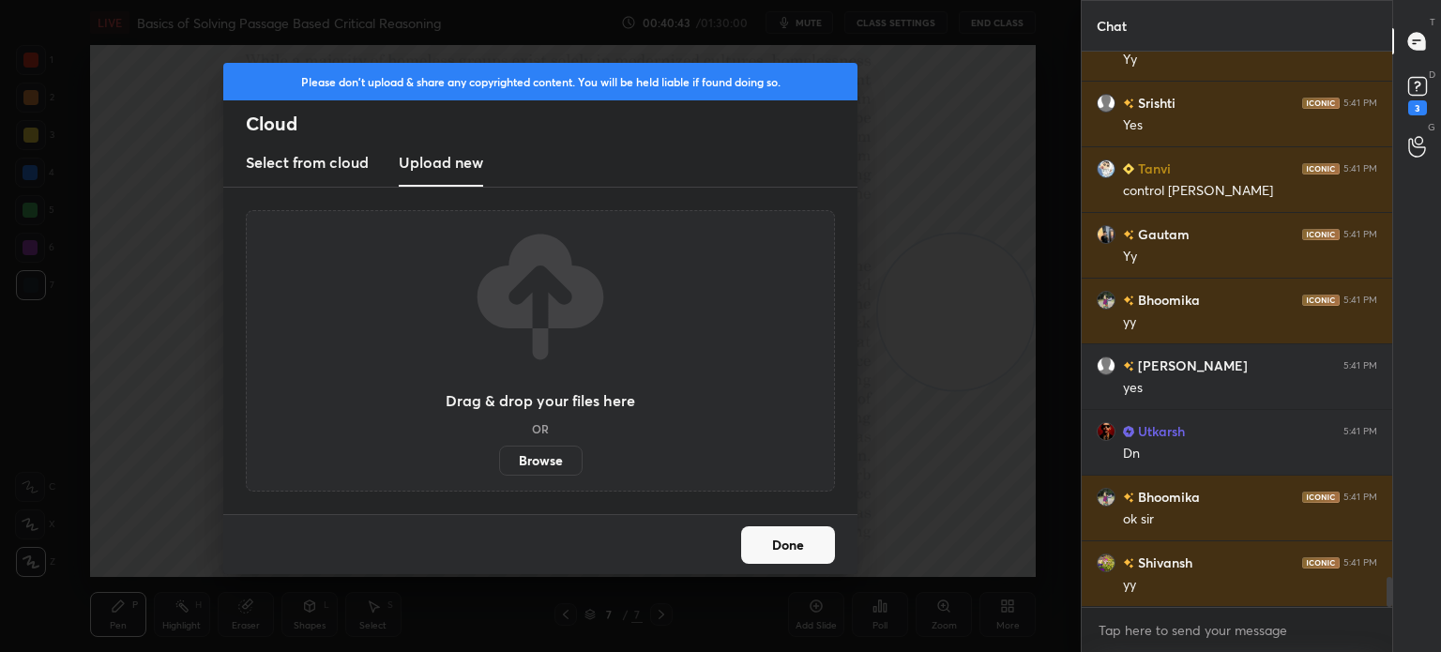
click at [544, 452] on label "Browse" at bounding box center [540, 461] width 83 height 30
click at [499, 452] on input "Browse" at bounding box center [499, 461] width 0 height 30
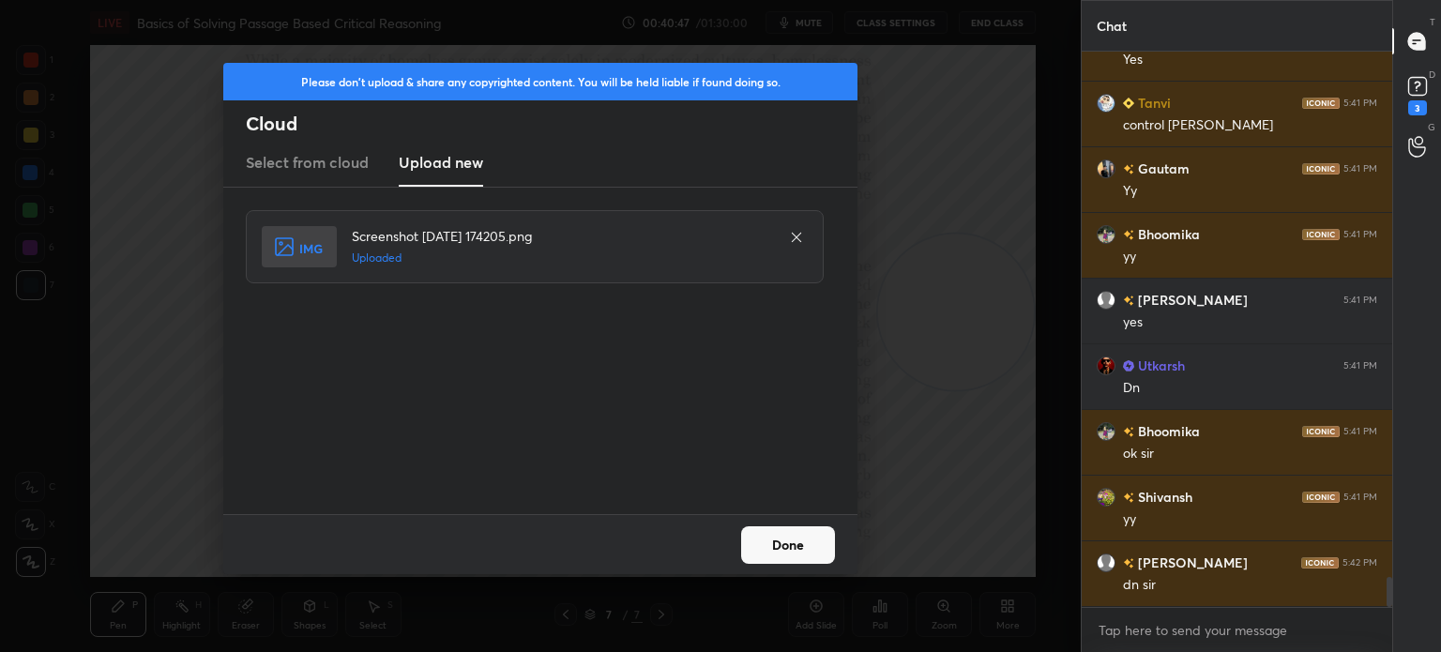
click at [769, 552] on button "Done" at bounding box center [788, 545] width 94 height 38
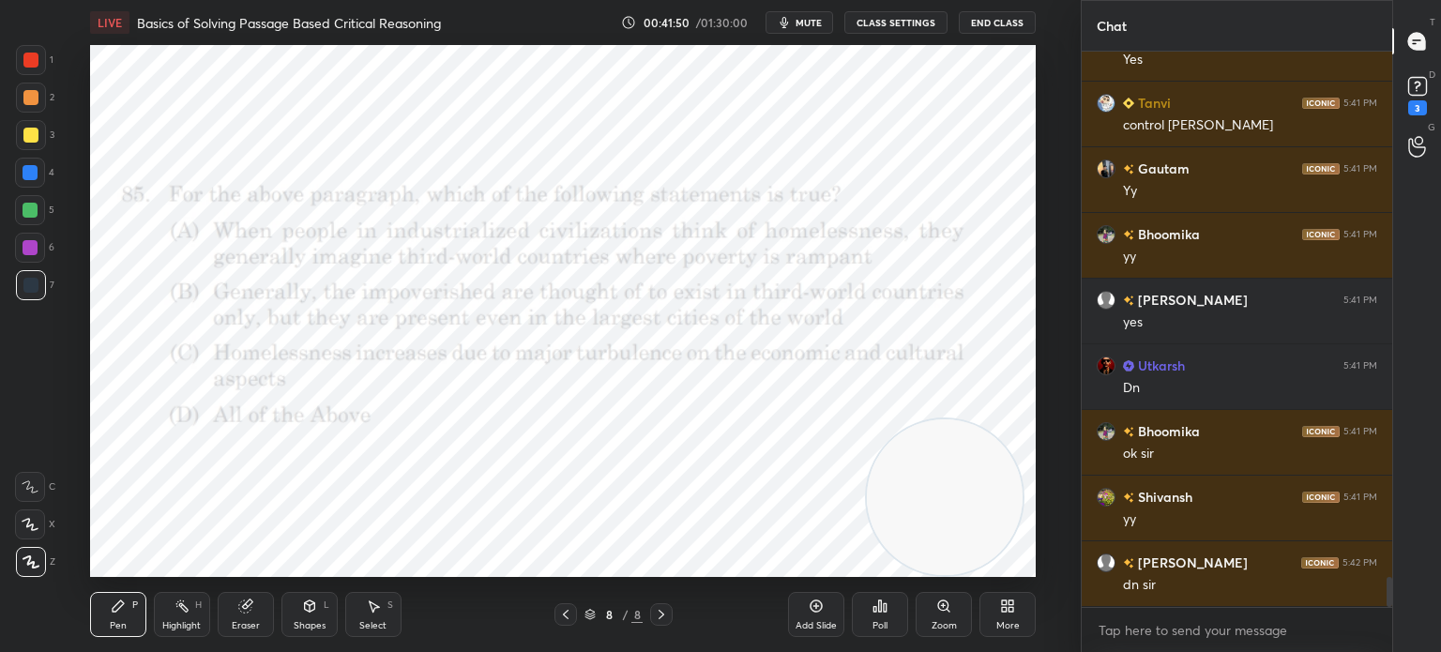
scroll to position [9798, 0]
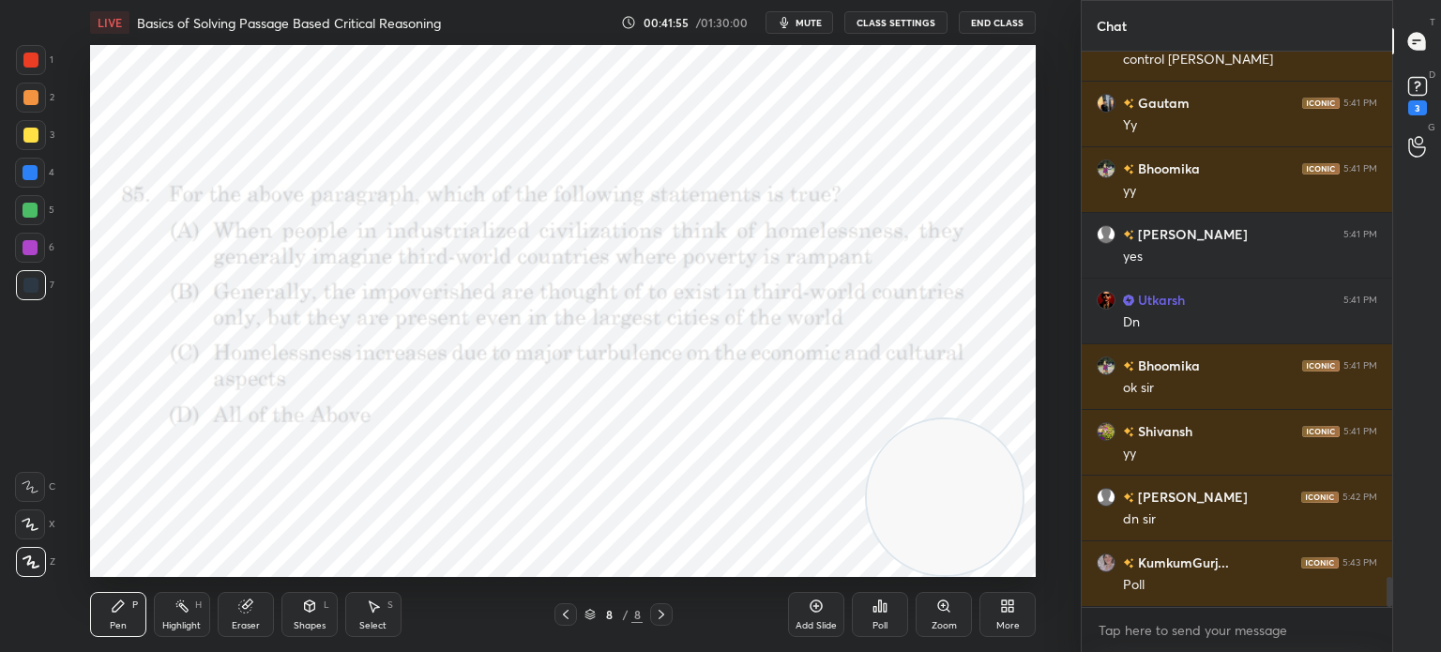
click at [873, 622] on div "Poll" at bounding box center [879, 625] width 15 height 9
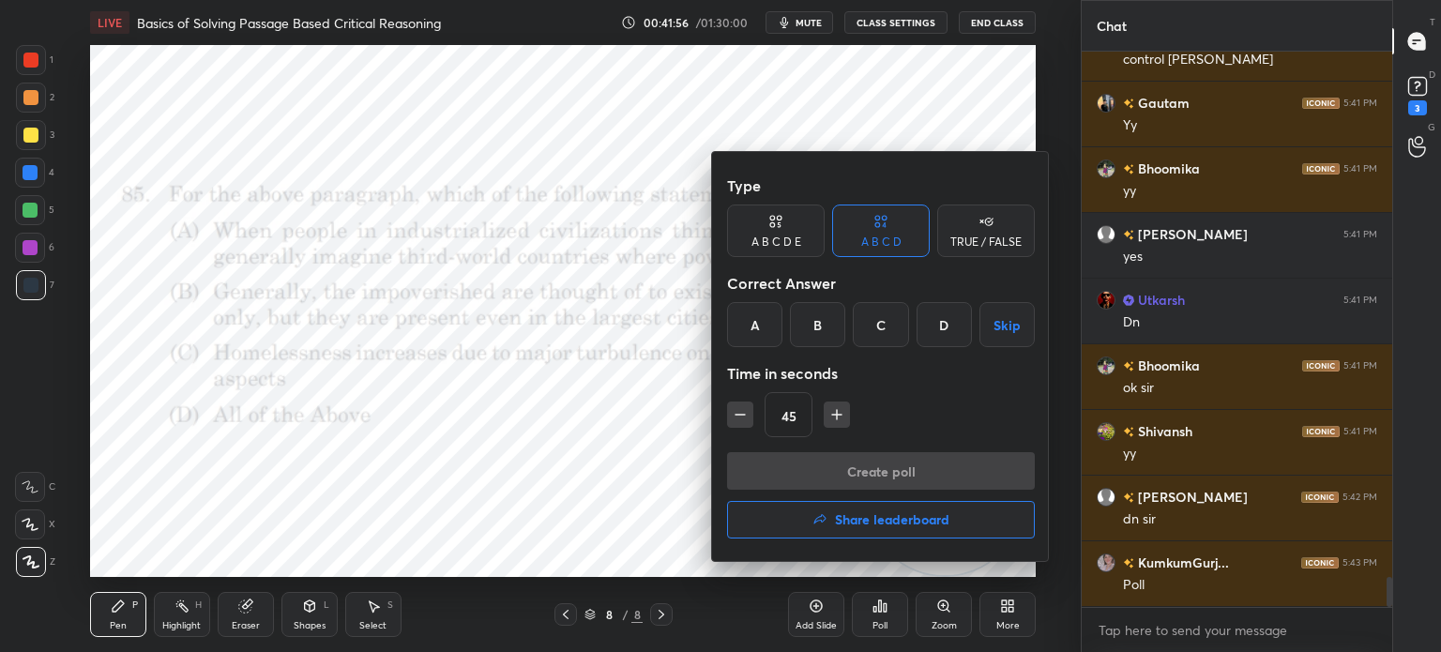
click at [939, 325] on div "D" at bounding box center [943, 324] width 55 height 45
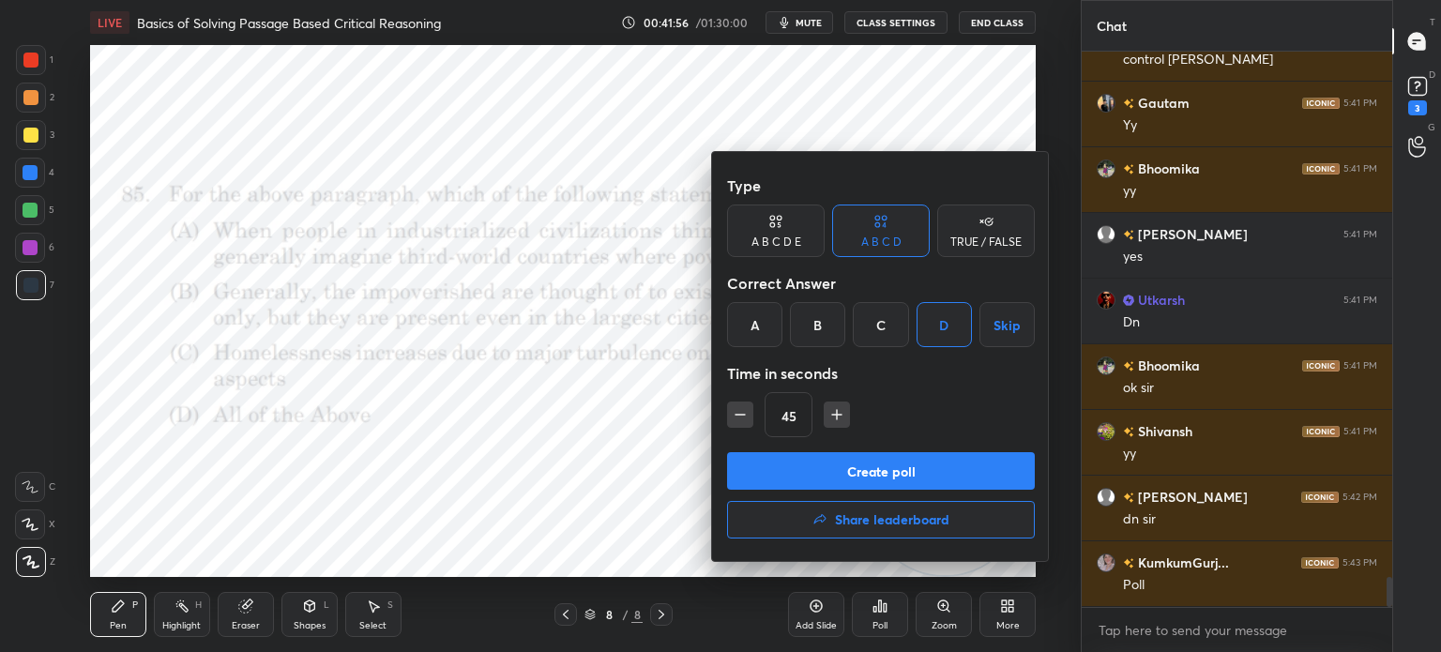
click at [760, 489] on button "Create poll" at bounding box center [881, 471] width 308 height 38
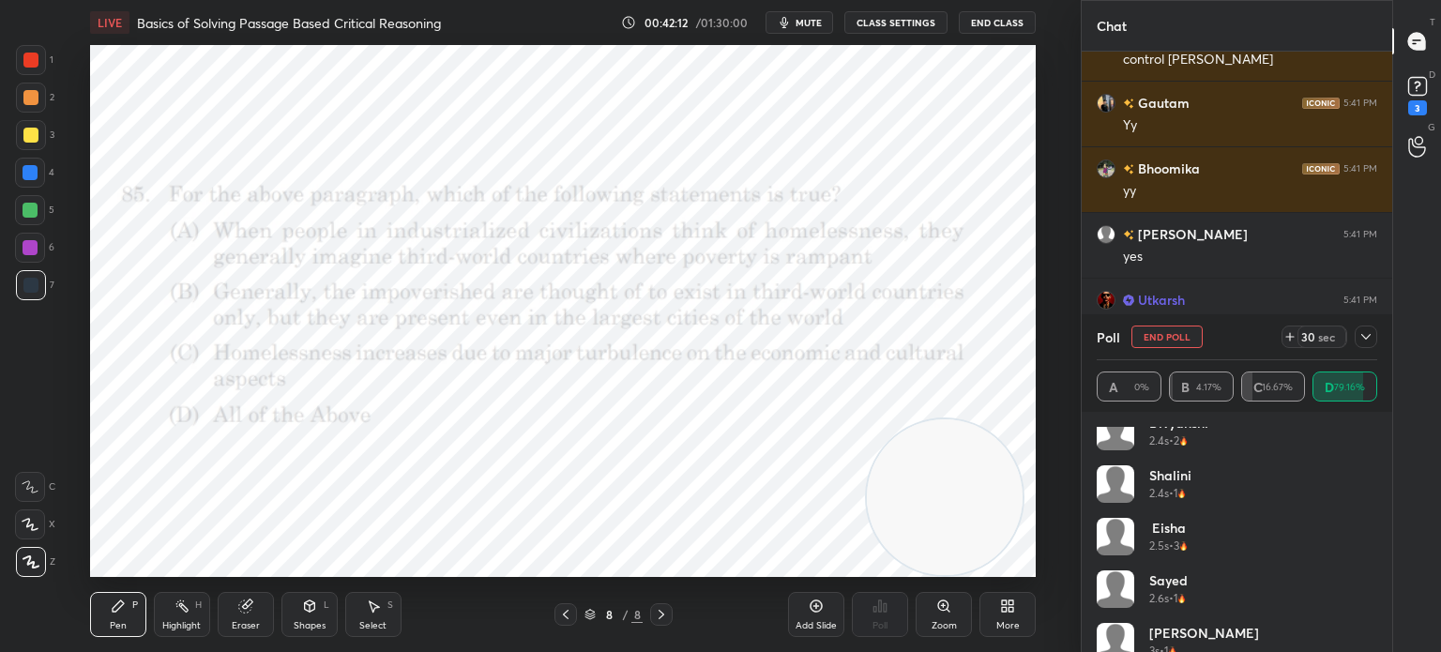
scroll to position [773, 0]
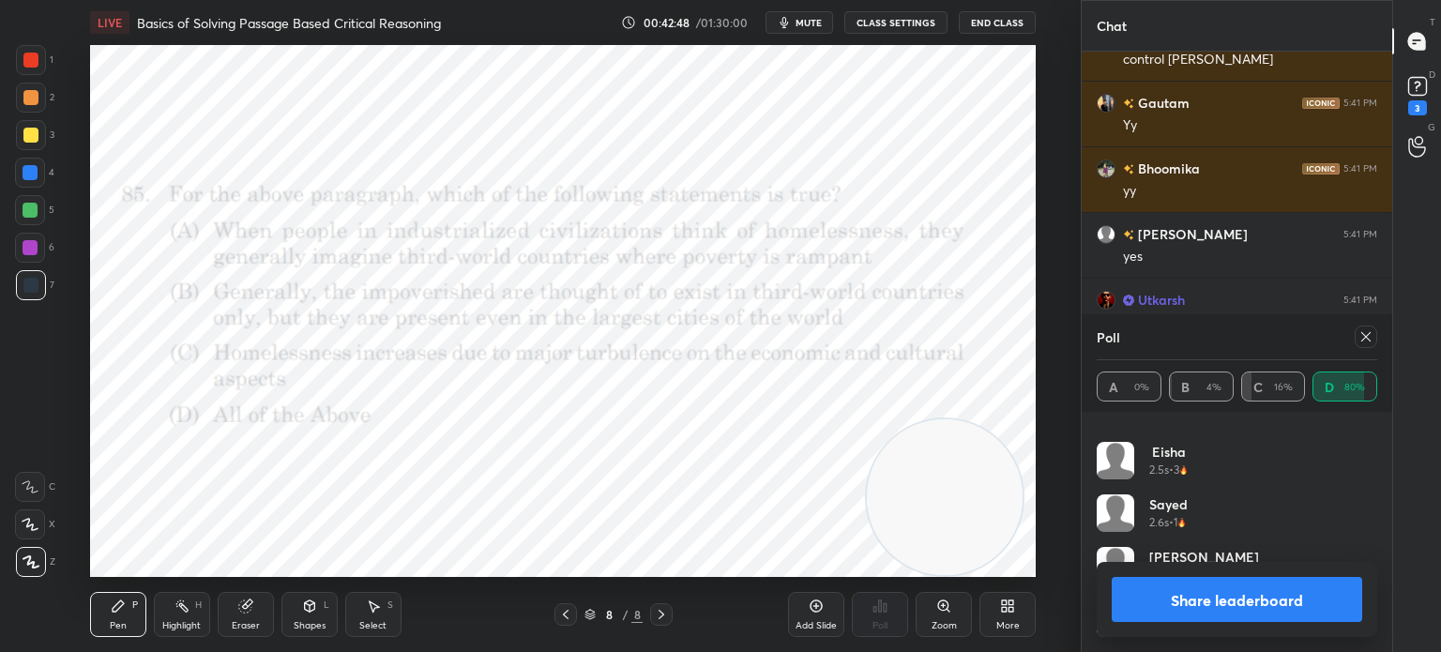
click at [1362, 337] on icon at bounding box center [1365, 336] width 15 height 15
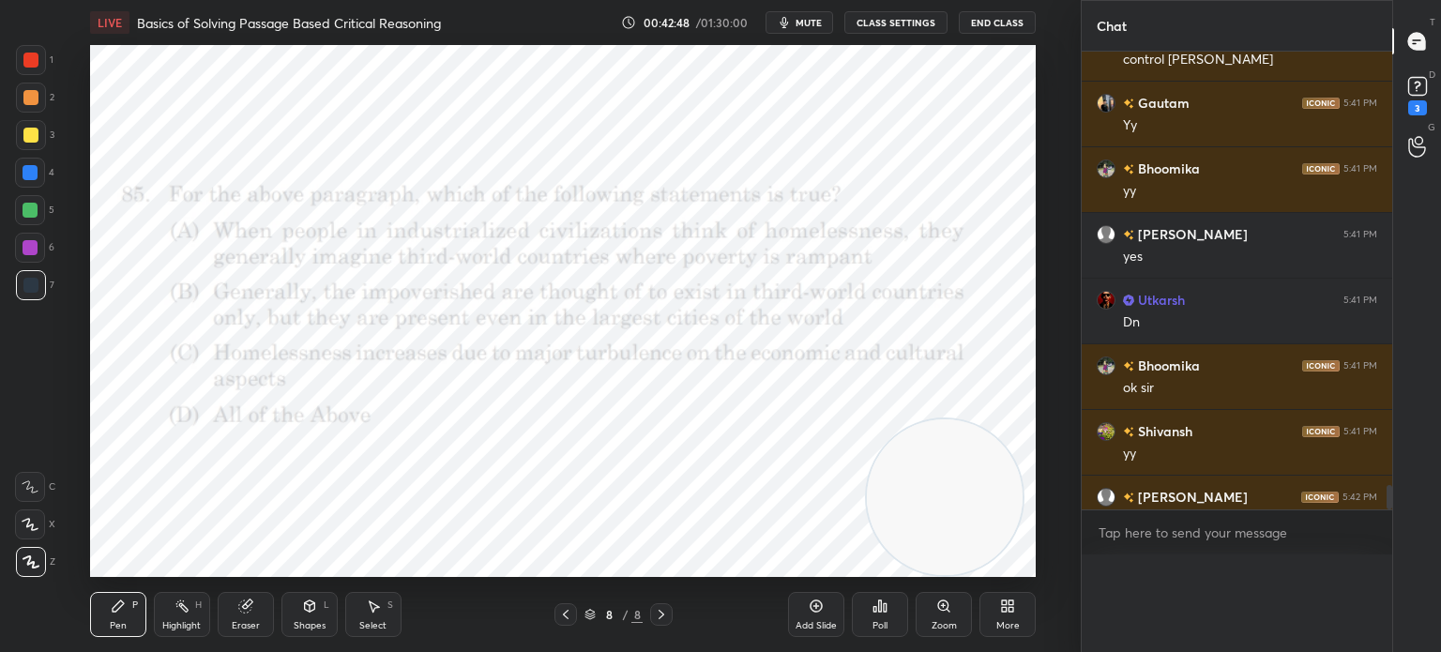
scroll to position [564, 305]
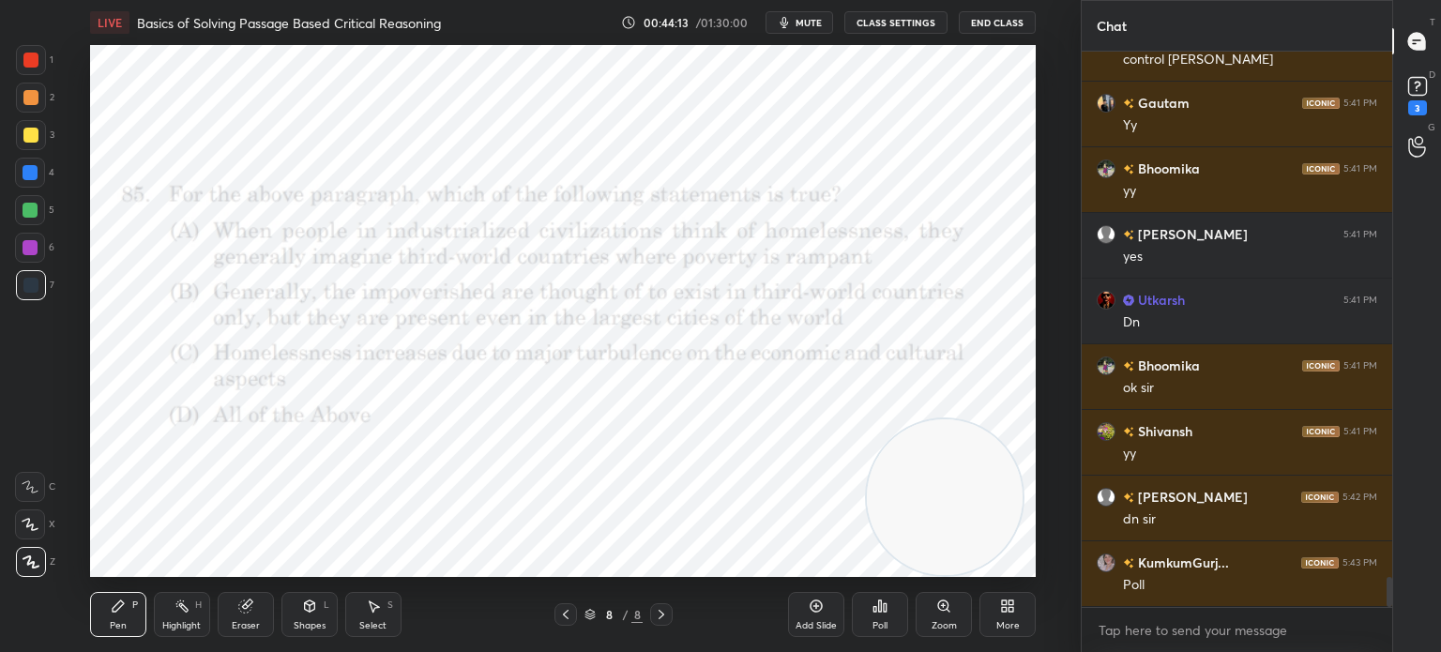
click at [998, 626] on div "More" at bounding box center [1007, 625] width 23 height 9
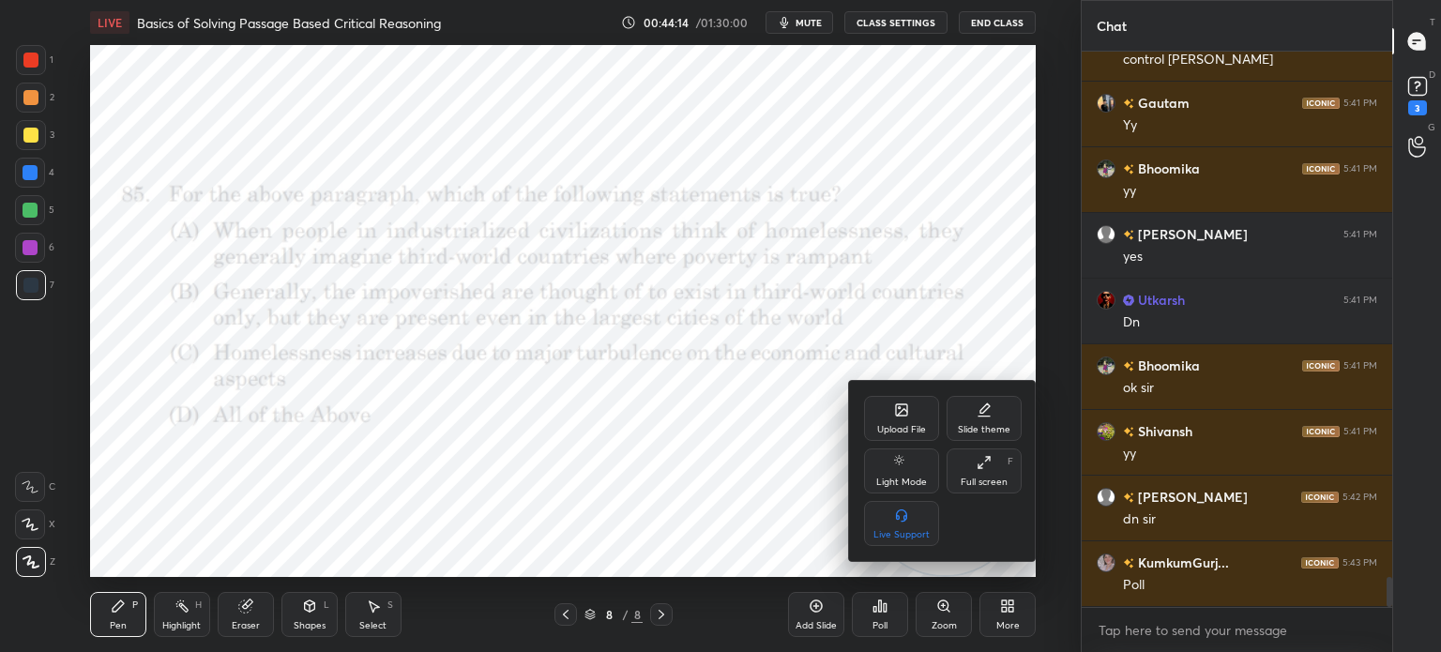
drag, startPoint x: 855, startPoint y: 405, endPoint x: 879, endPoint y: 409, distance: 23.7
click at [879, 409] on div "Upload File Slide theme Light Mode Full screen F Live Support" at bounding box center [943, 471] width 188 height 180
click at [879, 409] on div "Upload File" at bounding box center [901, 418] width 75 height 45
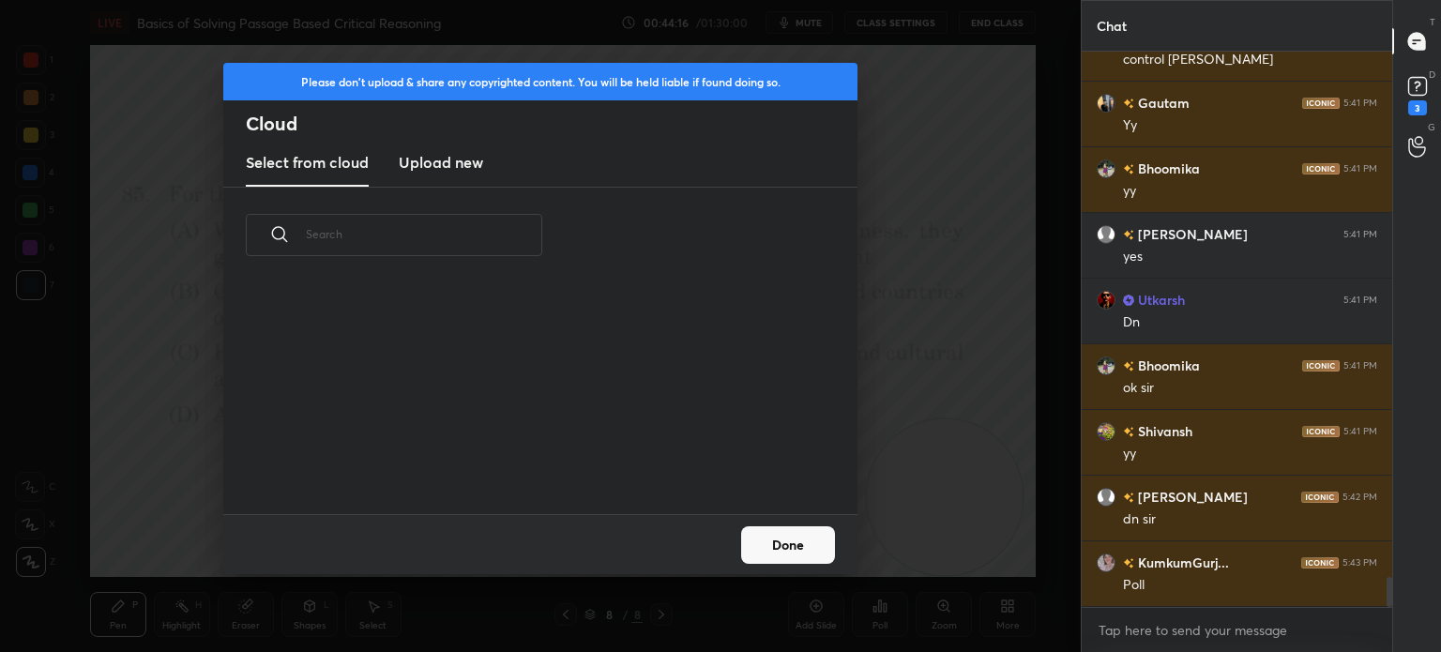
scroll to position [231, 602]
click at [413, 164] on h3 "Upload new" at bounding box center [441, 162] width 84 height 23
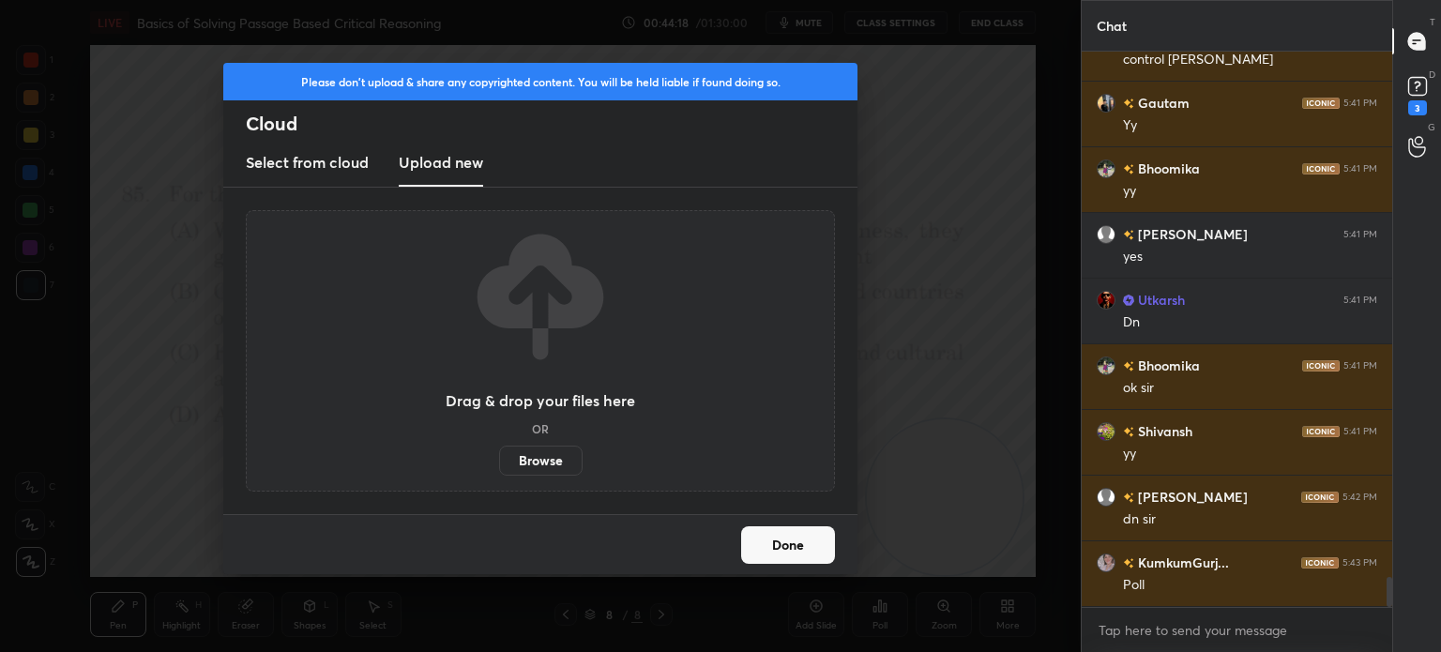
click at [537, 455] on label "Browse" at bounding box center [540, 461] width 83 height 30
click at [499, 455] on input "Browse" at bounding box center [499, 461] width 0 height 30
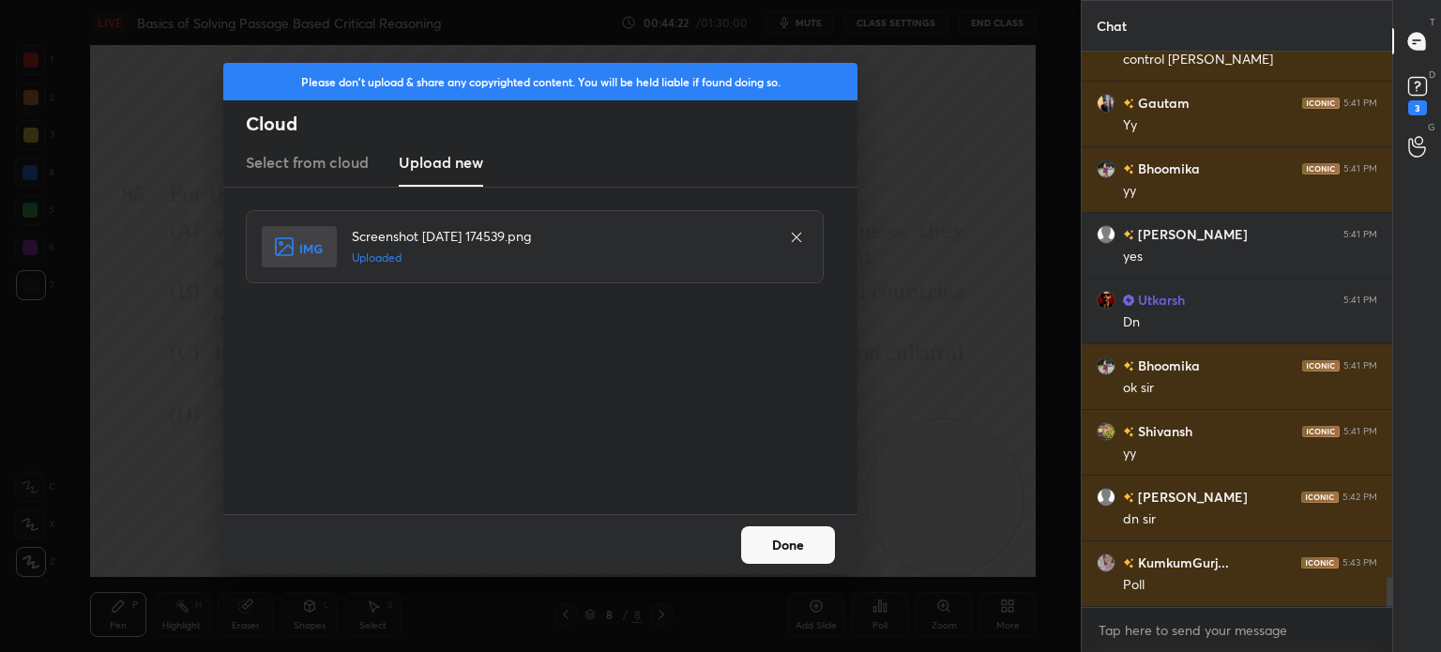
click at [772, 548] on button "Done" at bounding box center [788, 545] width 94 height 38
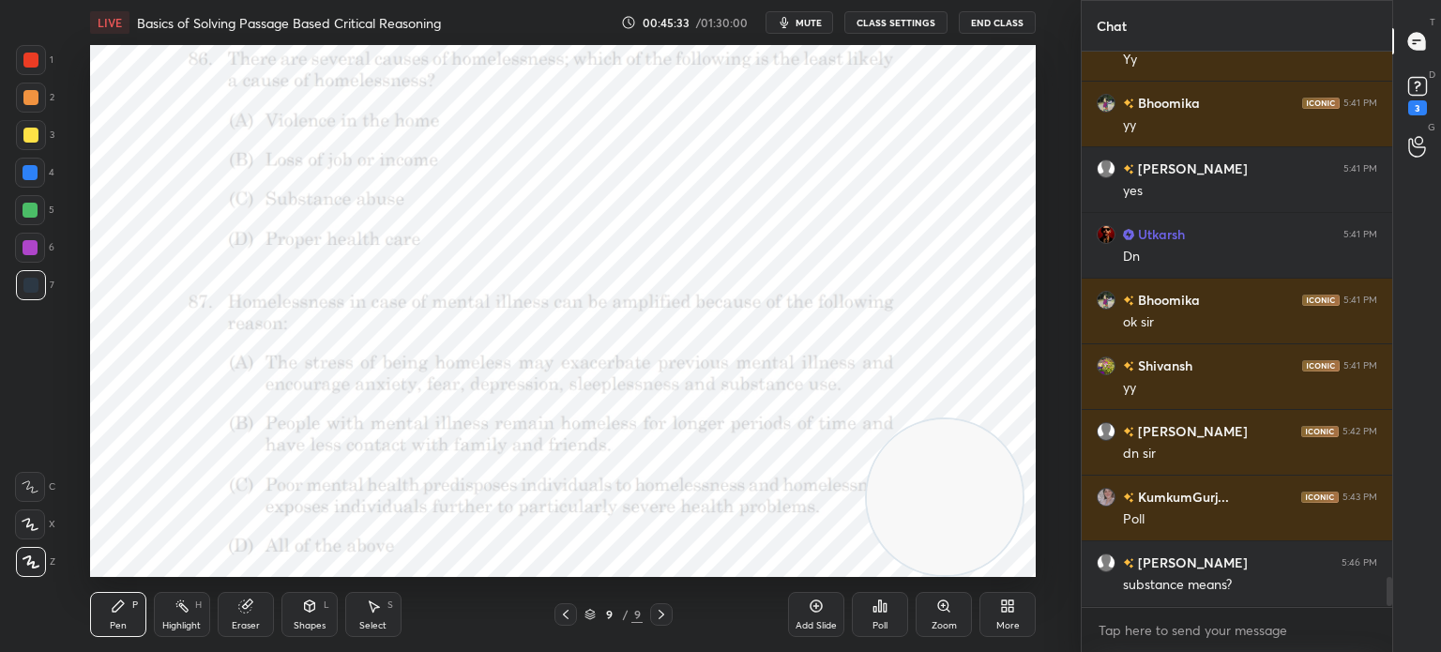
scroll to position [10061, 0]
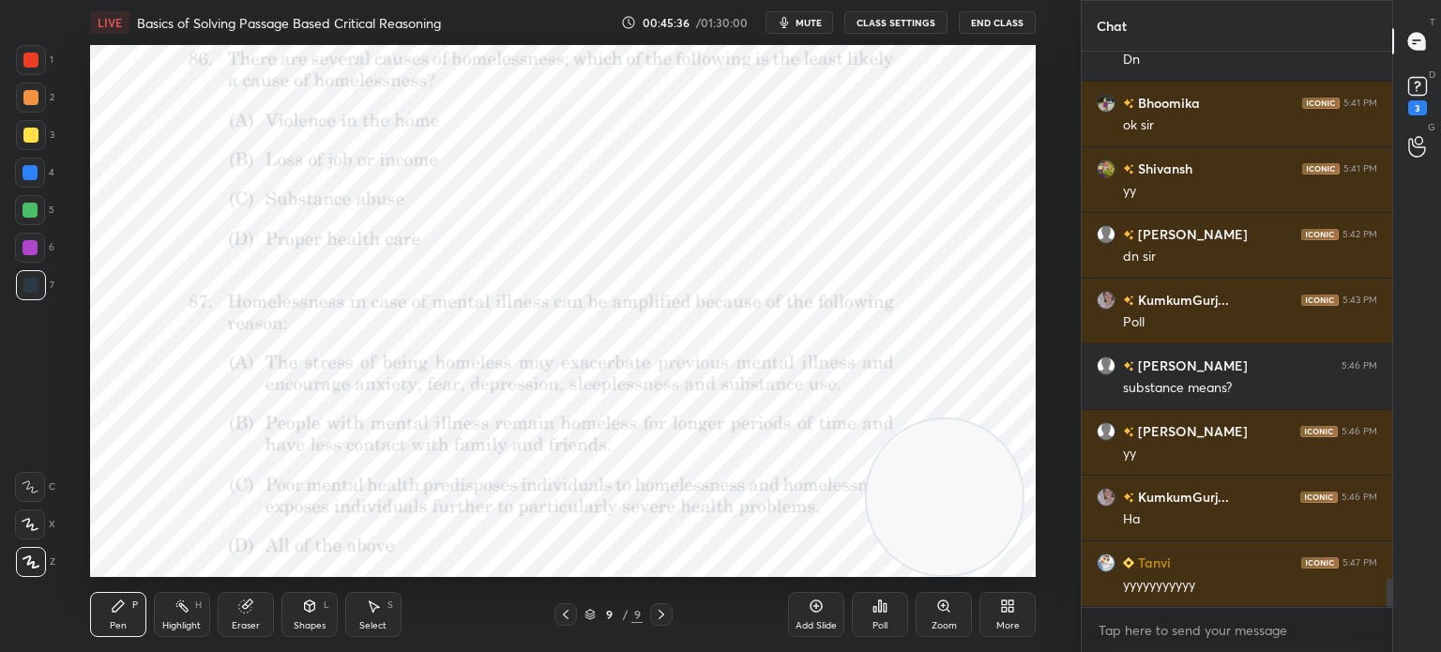
click at [880, 628] on div "Poll" at bounding box center [879, 625] width 15 height 9
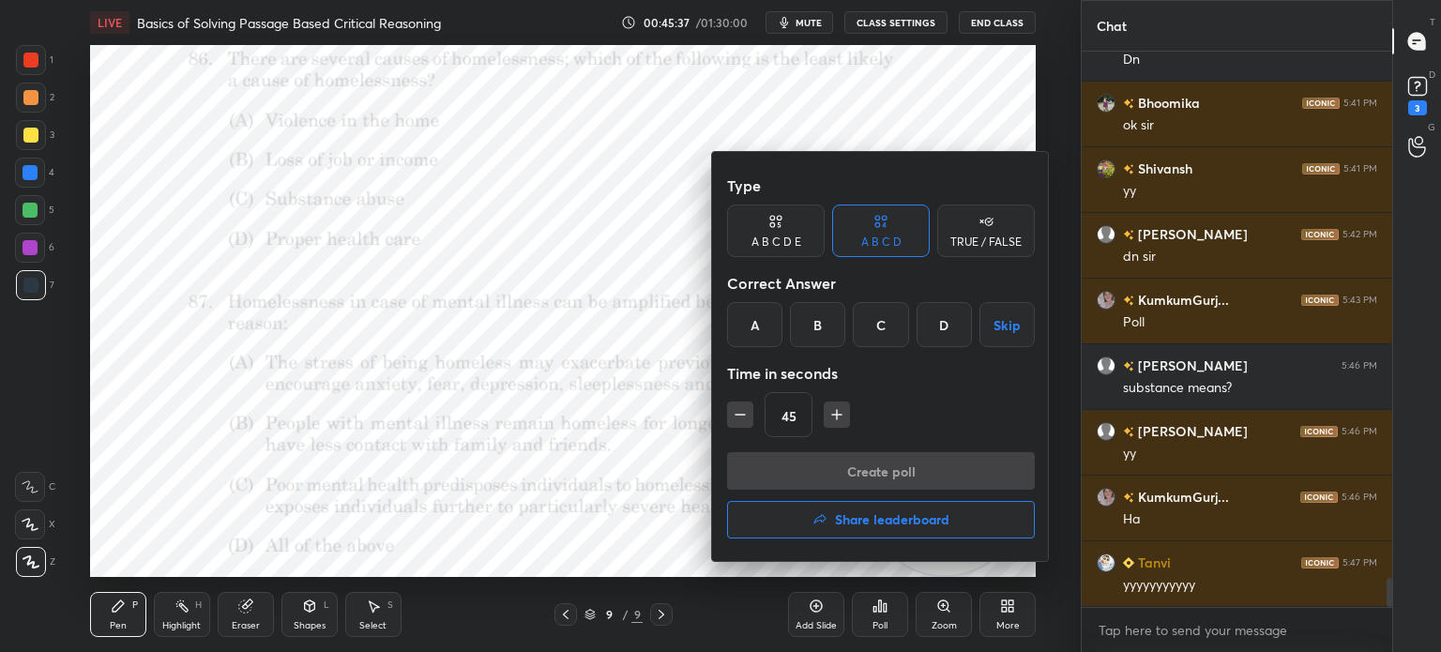
click at [937, 325] on div "D" at bounding box center [943, 324] width 55 height 45
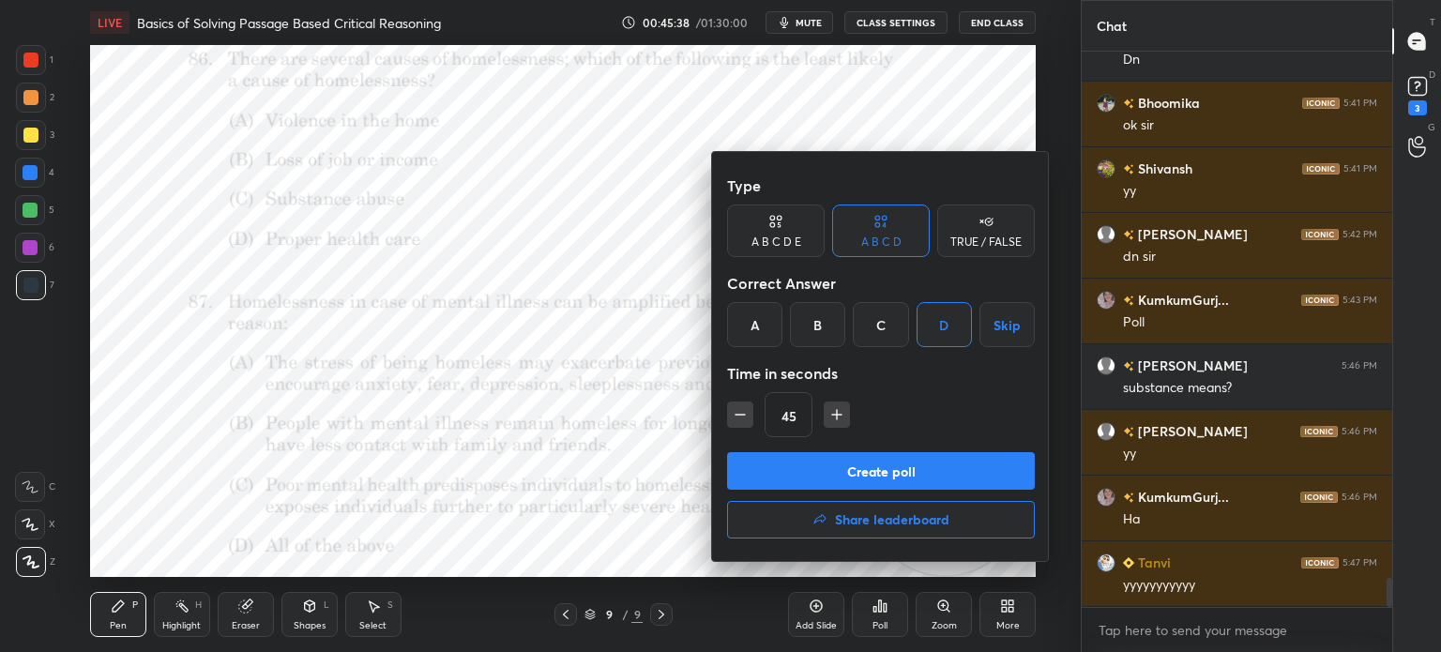
click at [859, 465] on button "Create poll" at bounding box center [881, 471] width 308 height 38
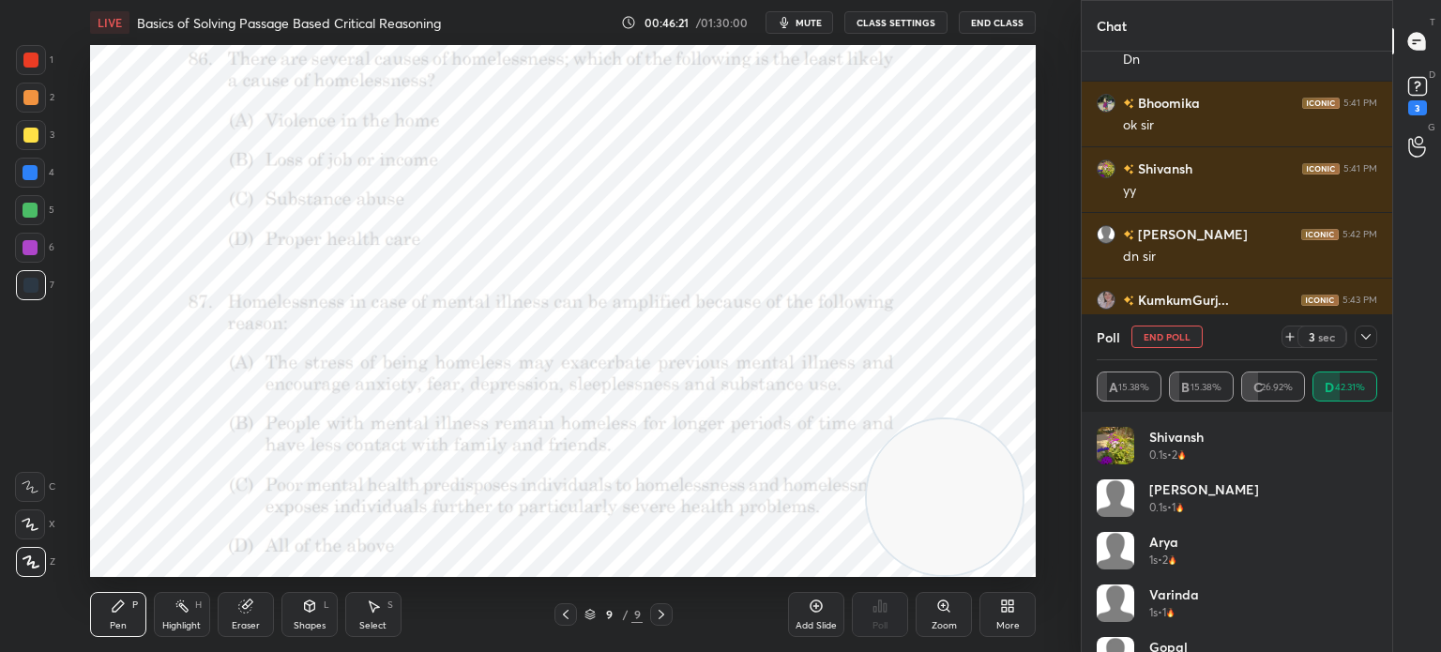
scroll to position [10224, 0]
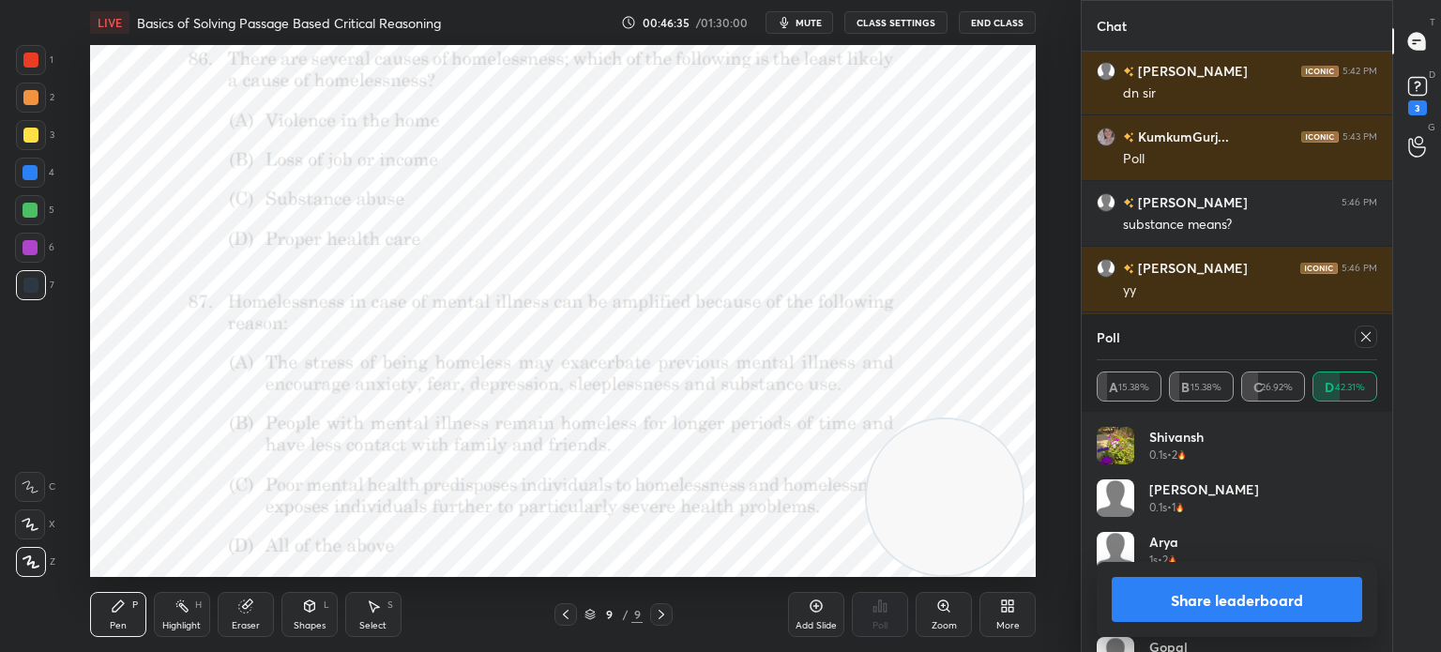
click at [1362, 342] on icon at bounding box center [1365, 336] width 15 height 15
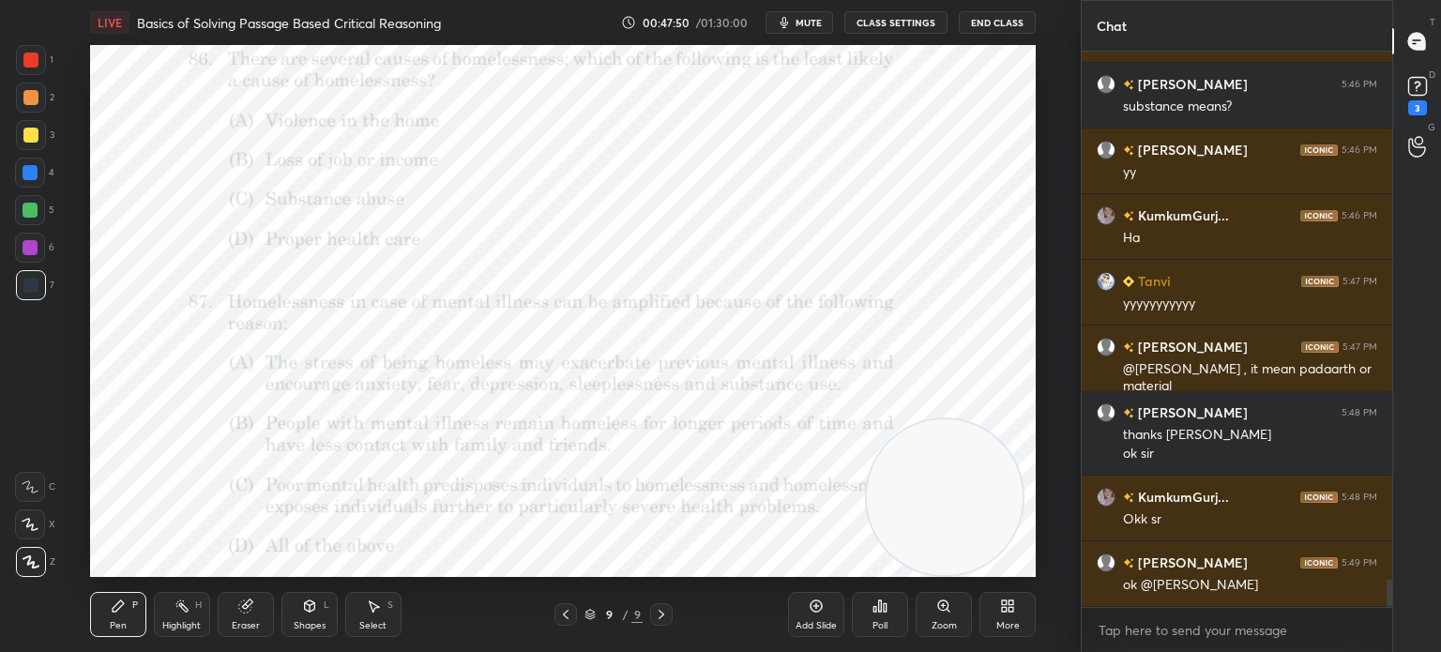
scroll to position [10388, 0]
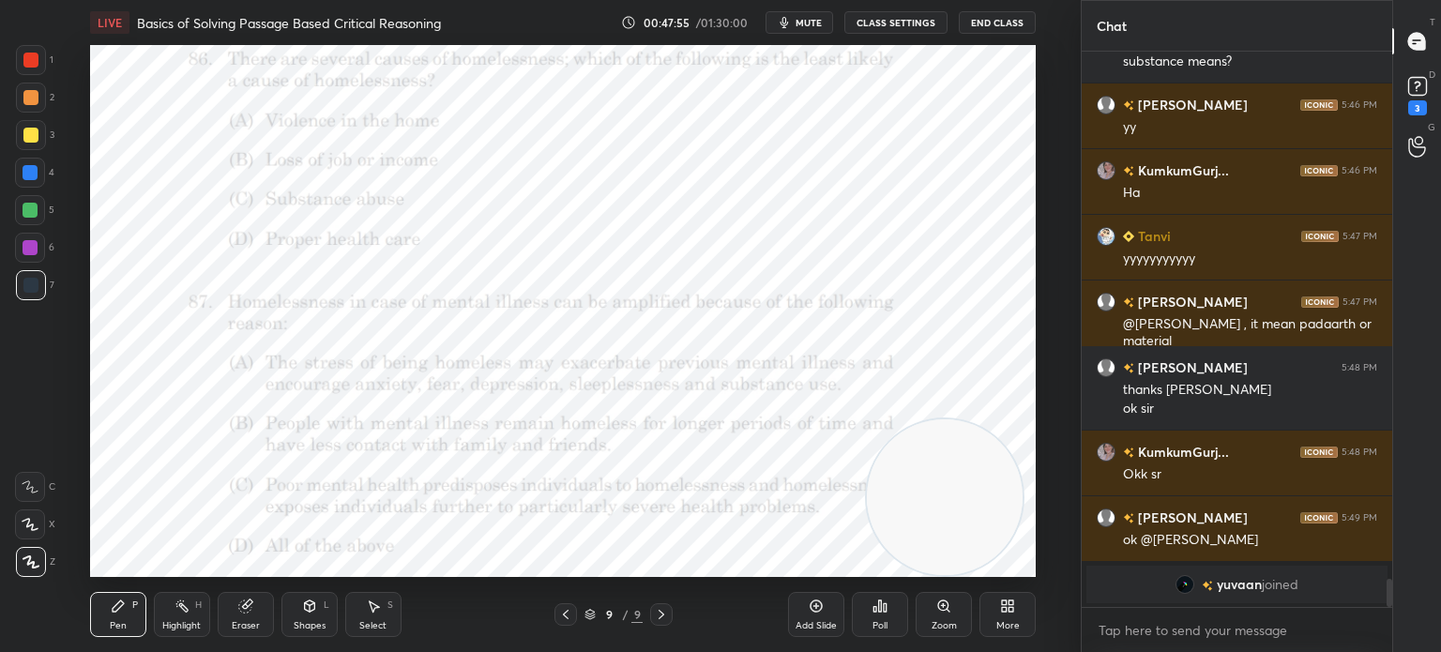
click at [805, 23] on span "mute" at bounding box center [808, 22] width 26 height 13
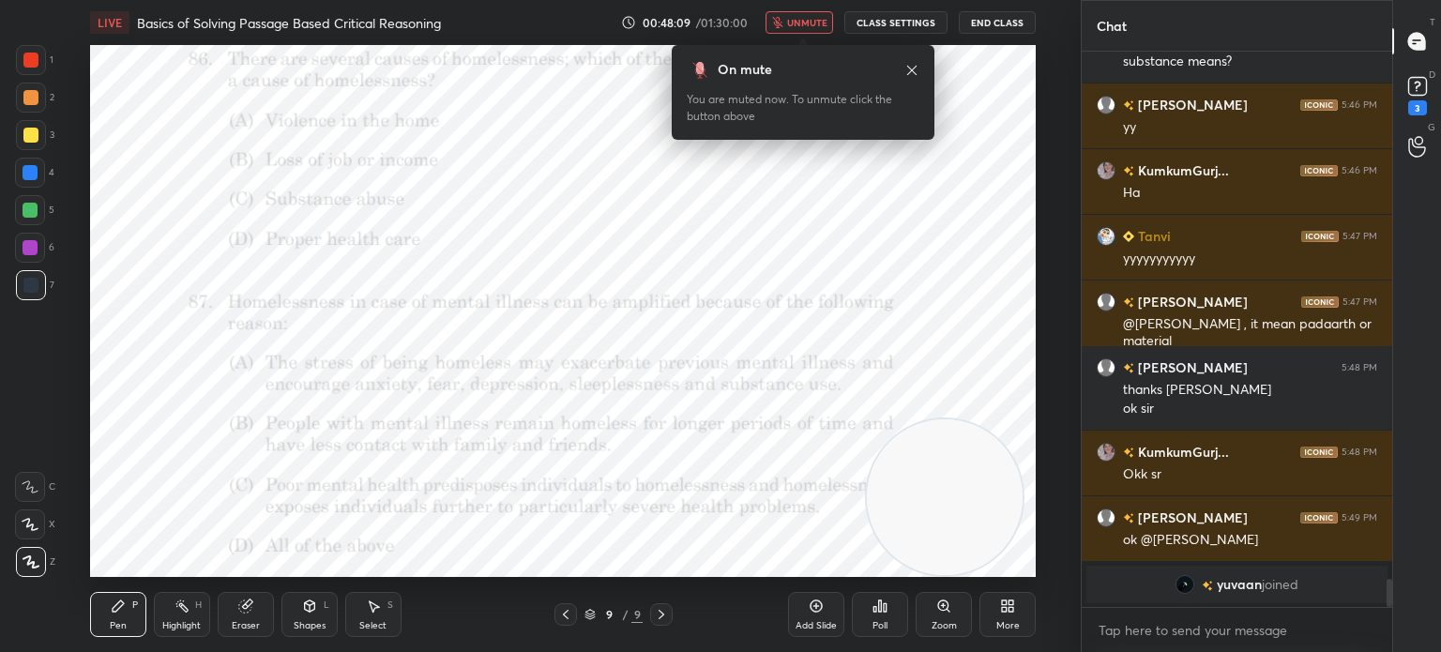
click at [795, 24] on span "unmute" at bounding box center [807, 22] width 40 height 13
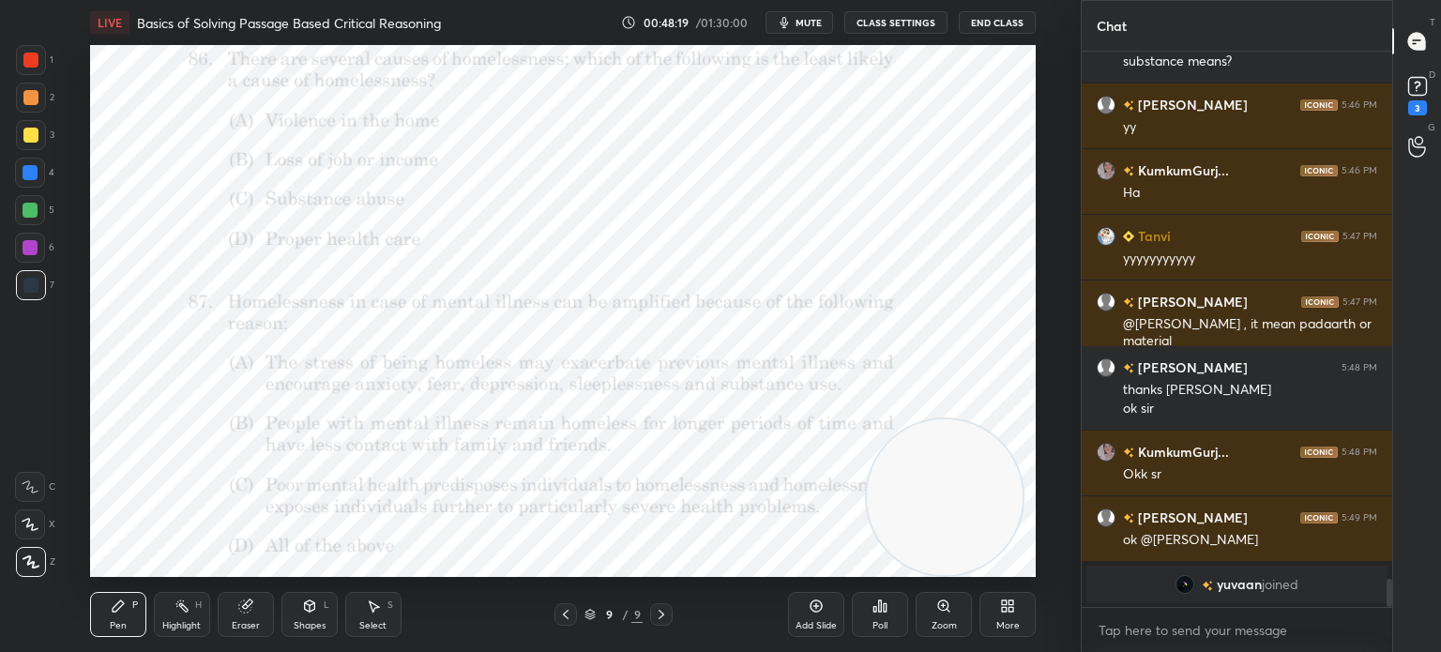
click at [797, 25] on button "mute" at bounding box center [799, 22] width 68 height 23
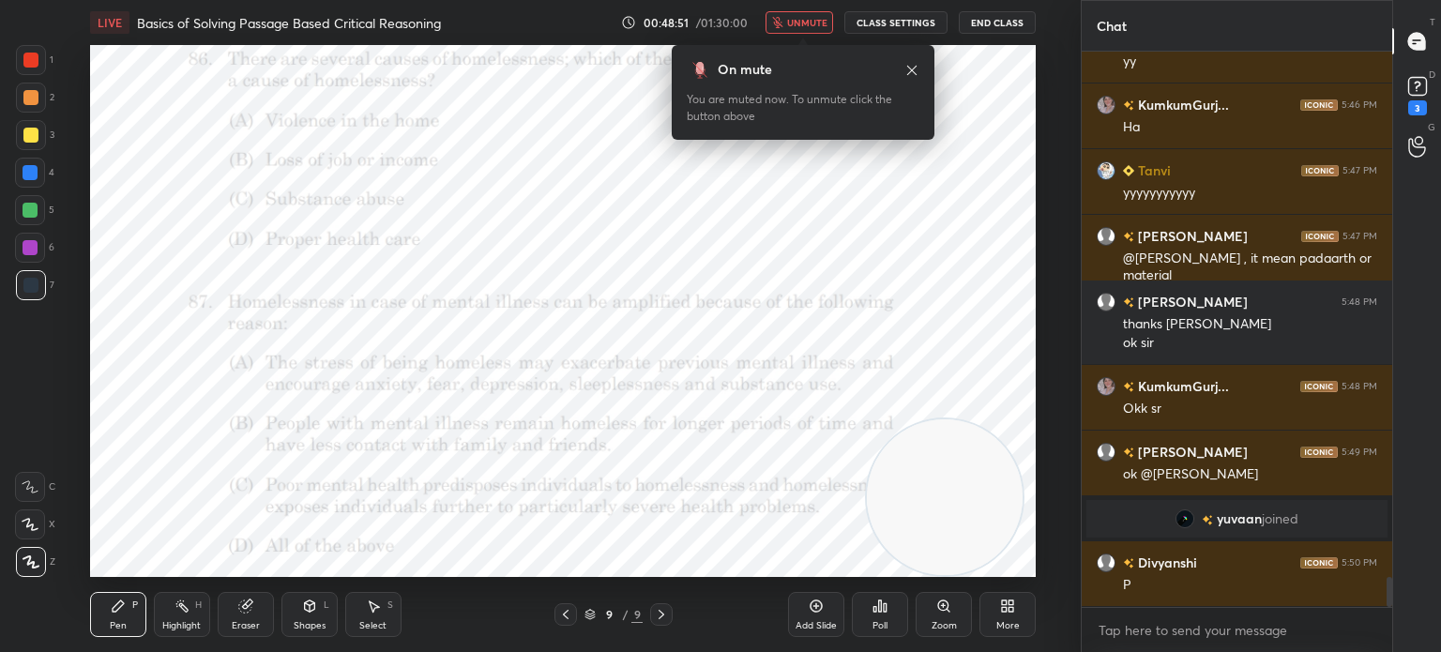
scroll to position [9770, 0]
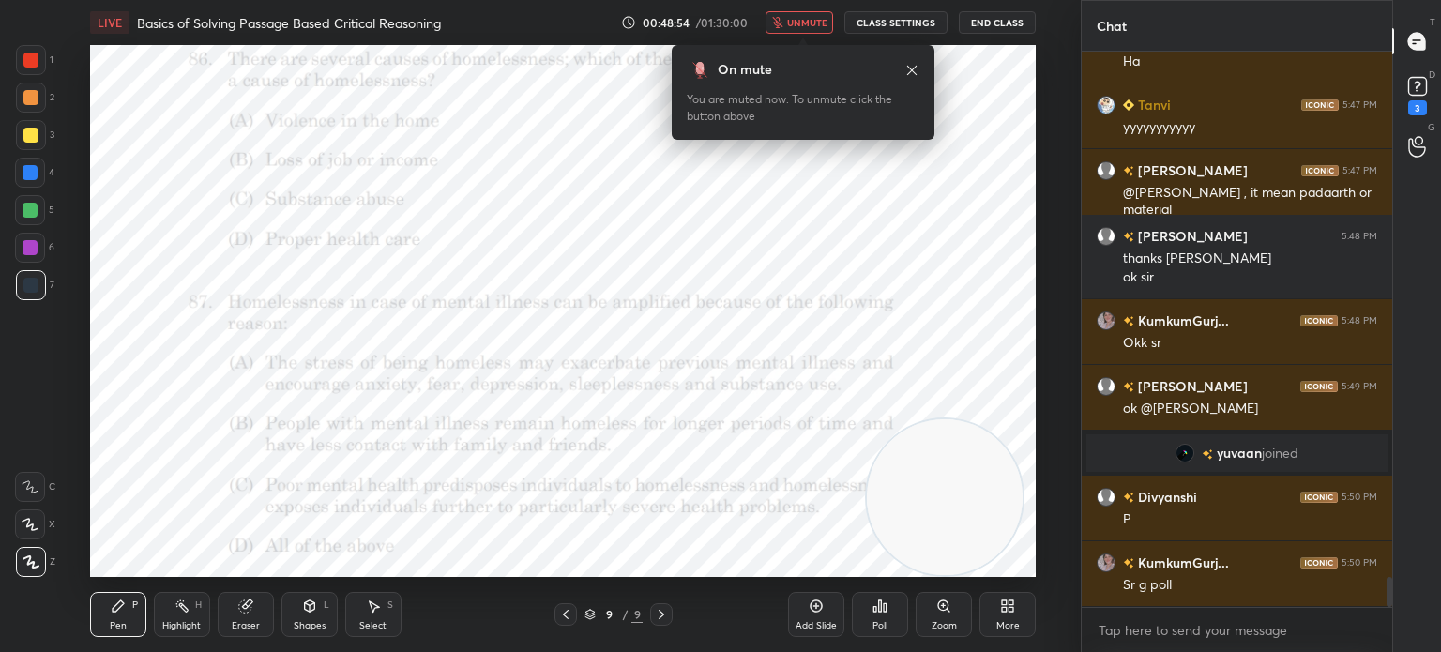
click at [882, 623] on div "Poll" at bounding box center [879, 625] width 15 height 9
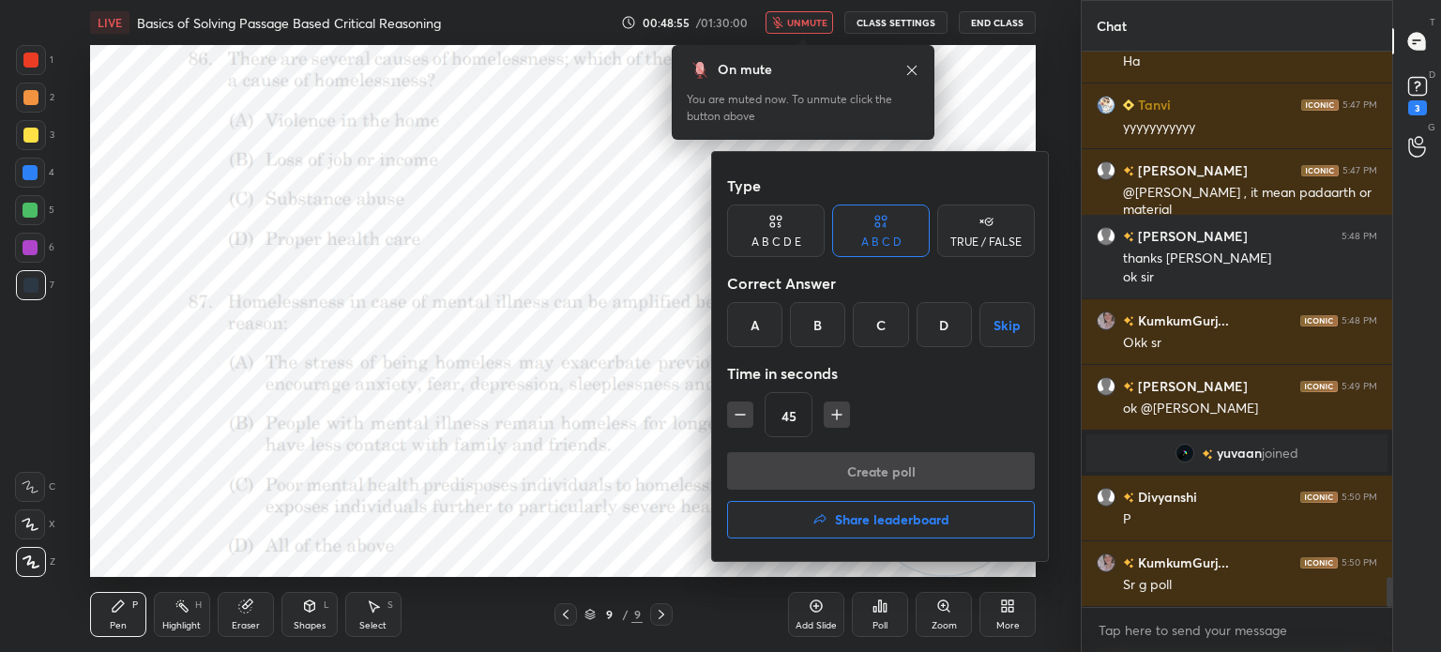
click at [942, 329] on div "D" at bounding box center [943, 324] width 55 height 45
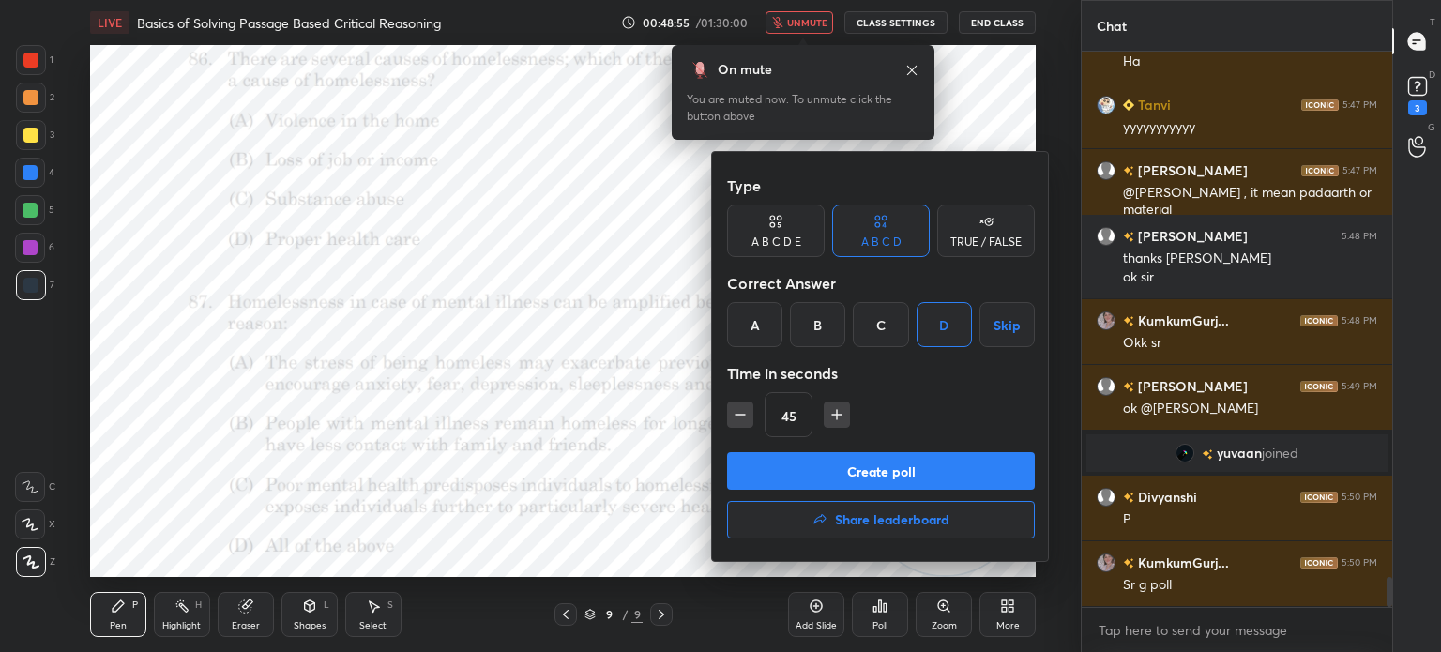
click at [859, 463] on button "Create poll" at bounding box center [881, 471] width 308 height 38
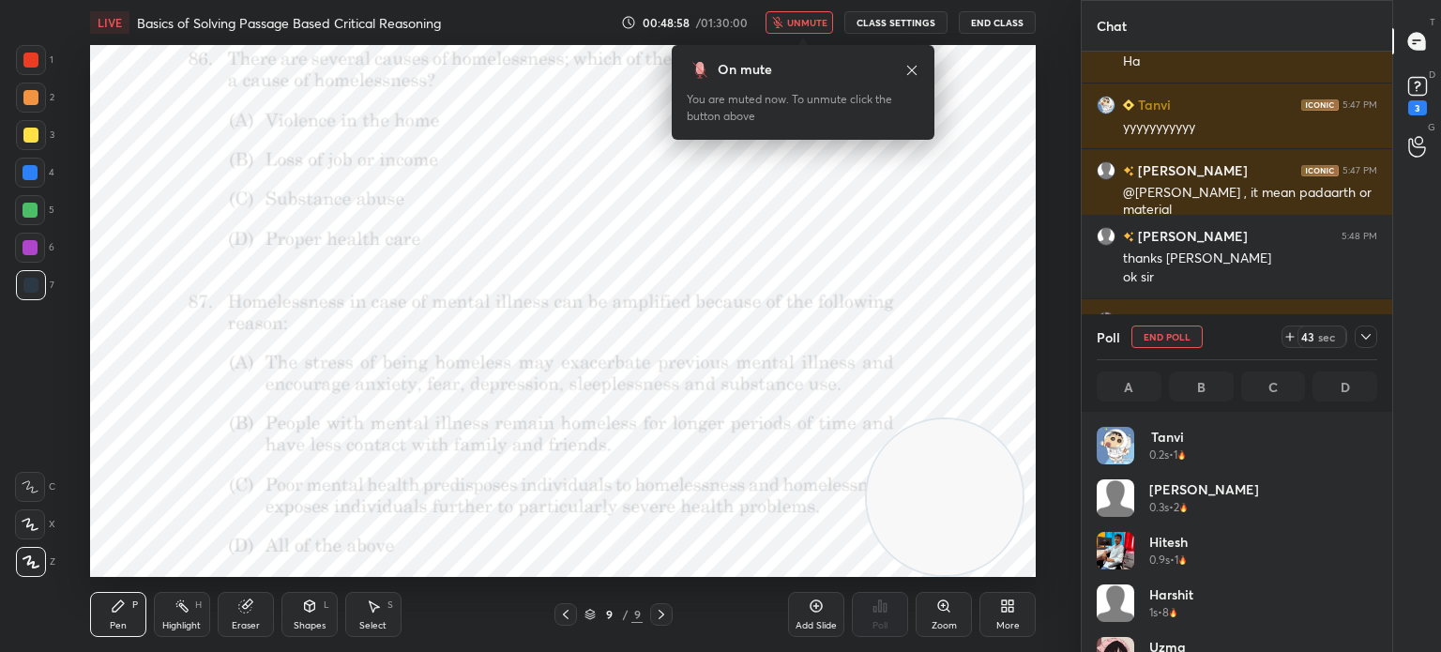
scroll to position [219, 275]
click at [800, 30] on button "unmute" at bounding box center [799, 22] width 68 height 23
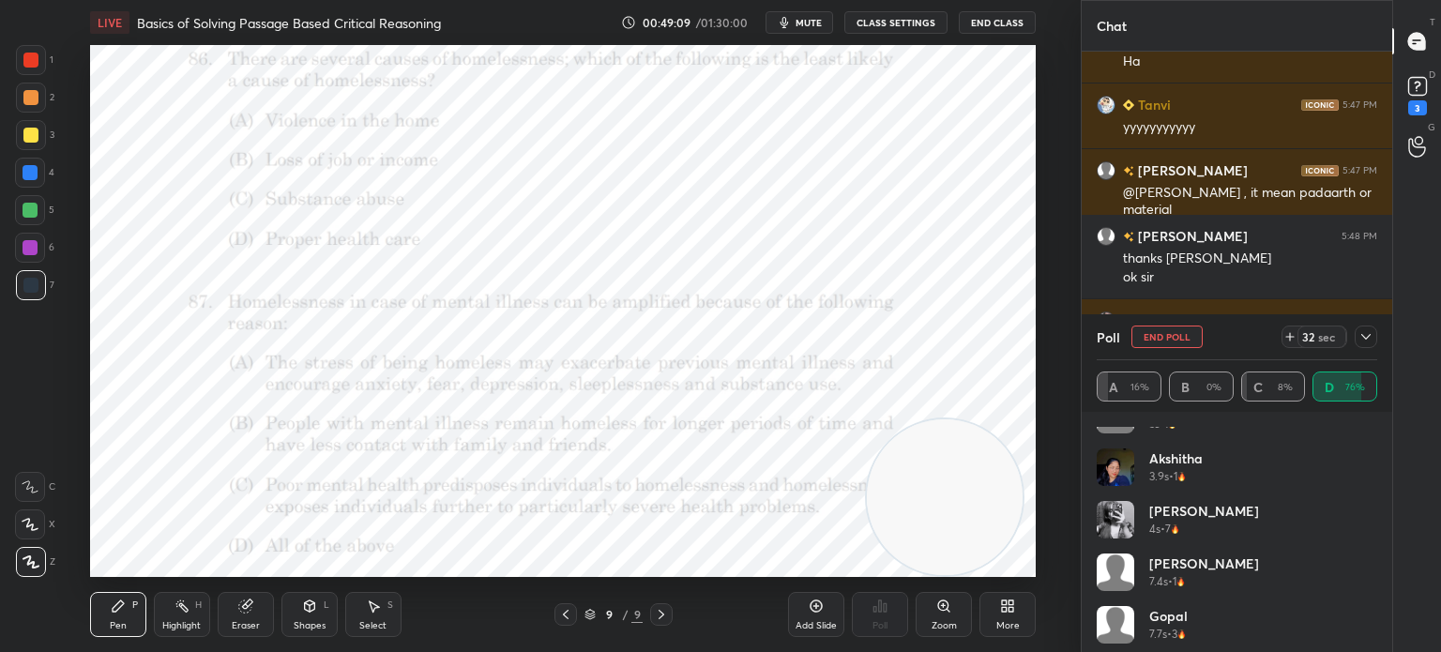
scroll to position [825, 0]
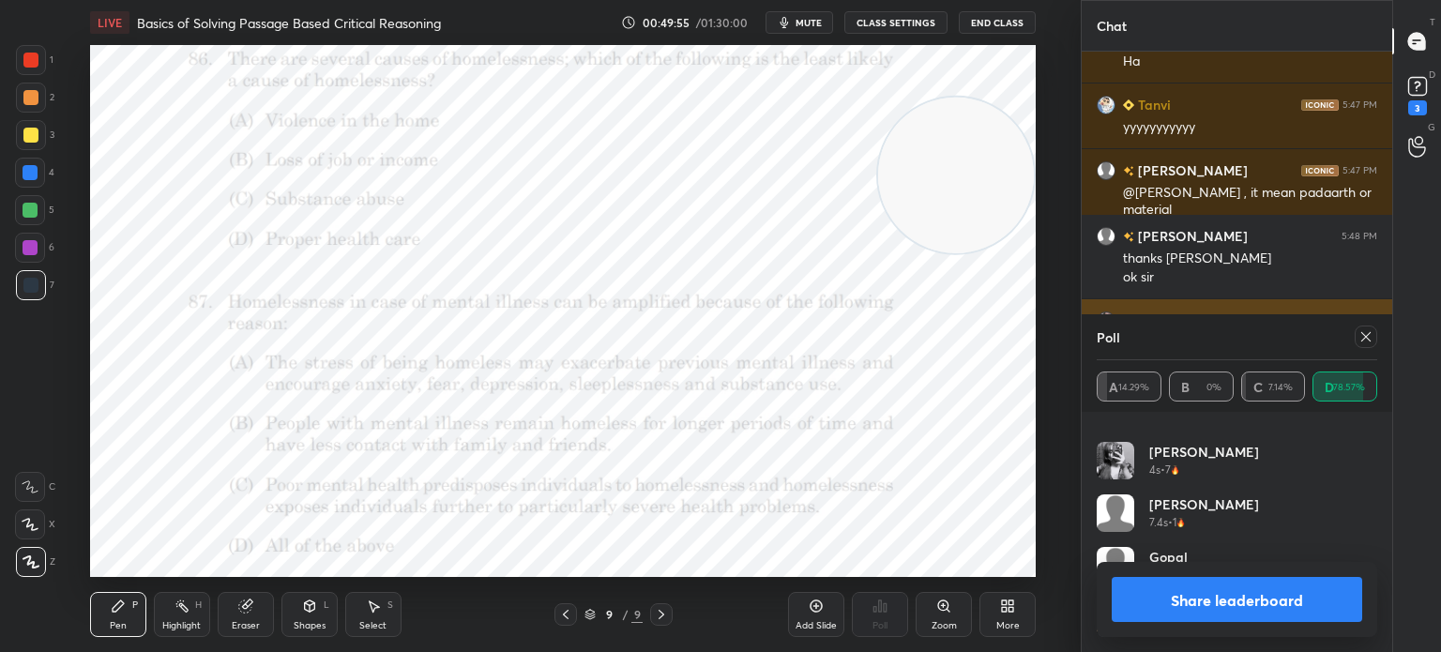
click at [1362, 343] on icon at bounding box center [1365, 336] width 15 height 15
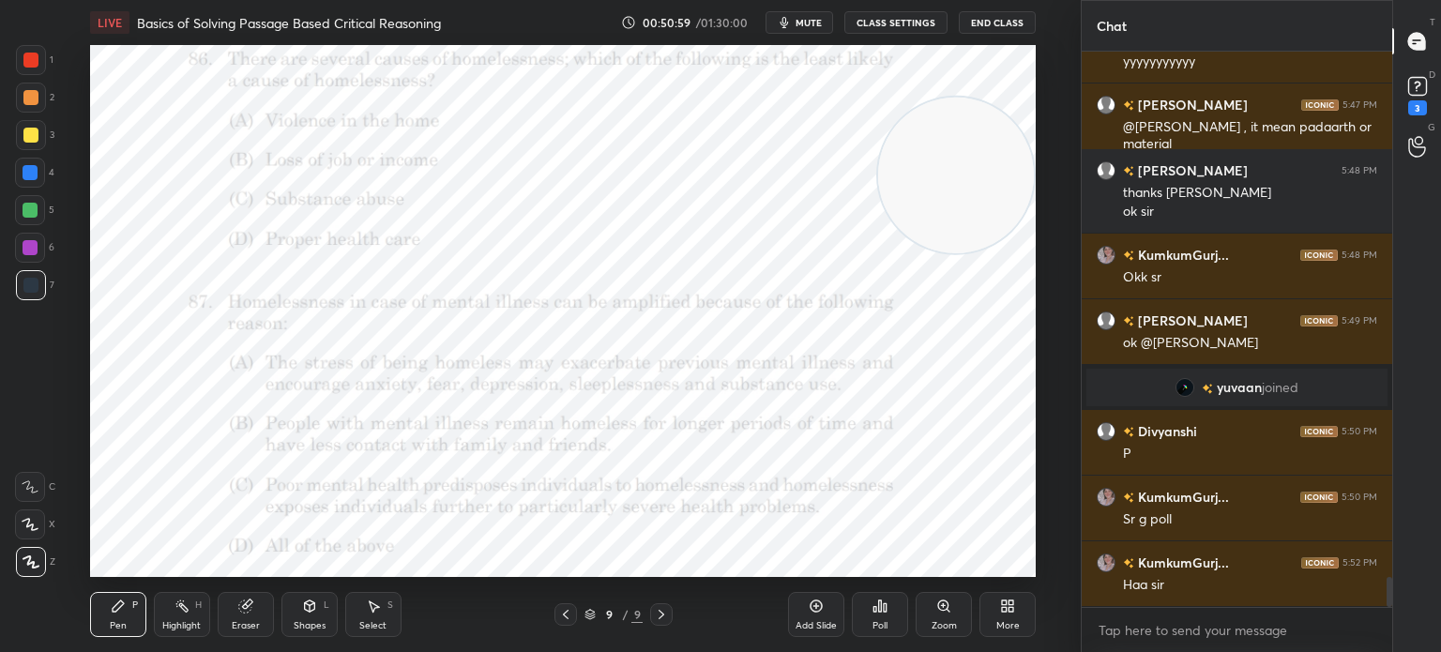
scroll to position [9984, 0]
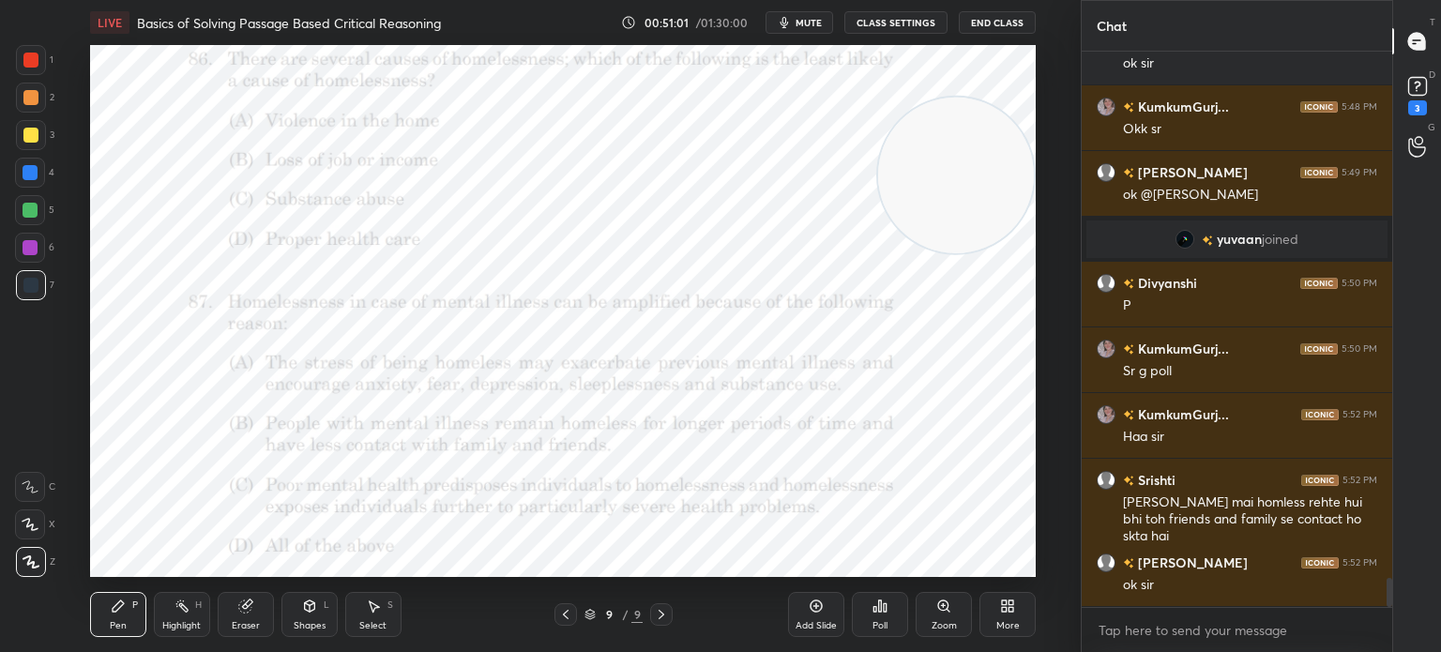
click at [1005, 628] on div "More" at bounding box center [1007, 625] width 23 height 9
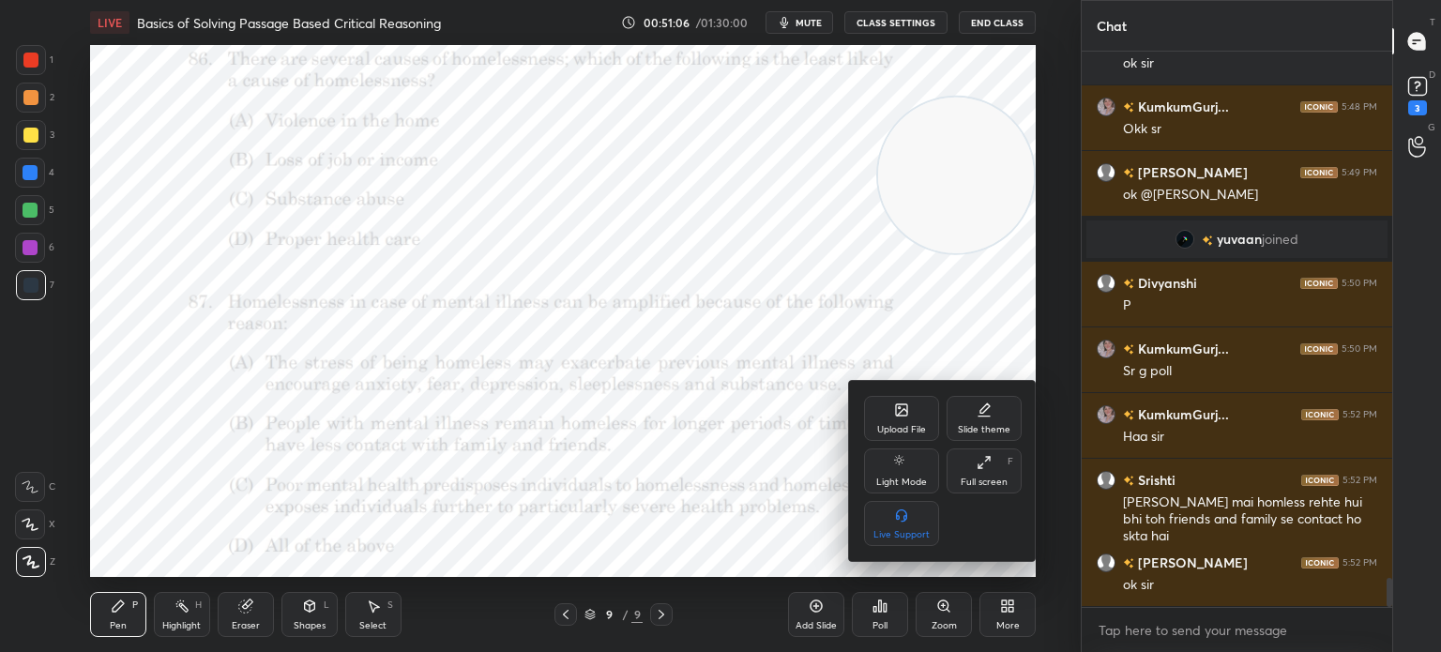
click at [889, 427] on div "Upload File" at bounding box center [901, 429] width 49 height 9
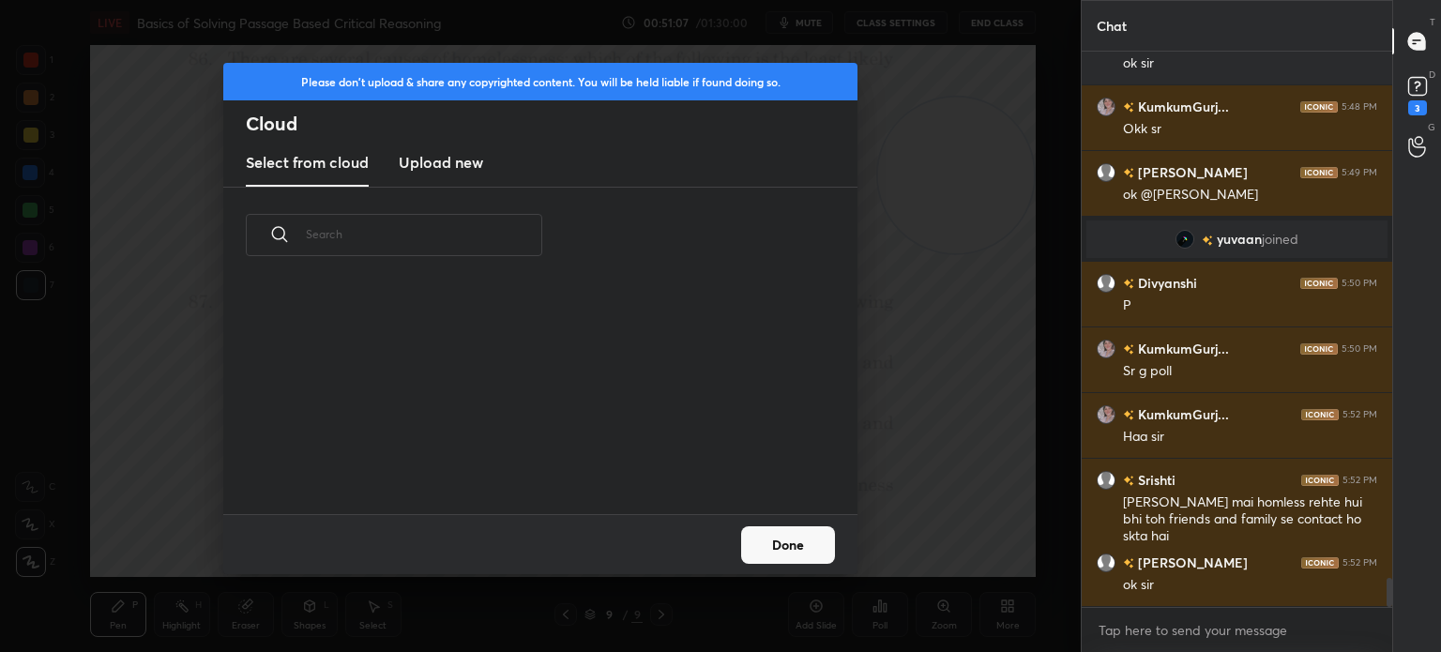
click at [429, 164] on h3 "Upload new" at bounding box center [441, 162] width 84 height 23
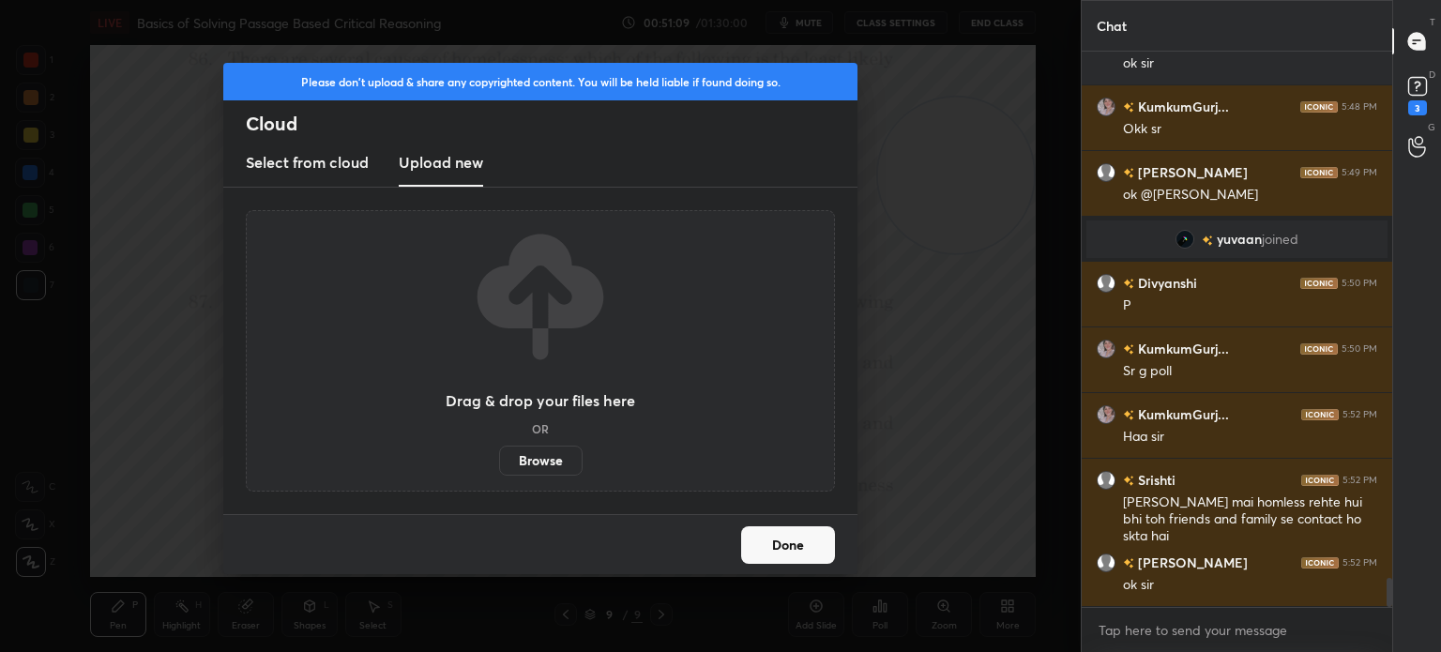
click at [530, 461] on label "Browse" at bounding box center [540, 461] width 83 height 30
click at [499, 461] on input "Browse" at bounding box center [499, 461] width 0 height 30
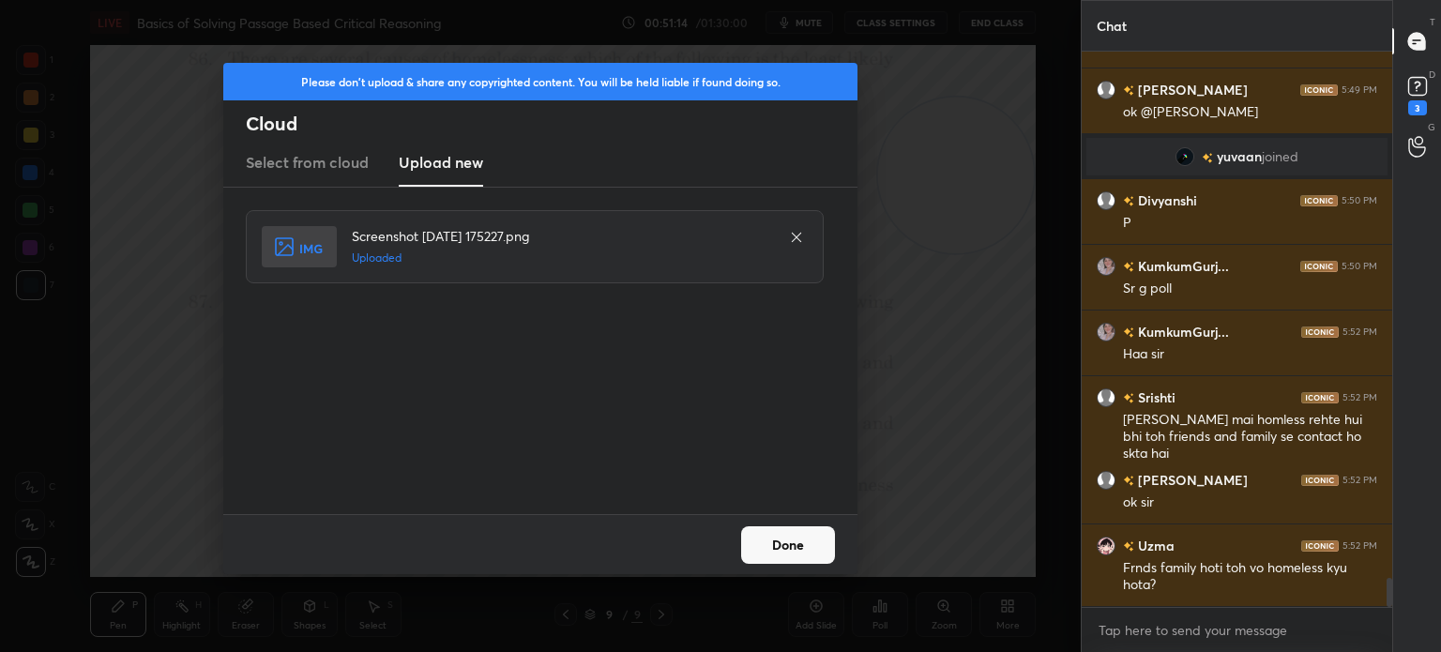
click at [772, 532] on button "Done" at bounding box center [788, 545] width 94 height 38
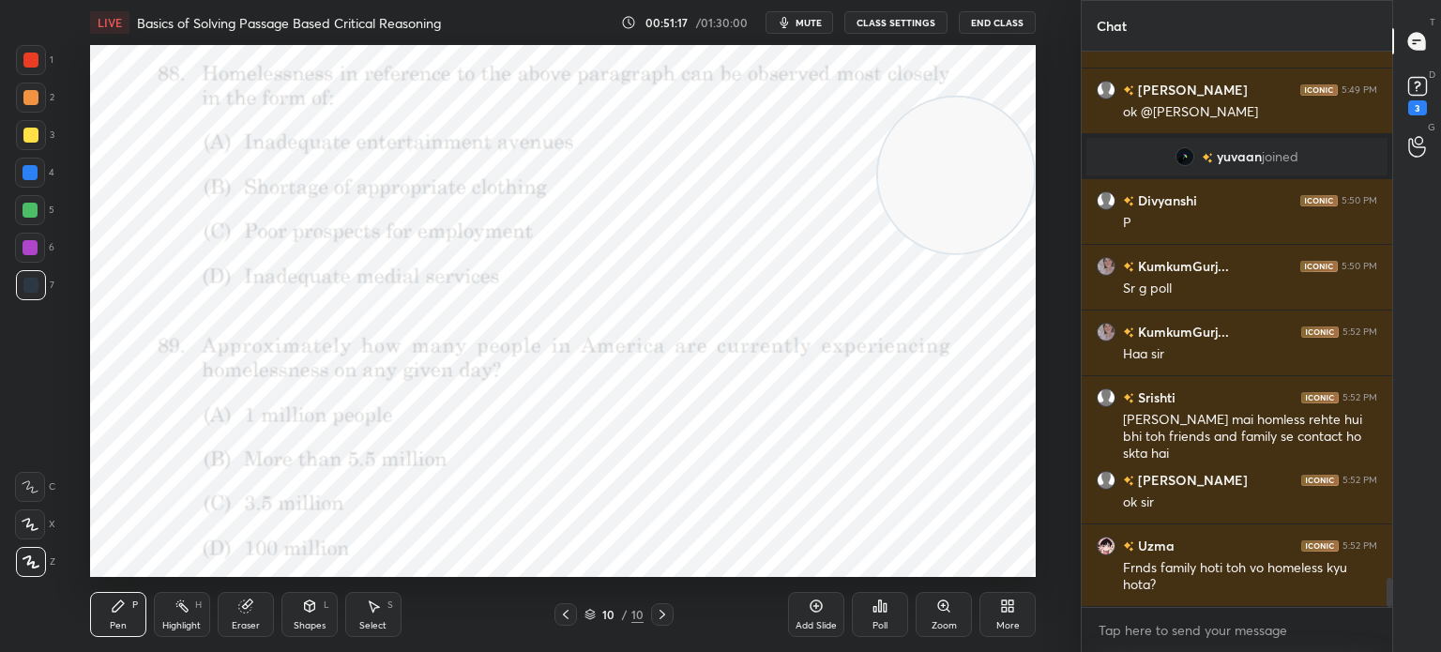
scroll to position [10132, 0]
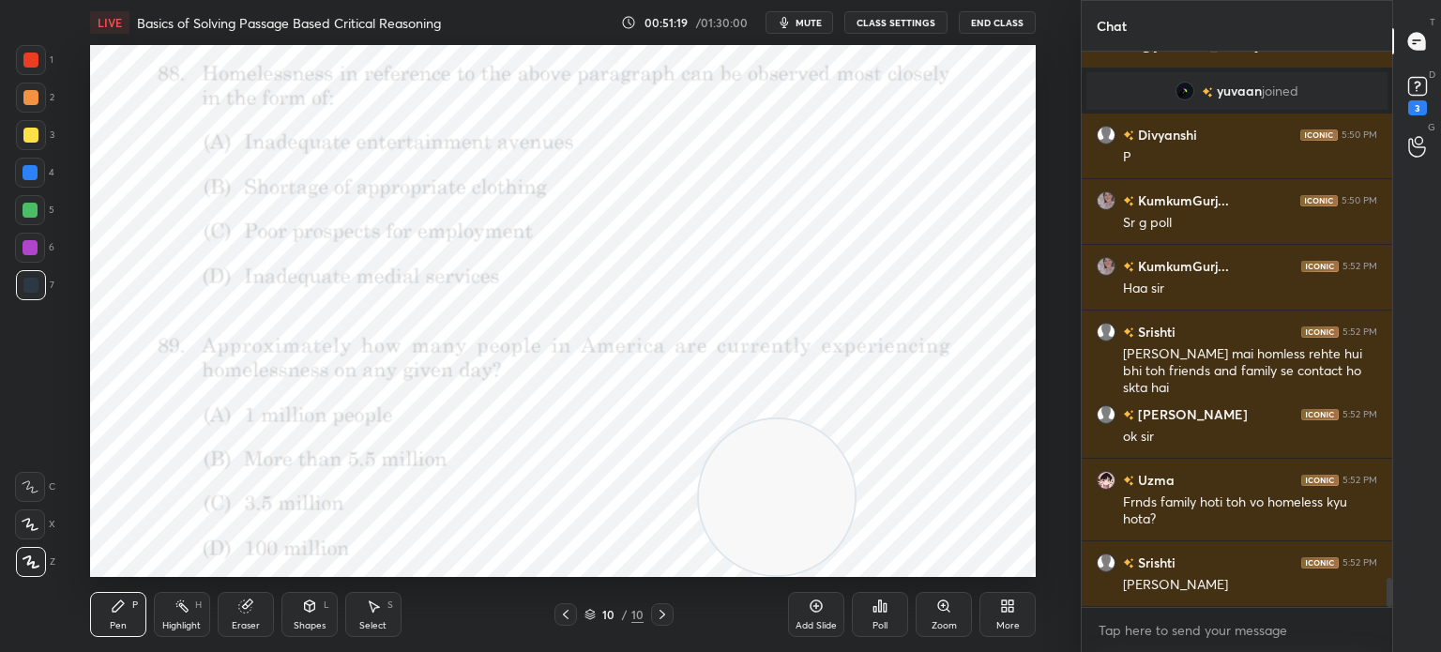
drag, startPoint x: 918, startPoint y: 172, endPoint x: 742, endPoint y: 510, distance: 381.8
click at [742, 510] on video at bounding box center [777, 497] width 156 height 156
click at [870, 618] on div "Poll" at bounding box center [880, 614] width 56 height 45
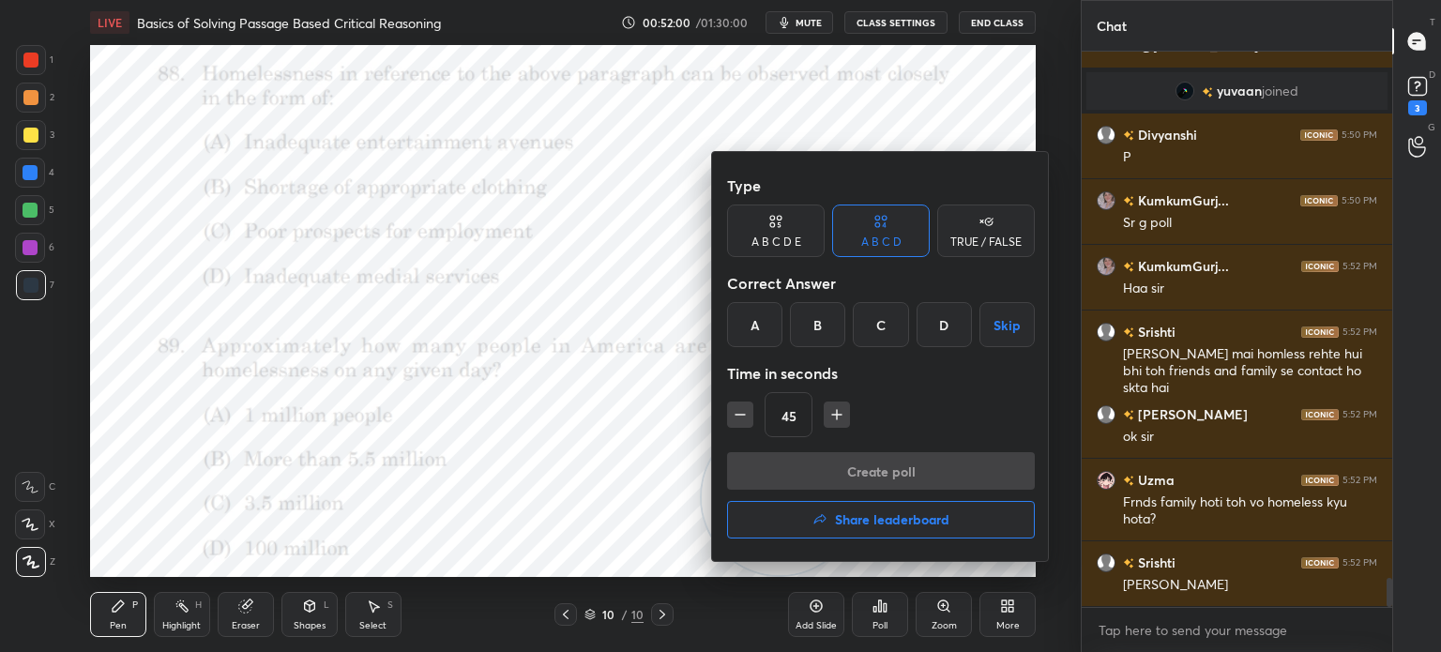
click at [870, 318] on div "C" at bounding box center [880, 324] width 55 height 45
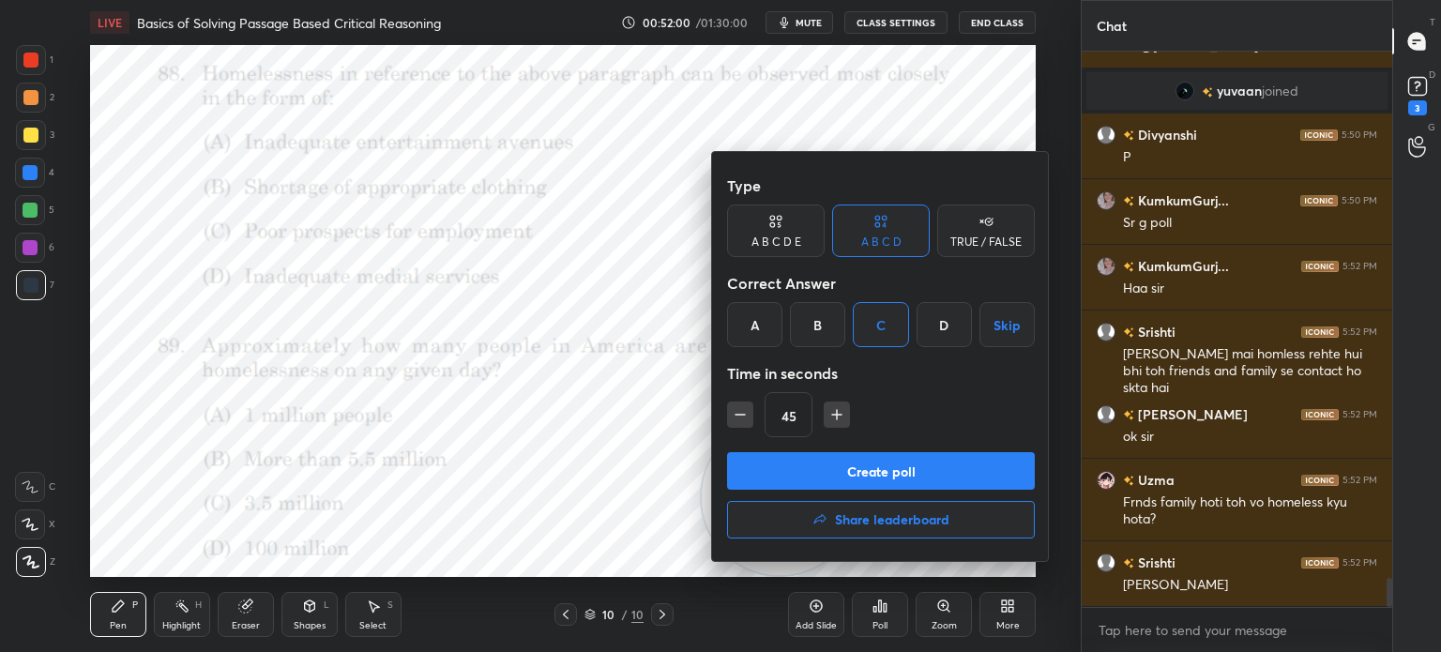
click at [830, 463] on button "Create poll" at bounding box center [881, 471] width 308 height 38
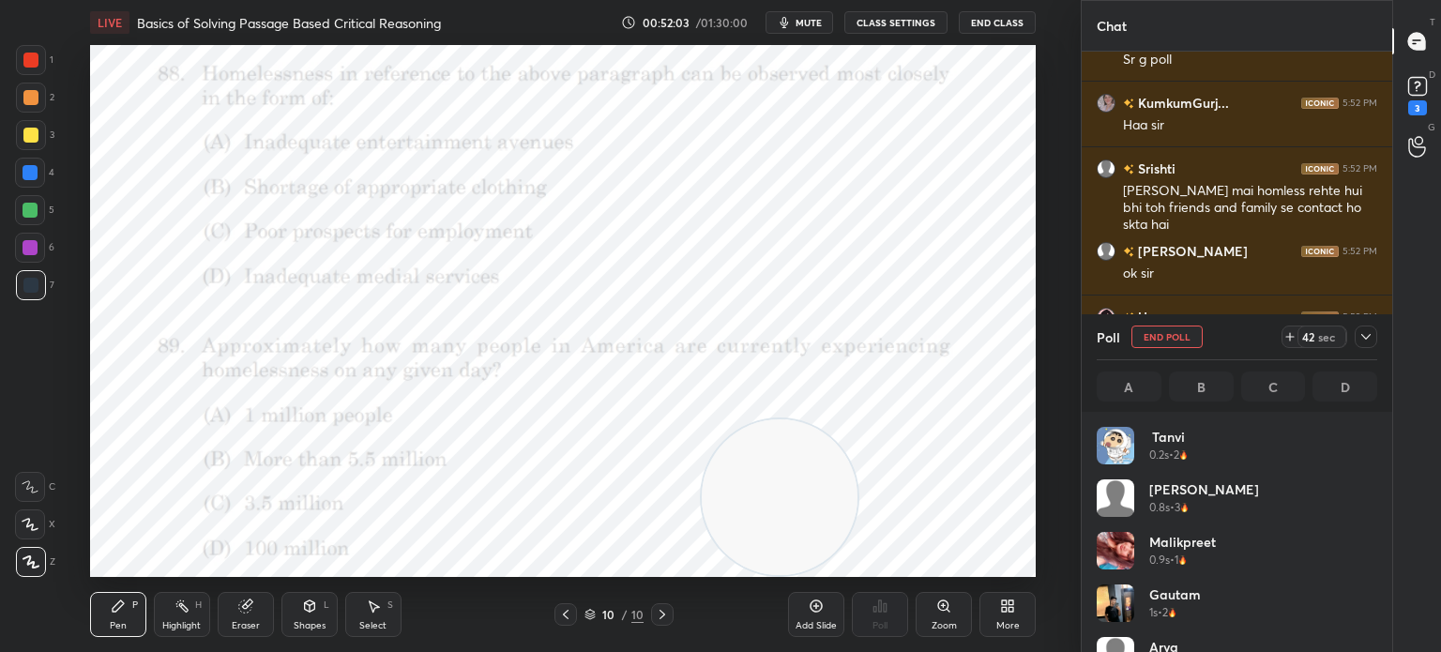
scroll to position [219, 275]
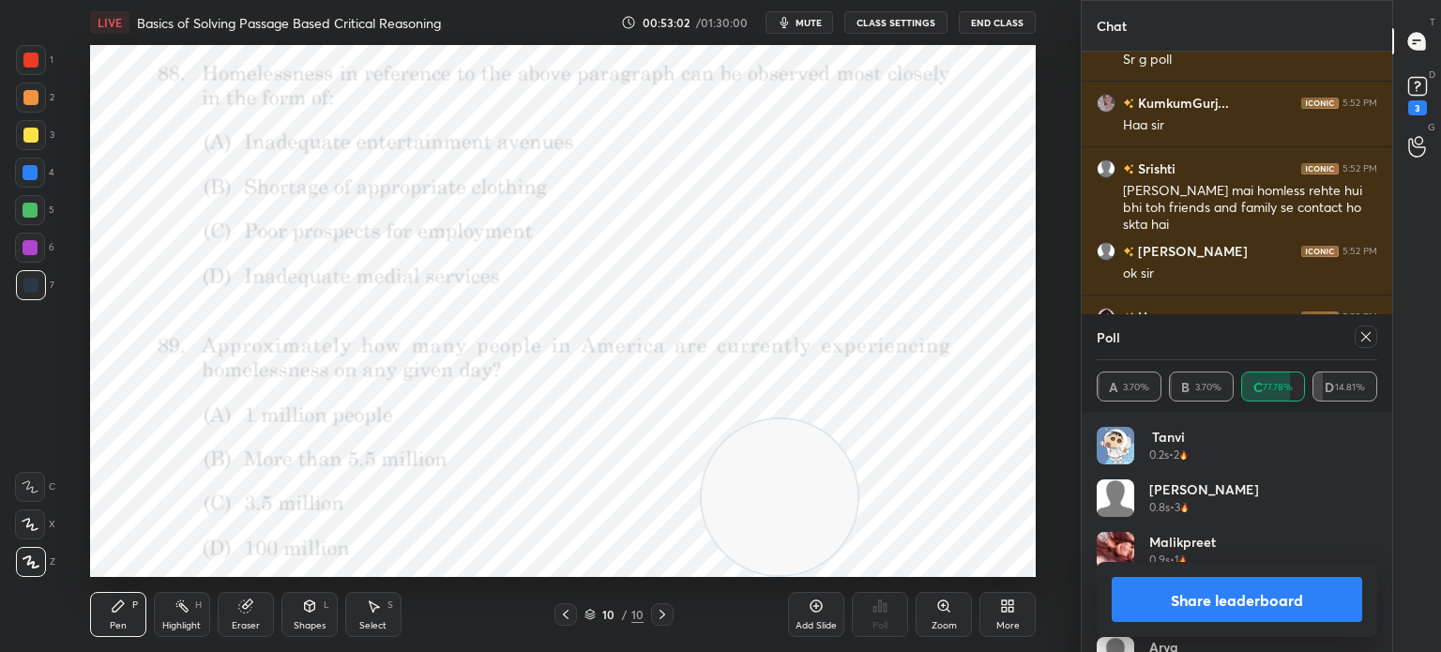
click at [1362, 337] on icon at bounding box center [1365, 336] width 15 height 15
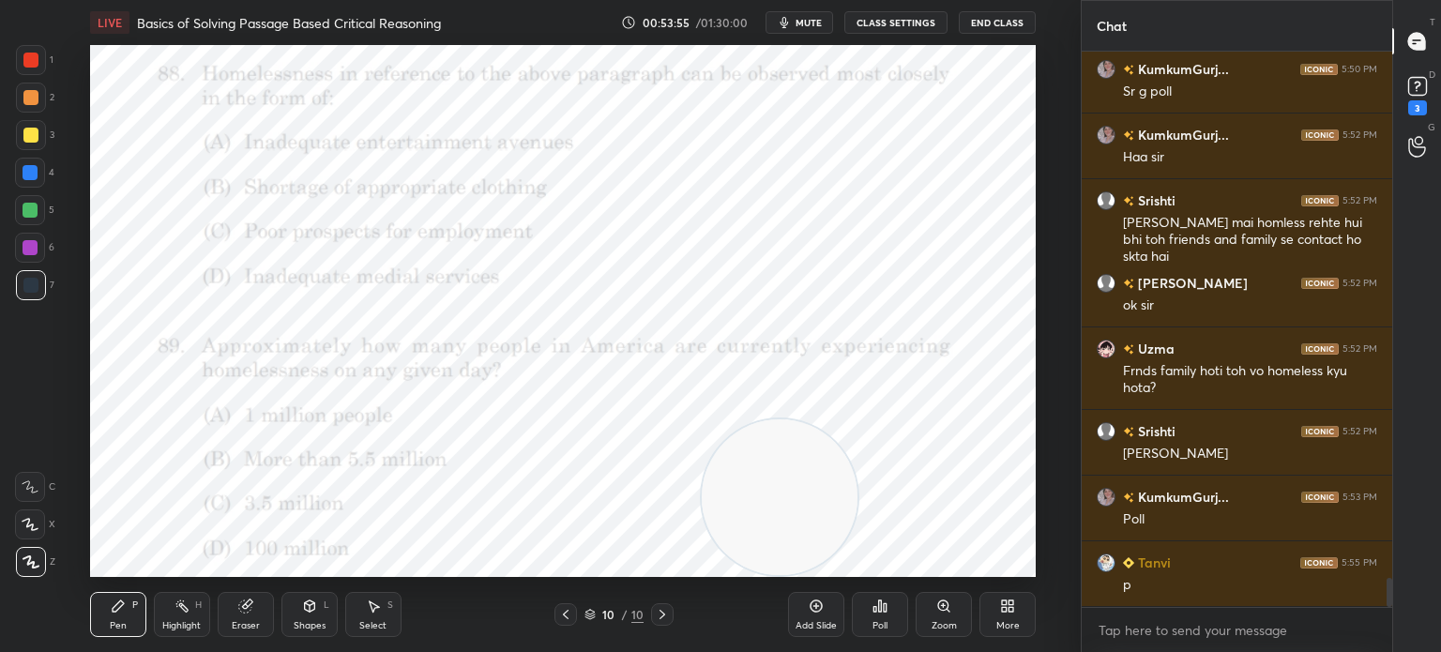
scroll to position [10161, 0]
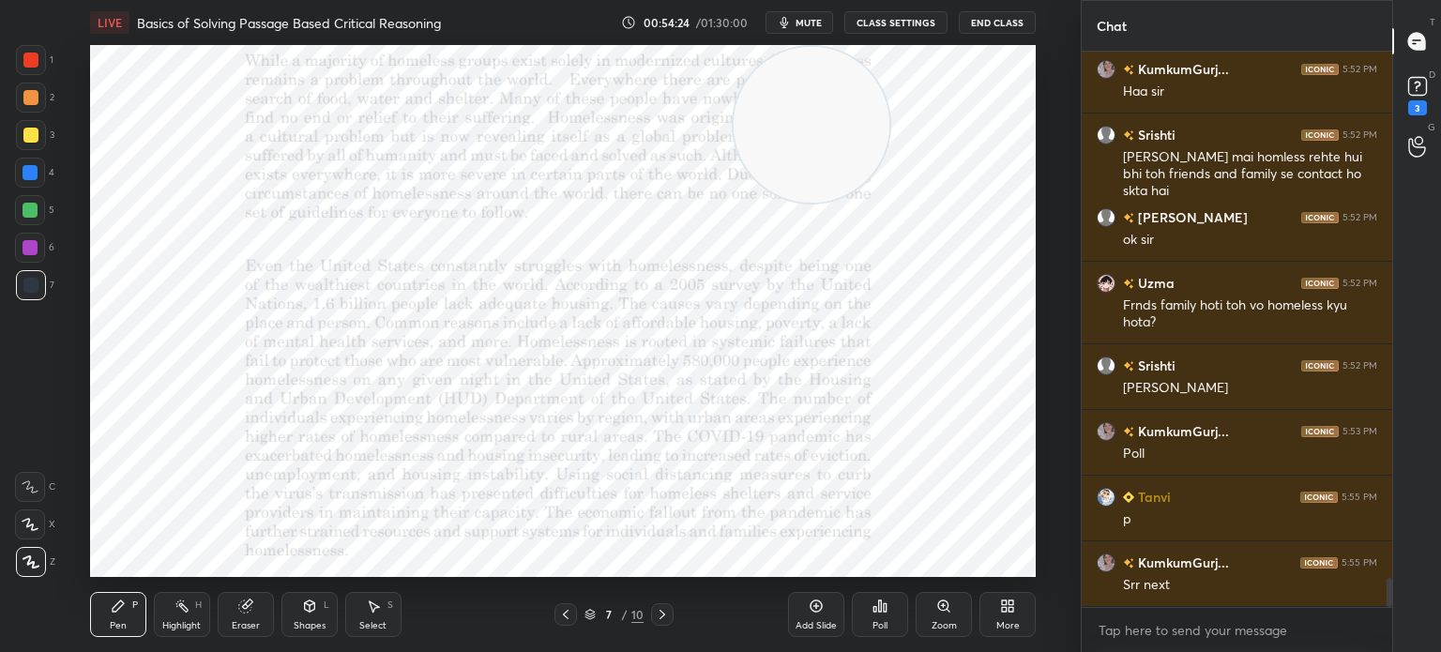
click at [792, 45] on div "Setting up your live class Poll for secs No correct answer Start poll" at bounding box center [563, 311] width 946 height 532
click at [870, 622] on div "Poll" at bounding box center [880, 614] width 56 height 45
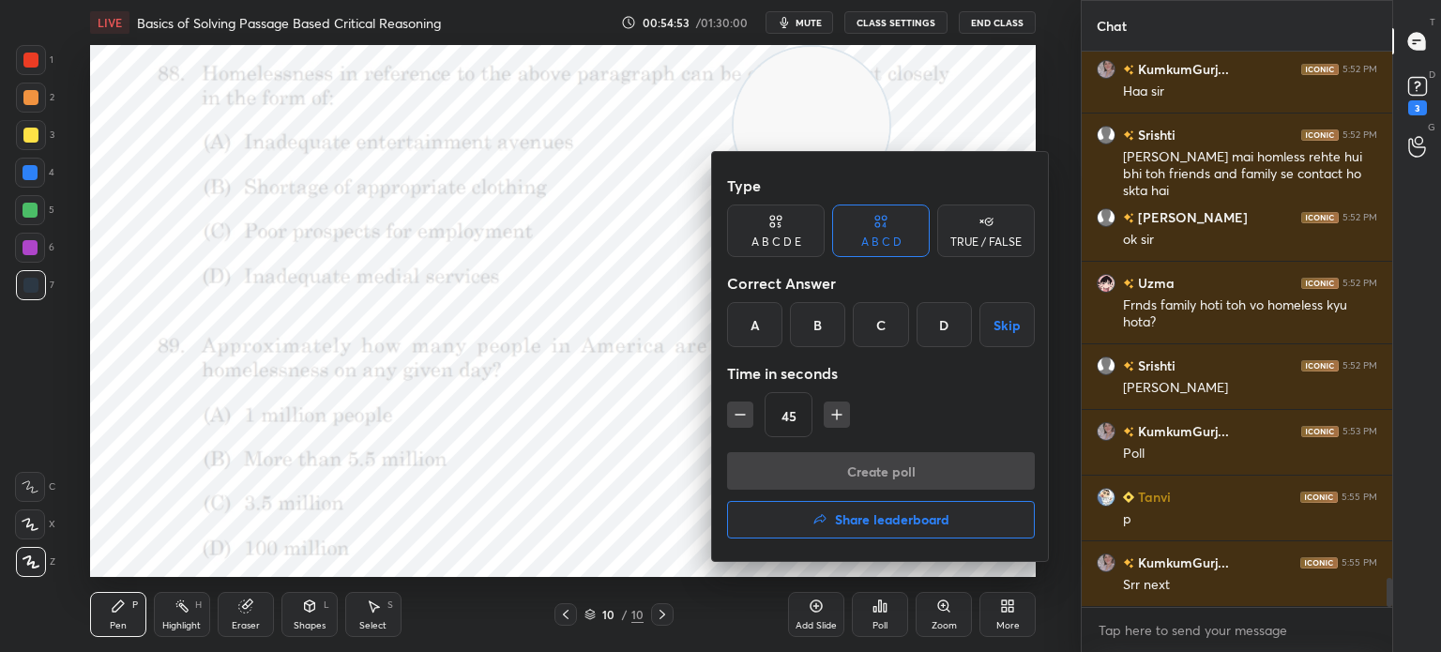
click at [804, 314] on div "B" at bounding box center [817, 324] width 55 height 45
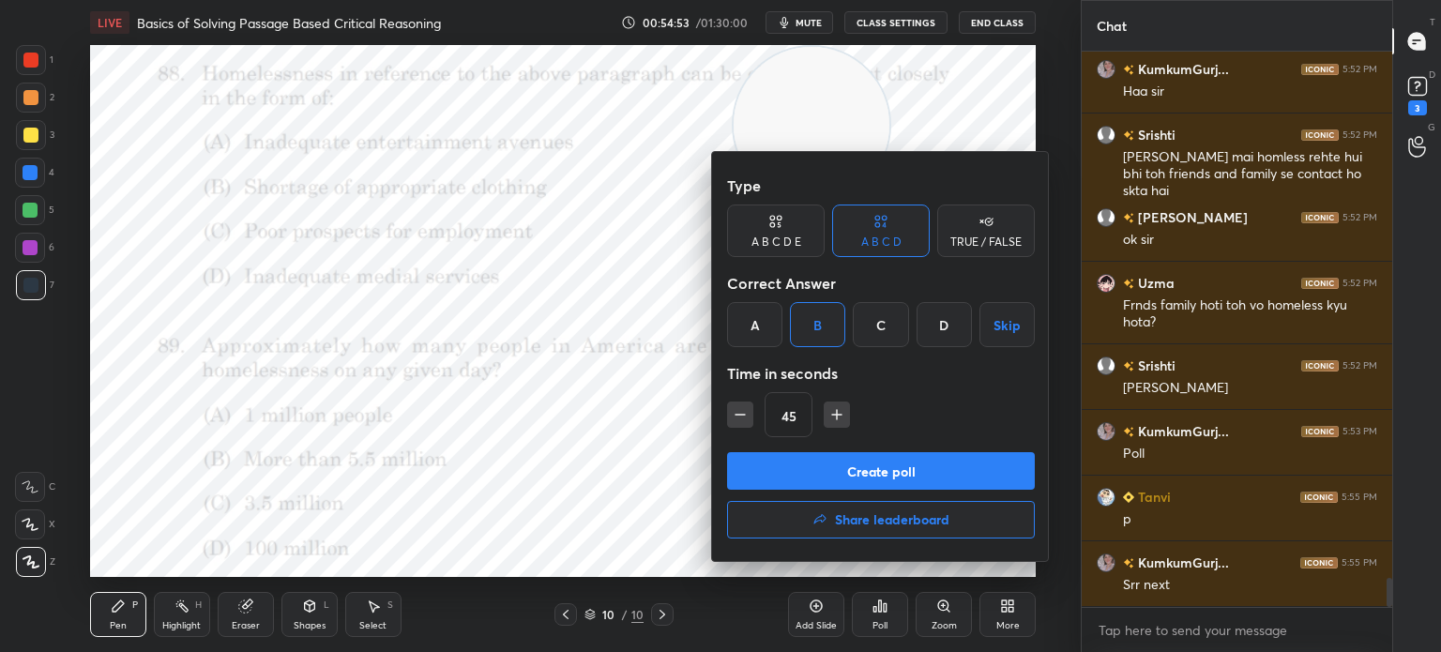
click at [792, 472] on button "Create poll" at bounding box center [881, 471] width 308 height 38
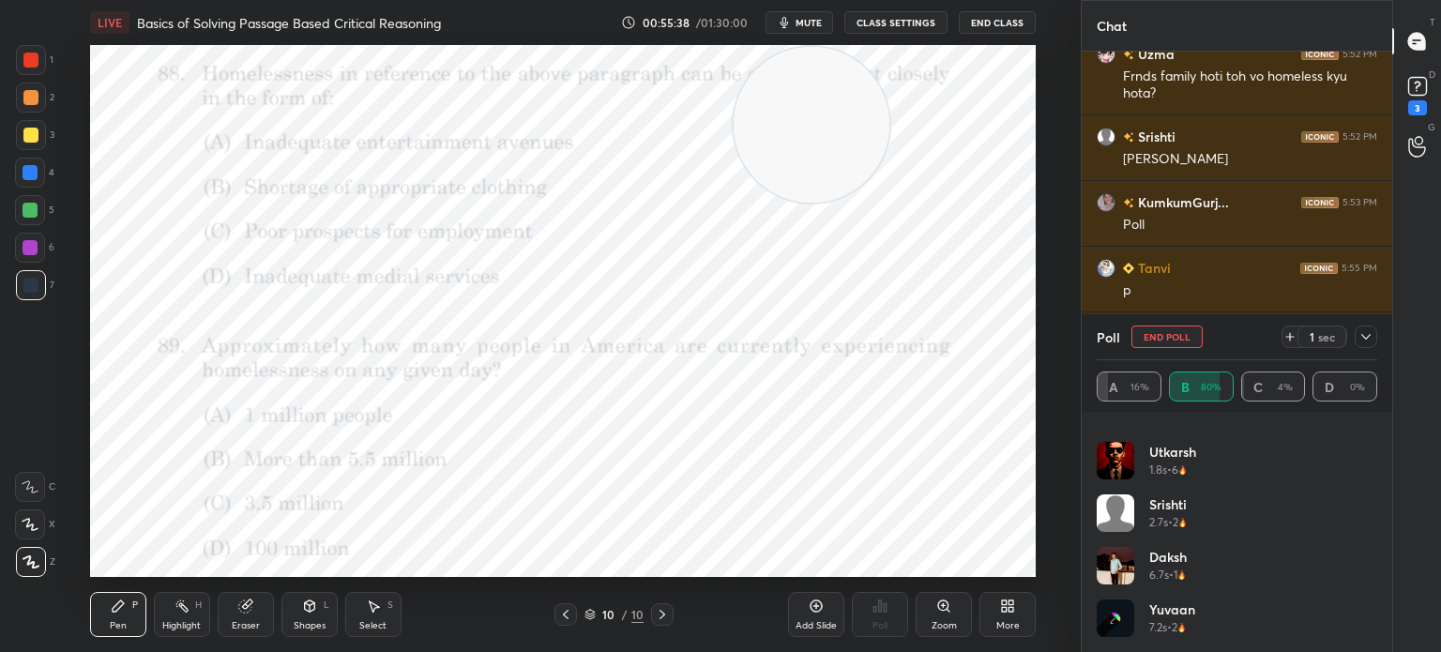
scroll to position [10472, 0]
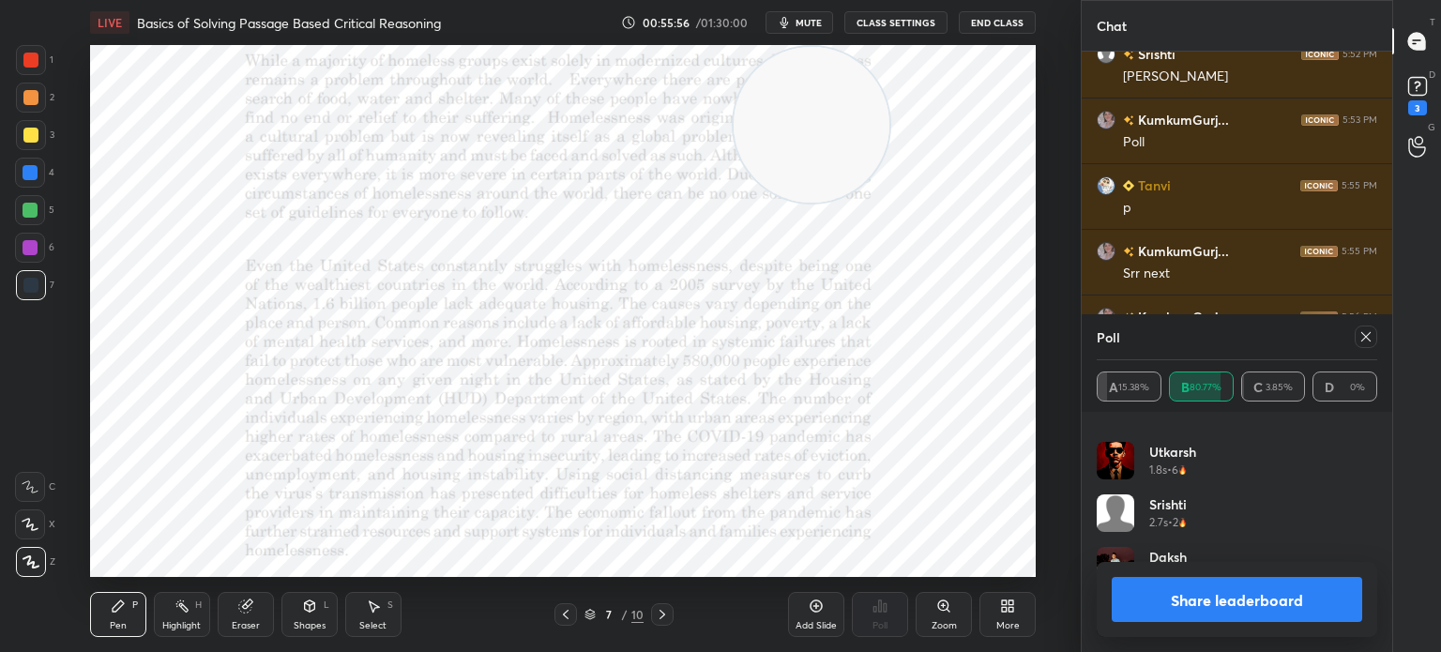
click at [1361, 340] on icon at bounding box center [1365, 336] width 15 height 15
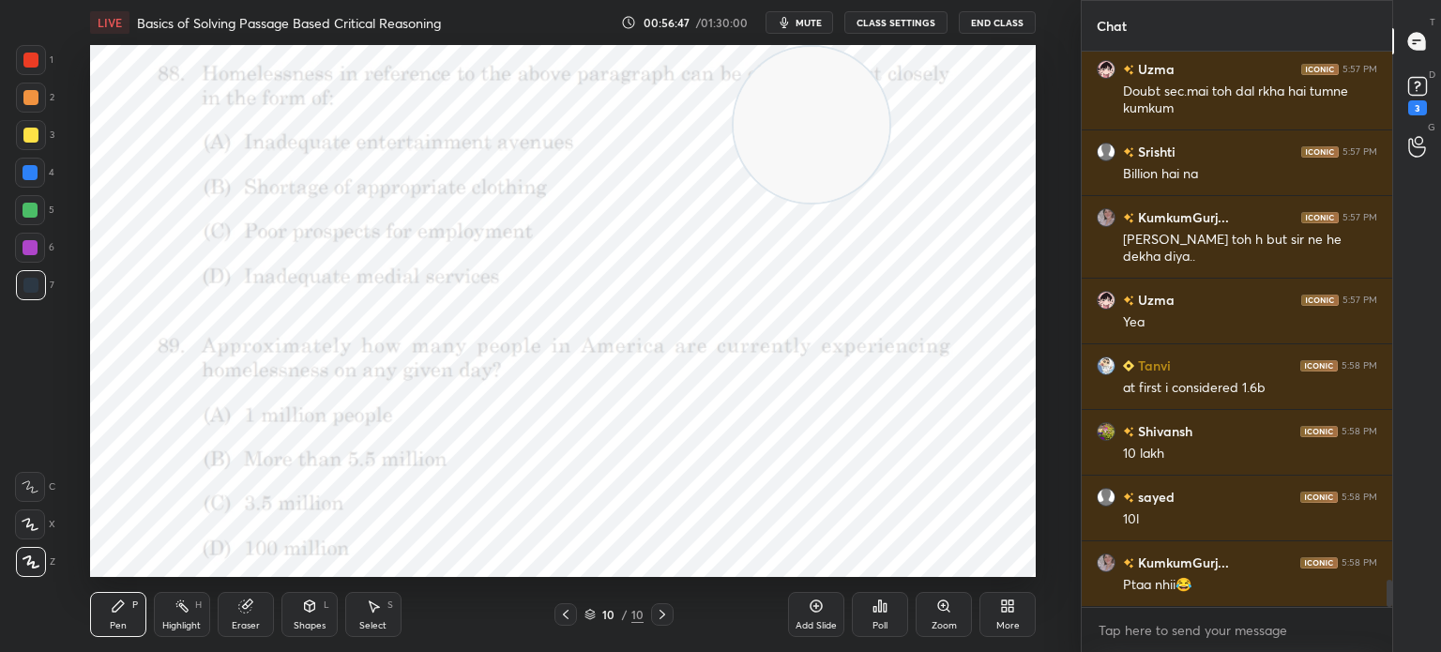
scroll to position [10917, 0]
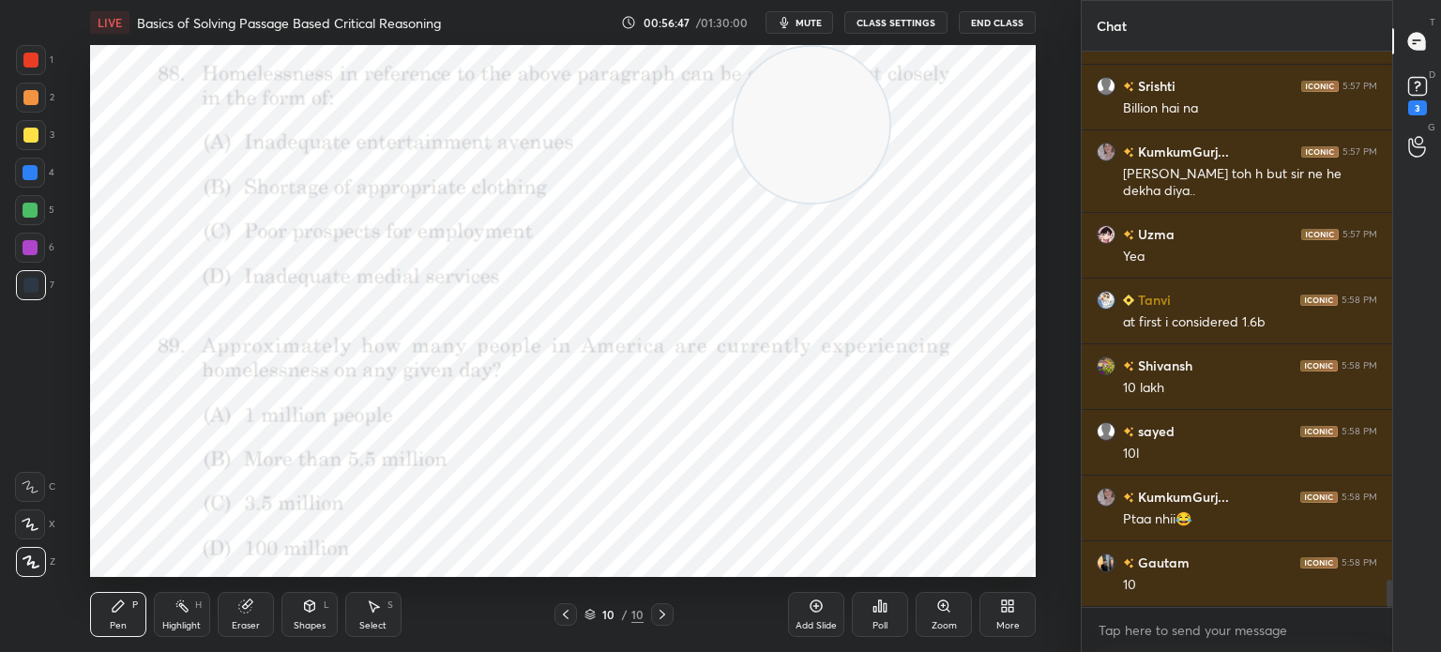
click at [238, 629] on div "Eraser" at bounding box center [246, 625] width 28 height 9
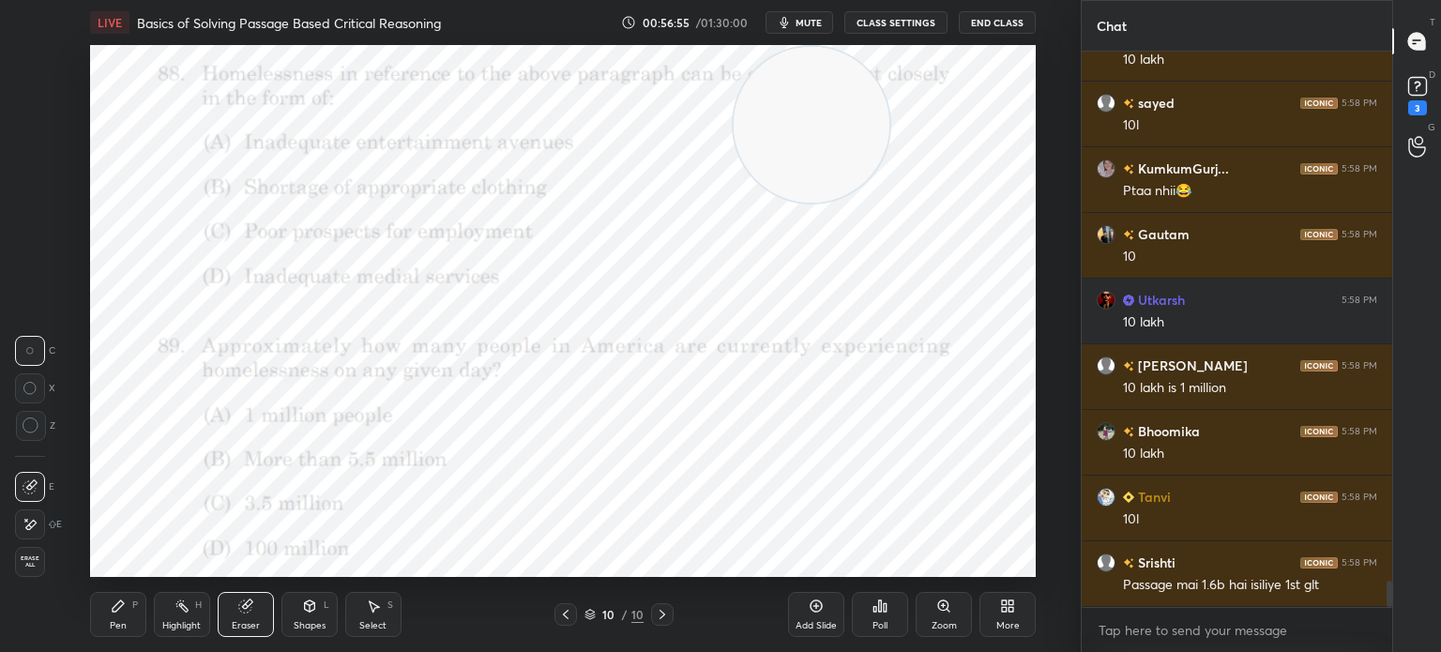
scroll to position [11311, 0]
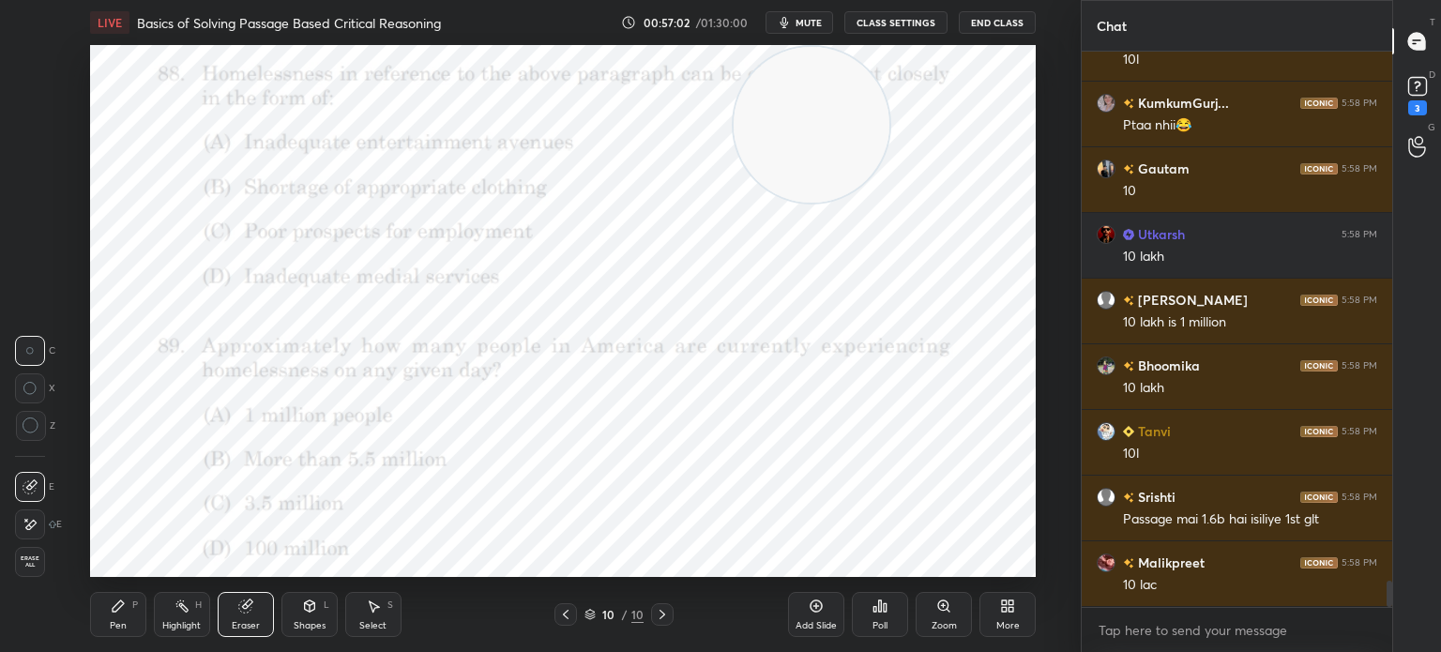
click at [119, 612] on icon at bounding box center [118, 605] width 15 height 15
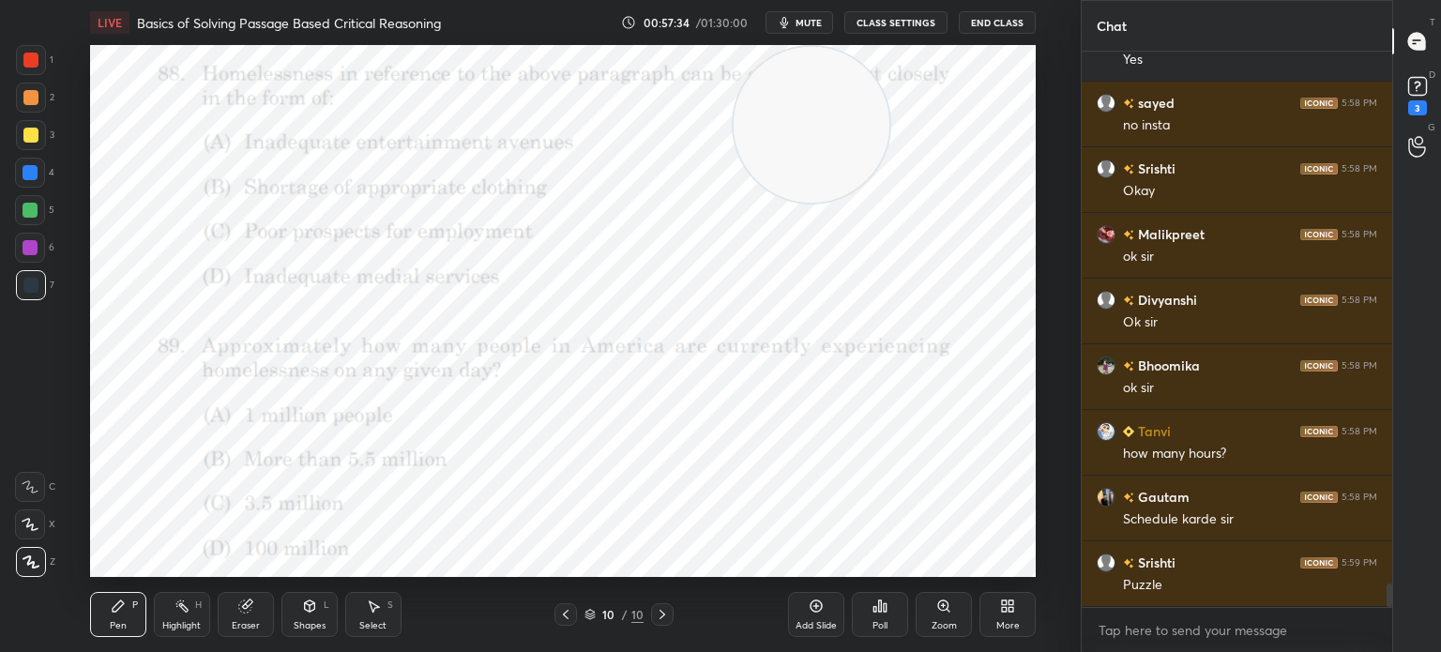
scroll to position [12427, 0]
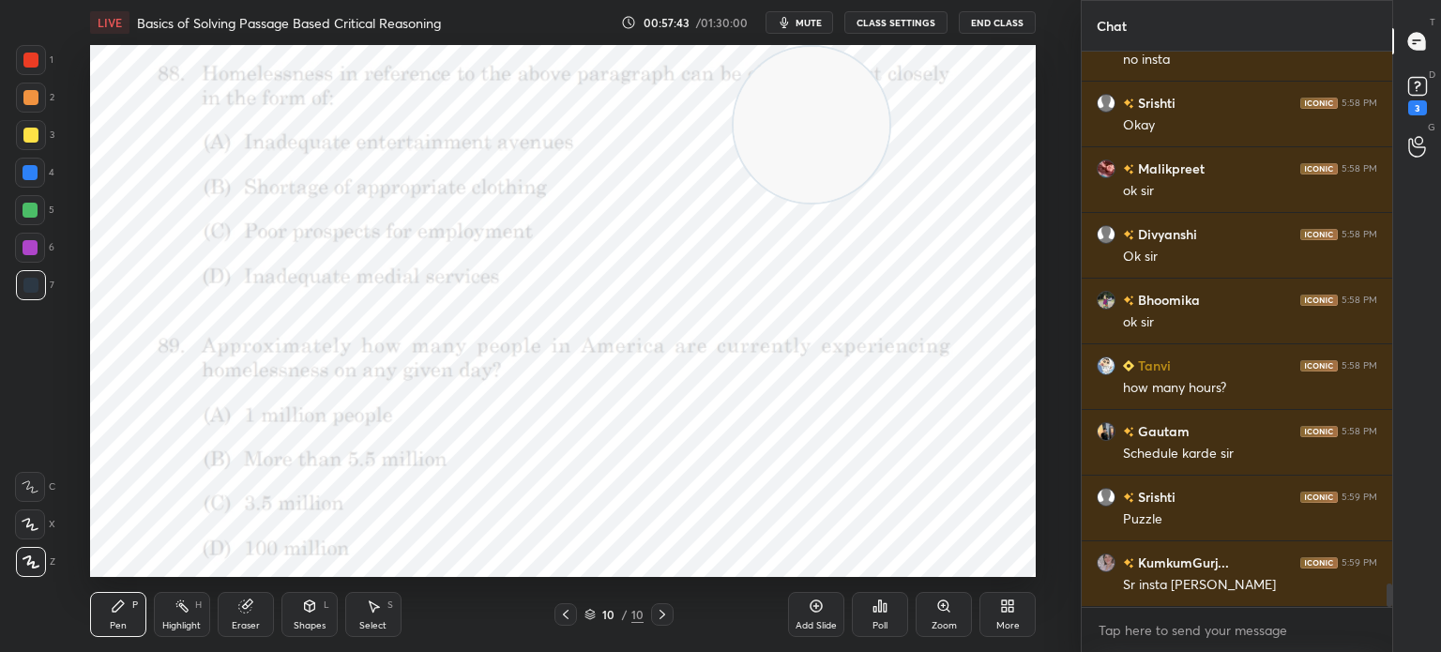
click at [879, 627] on div "Poll" at bounding box center [879, 625] width 15 height 9
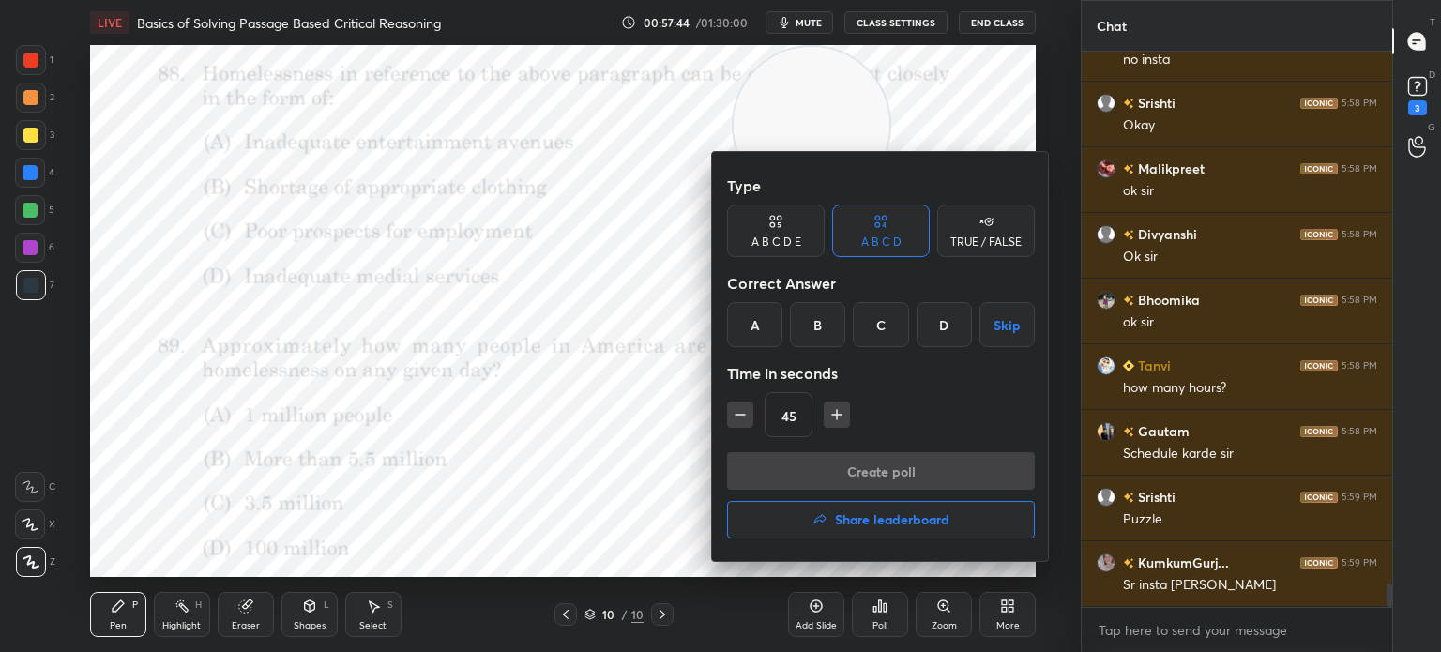
click at [873, 513] on h4 "Share leaderboard" at bounding box center [892, 519] width 114 height 13
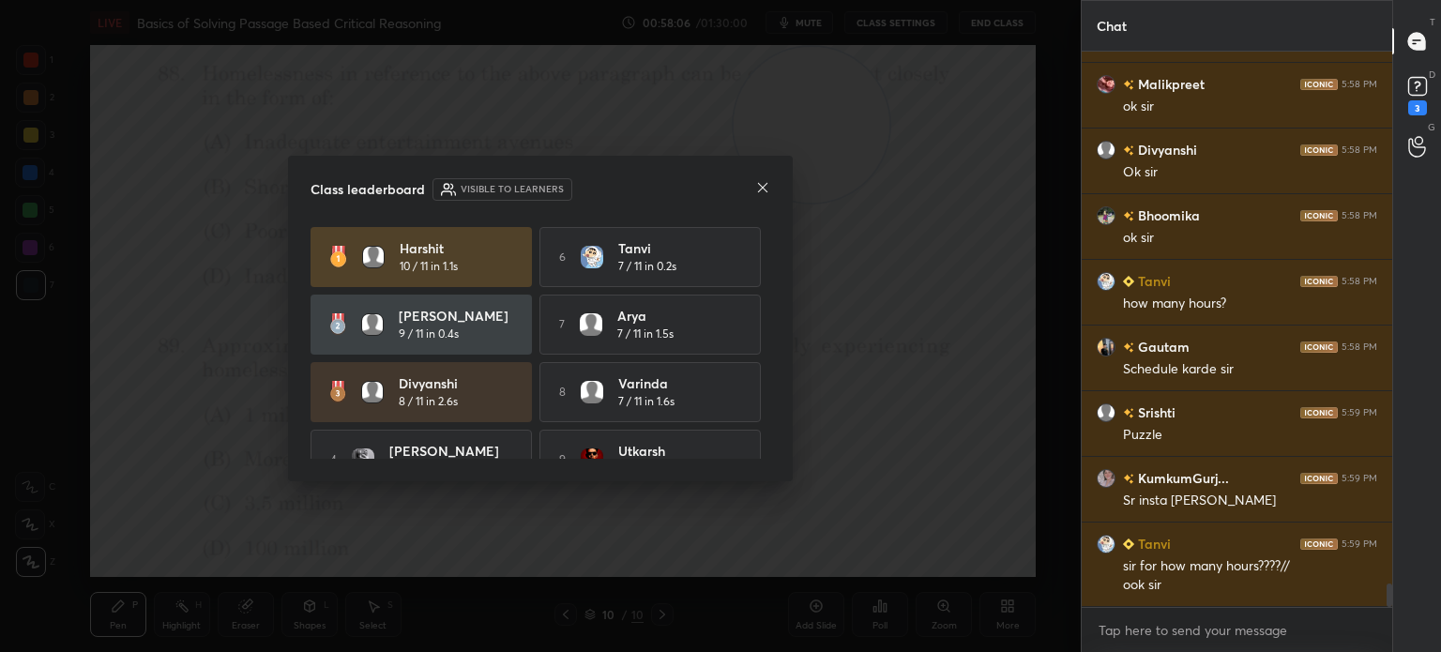
scroll to position [12577, 0]
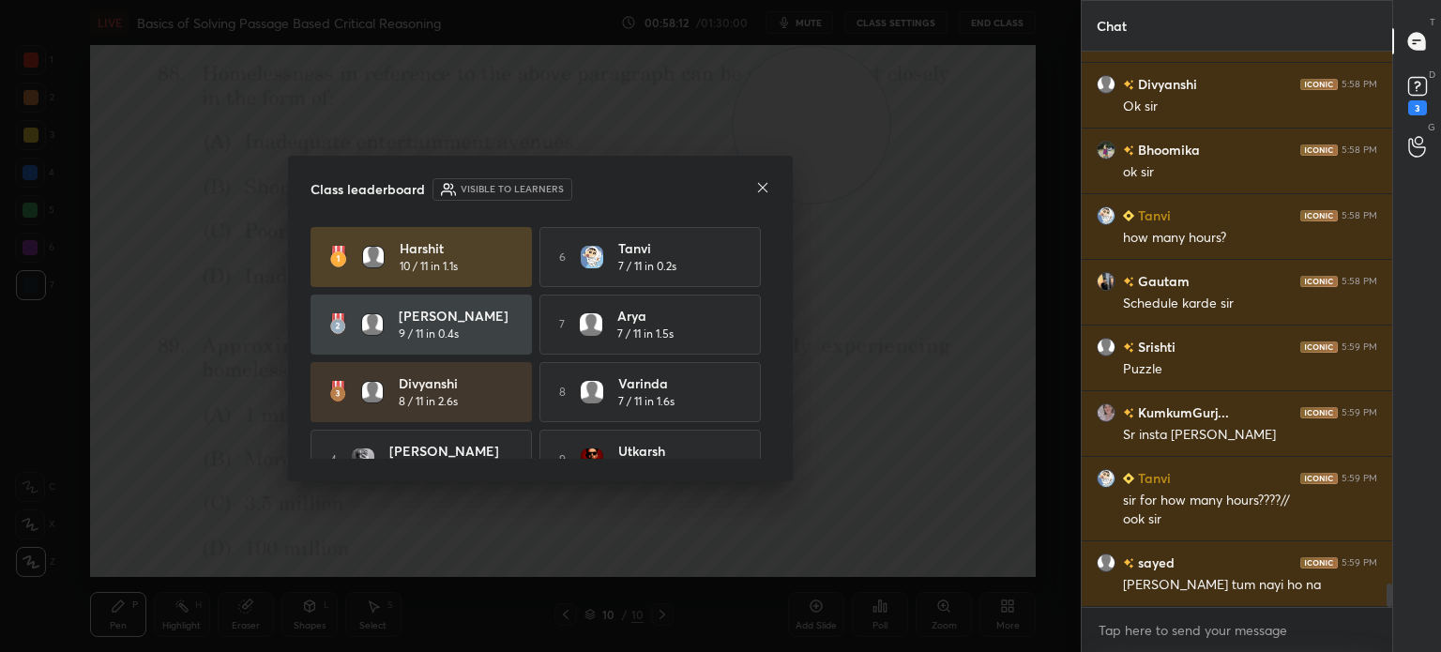
click at [766, 194] on icon at bounding box center [762, 187] width 15 height 15
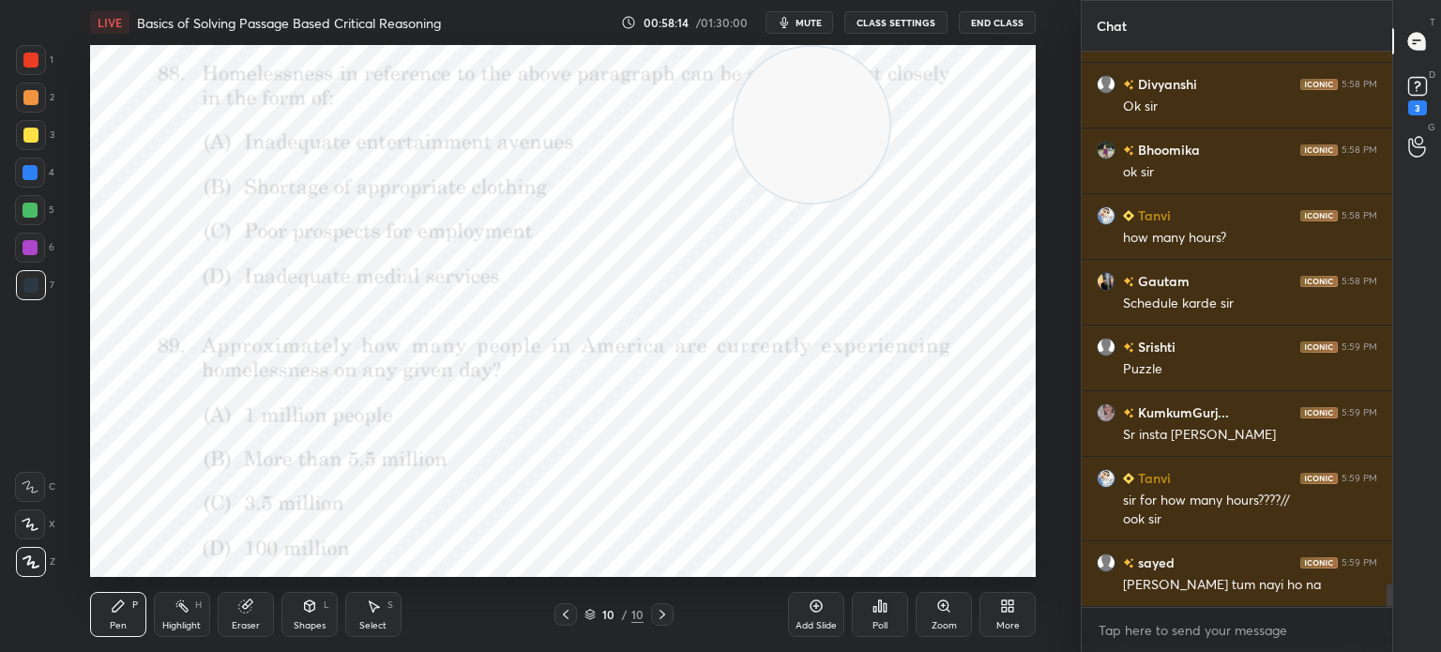
click at [809, 29] on button "mute" at bounding box center [799, 22] width 68 height 23
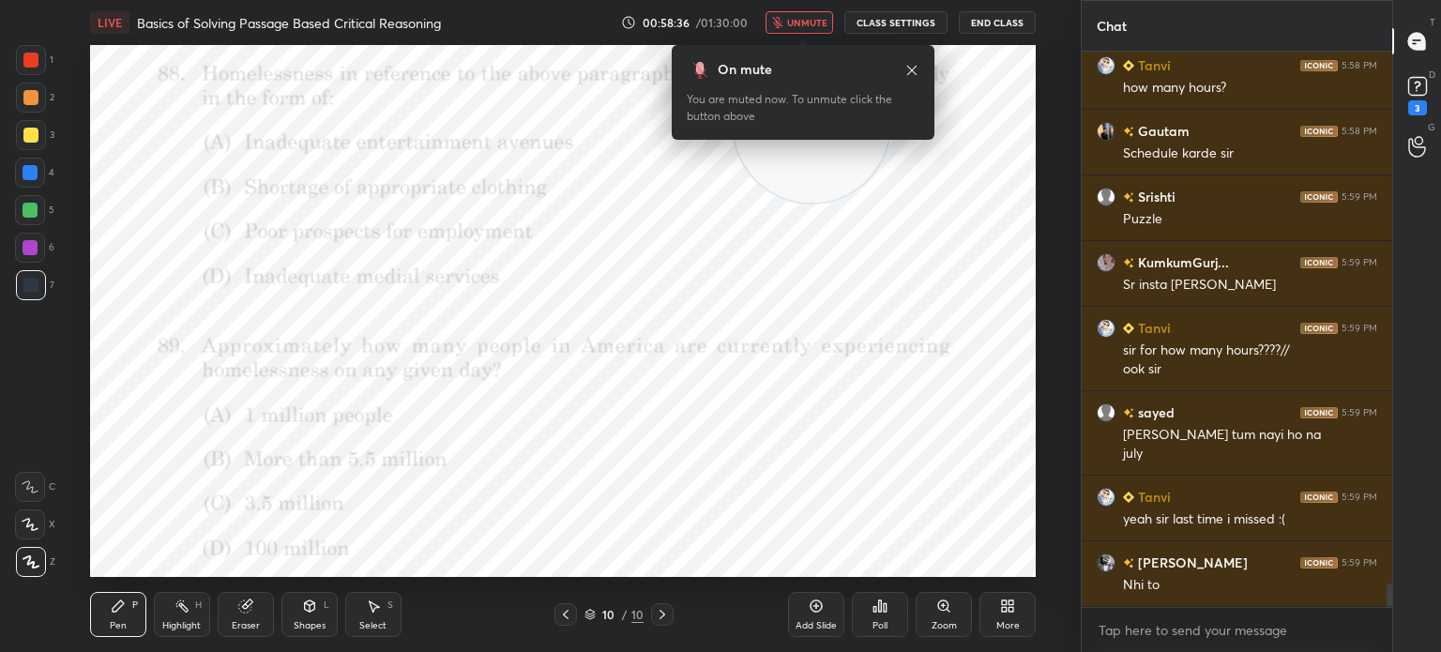
scroll to position [12793, 0]
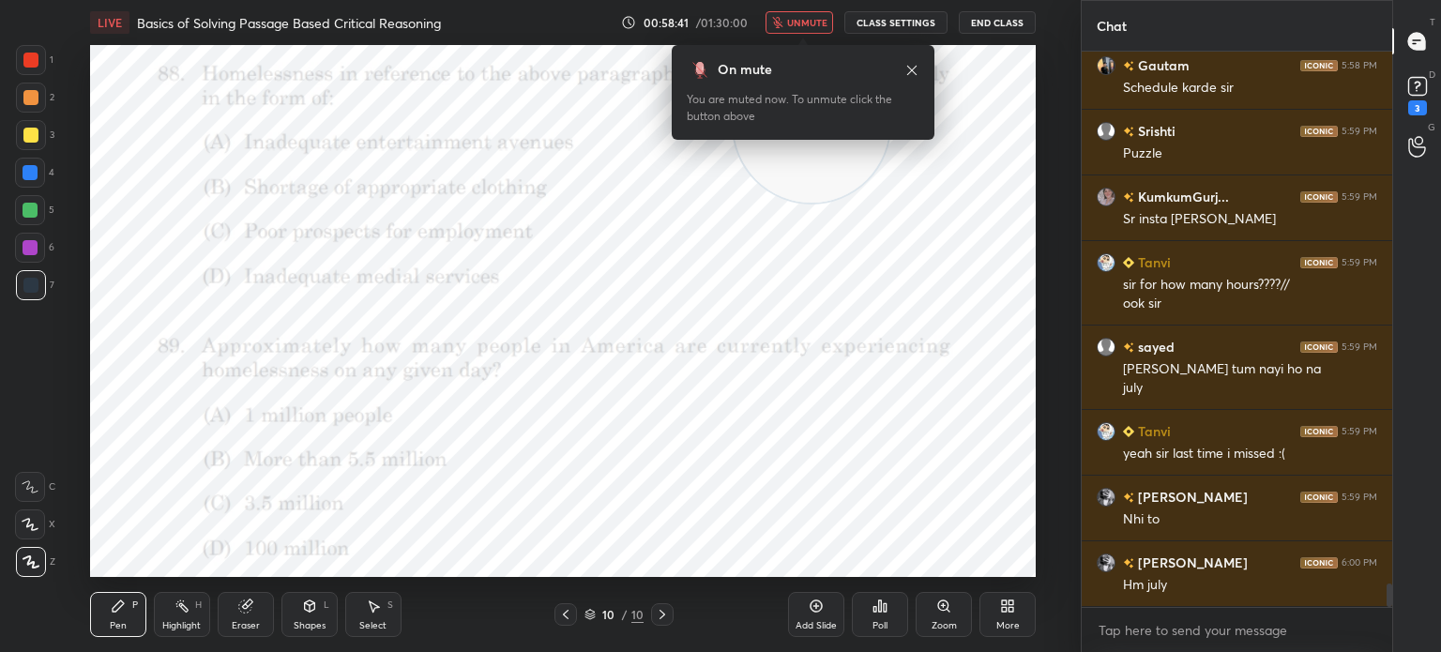
click at [813, 29] on button "unmute" at bounding box center [799, 22] width 68 height 23
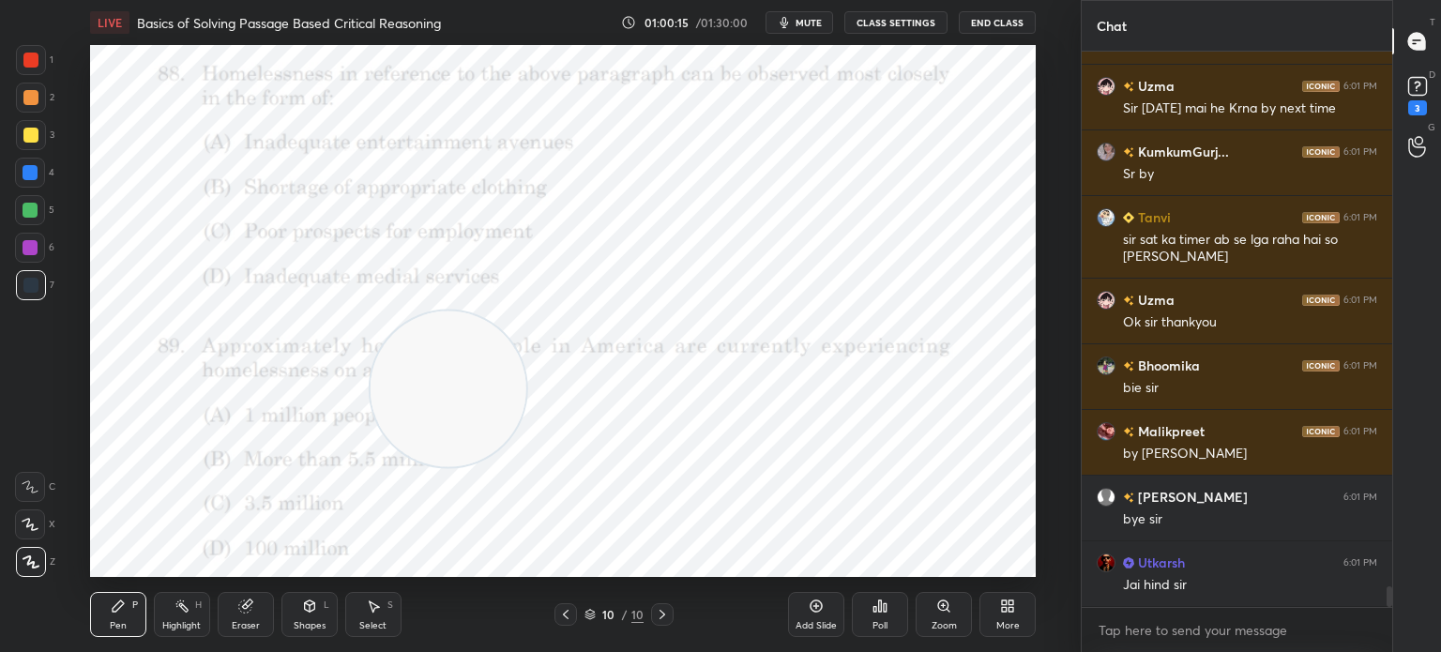
scroll to position [14554, 0]
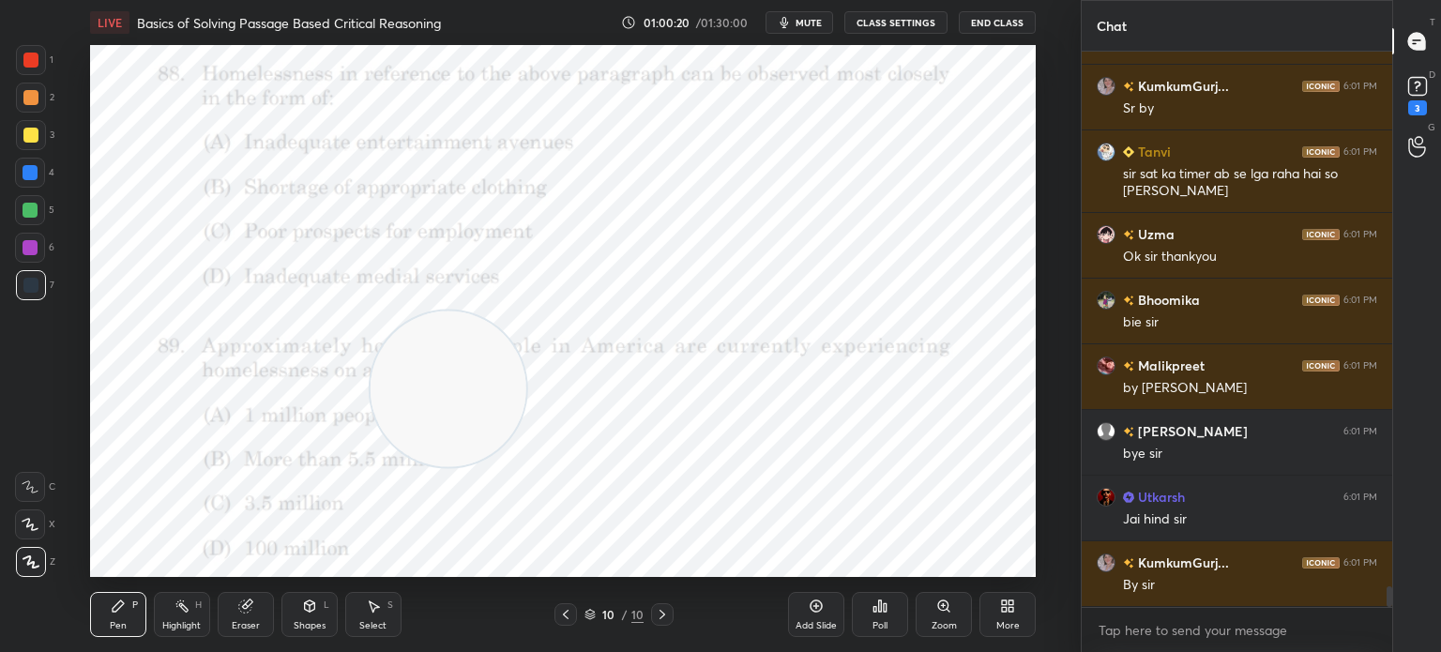
click at [998, 28] on button "End Class" at bounding box center [997, 22] width 77 height 23
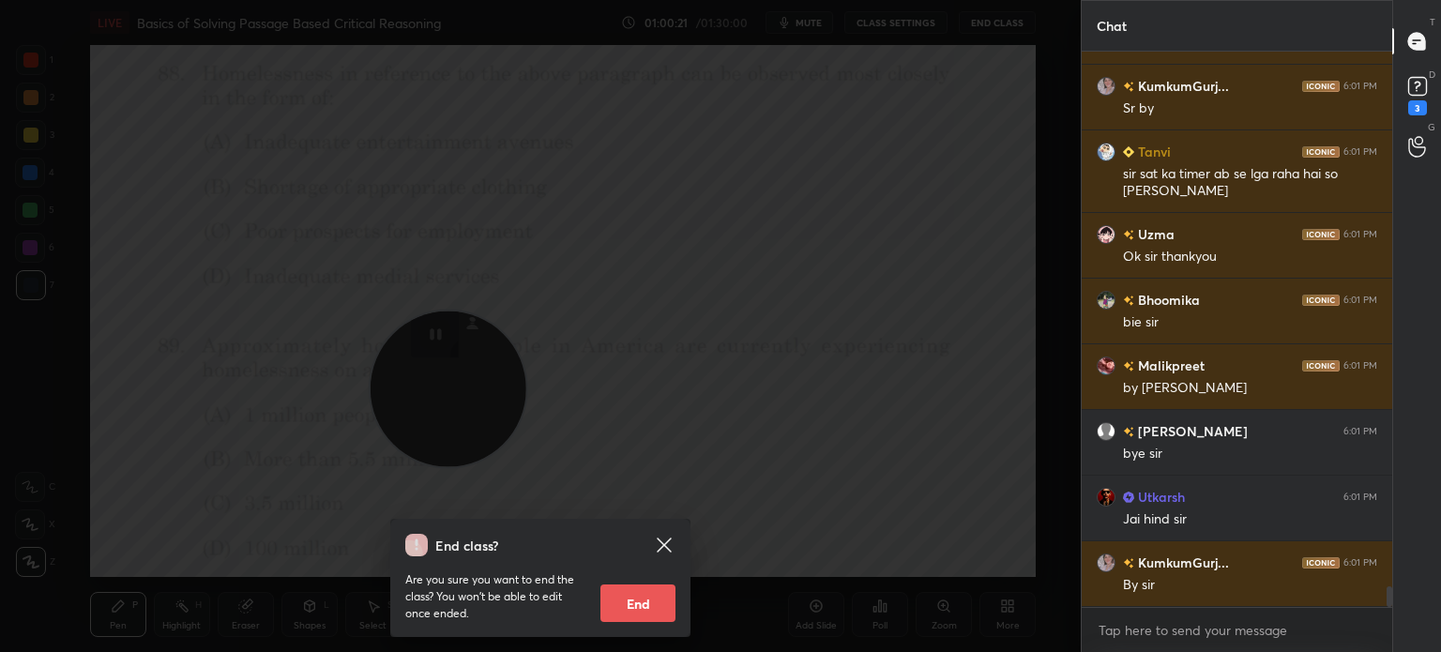
click at [623, 597] on button "End" at bounding box center [637, 603] width 75 height 38
type textarea "x"
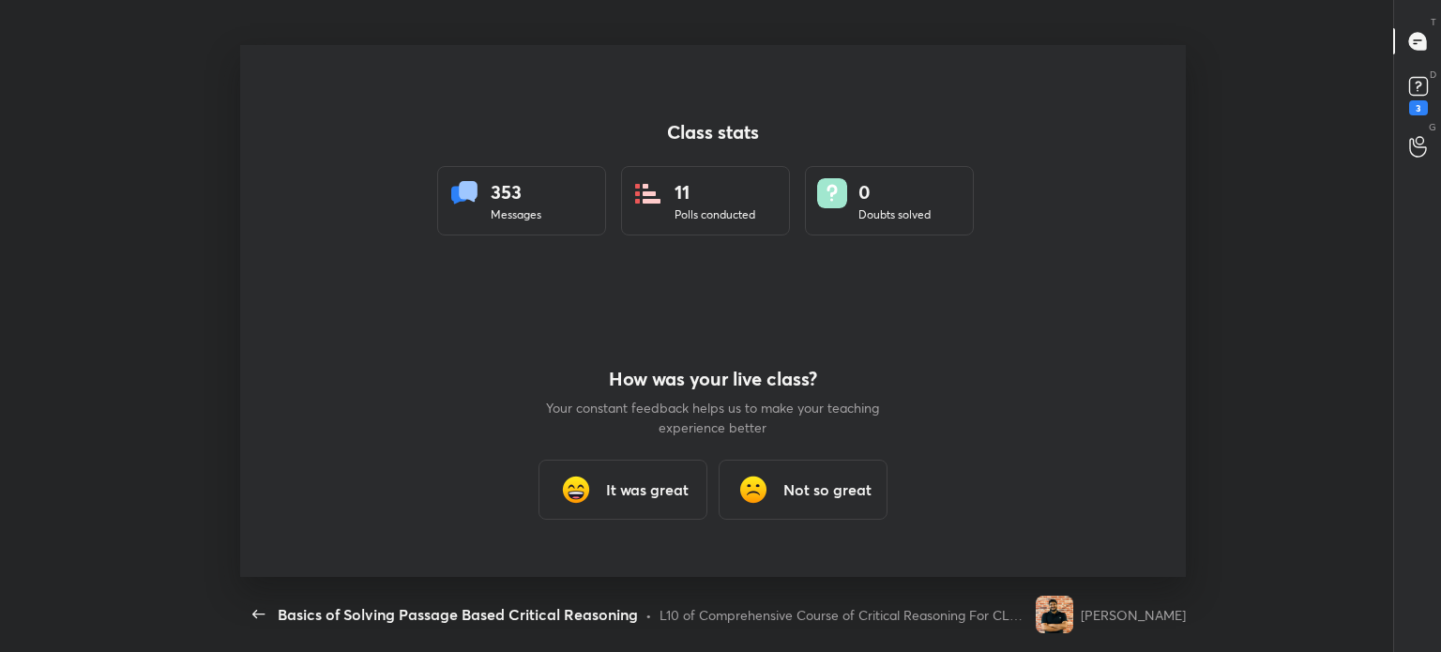
scroll to position [93268, 92428]
